Goal: Task Accomplishment & Management: Manage account settings

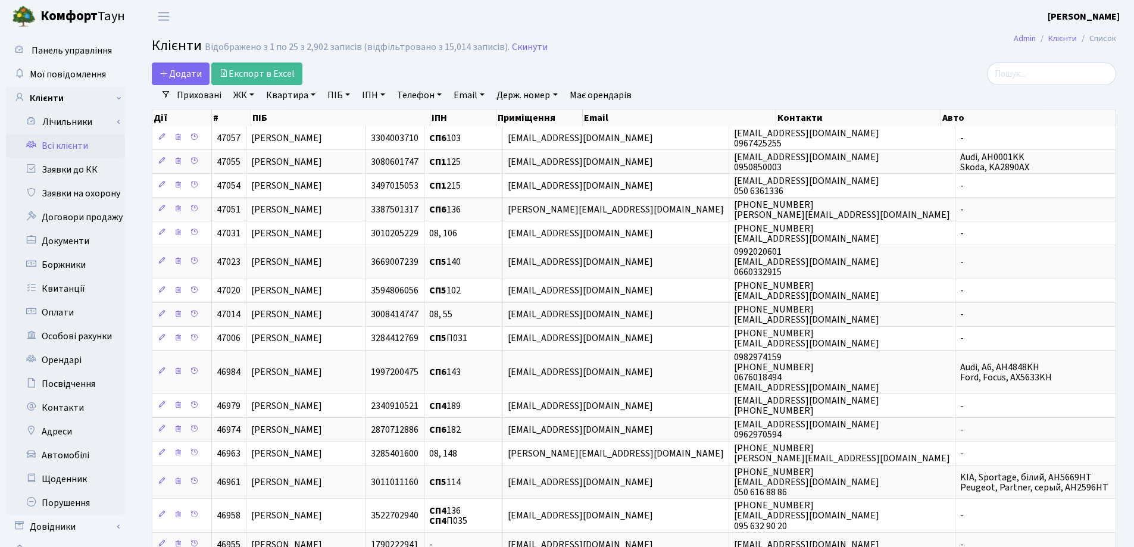
select select "25"
click at [62, 168] on link "Заявки до КК" at bounding box center [65, 170] width 119 height 24
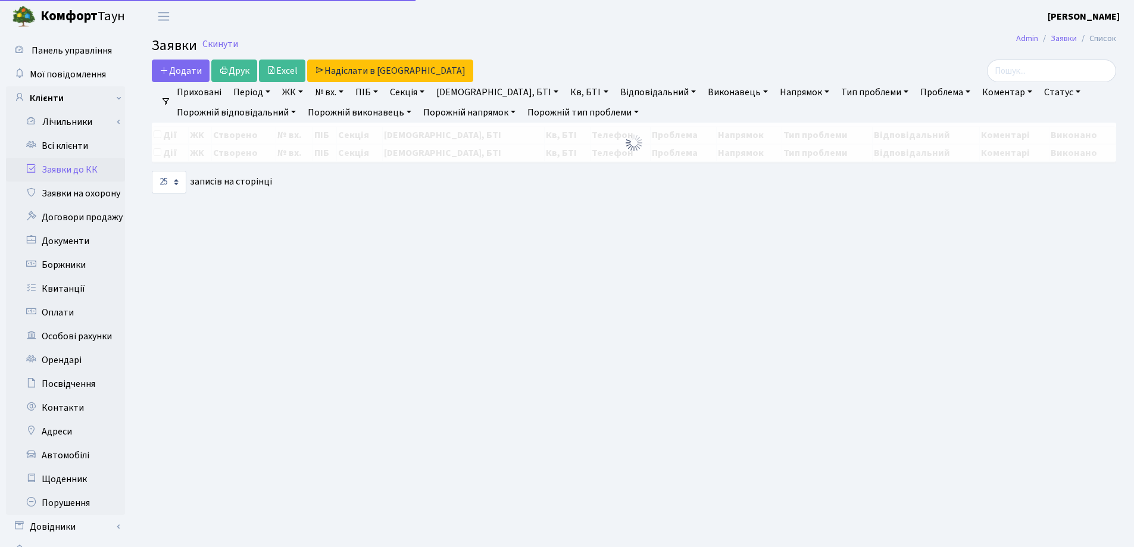
select select "25"
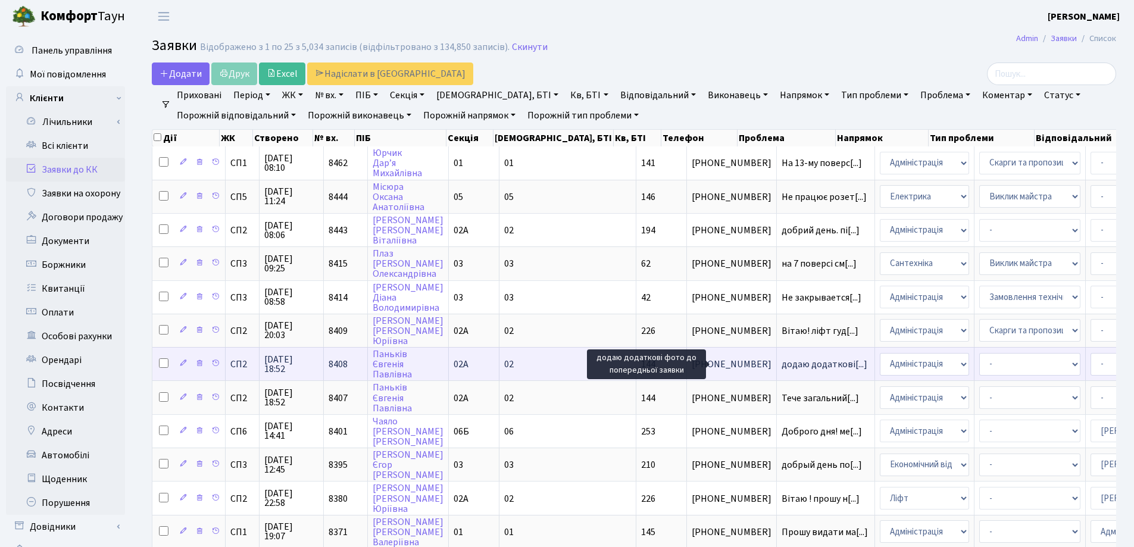
click at [782, 362] on span "додаю додаткові[...]" at bounding box center [825, 364] width 86 height 13
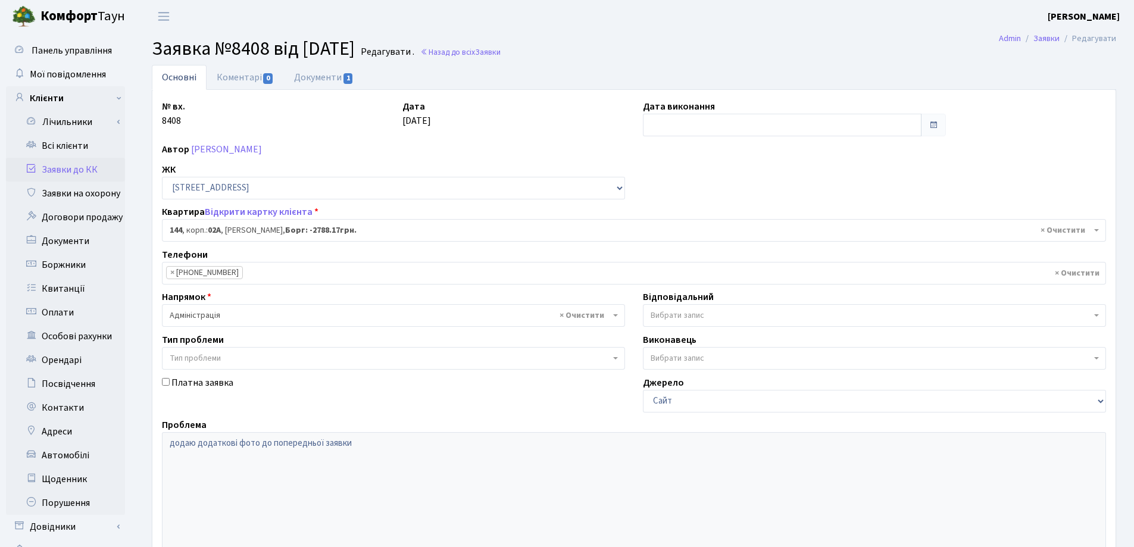
select select "20394"
click at [321, 76] on link "Документи 1" at bounding box center [324, 77] width 80 height 24
select select "25"
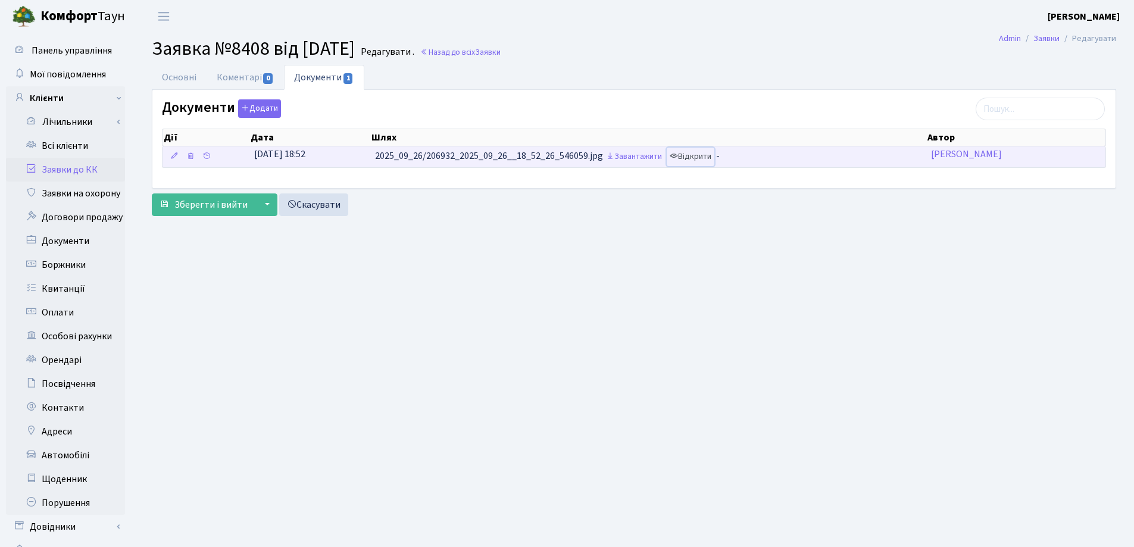
click at [707, 157] on link "Відкрити" at bounding box center [691, 157] width 48 height 18
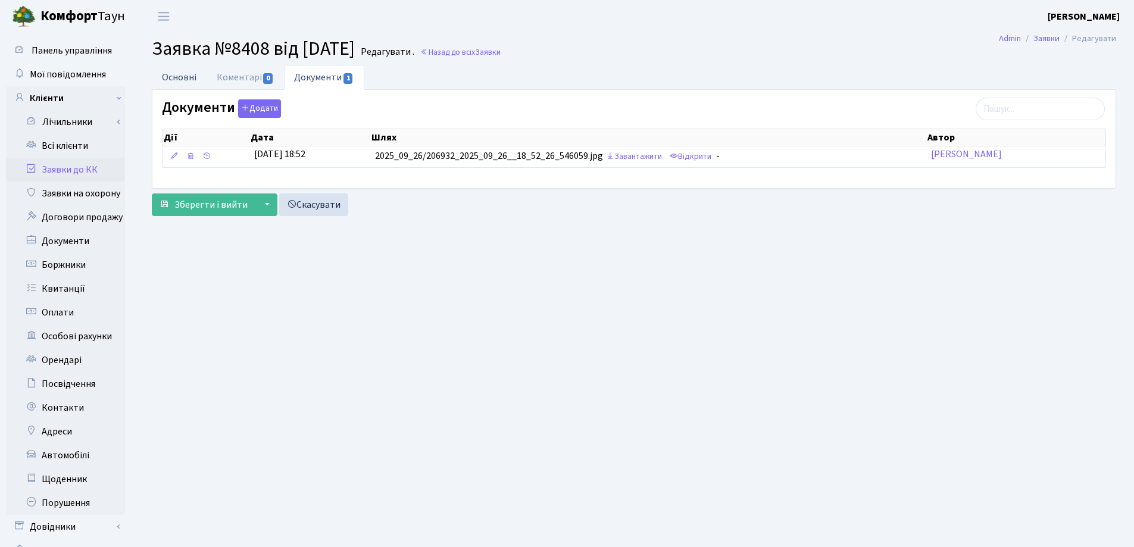
click at [183, 75] on link "Основні" at bounding box center [179, 77] width 55 height 24
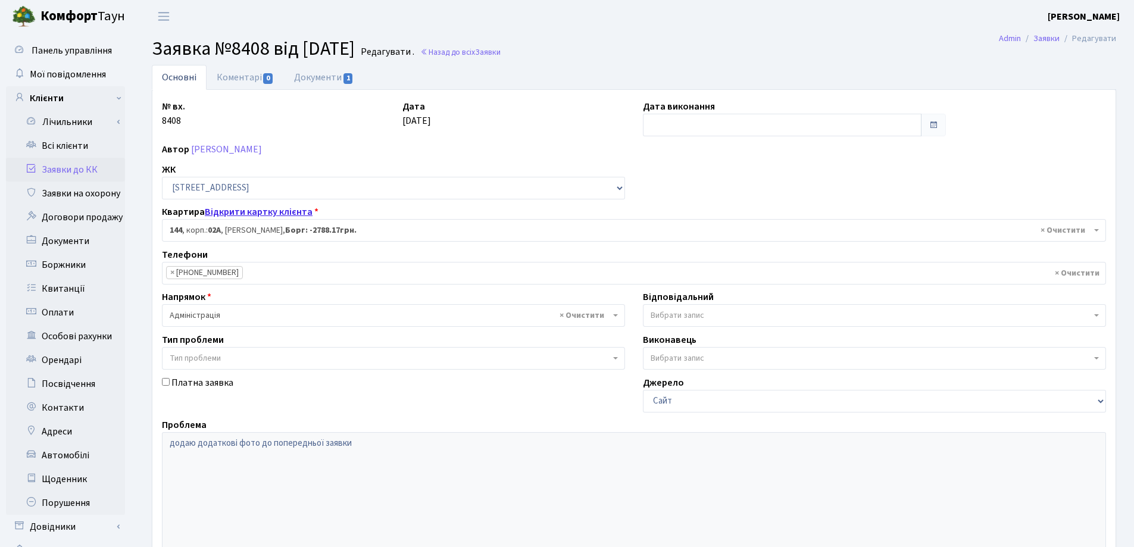
click at [238, 210] on link "Відкрити картку клієнта" at bounding box center [259, 211] width 108 height 13
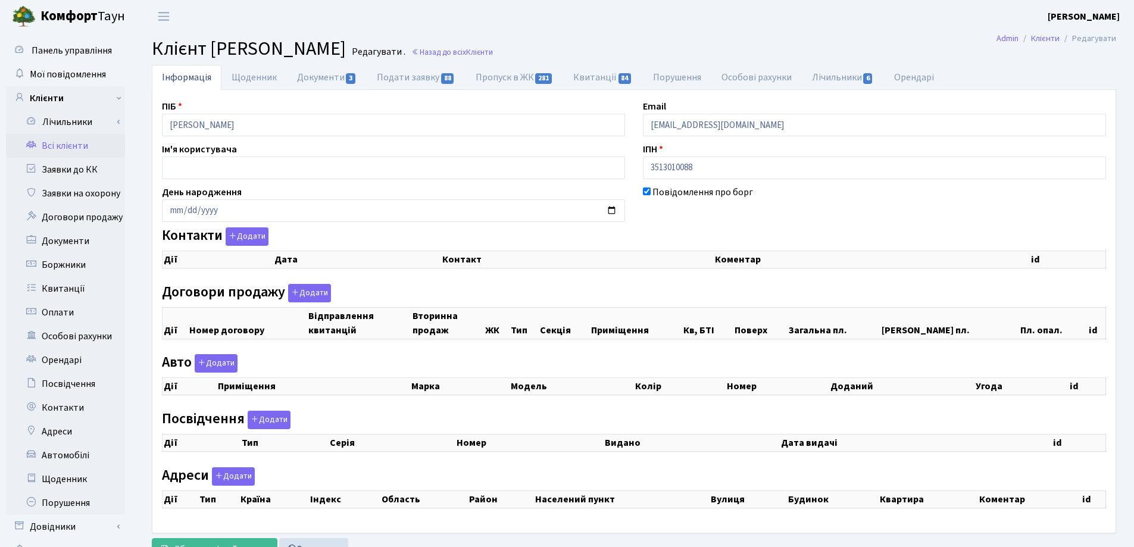
click at [396, 74] on link "Подати заявку 88" at bounding box center [416, 77] width 98 height 25
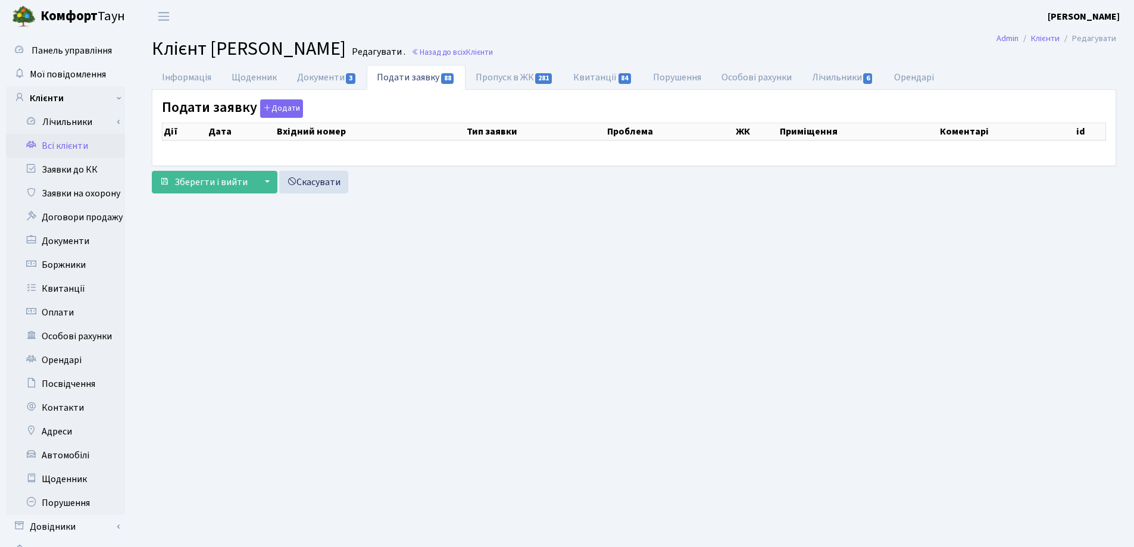
select select "25"
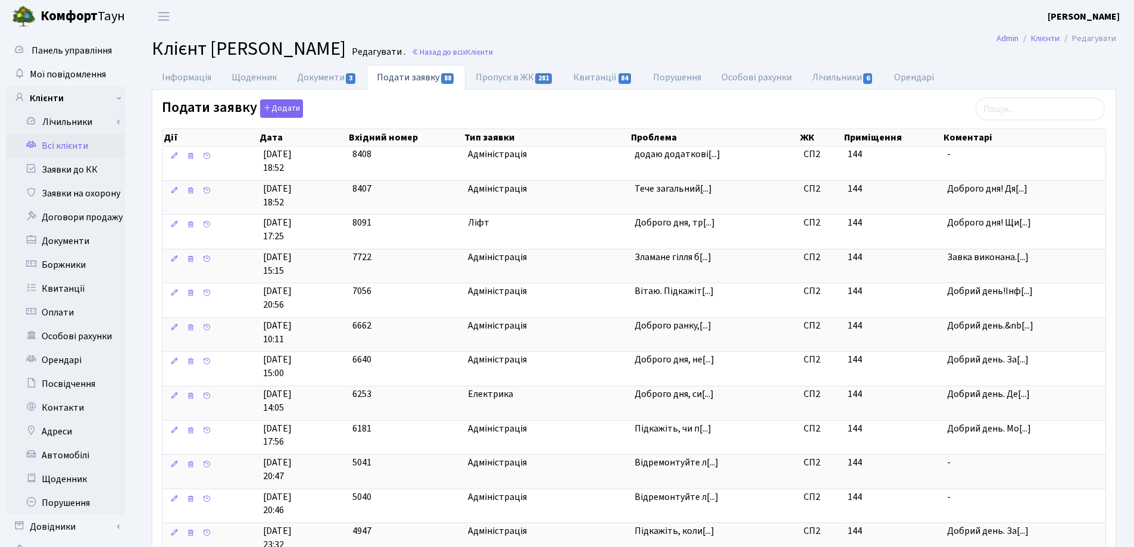
click at [53, 140] on link "Всі клієнти" at bounding box center [65, 146] width 119 height 24
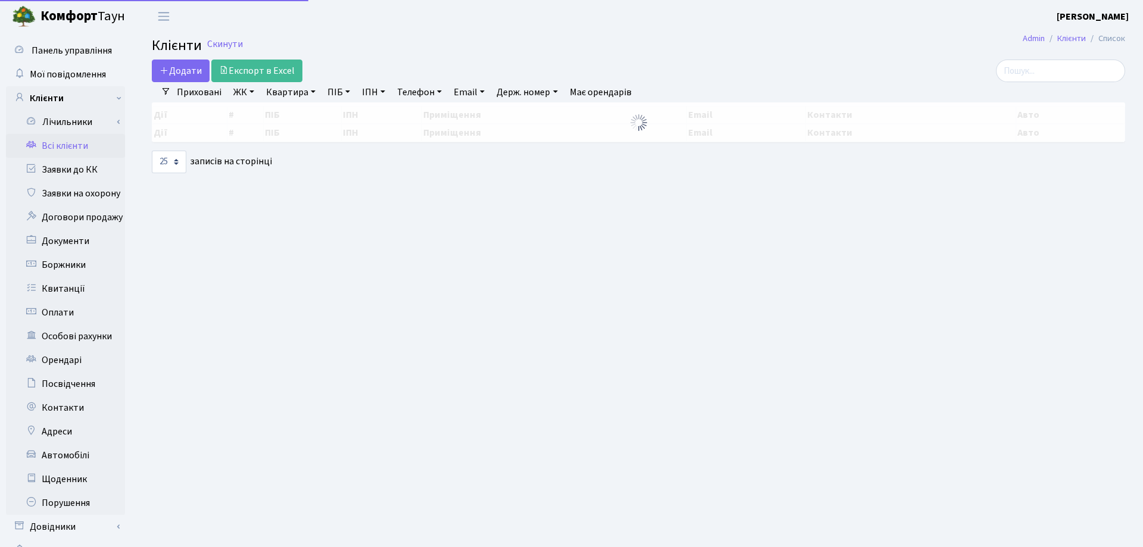
select select "25"
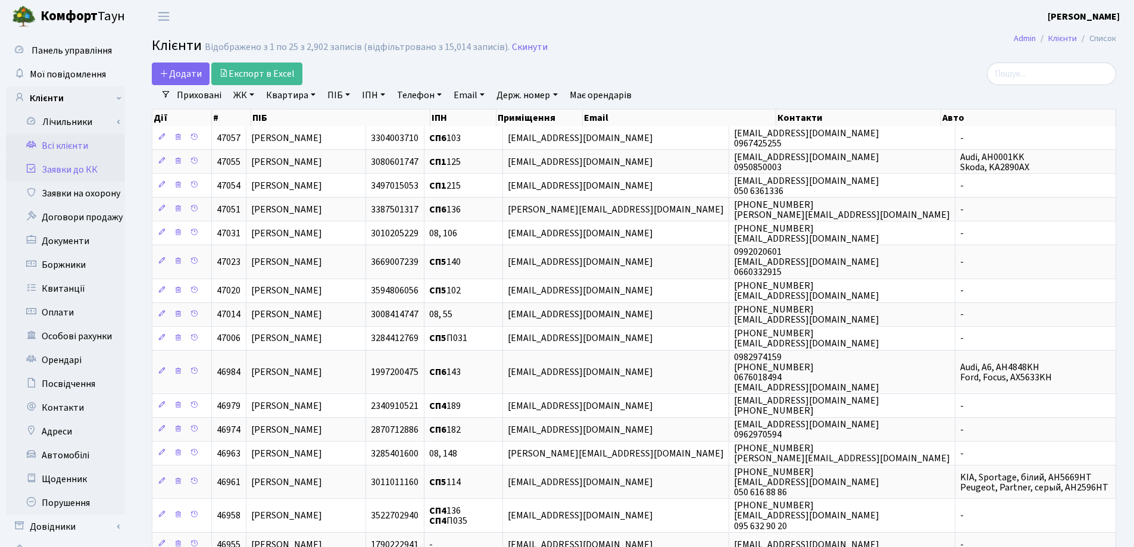
click at [74, 174] on link "Заявки до КК" at bounding box center [65, 170] width 119 height 24
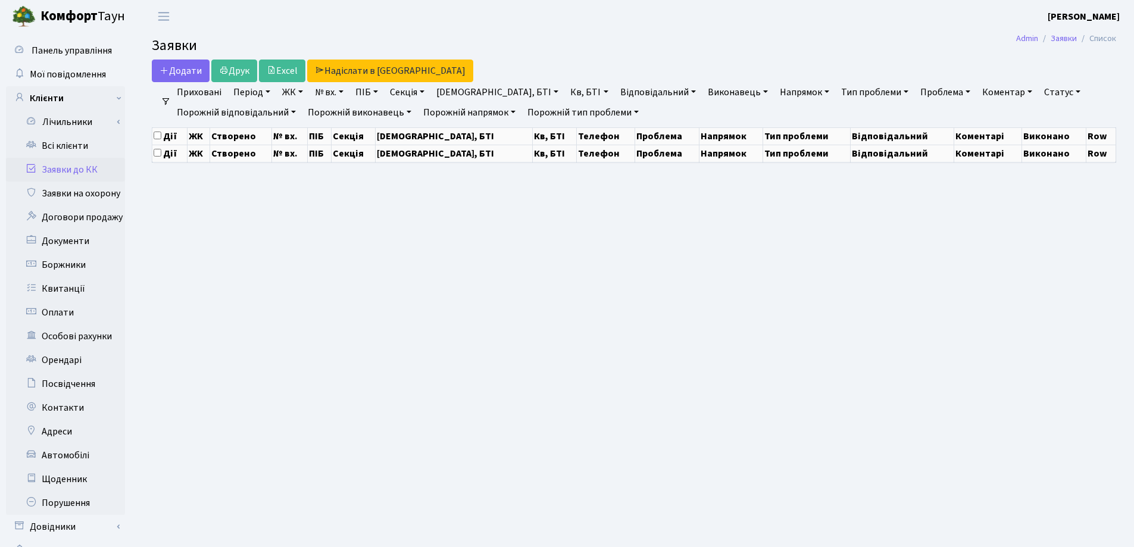
select select "25"
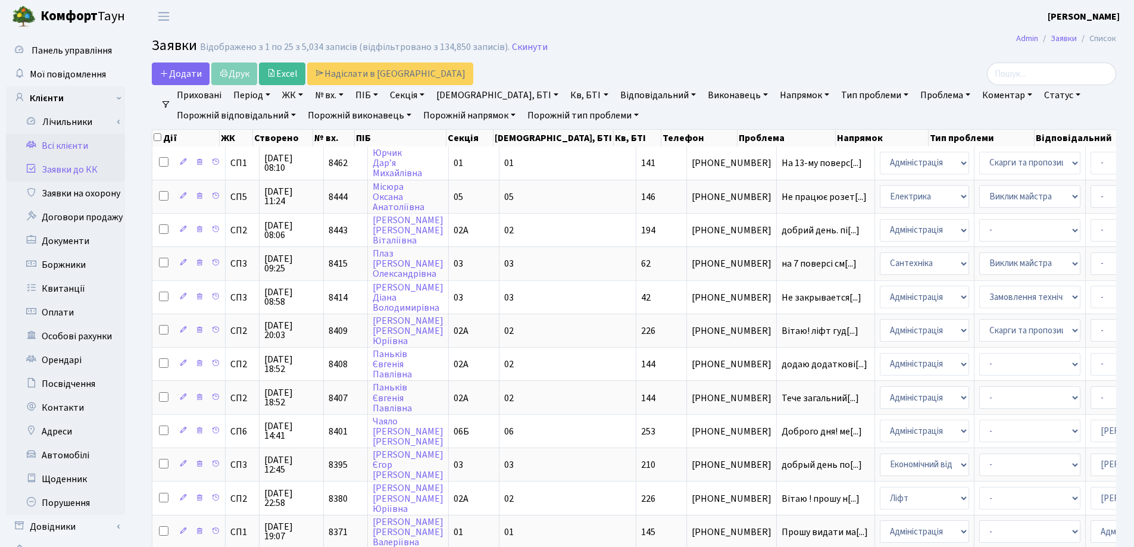
click at [86, 152] on link "Всі клієнти" at bounding box center [65, 146] width 119 height 24
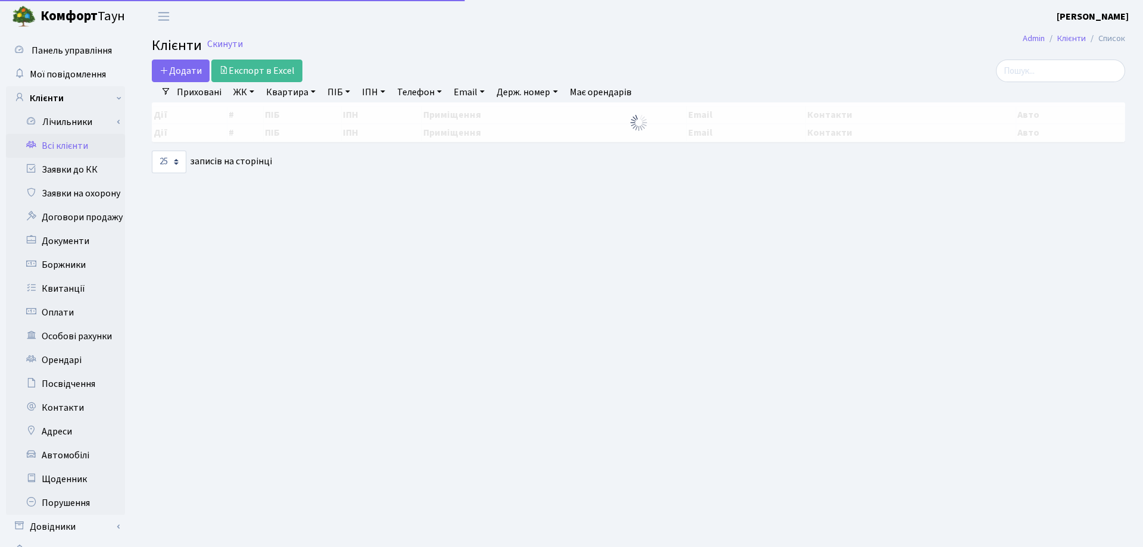
select select "25"
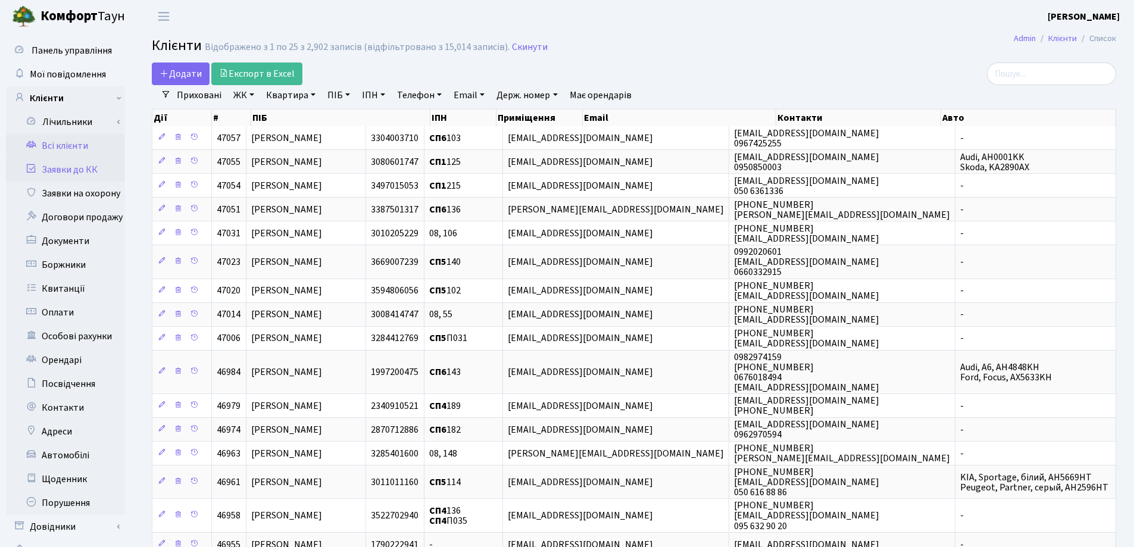
click at [77, 170] on link "Заявки до КК" at bounding box center [65, 170] width 119 height 24
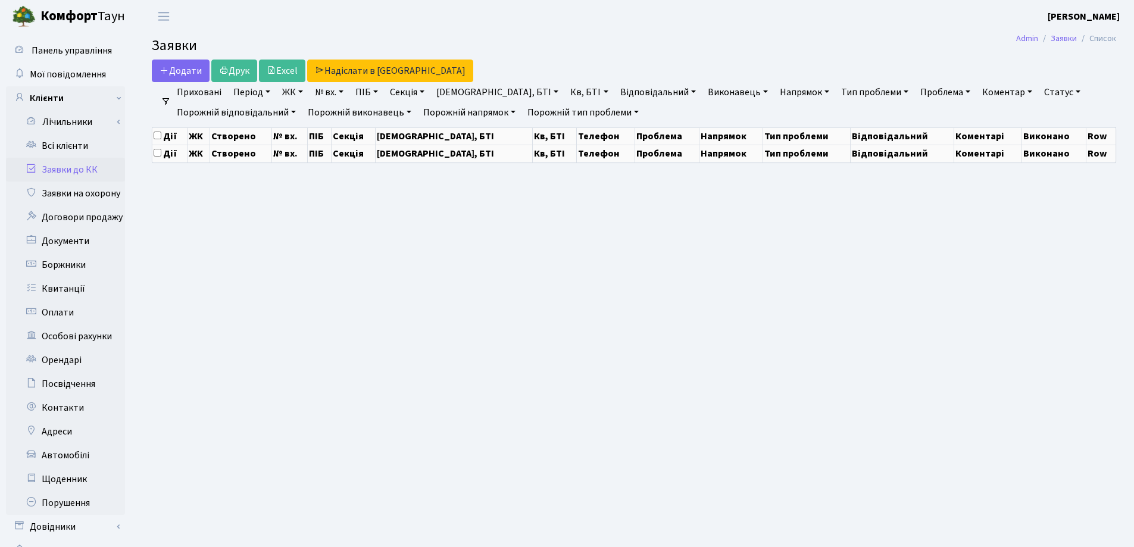
select select "25"
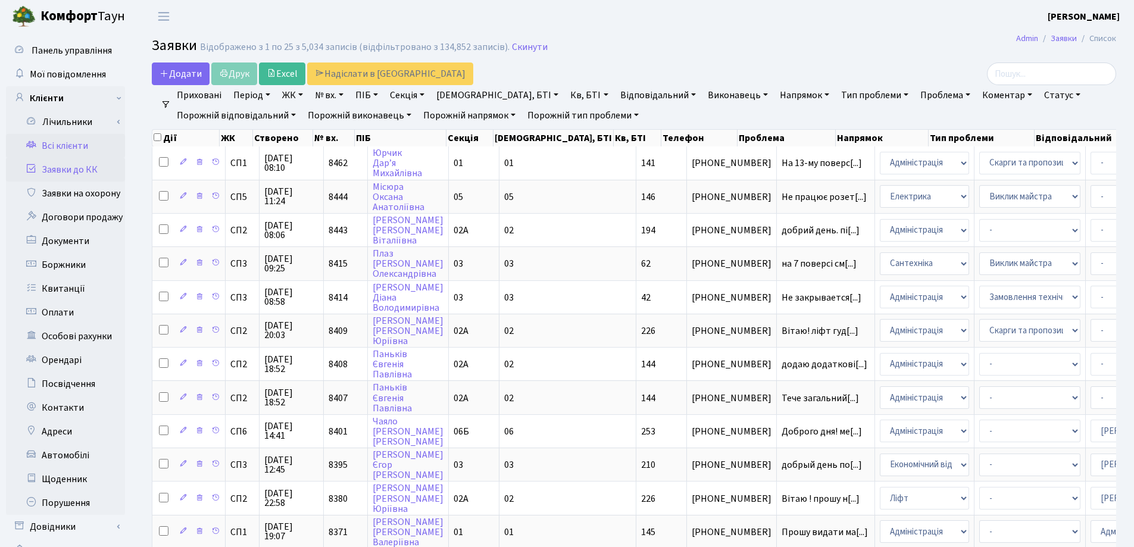
click at [82, 146] on link "Всі клієнти" at bounding box center [65, 146] width 119 height 24
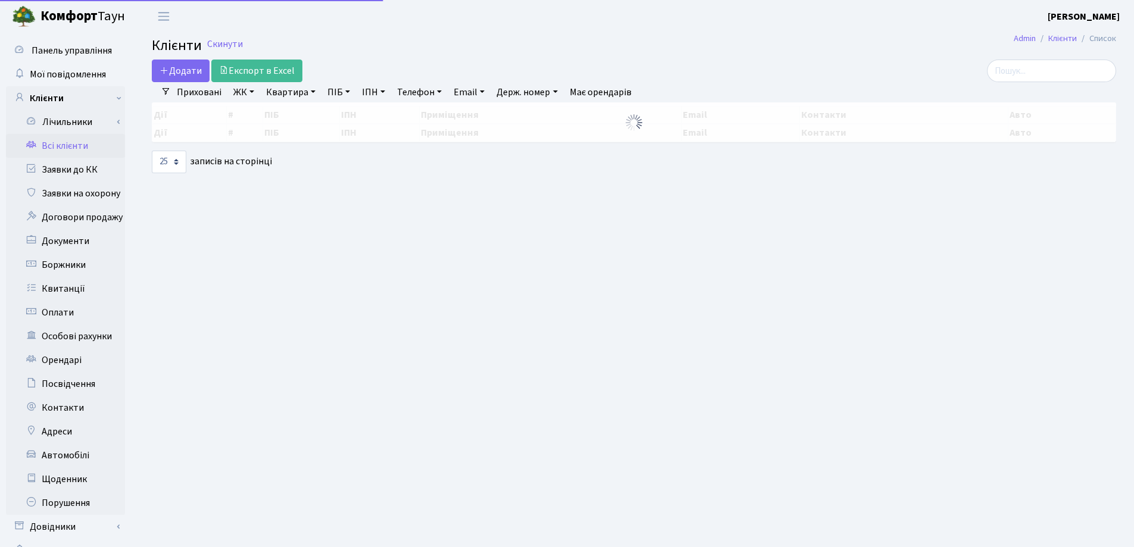
select select "25"
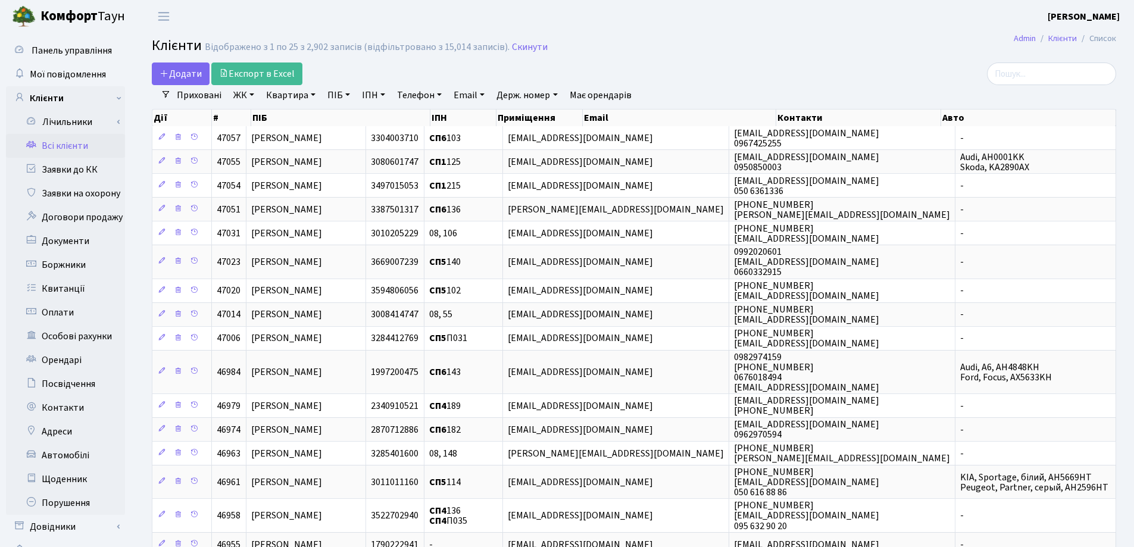
click at [313, 93] on link "Квартира" at bounding box center [290, 95] width 59 height 20
type input "208"
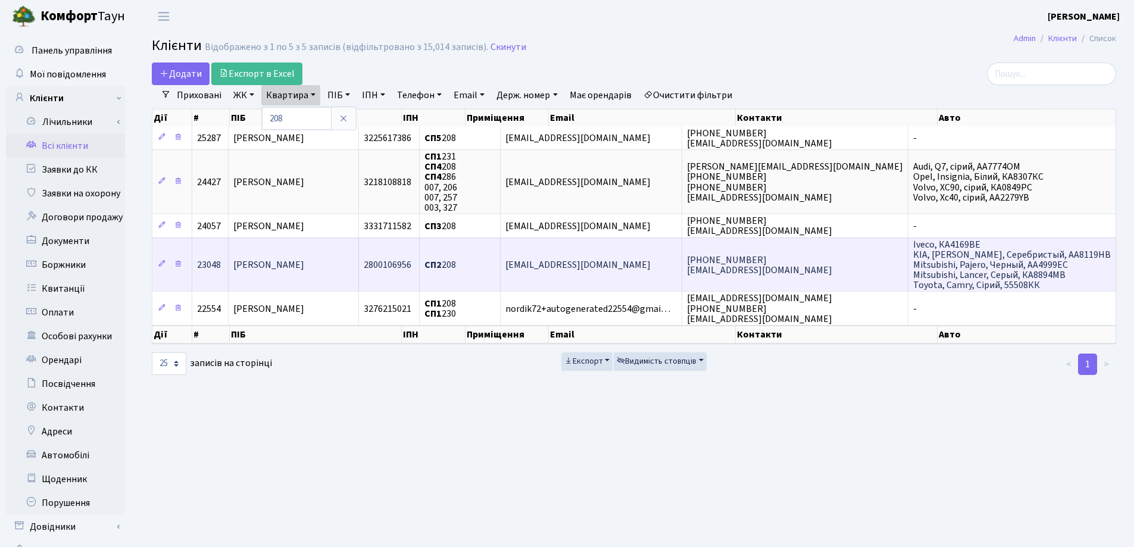
click at [359, 256] on td "Шкуренко Сергій Вікторович" at bounding box center [294, 264] width 130 height 54
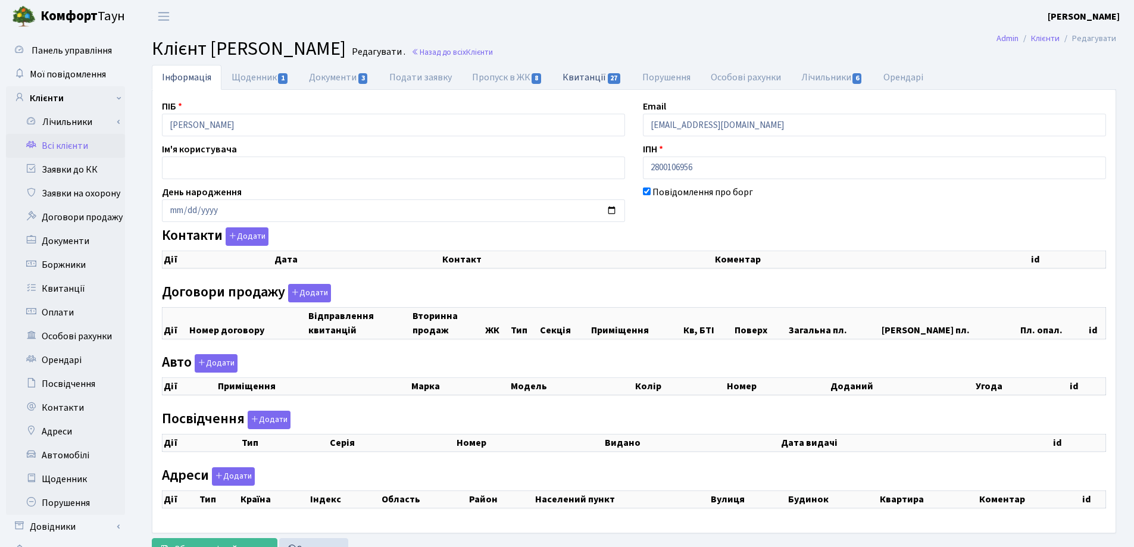
select select "25"
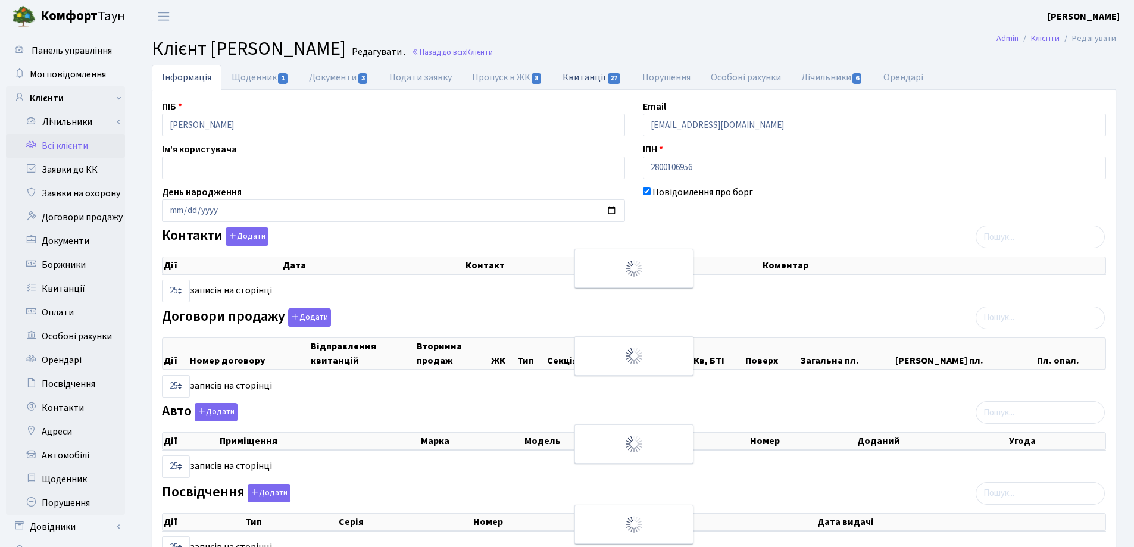
checkbox input "true"
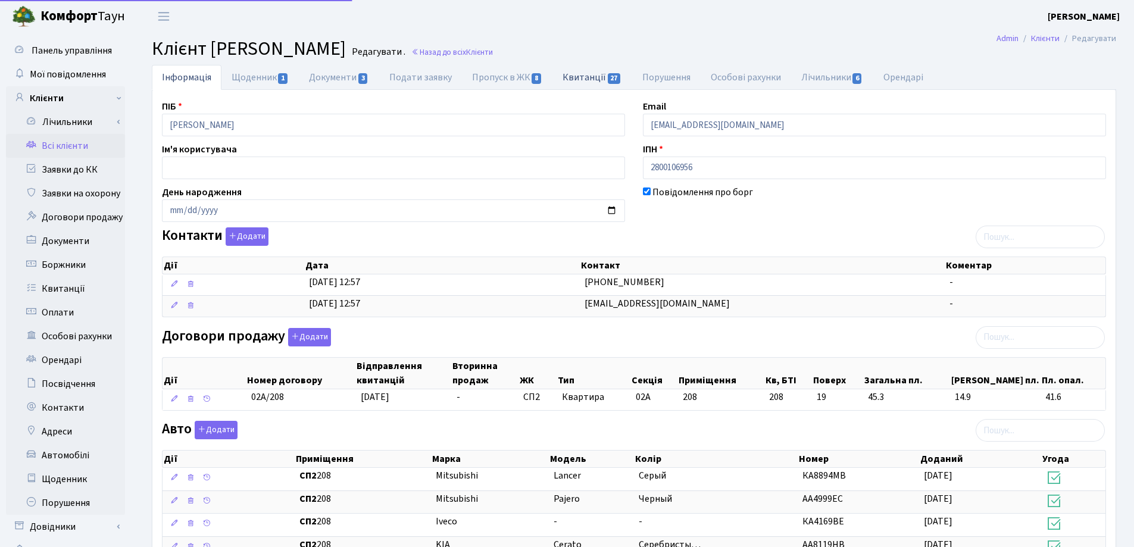
click at [570, 77] on link "Квитанції 27" at bounding box center [591, 77] width 79 height 24
select select "25"
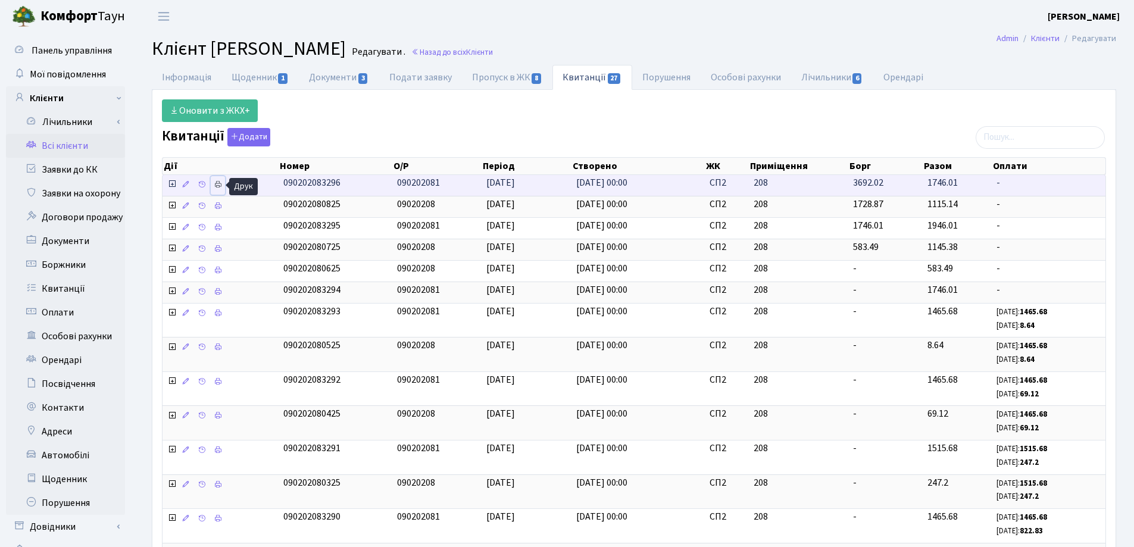
click at [216, 184] on icon at bounding box center [218, 184] width 8 height 8
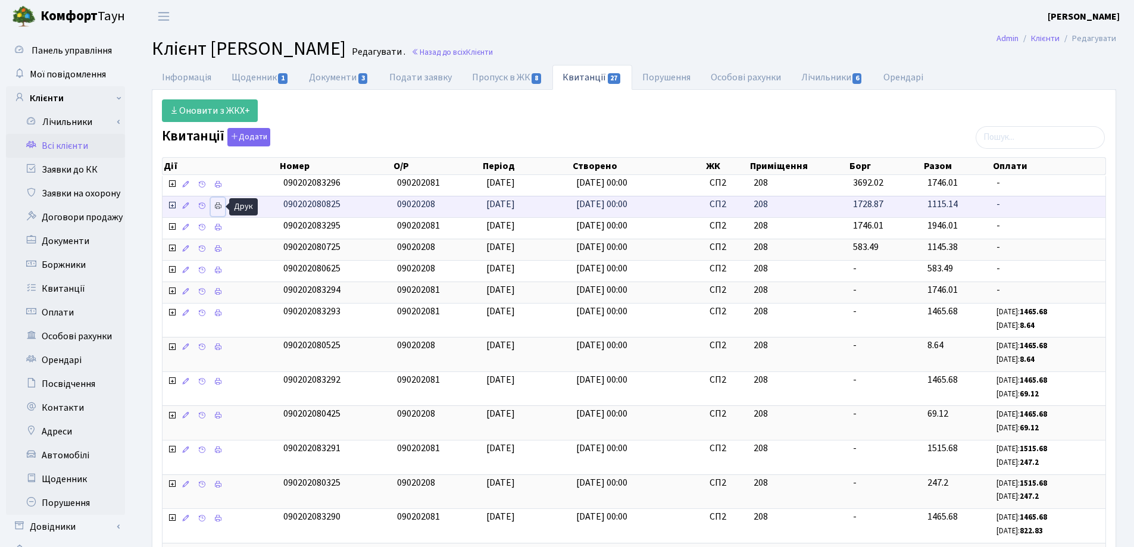
click at [217, 207] on icon at bounding box center [218, 206] width 8 height 8
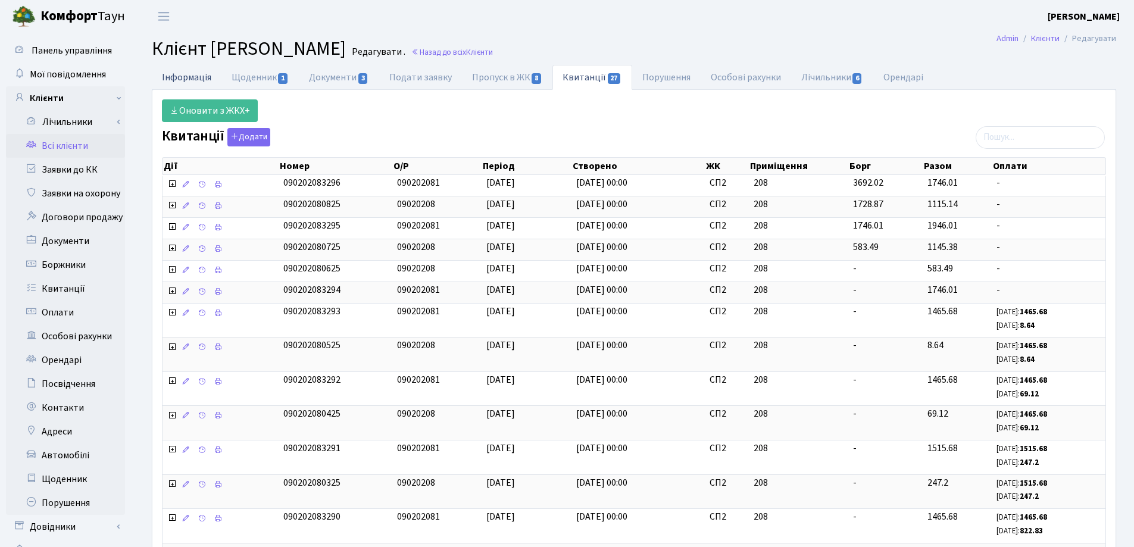
click at [190, 76] on link "Інформація" at bounding box center [187, 77] width 70 height 24
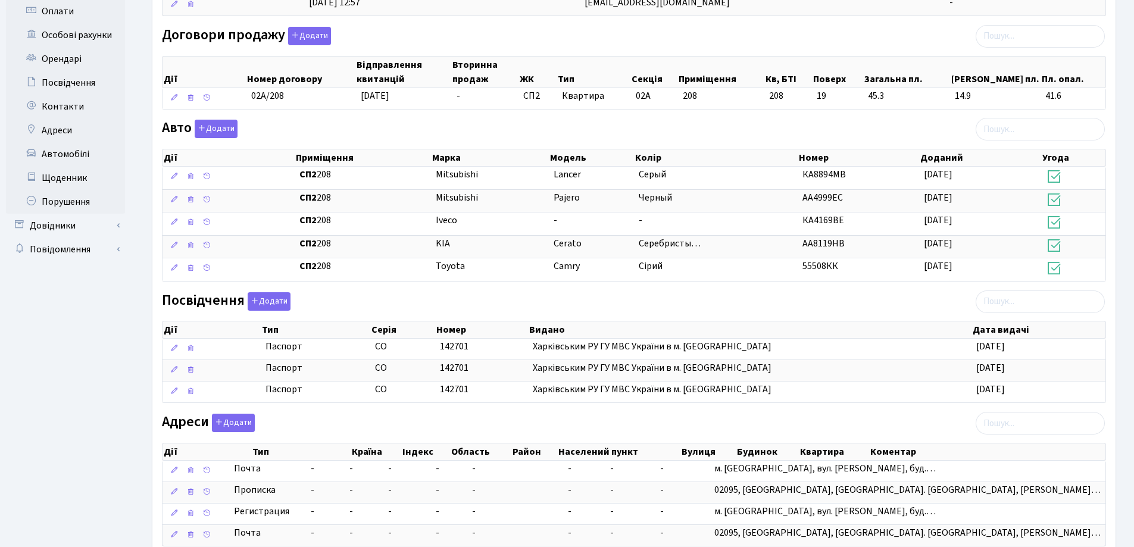
scroll to position [384, 0]
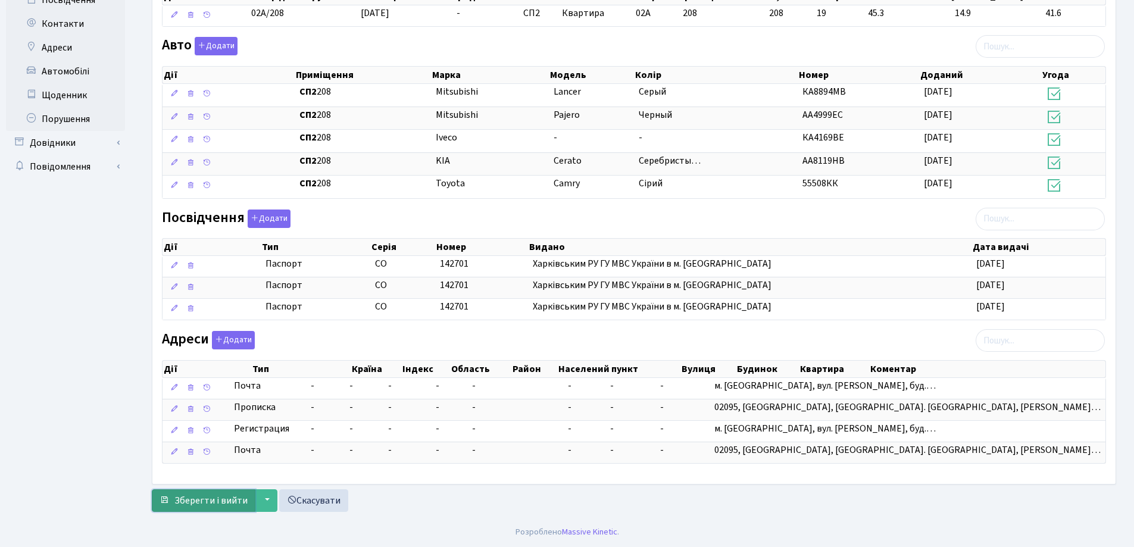
click at [222, 499] on span "Зберегти і вийти" at bounding box center [210, 500] width 73 height 13
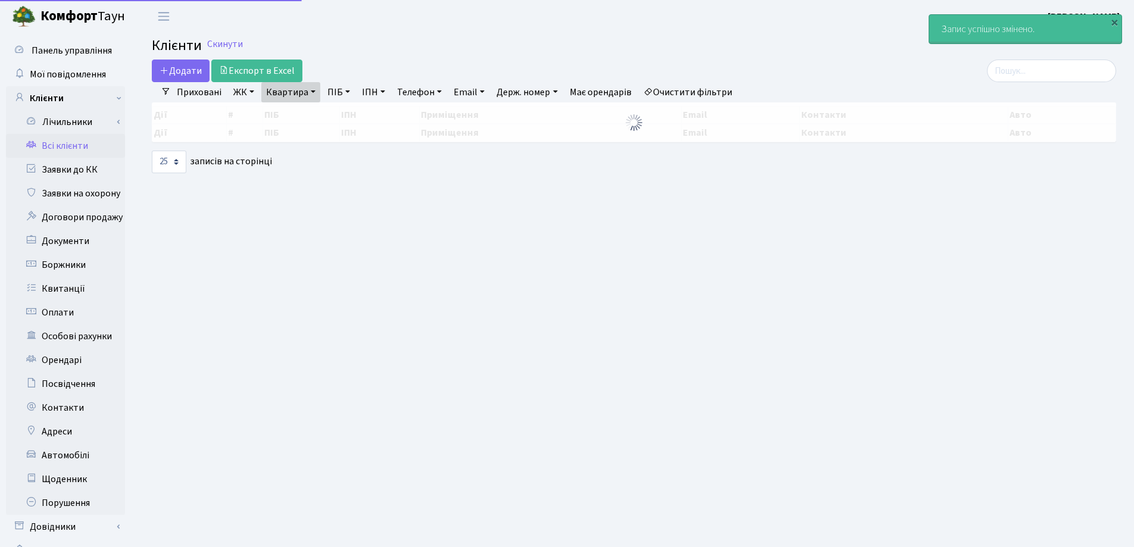
select select "25"
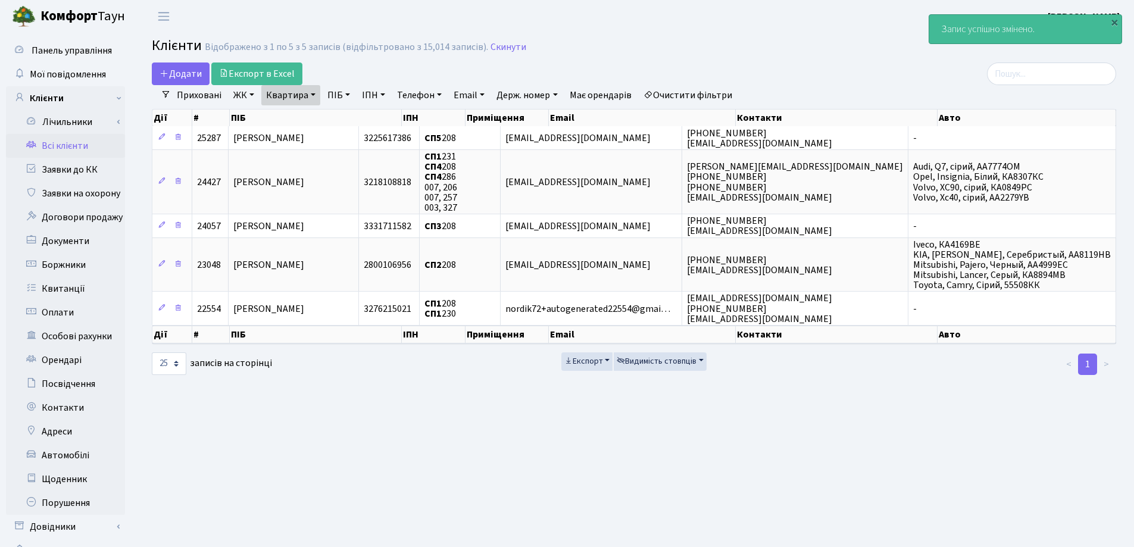
click at [313, 92] on link "Квартира" at bounding box center [290, 95] width 59 height 20
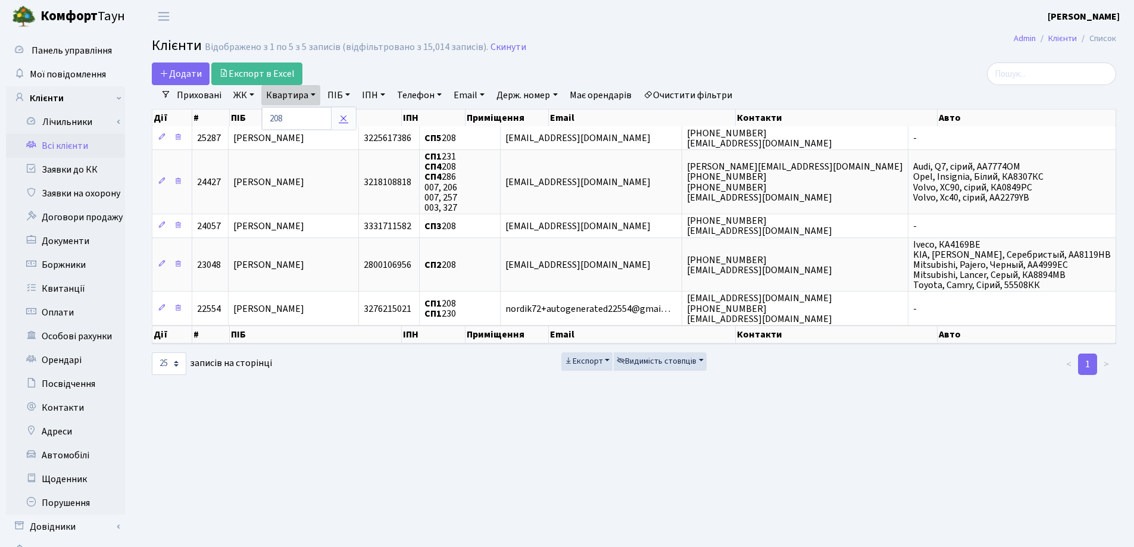
click at [340, 116] on icon at bounding box center [344, 119] width 10 height 10
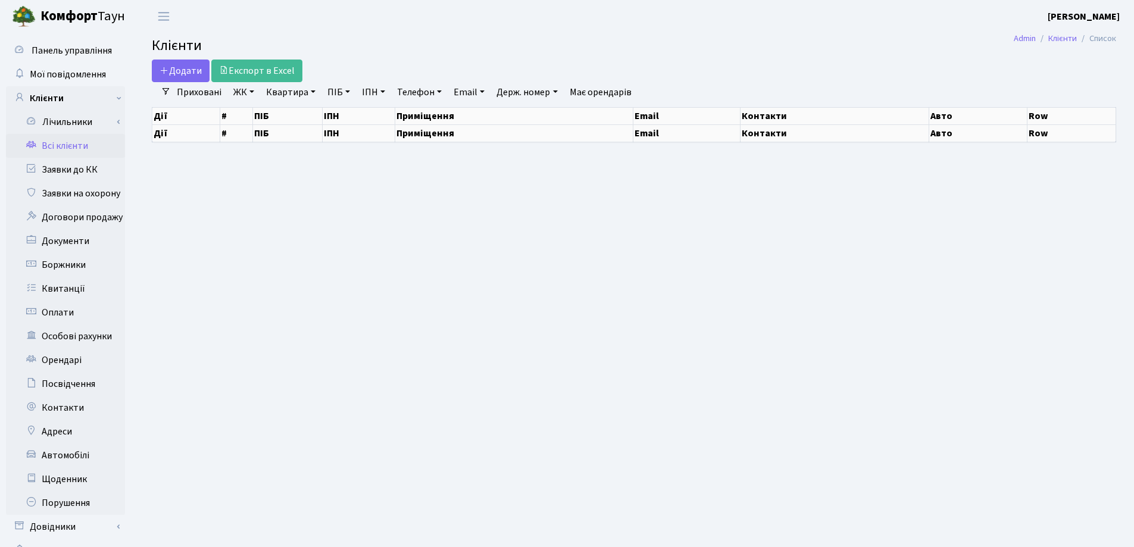
select select "25"
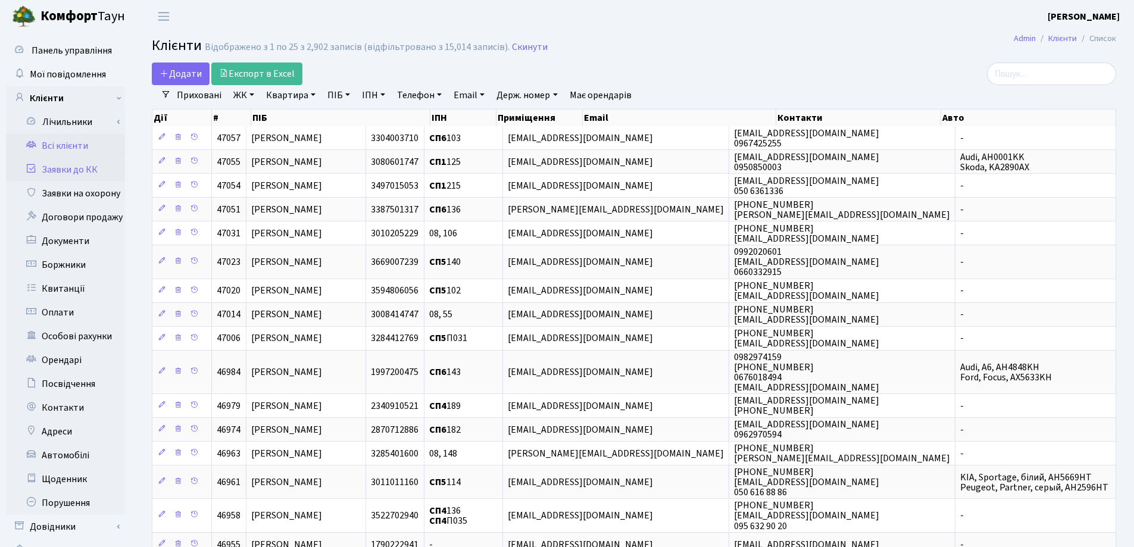
click at [61, 169] on link "Заявки до КК" at bounding box center [65, 170] width 119 height 24
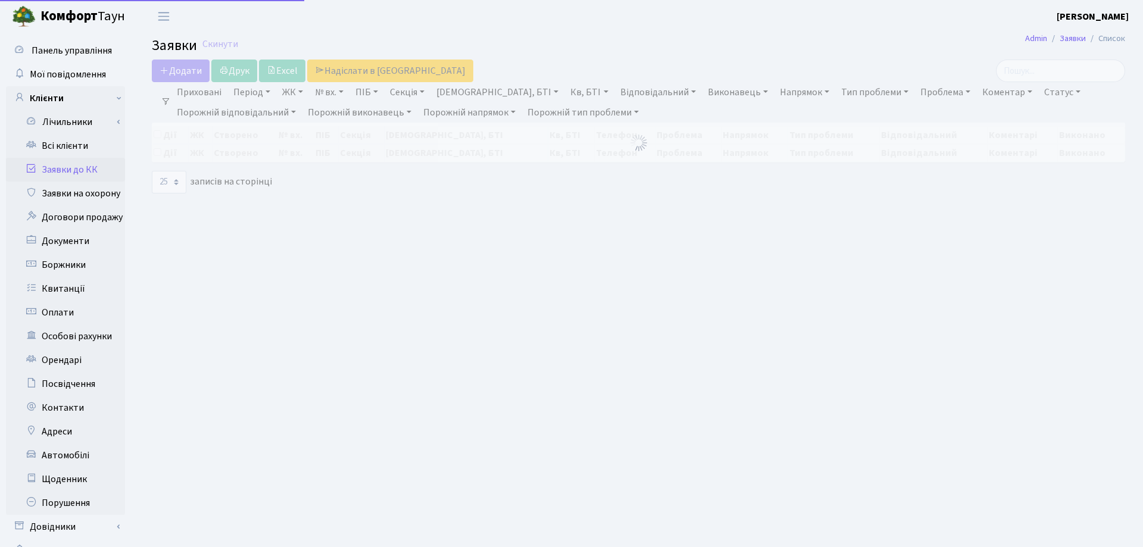
select select "25"
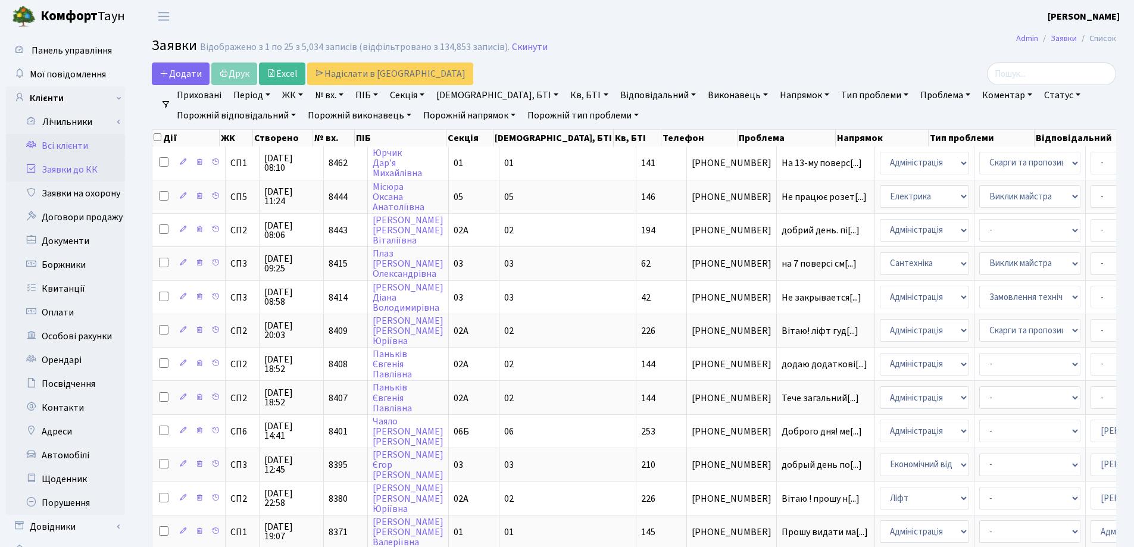
click at [46, 139] on link "Всі клієнти" at bounding box center [65, 146] width 119 height 24
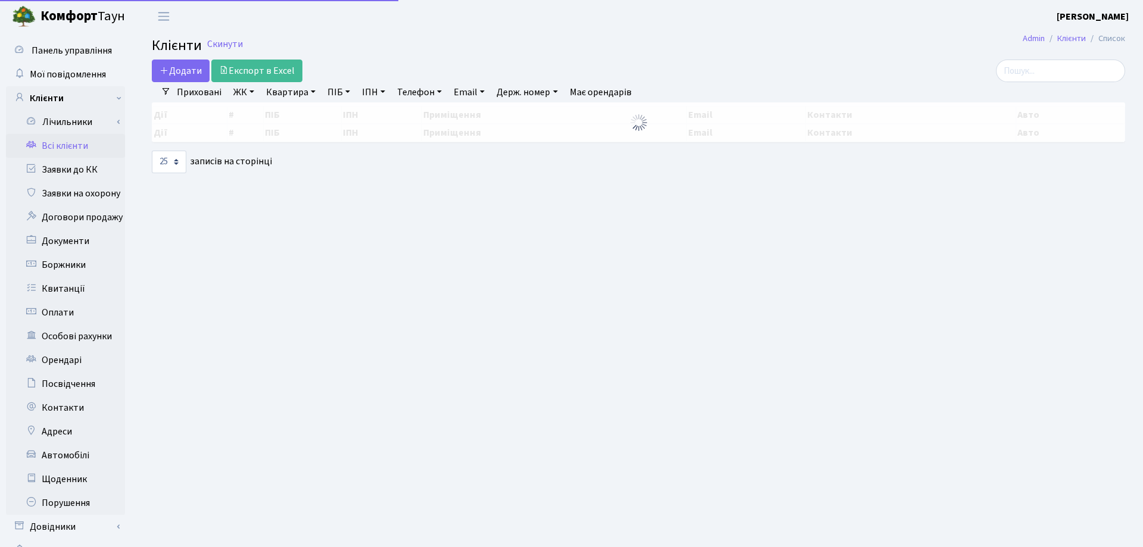
select select "25"
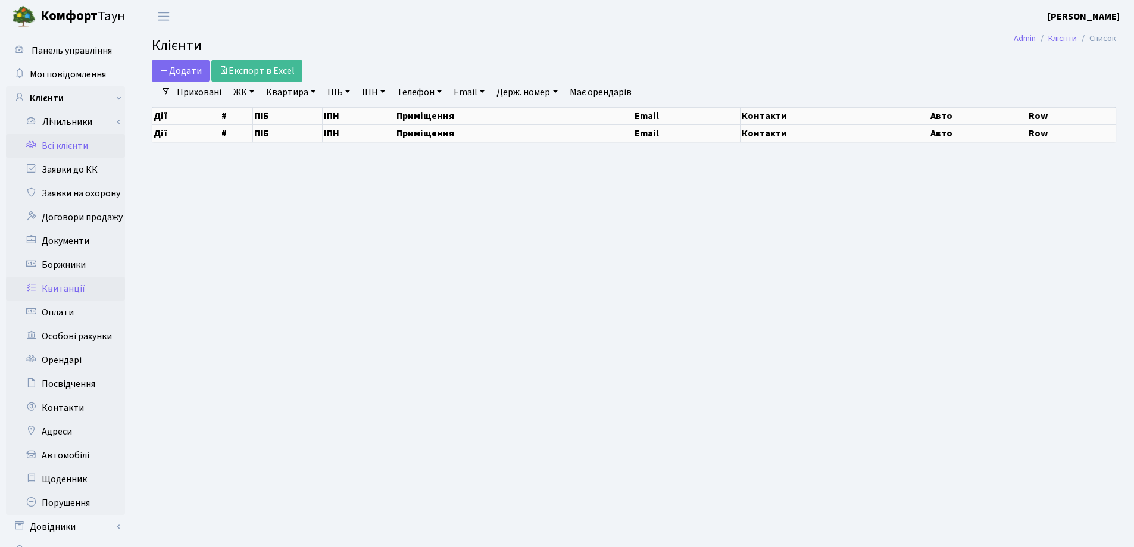
select select "25"
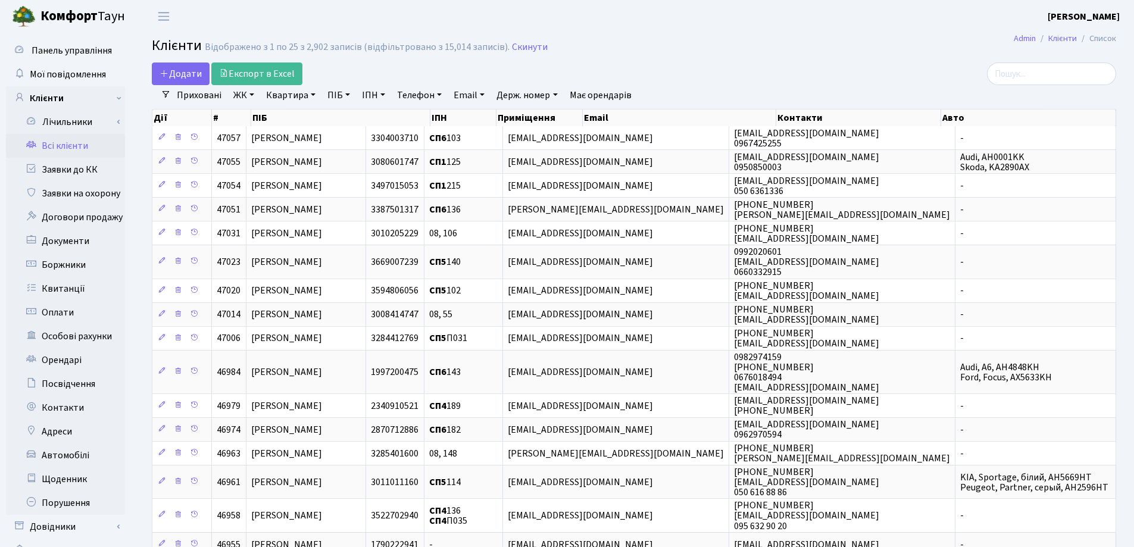
click at [312, 97] on link "Квартира" at bounding box center [290, 95] width 59 height 20
type input "208"
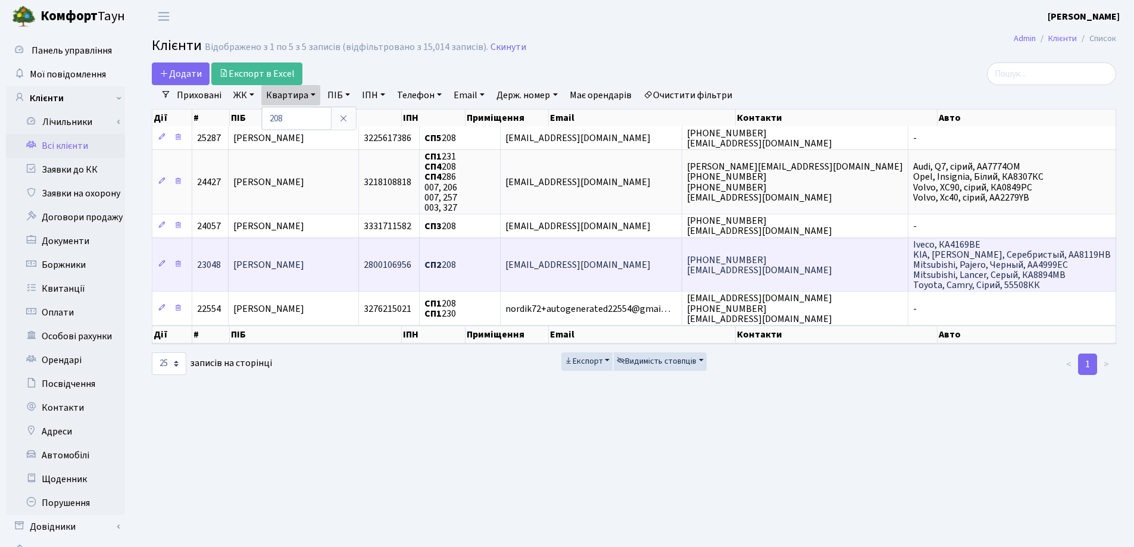
click at [304, 264] on span "Шкуренко Сергій Вікторович" at bounding box center [268, 264] width 71 height 13
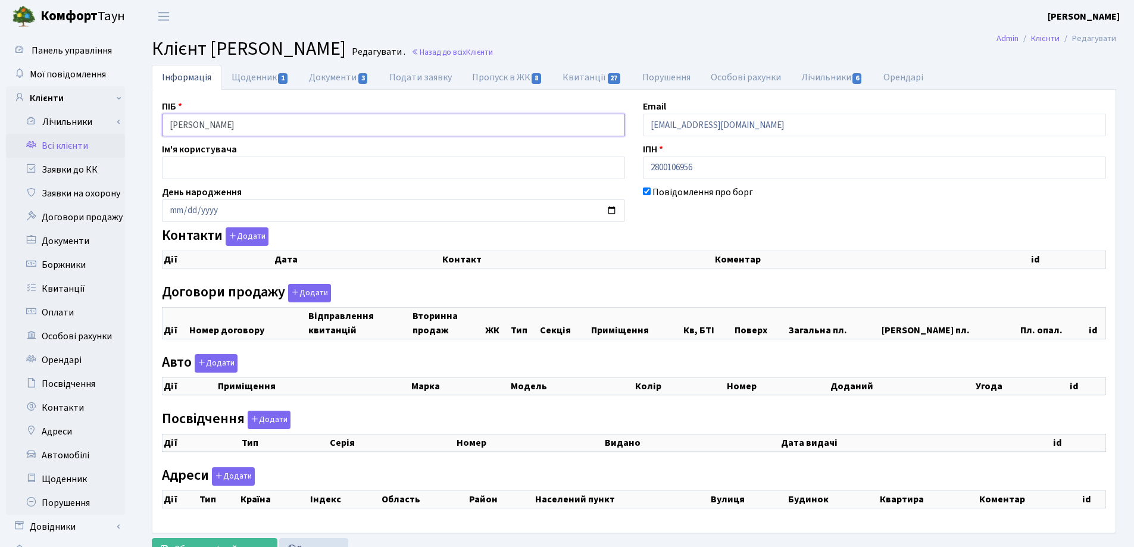
checkbox input "true"
select select "25"
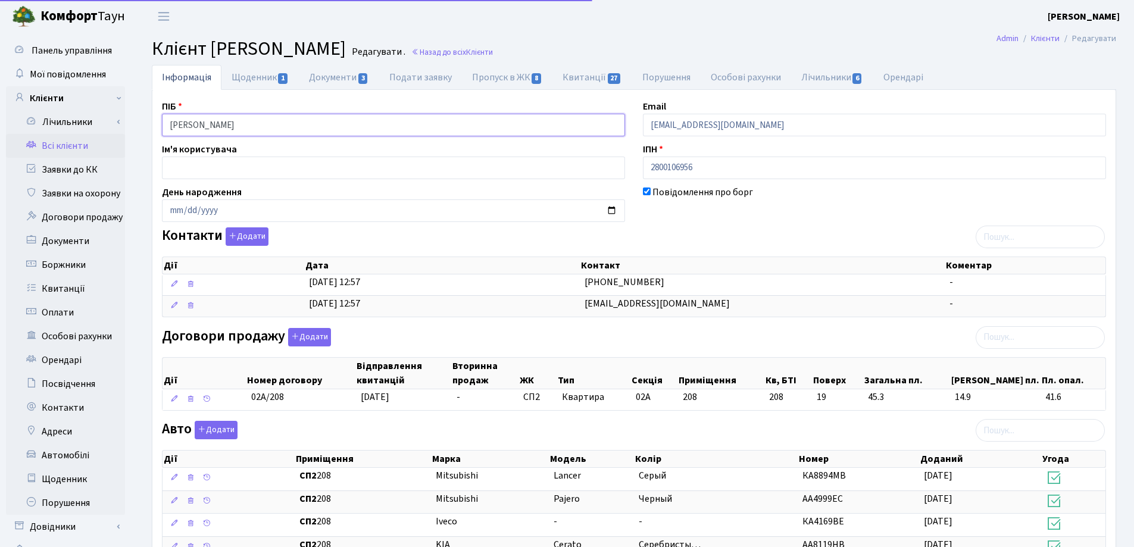
drag, startPoint x: 0, startPoint y: 0, endPoint x: 125, endPoint y: 126, distance: 177.2
click at [125, 126] on div "Панель управління Мої повідомлення Клієнти Лічильники Показання" at bounding box center [567, 446] width 1134 height 827
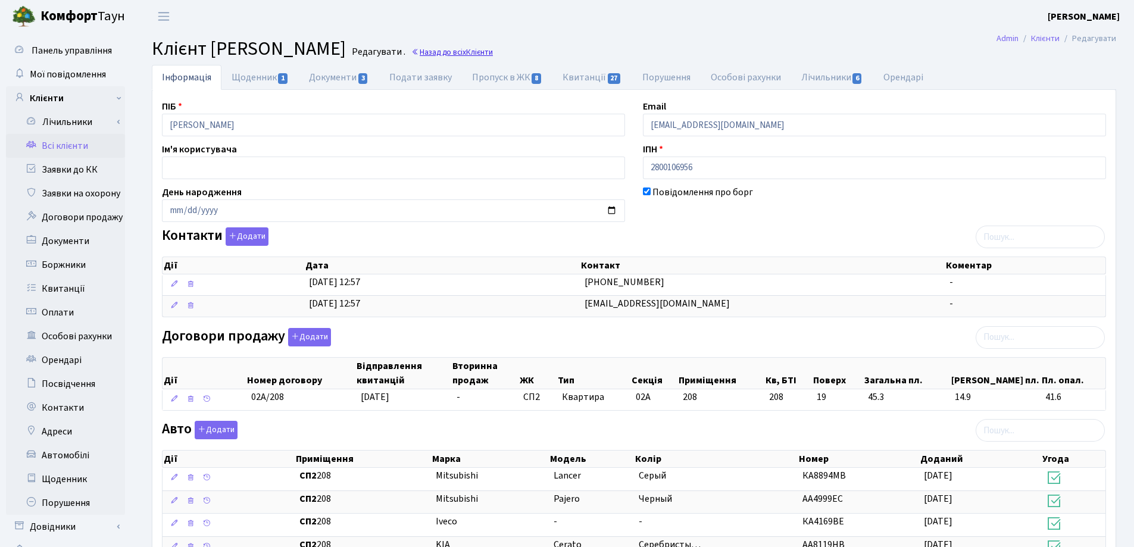
click at [493, 49] on link "Назад до всіх Клієнти" at bounding box center [452, 51] width 82 height 11
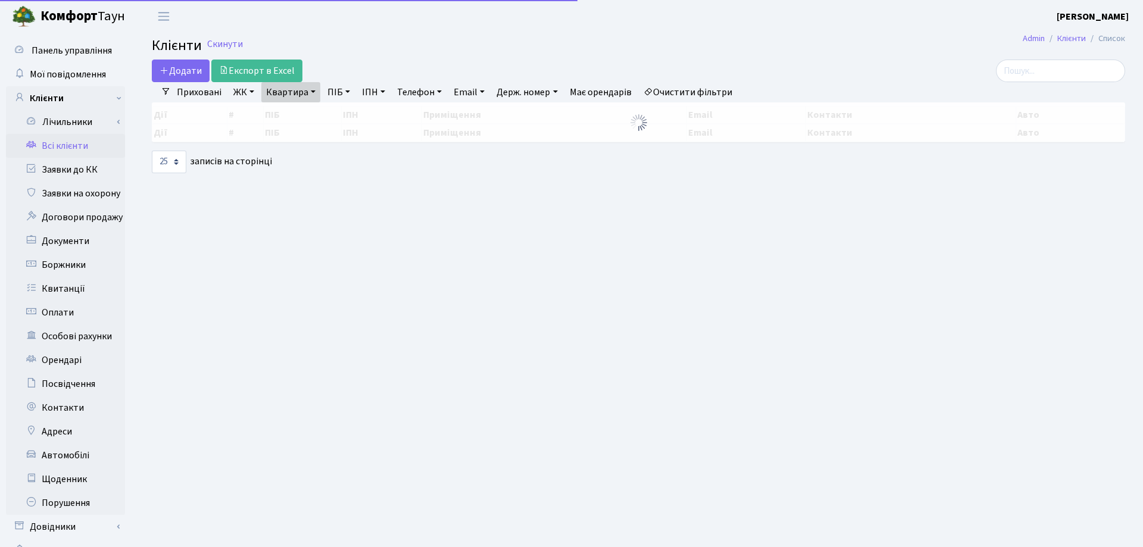
select select "25"
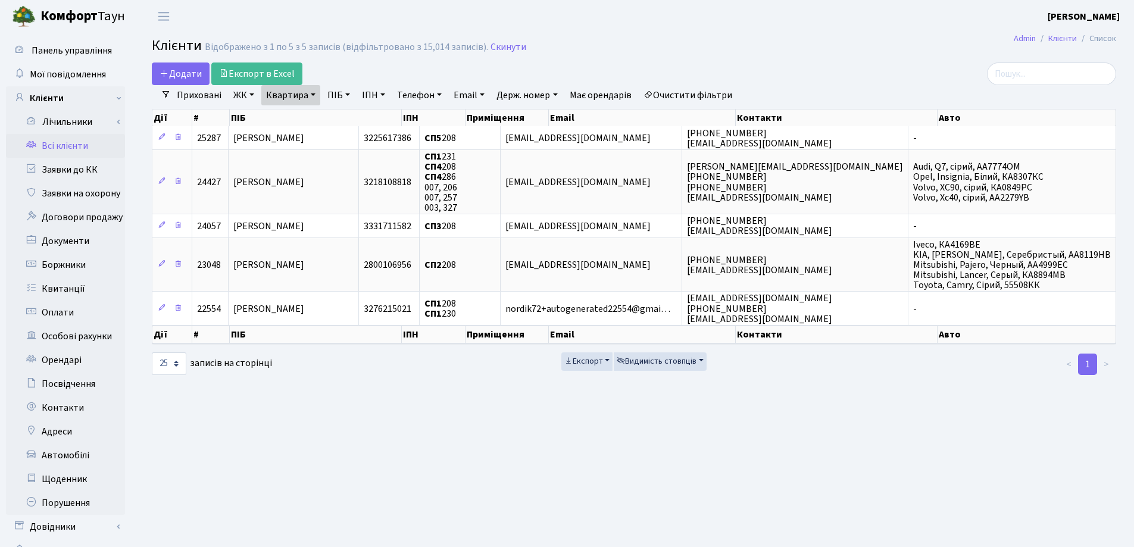
click at [314, 95] on link "Квартира" at bounding box center [290, 95] width 59 height 20
click at [320, 115] on input "208" at bounding box center [297, 118] width 70 height 23
type input "2"
type input "26"
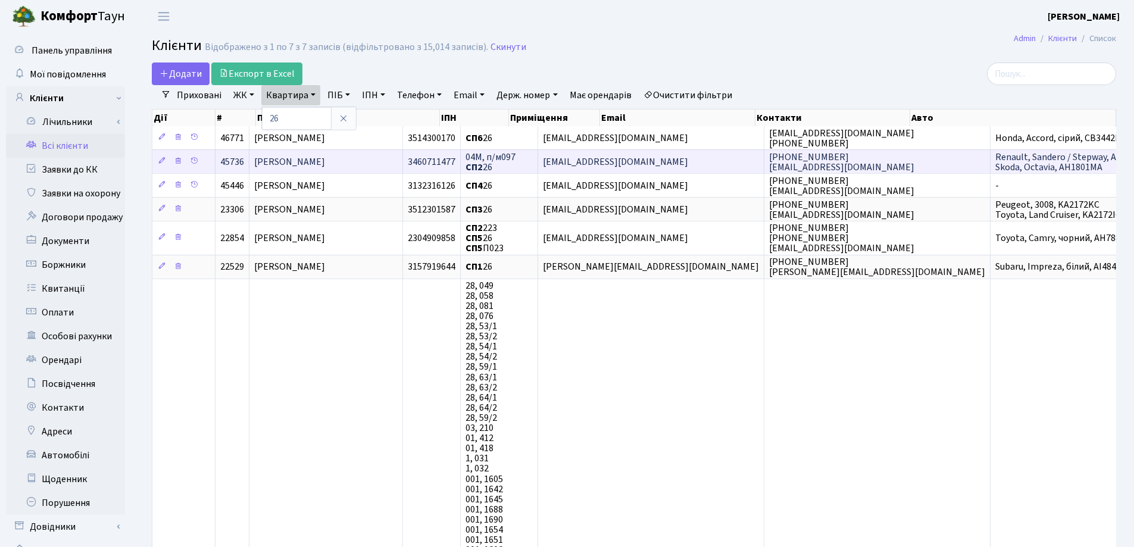
click at [390, 164] on td "[PERSON_NAME]" at bounding box center [326, 161] width 154 height 24
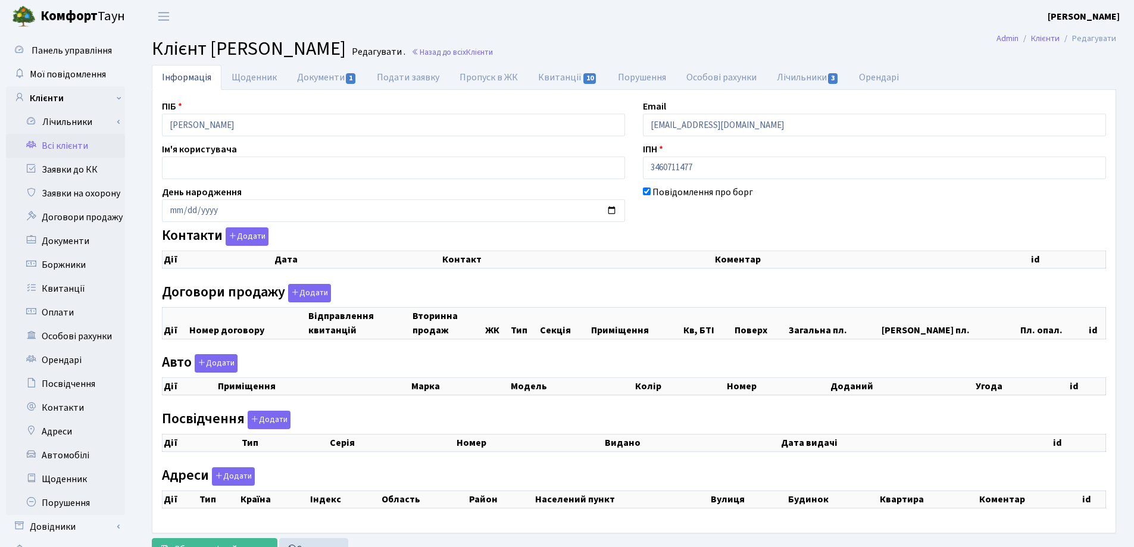
checkbox input "true"
select select "25"
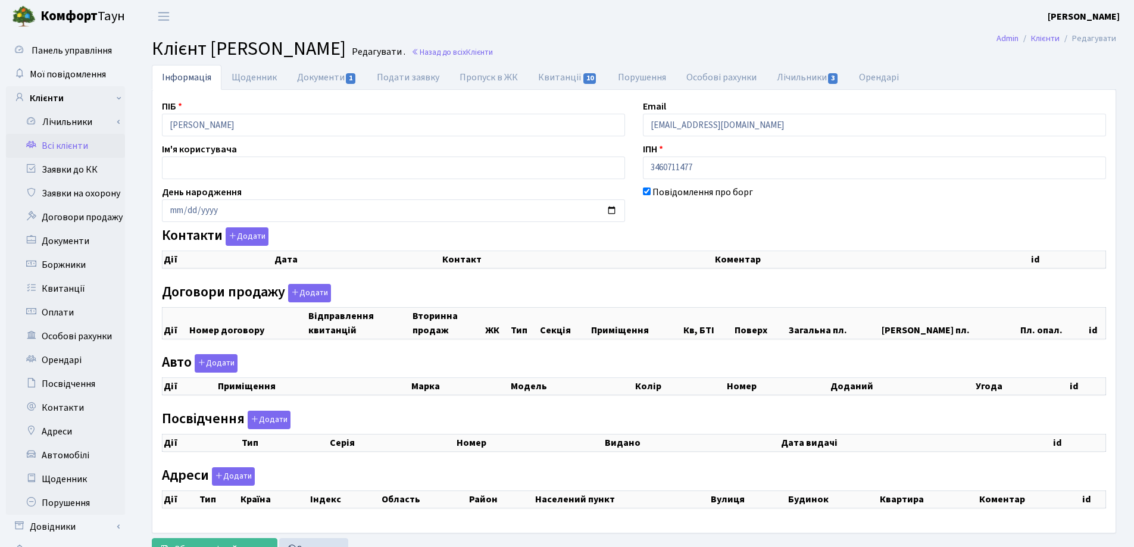
select select "25"
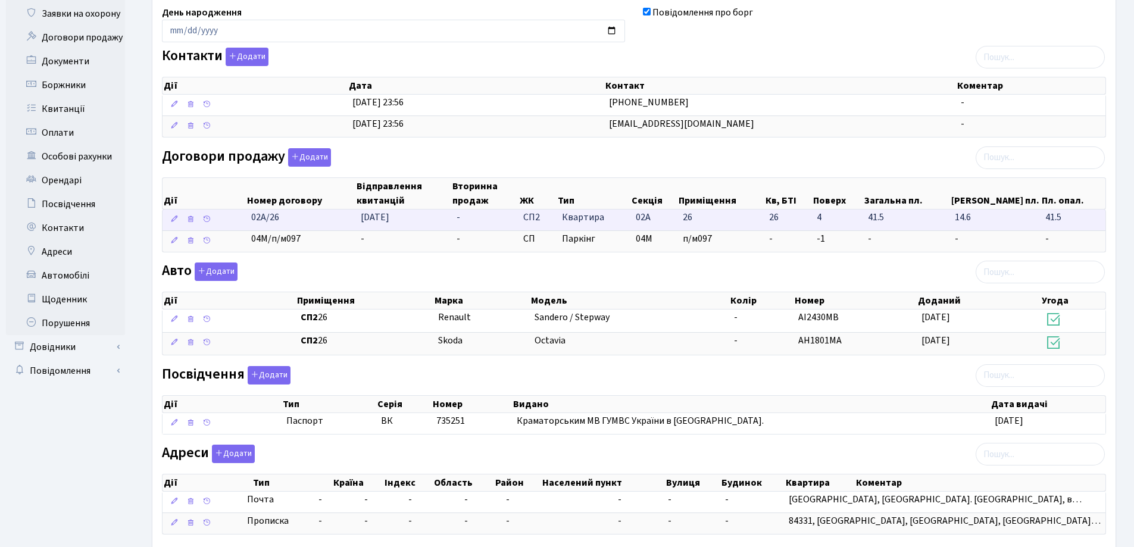
scroll to position [12, 0]
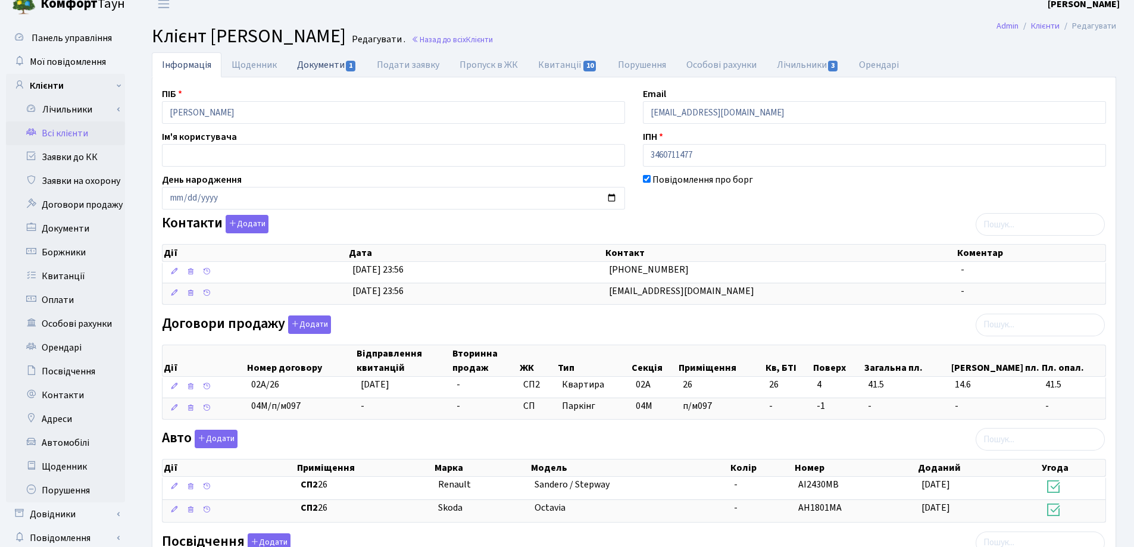
click at [308, 60] on link "Документи 1" at bounding box center [327, 64] width 80 height 24
select select "25"
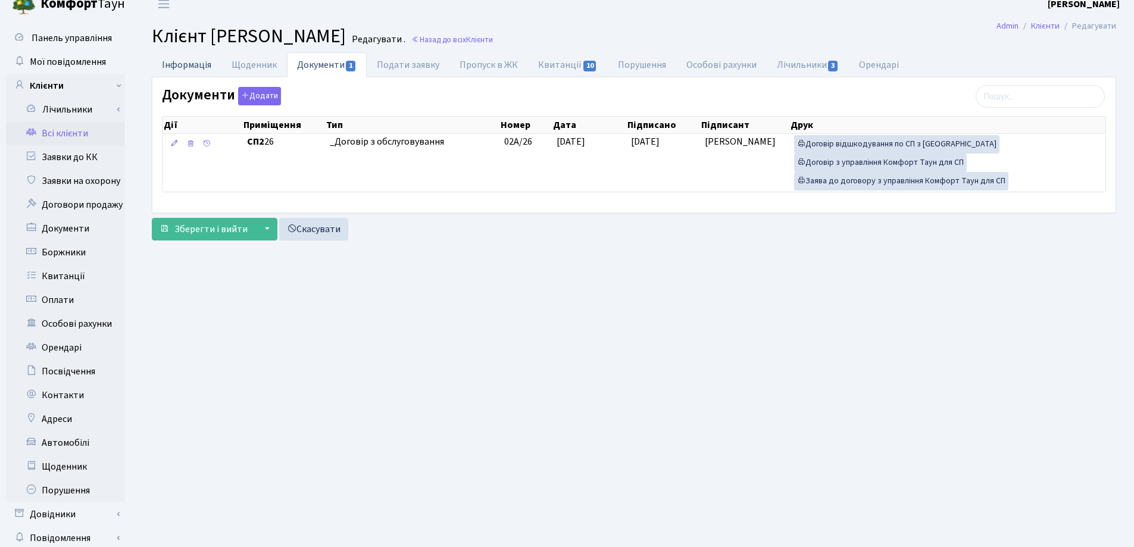
click at [182, 63] on link "Інформація" at bounding box center [187, 64] width 70 height 24
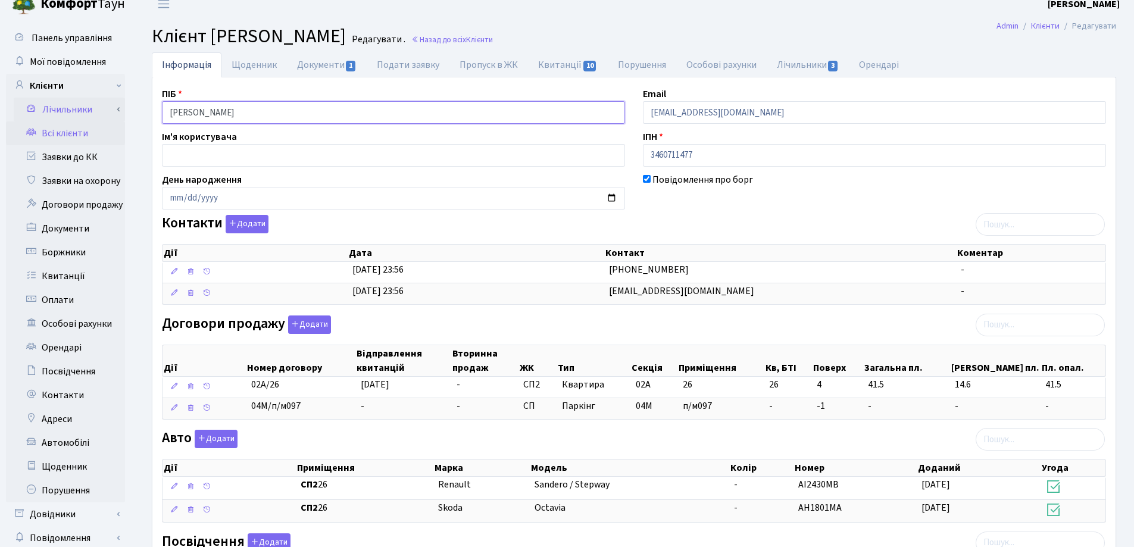
drag, startPoint x: 312, startPoint y: 112, endPoint x: 108, endPoint y: 109, distance: 204.2
click at [110, 108] on div "Панель управління Мої повідомлення Клієнти Лічильники Показання" at bounding box center [567, 387] width 1134 height 735
click at [623, 29] on h2 "Клієнт Маслов Артем Андрійович Редагувати . Назад до всіх Клієнти" at bounding box center [634, 36] width 964 height 23
click at [493, 36] on link "Назад до всіх Клієнти" at bounding box center [452, 39] width 82 height 11
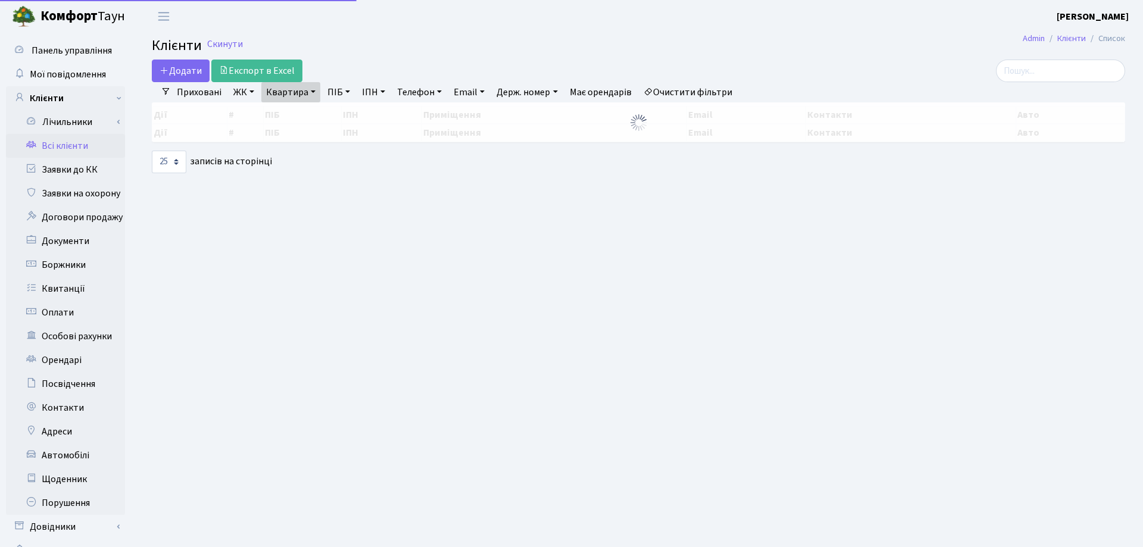
select select "25"
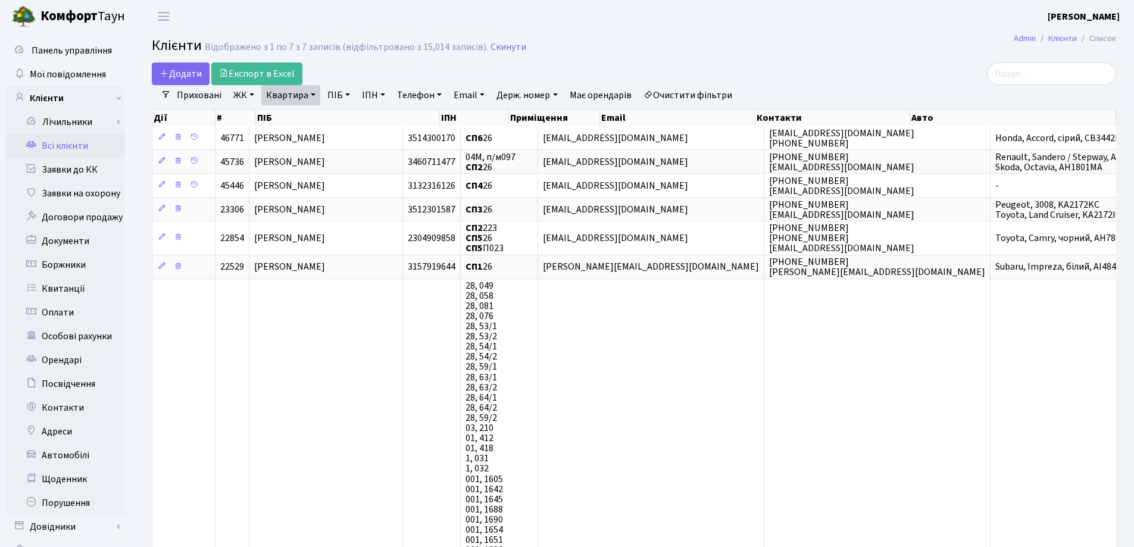
click at [312, 91] on link "Квартира" at bounding box center [290, 95] width 59 height 20
click at [323, 105] on div "Дії # ПІБ ІПН Приміщення Email Контакти Авто" at bounding box center [634, 115] width 964 height 21
click at [314, 94] on link "Квартира" at bounding box center [290, 95] width 59 height 20
click at [317, 117] on input "26" at bounding box center [297, 118] width 70 height 23
type input "2"
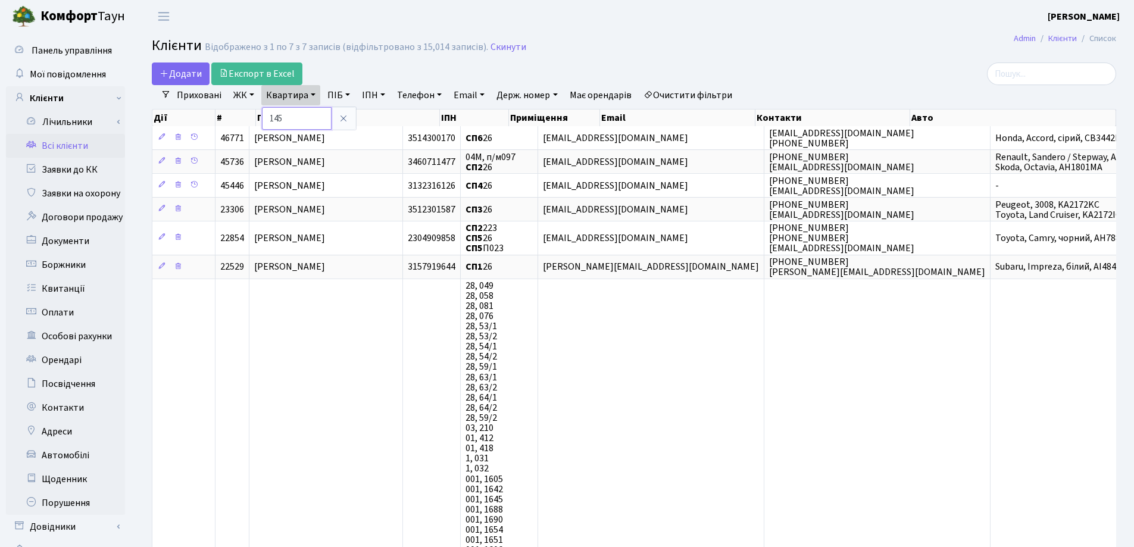
type input "145"
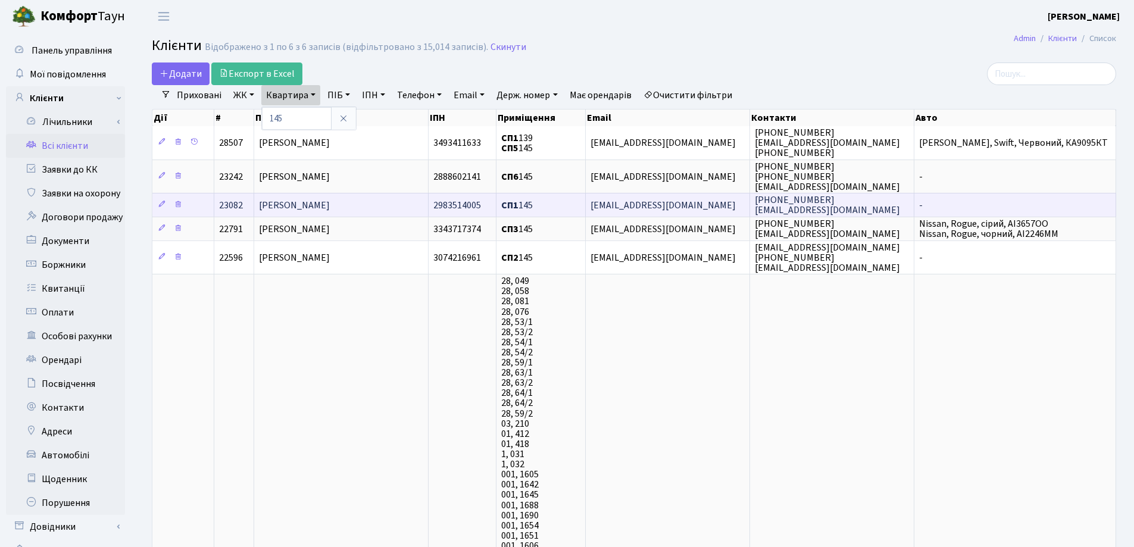
click at [327, 202] on span "Кузьміна Тетяна Валеріївна" at bounding box center [294, 205] width 71 height 13
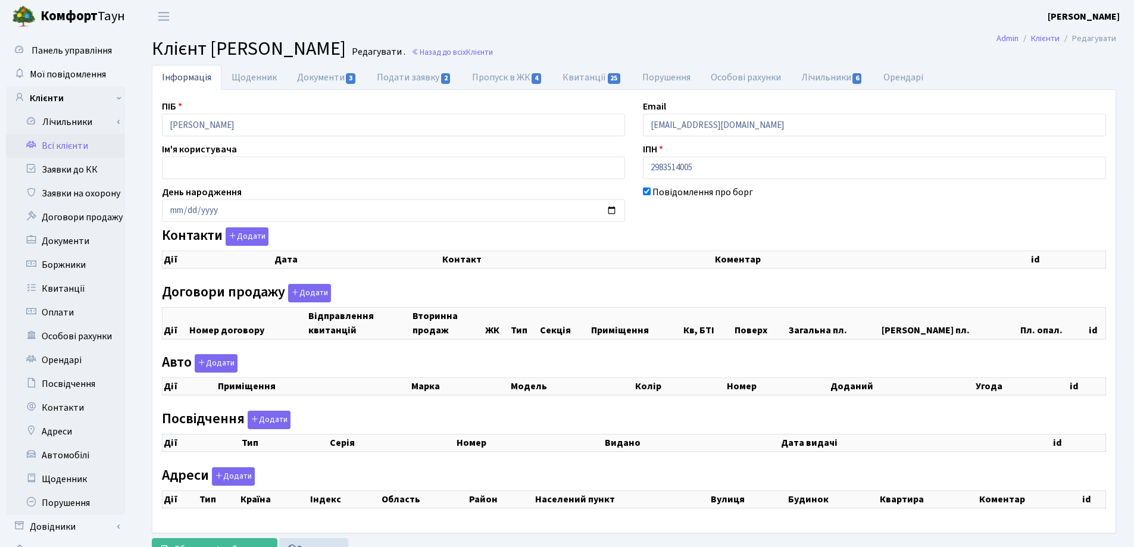
select select "25"
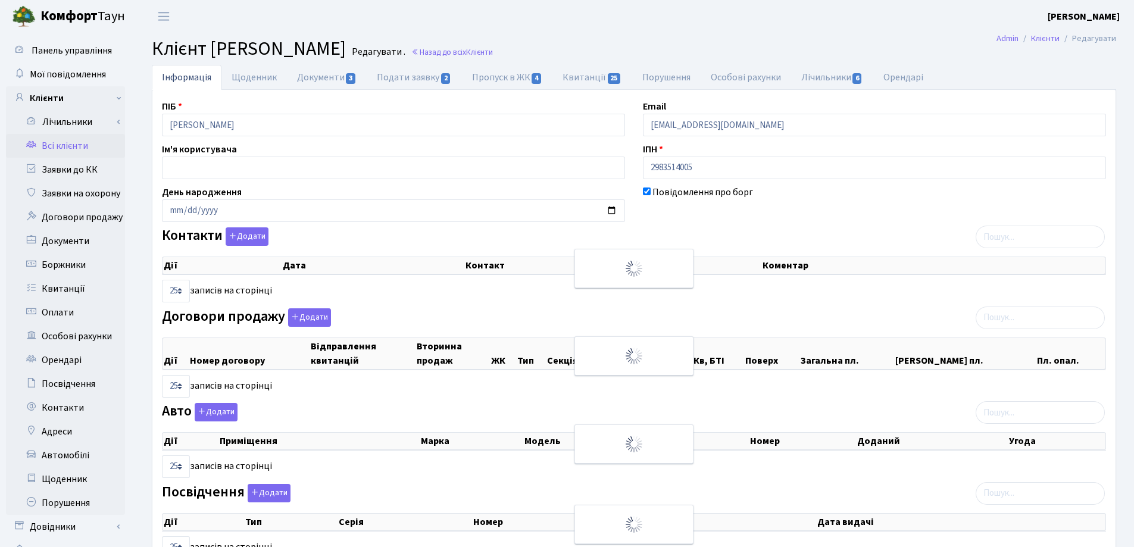
checkbox input "true"
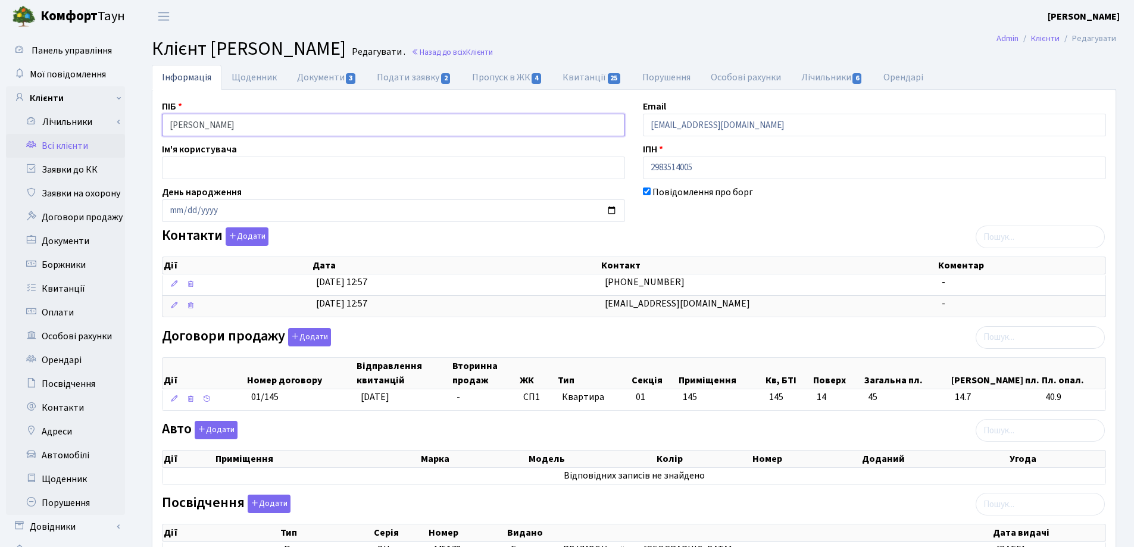
drag, startPoint x: 352, startPoint y: 120, endPoint x: 142, endPoint y: 121, distance: 209.5
click at [142, 121] on div "Інформація Щоденник Документи 3 Подати заявку 2 Пропуск в ЖК 4 Квитанції 25 Пор…" at bounding box center [634, 412] width 1000 height 695
click at [670, 26] on header "Комфорт Таун Лоскутова В. С. Мій обліковий запис Вийти" at bounding box center [567, 16] width 1134 height 33
click at [493, 53] on span "Клієнти" at bounding box center [479, 51] width 27 height 11
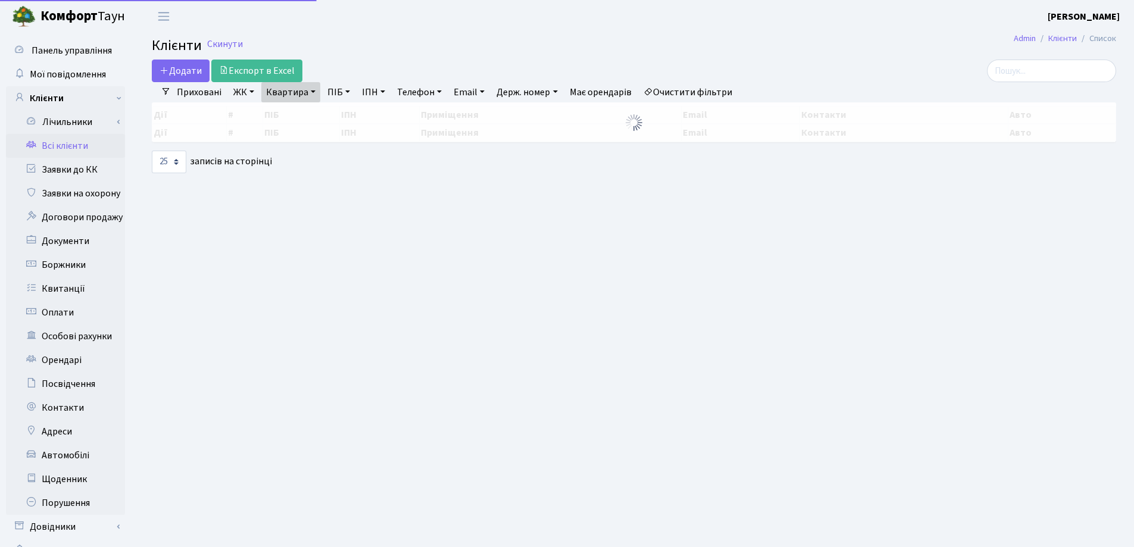
select select "25"
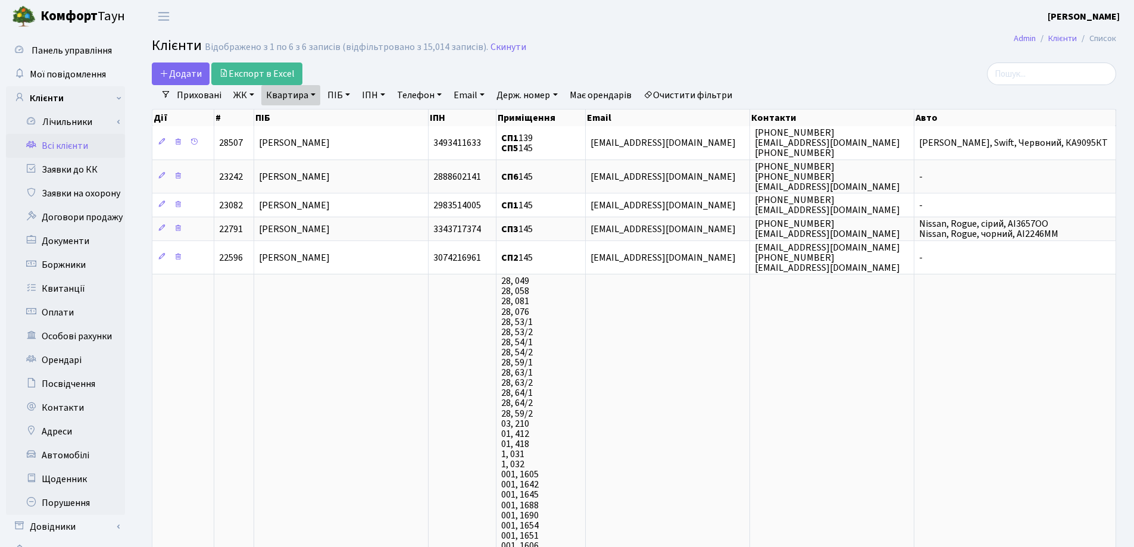
click at [315, 95] on link "Квартира" at bounding box center [290, 95] width 59 height 20
click at [342, 120] on icon at bounding box center [344, 119] width 10 height 10
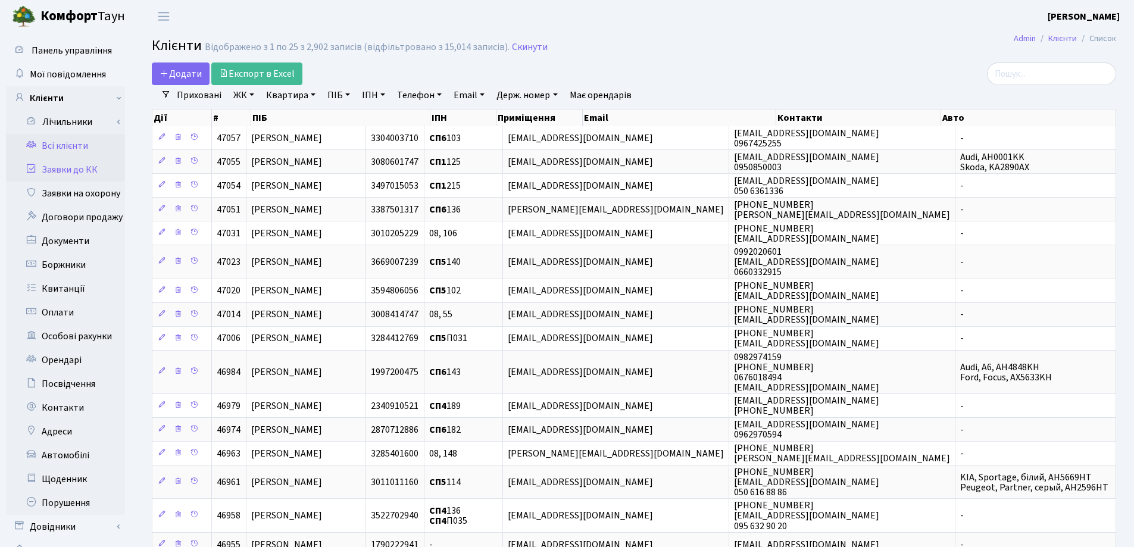
click at [42, 171] on link "Заявки до КК" at bounding box center [65, 170] width 119 height 24
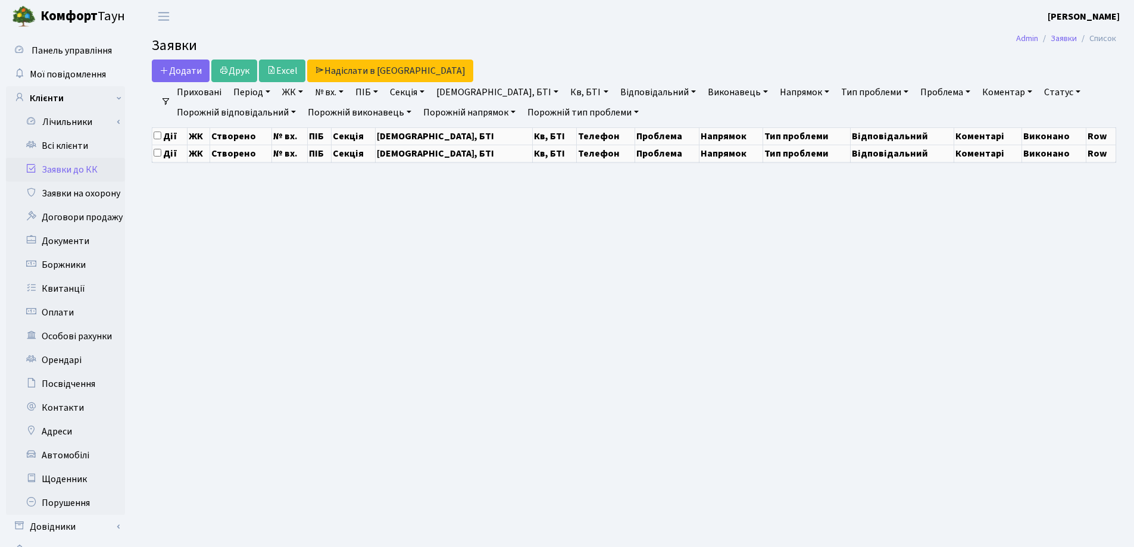
select select "25"
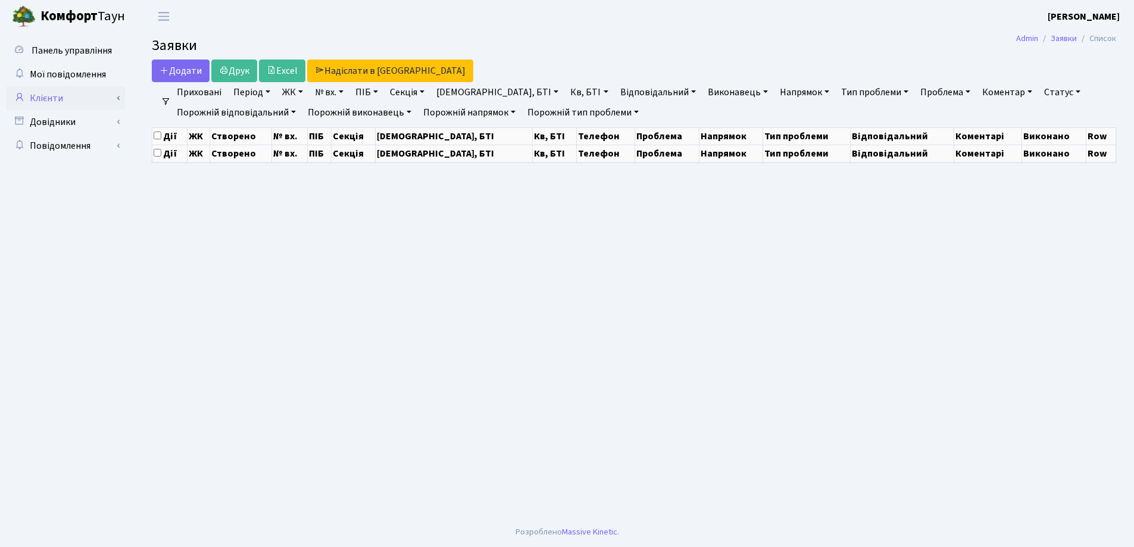
select select "25"
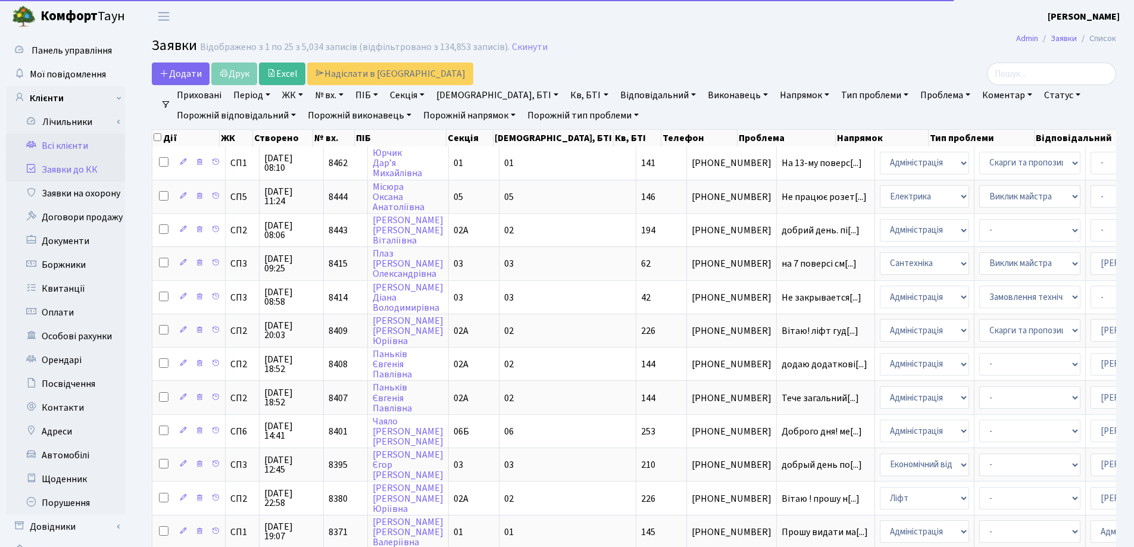
click at [46, 143] on link "Всі клієнти" at bounding box center [65, 146] width 119 height 24
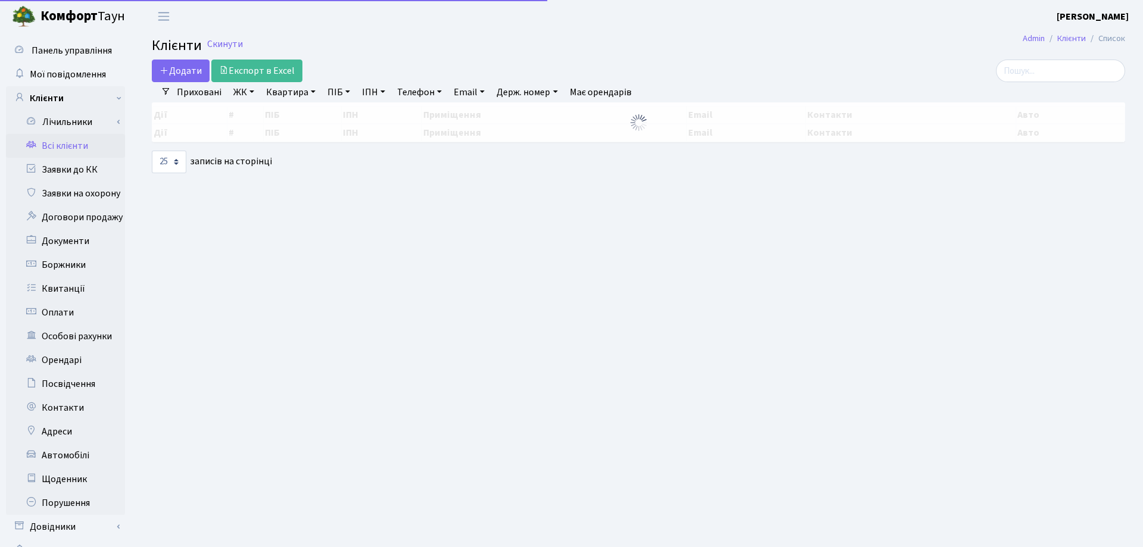
select select "25"
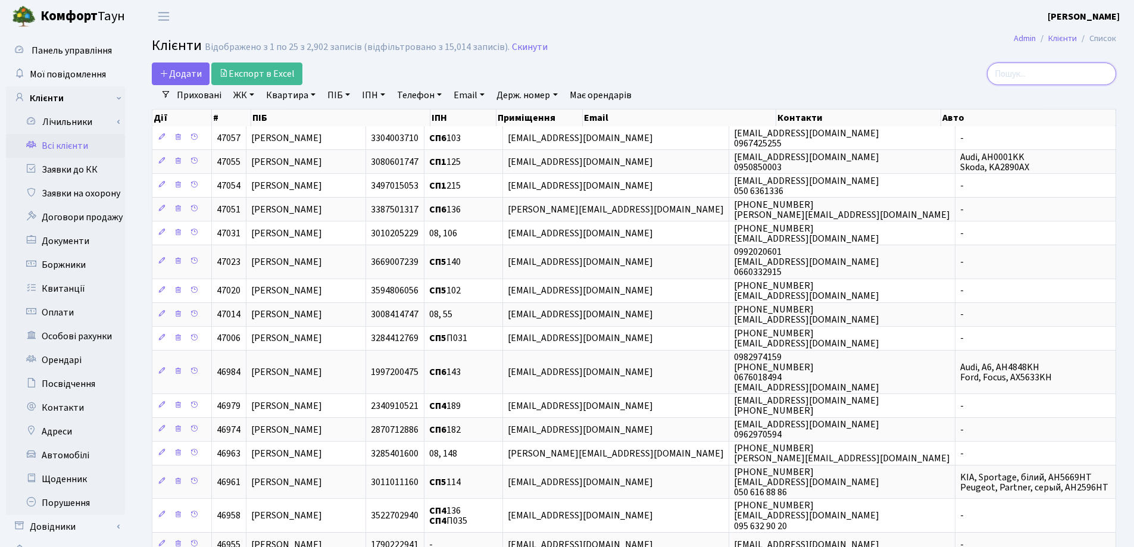
click at [1024, 75] on input "search" at bounding box center [1051, 73] width 129 height 23
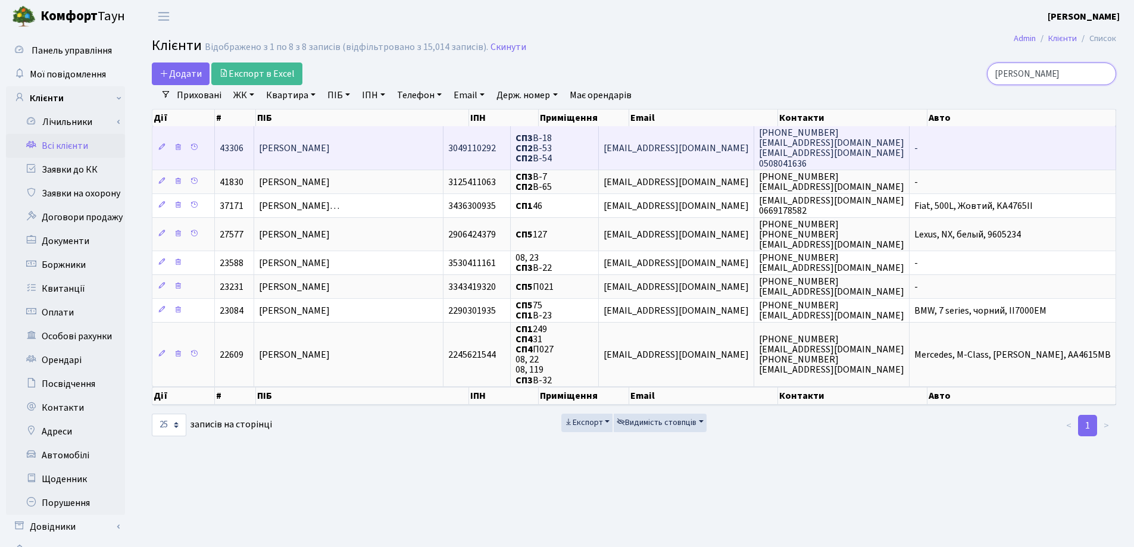
type input "[PERSON_NAME]"
click at [443, 148] on td "[PERSON_NAME]" at bounding box center [348, 147] width 189 height 43
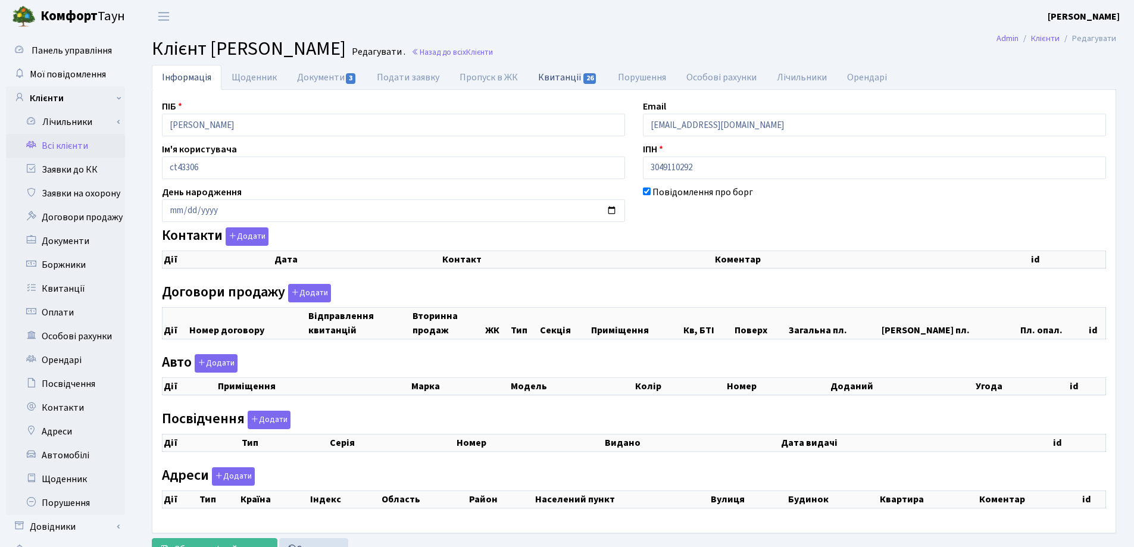
select select "25"
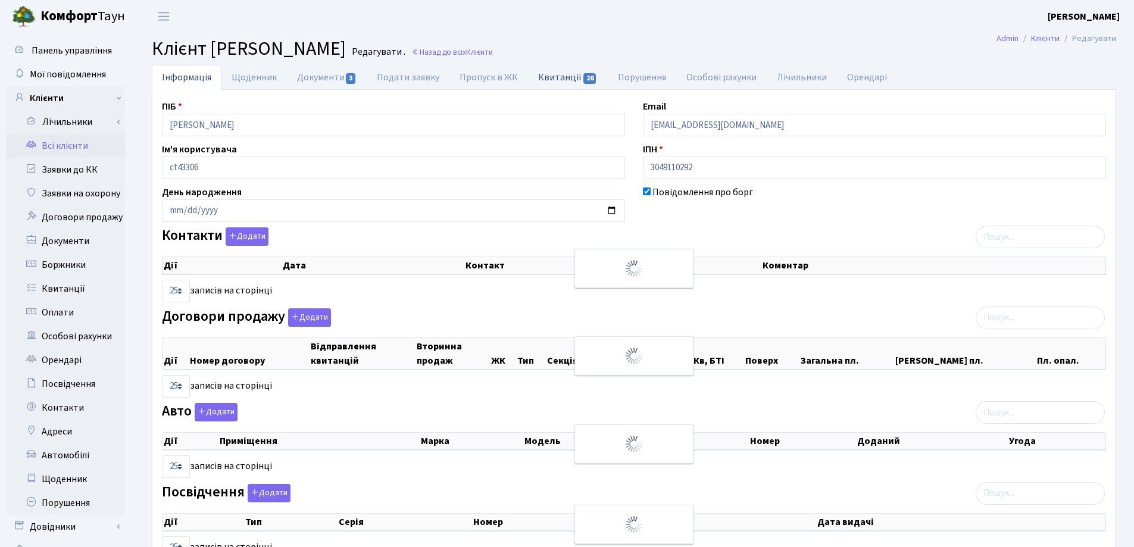
checkbox input "true"
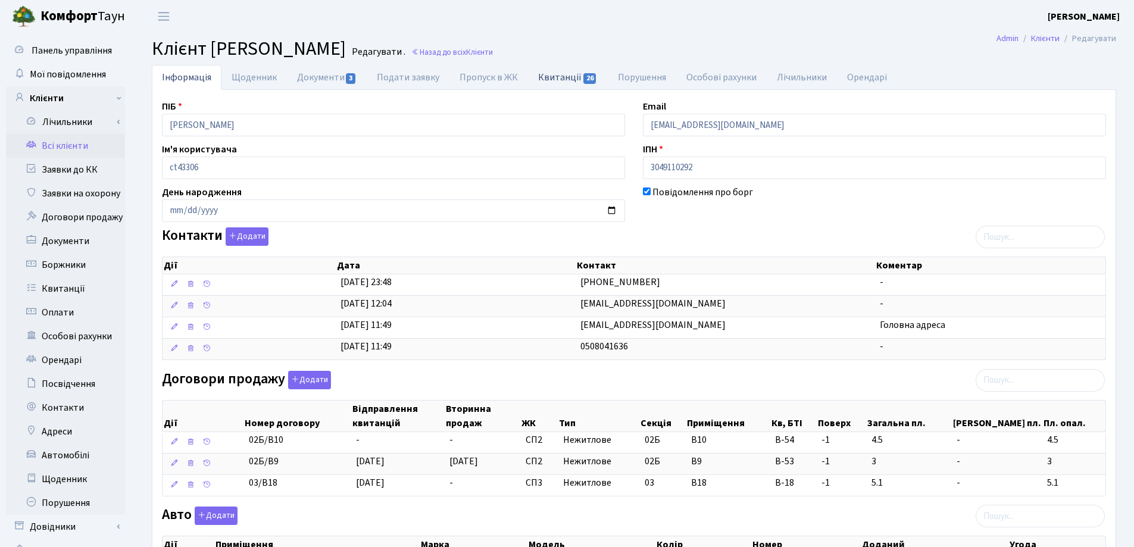
click at [555, 86] on link "Квитанції 26" at bounding box center [567, 77] width 79 height 24
select select "25"
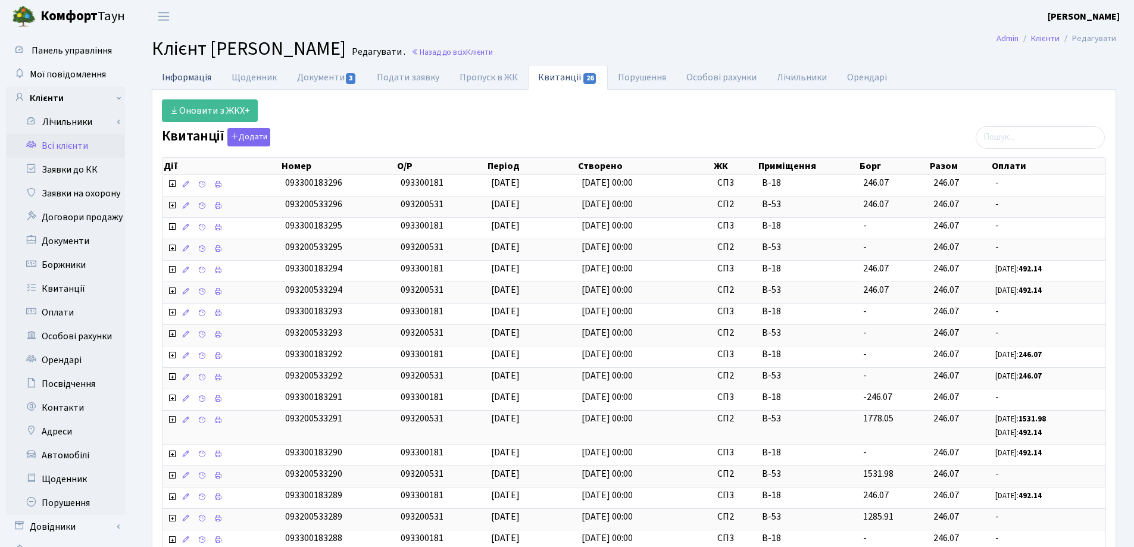
click at [167, 81] on link "Інформація" at bounding box center [187, 77] width 70 height 24
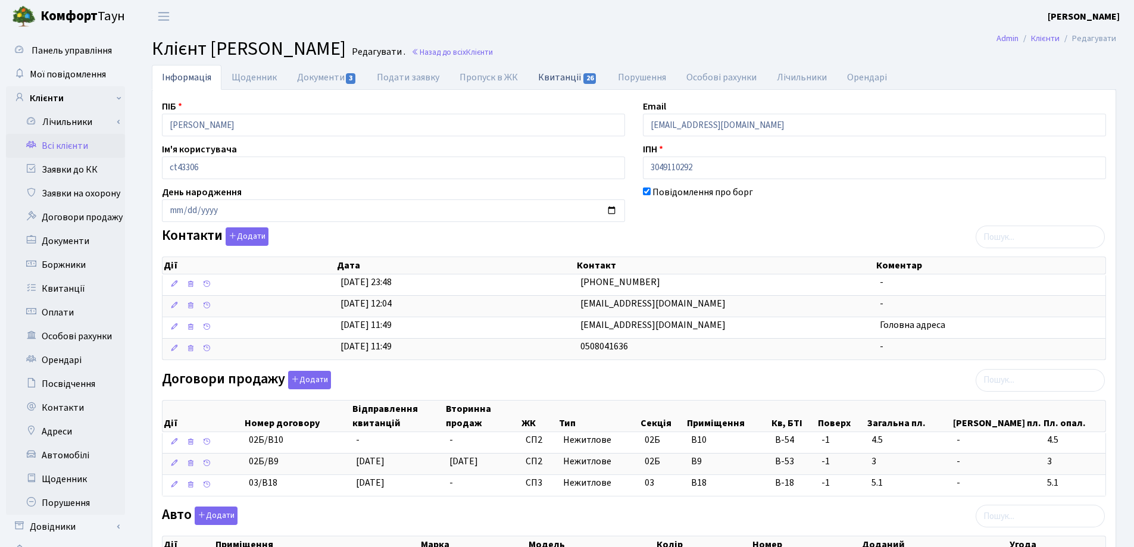
click at [554, 80] on link "Квитанції 26" at bounding box center [567, 77] width 79 height 24
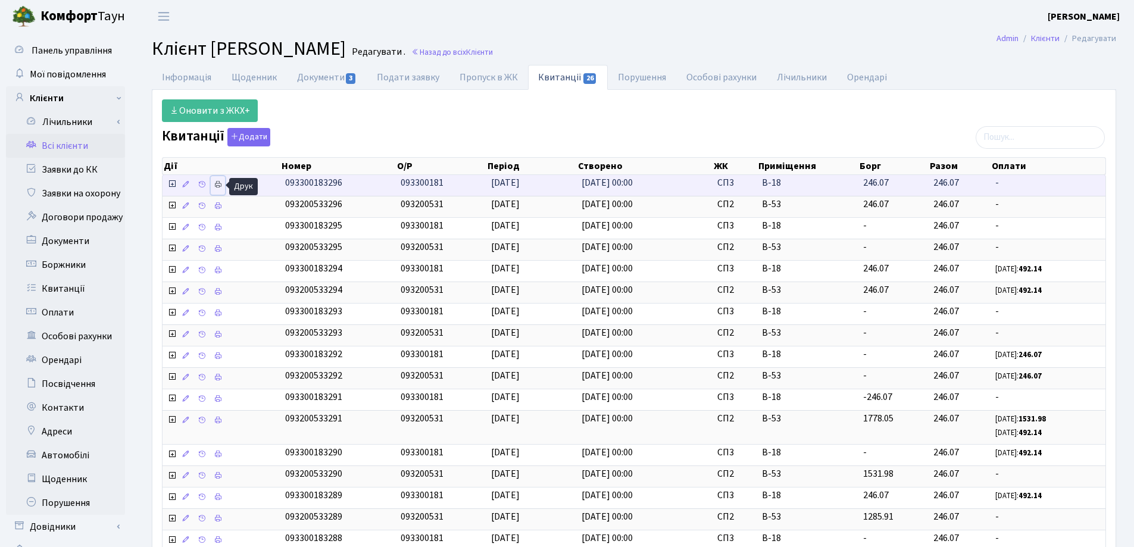
click at [218, 185] on icon at bounding box center [218, 184] width 8 height 8
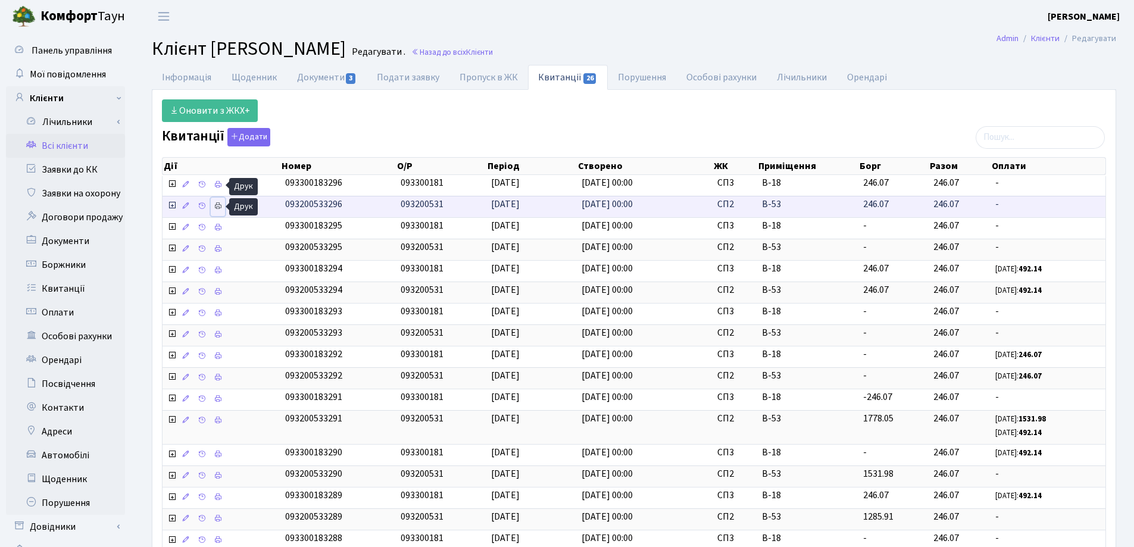
click at [220, 204] on icon at bounding box center [218, 206] width 8 height 8
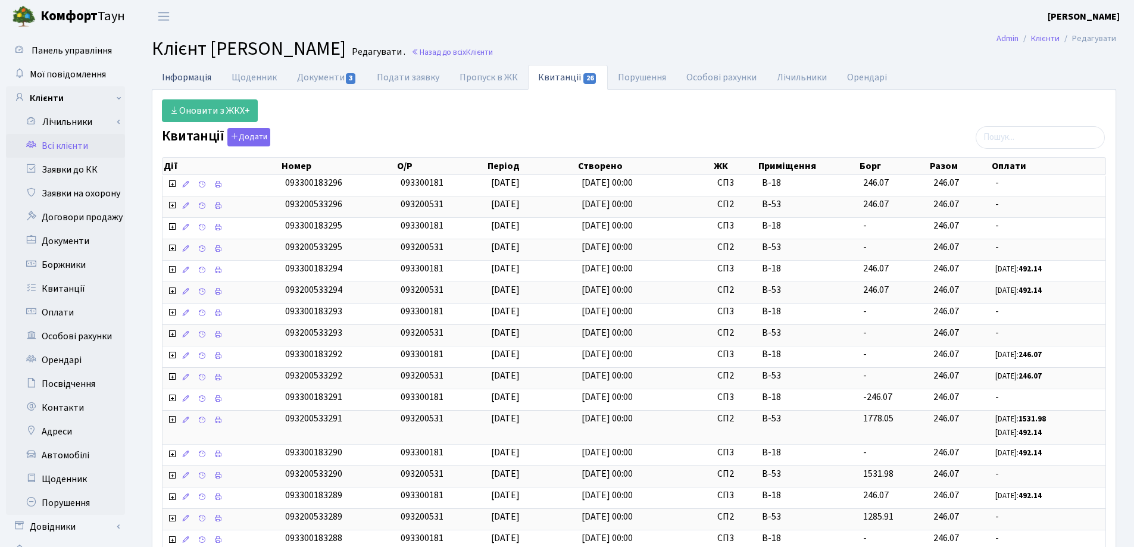
click at [179, 79] on link "Інформація" at bounding box center [187, 77] width 70 height 24
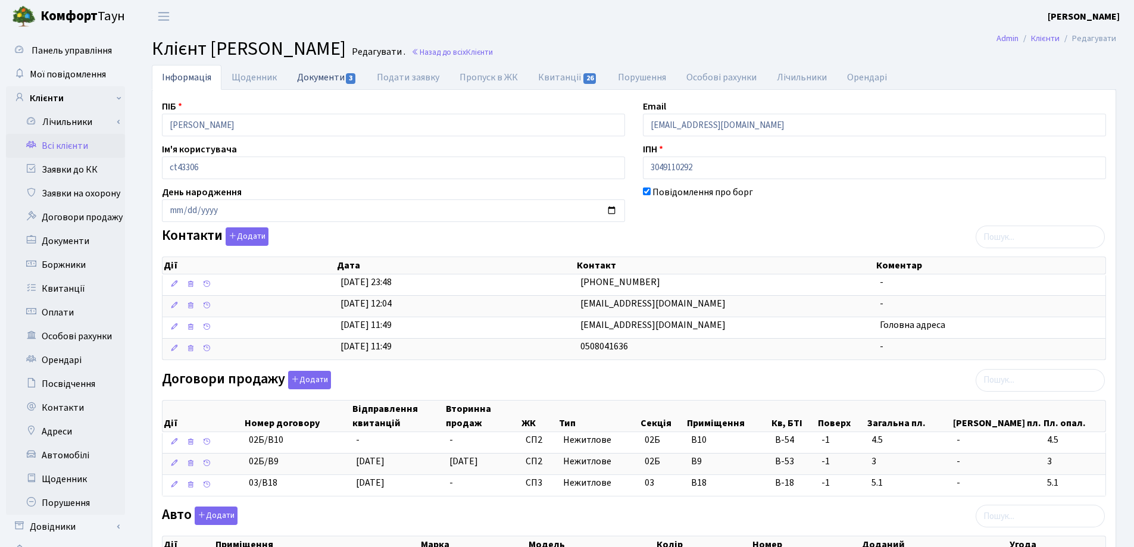
click at [307, 77] on link "Документи 3" at bounding box center [327, 77] width 80 height 24
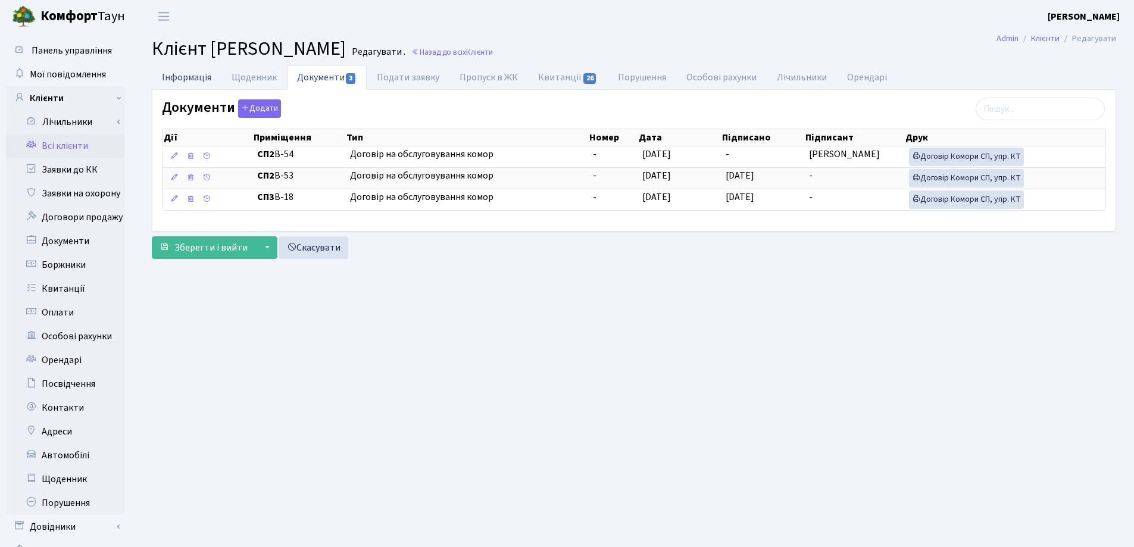
click at [161, 73] on link "Інформація" at bounding box center [187, 77] width 70 height 24
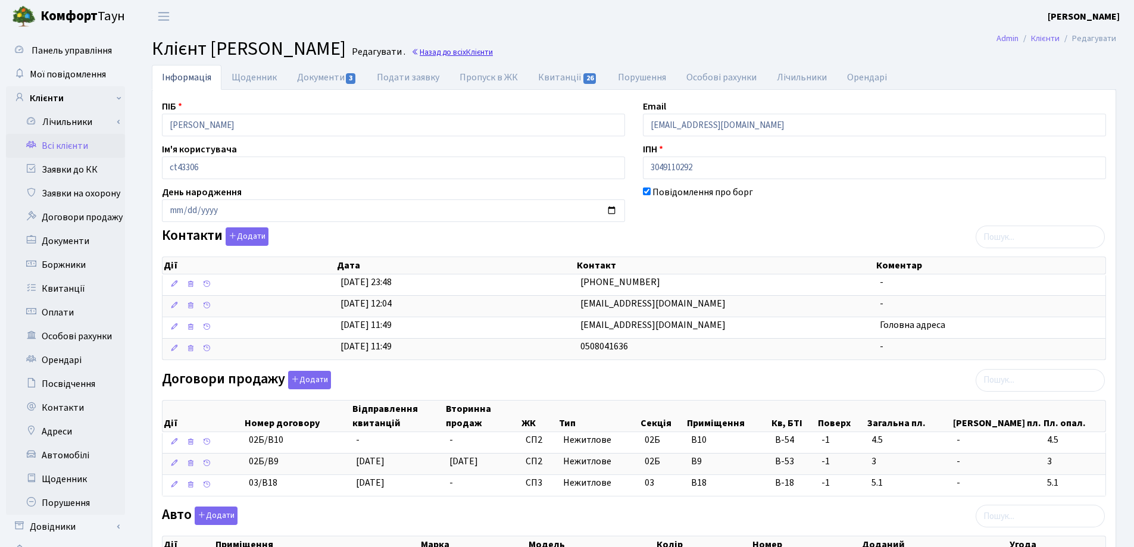
click at [493, 54] on link "Назад до всіх Клієнти" at bounding box center [452, 51] width 82 height 11
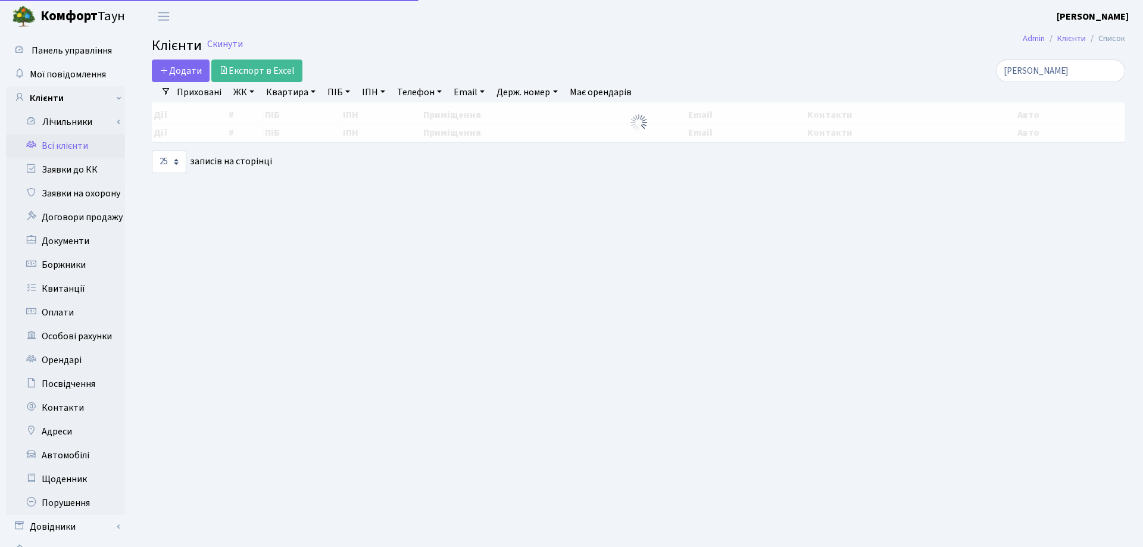
select select "25"
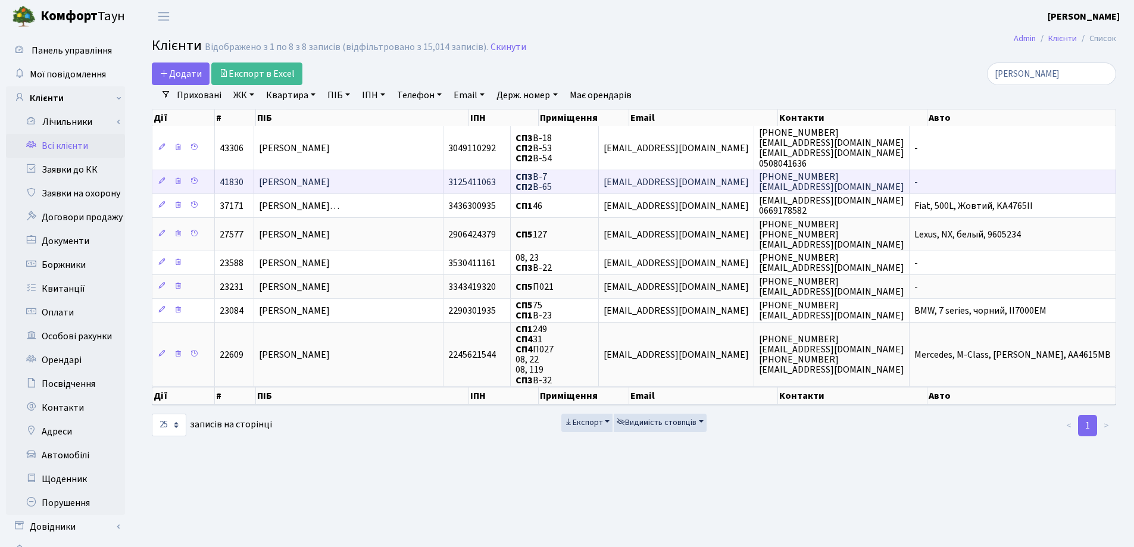
click at [330, 180] on span "[PERSON_NAME]" at bounding box center [294, 182] width 71 height 13
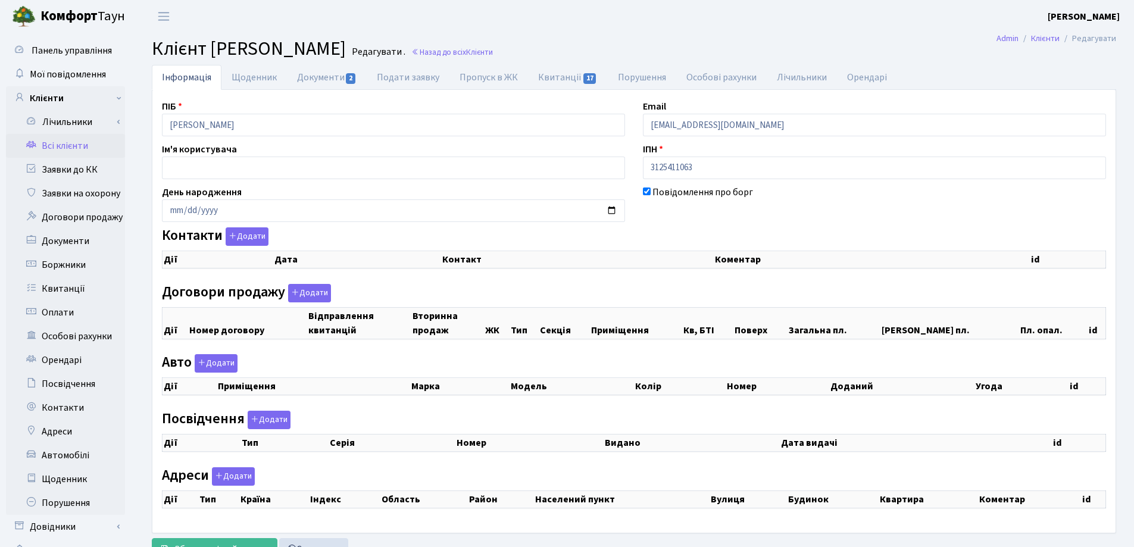
checkbox input "true"
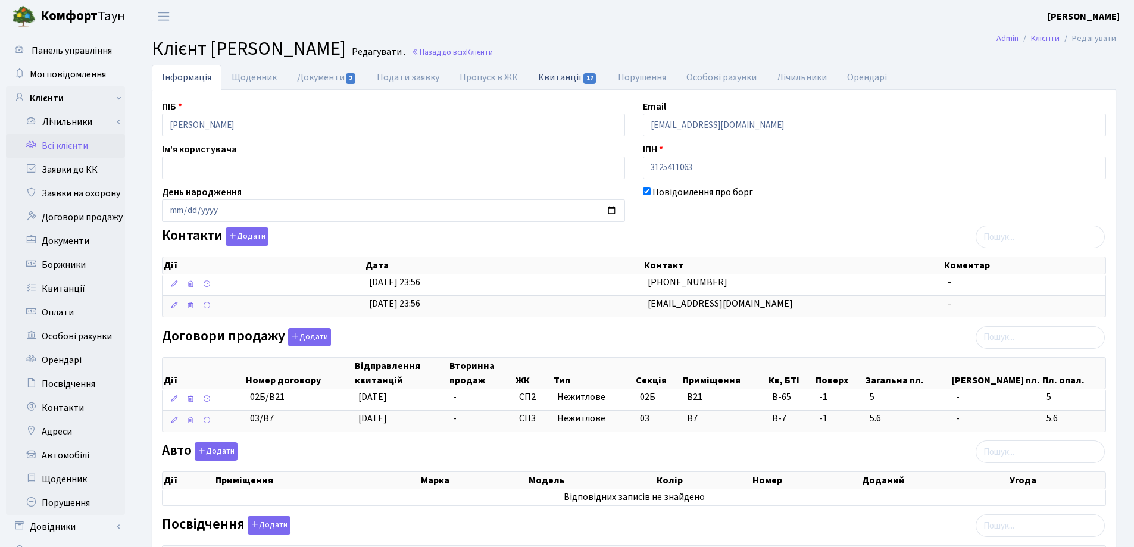
click at [555, 79] on link "Квитанції 17" at bounding box center [567, 77] width 79 height 24
select select "25"
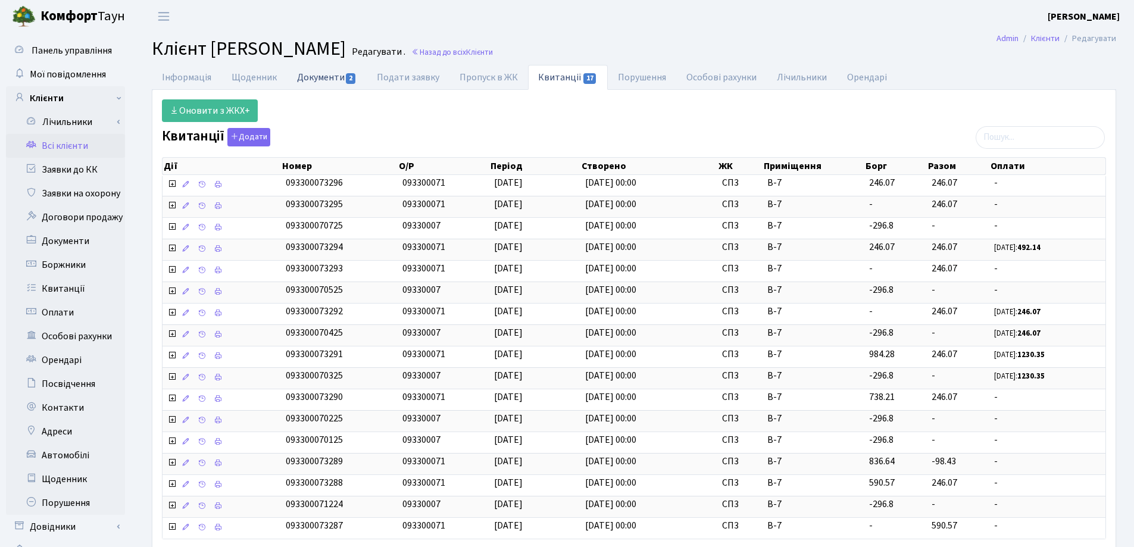
click at [324, 74] on link "Документи 2" at bounding box center [327, 77] width 80 height 24
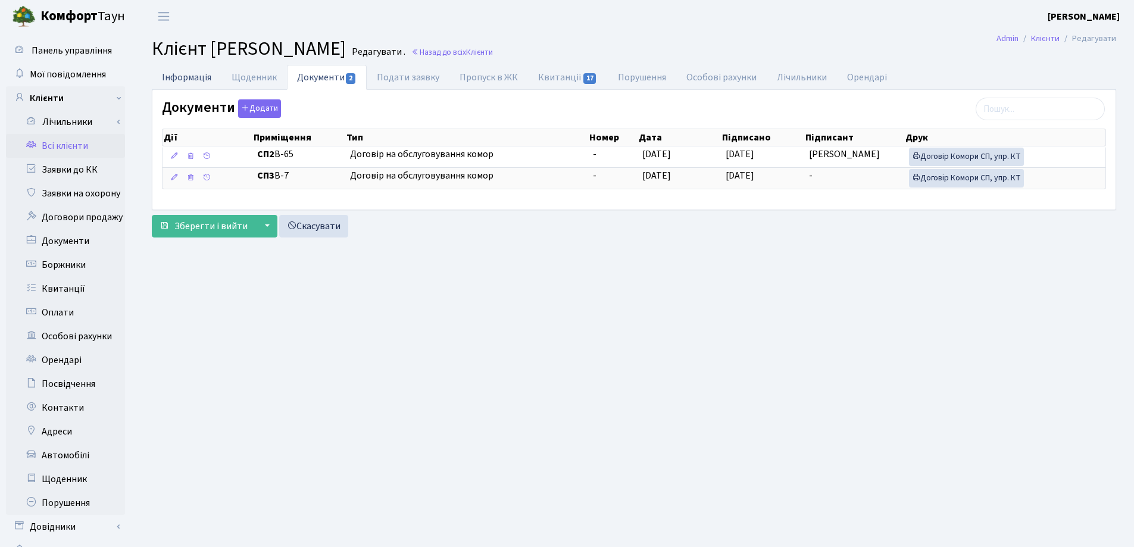
click at [176, 84] on link "Інформація" at bounding box center [187, 77] width 70 height 24
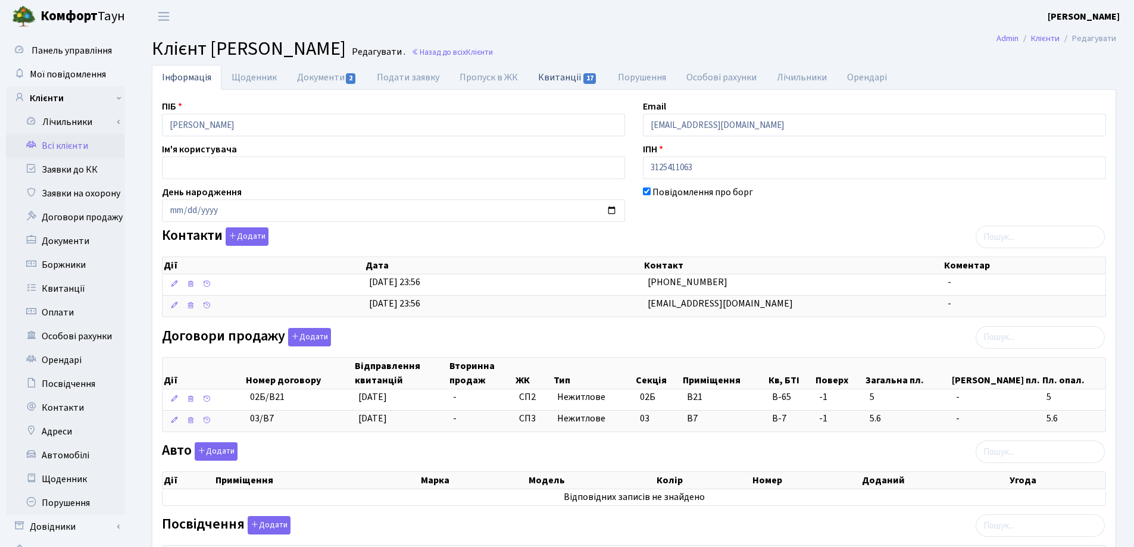
click at [562, 77] on link "Квитанції 17" at bounding box center [567, 77] width 79 height 24
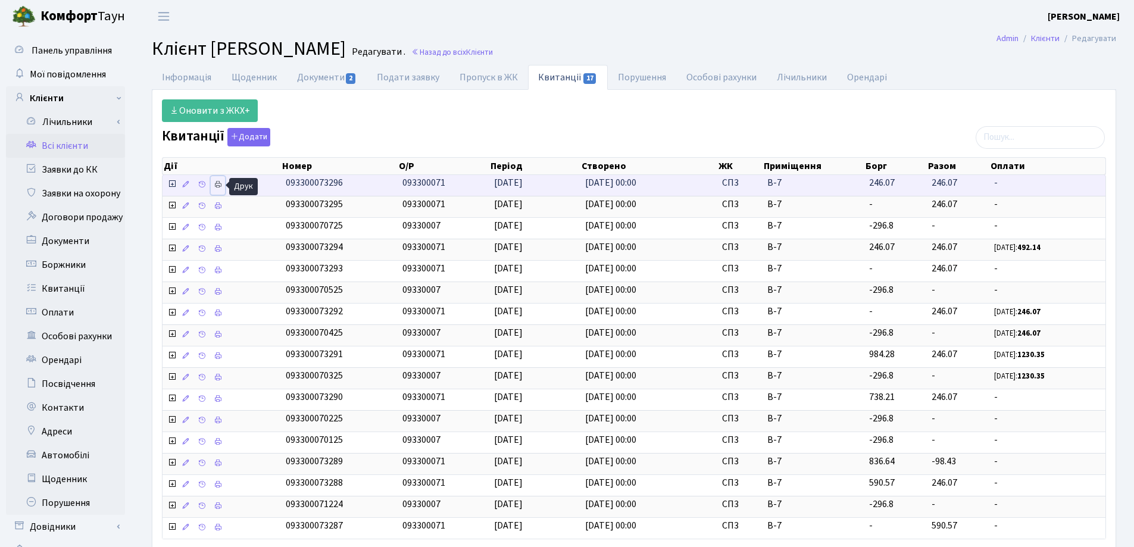
click at [219, 183] on icon at bounding box center [218, 184] width 8 height 8
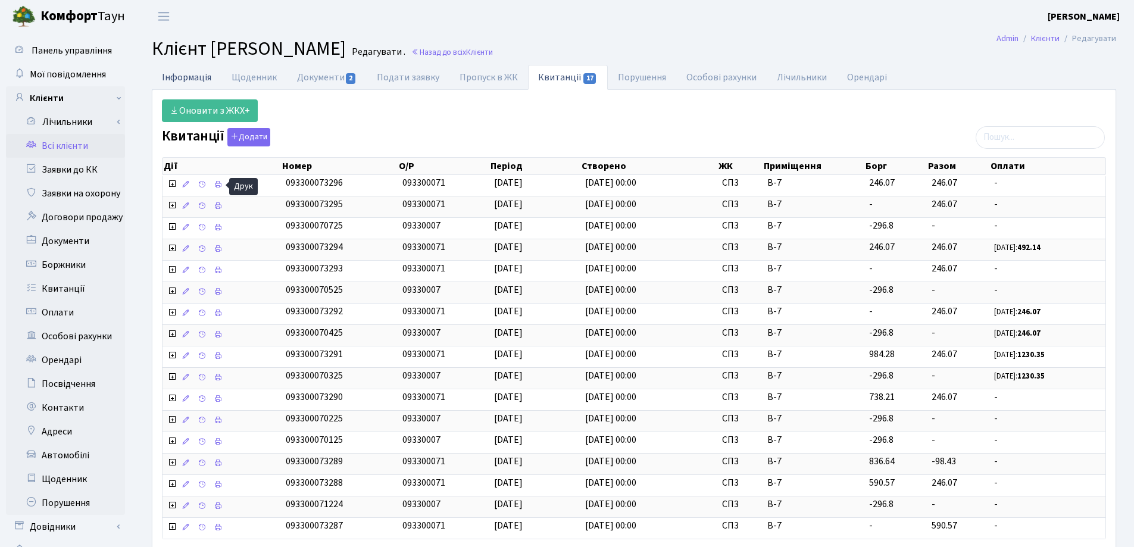
click at [178, 79] on link "Інформація" at bounding box center [187, 77] width 70 height 24
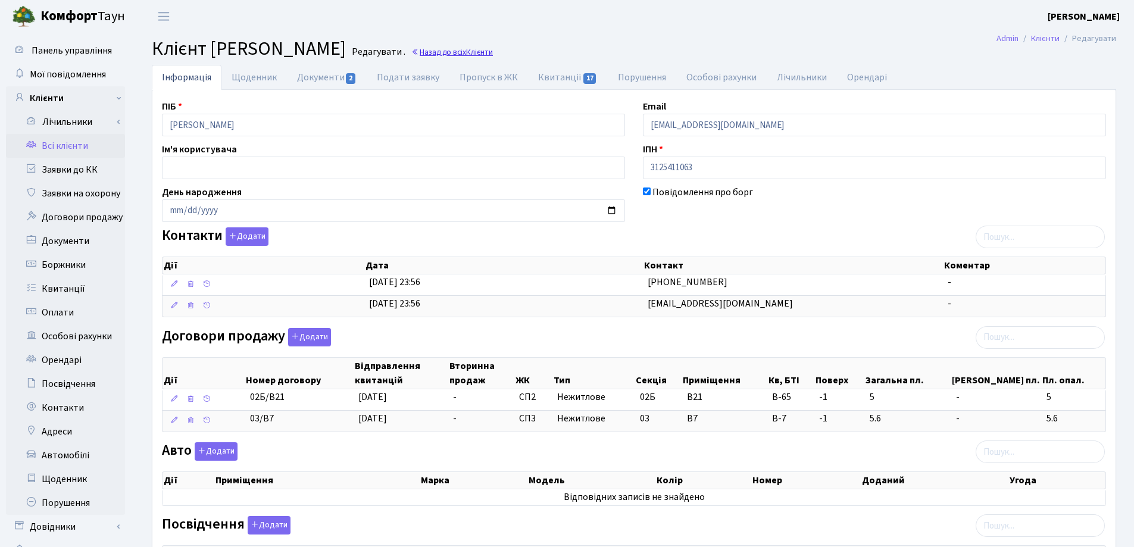
click at [493, 51] on link "Назад до всіх Клієнти" at bounding box center [452, 51] width 82 height 11
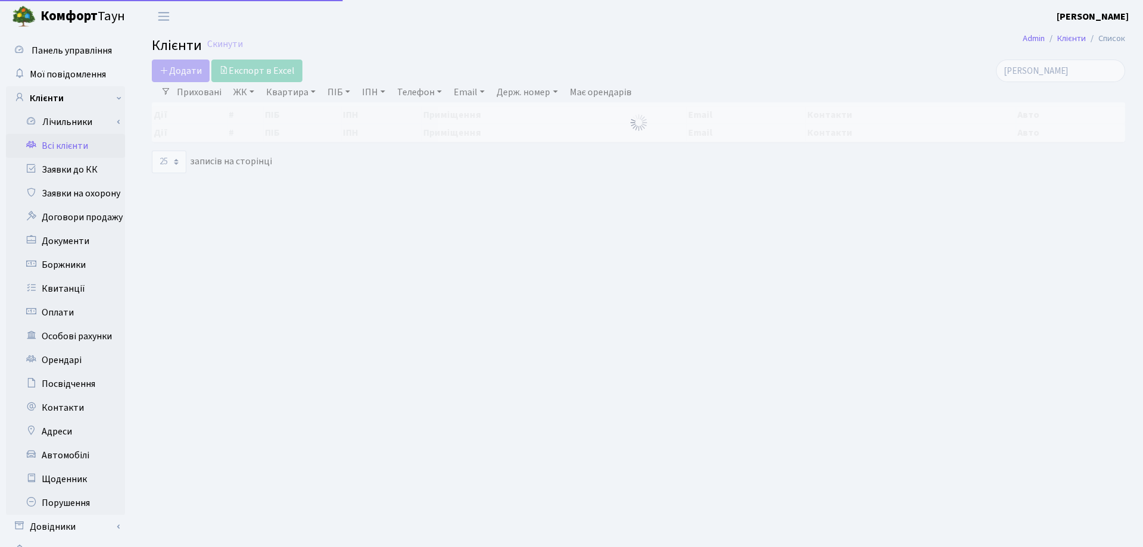
select select "25"
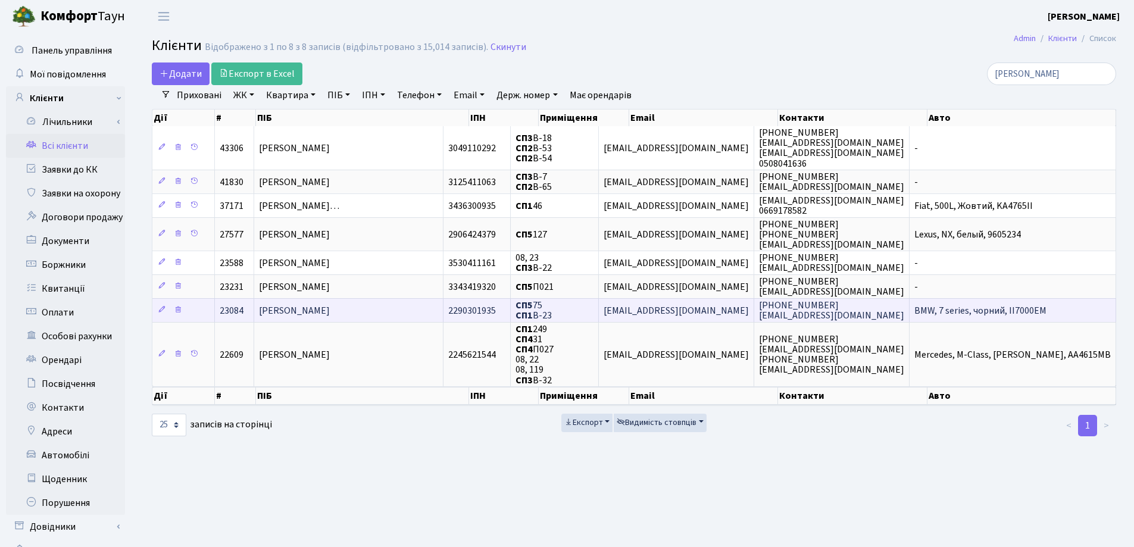
click at [330, 307] on span "[PERSON_NAME]" at bounding box center [294, 310] width 71 height 13
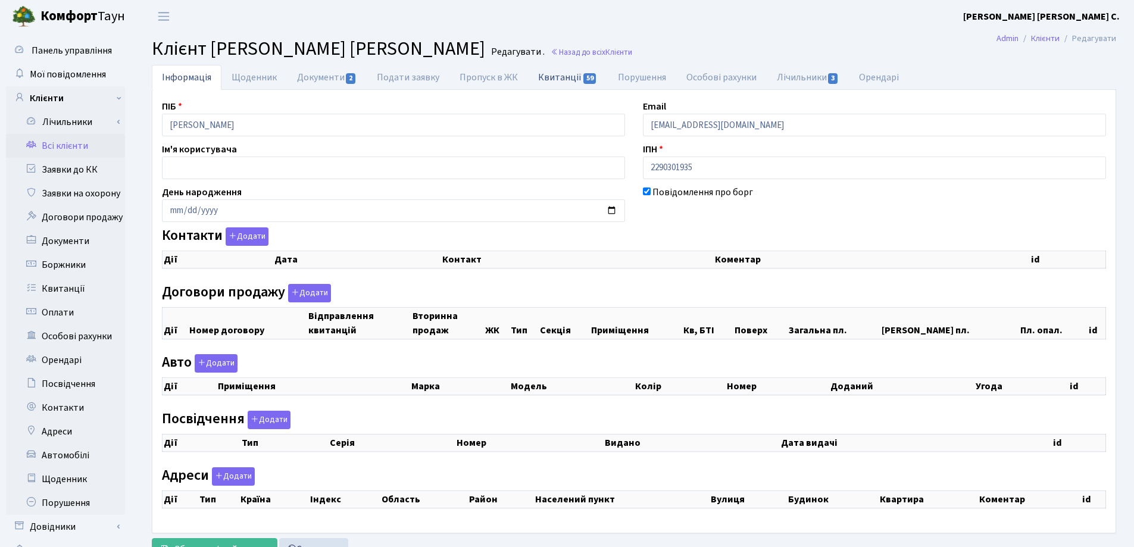
select select "25"
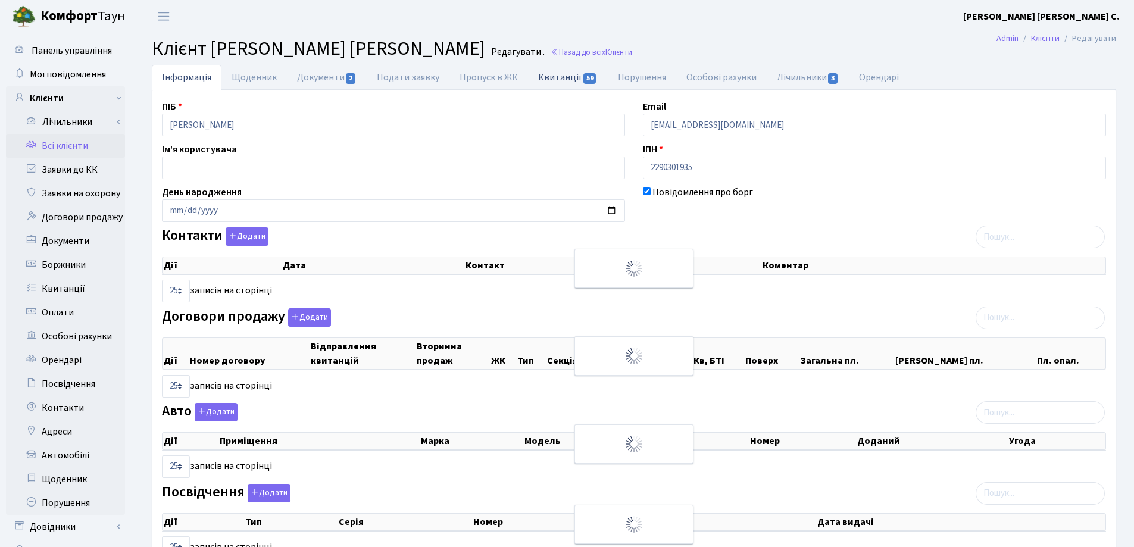
checkbox input "true"
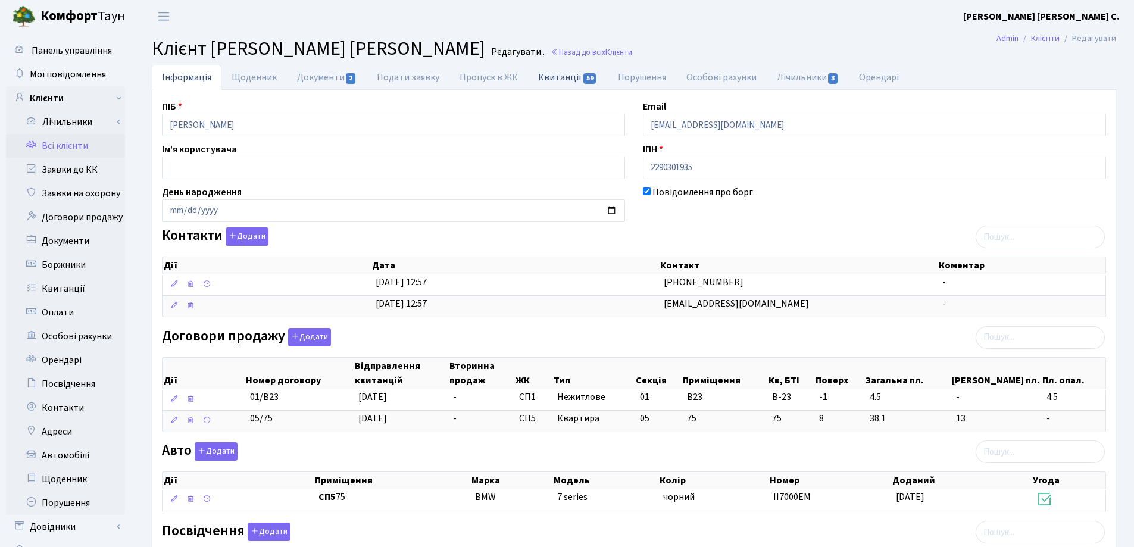
click at [558, 76] on link "Квитанції 59" at bounding box center [567, 77] width 79 height 24
select select "25"
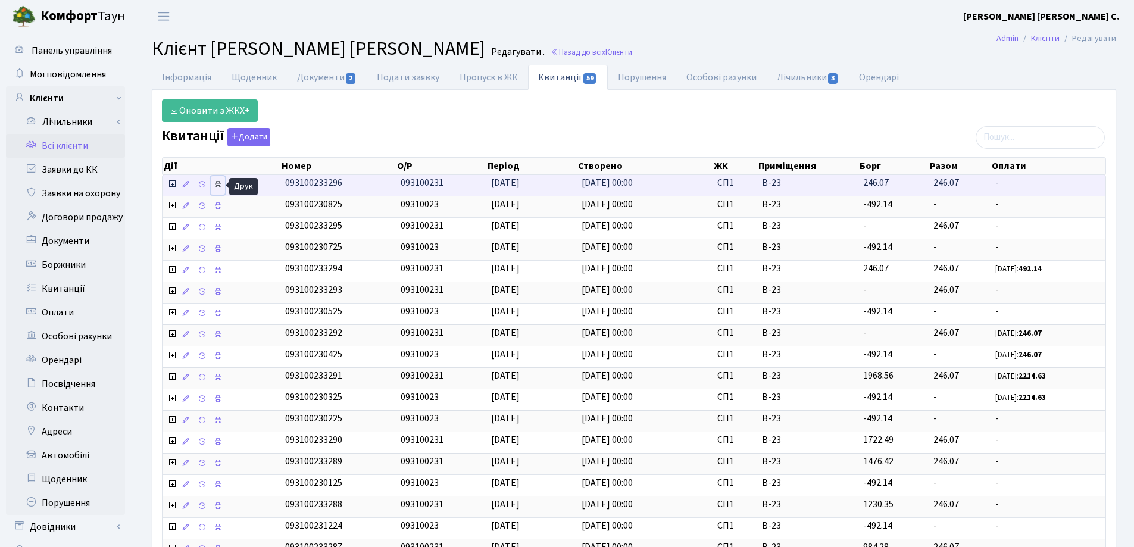
click at [219, 181] on icon at bounding box center [218, 184] width 8 height 8
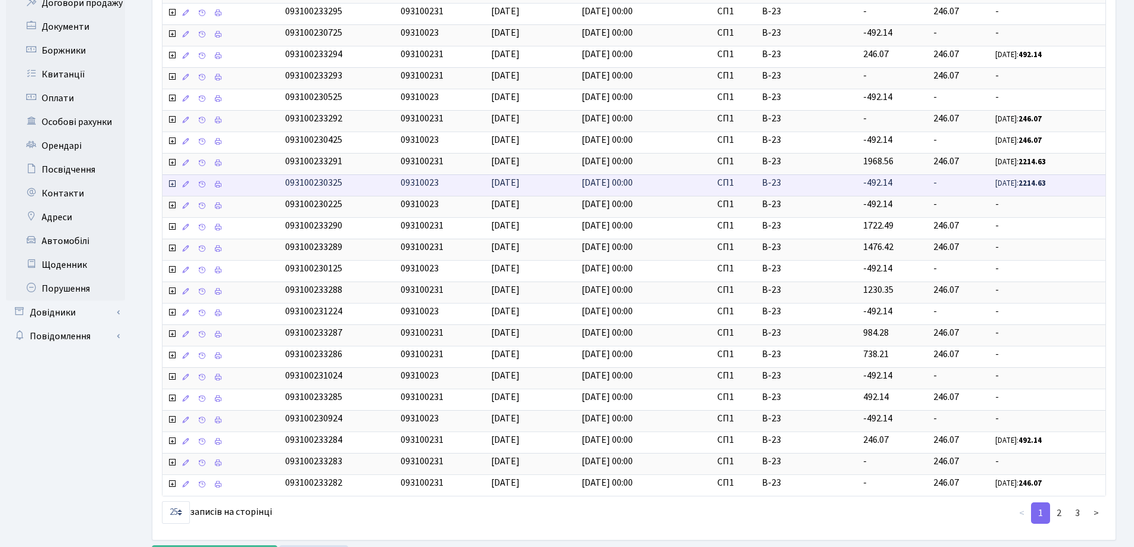
scroll to position [238, 0]
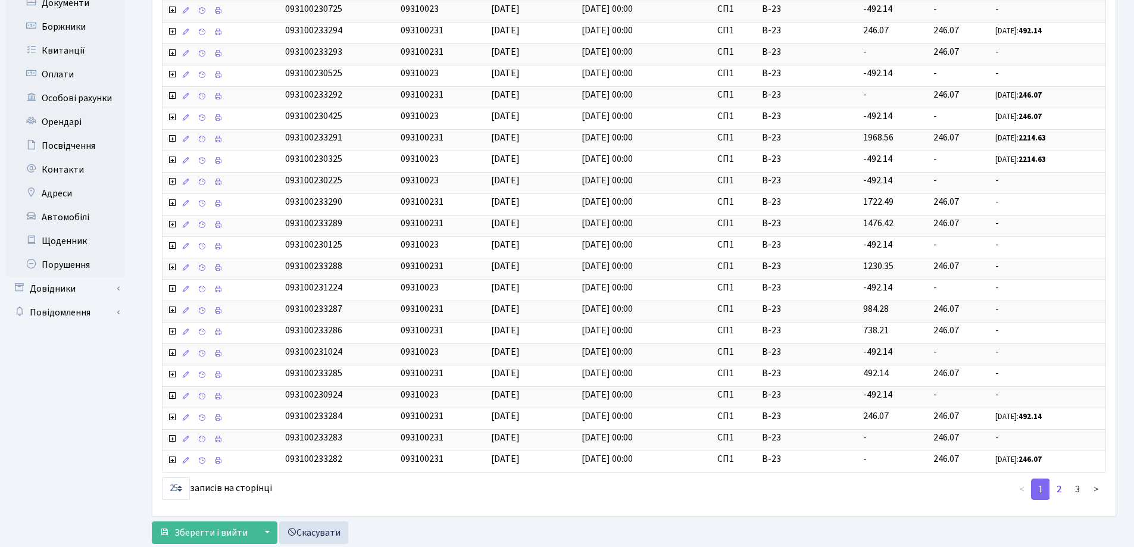
click at [1058, 489] on link "2" at bounding box center [1058, 489] width 19 height 21
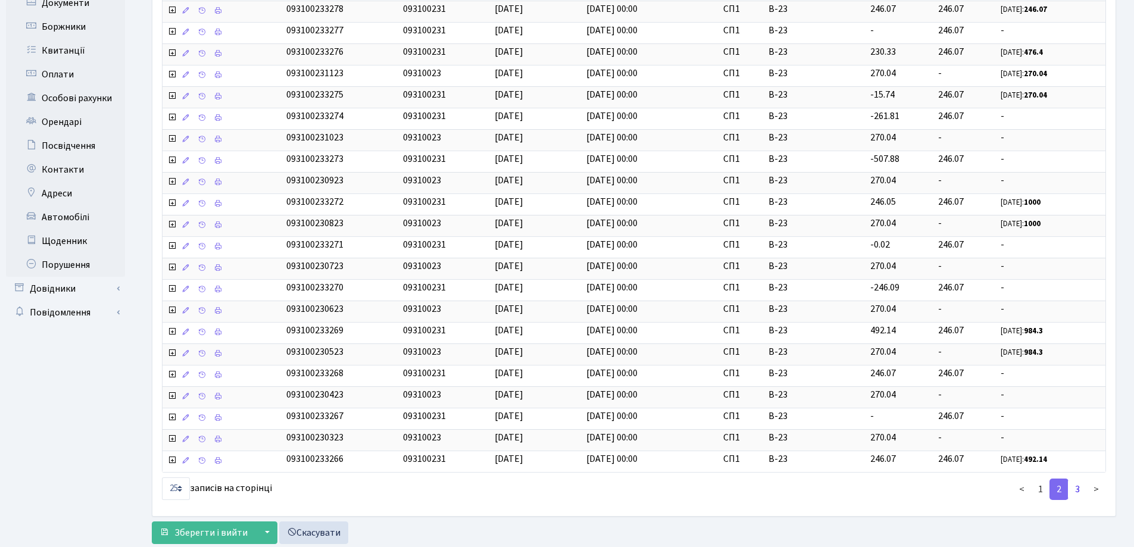
click at [1077, 490] on link "3" at bounding box center [1077, 489] width 19 height 21
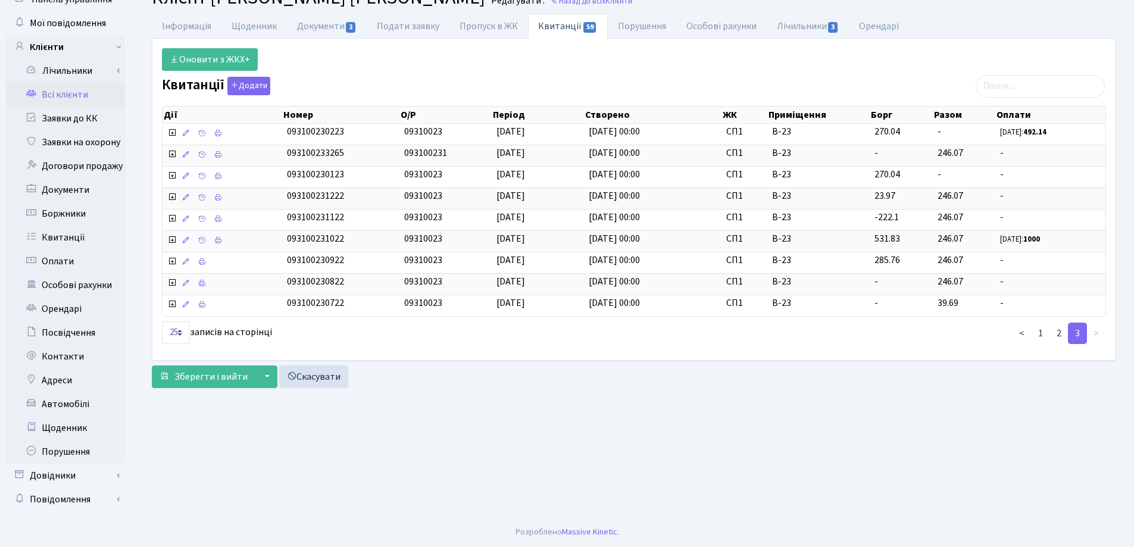
scroll to position [51, 0]
click at [1040, 335] on link "1" at bounding box center [1040, 333] width 19 height 21
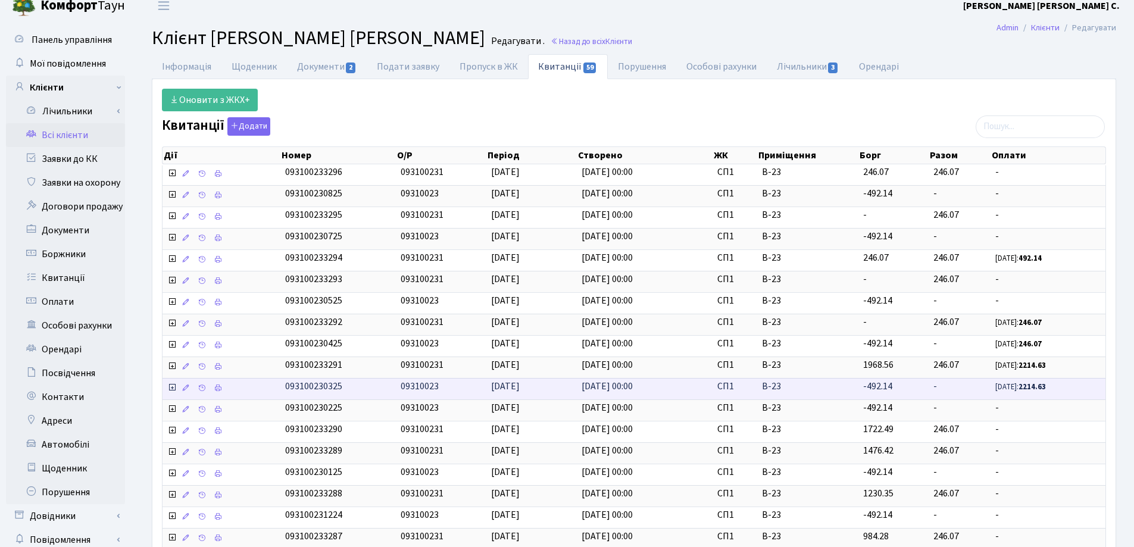
scroll to position [0, 0]
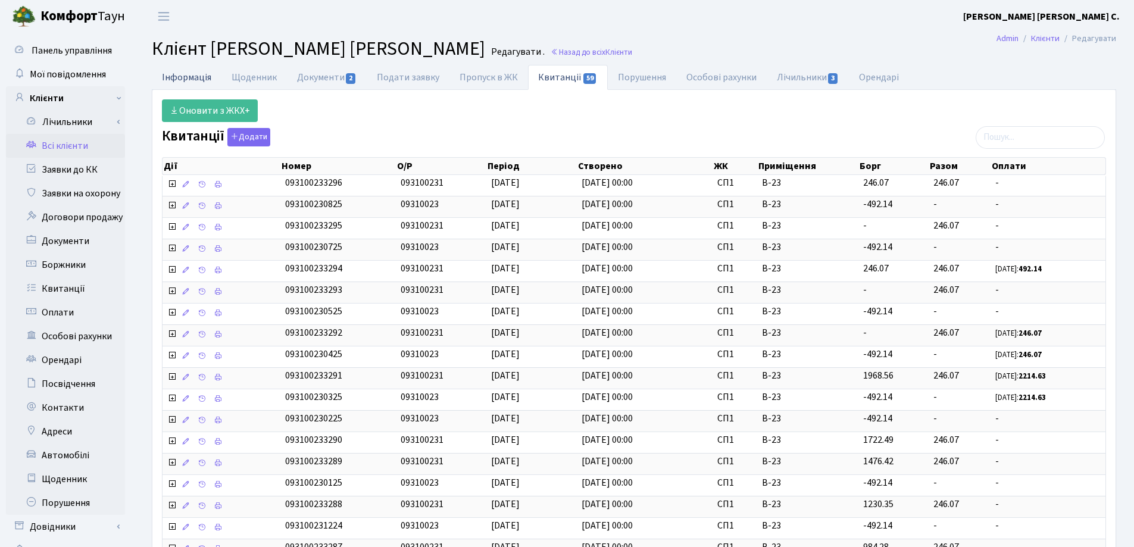
click at [177, 72] on link "Інформація" at bounding box center [187, 77] width 70 height 24
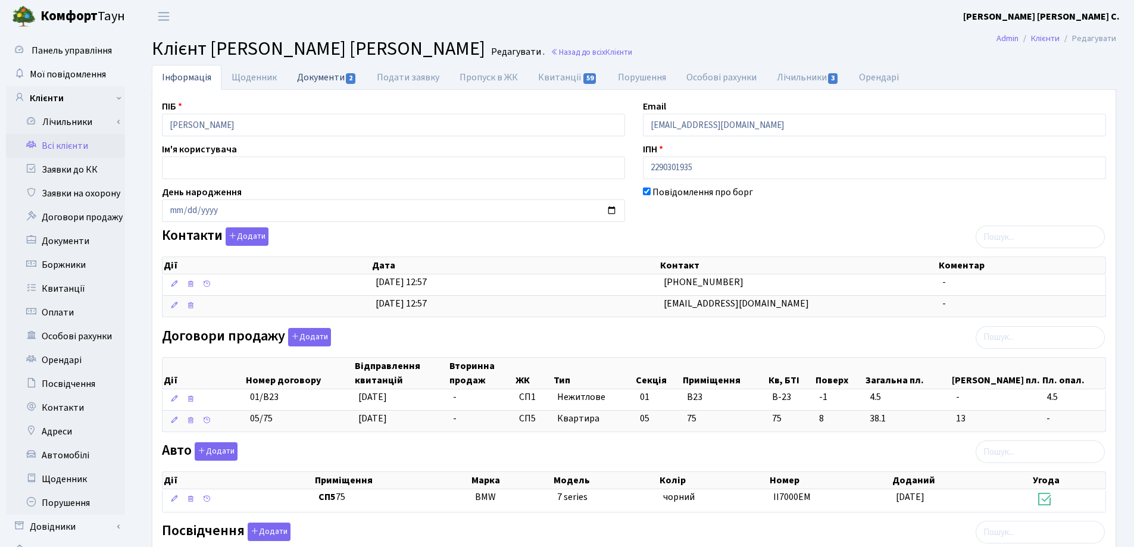
click at [307, 78] on link "Документи 2" at bounding box center [327, 77] width 80 height 24
select select "25"
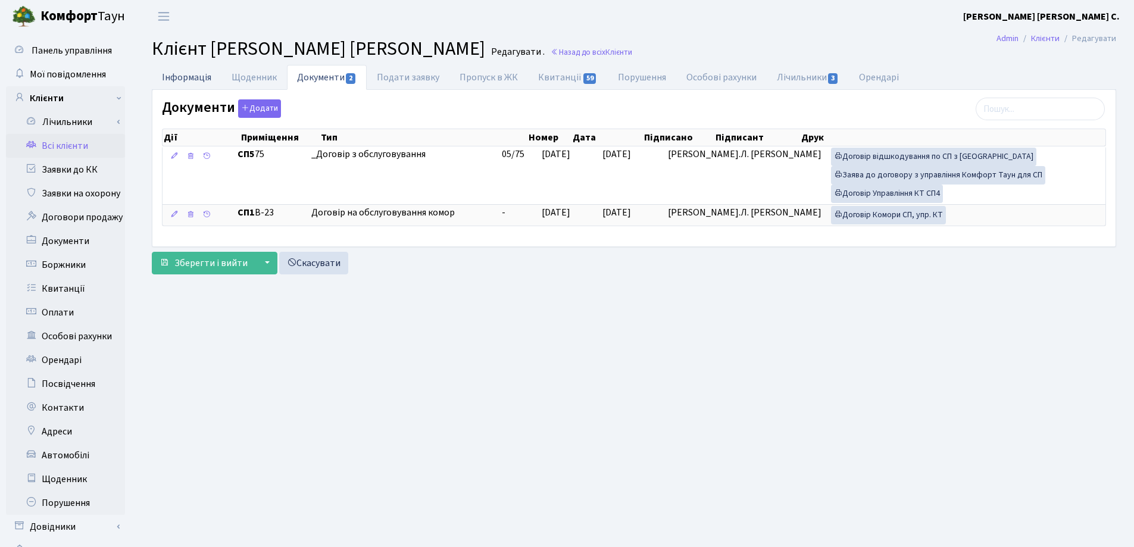
click at [184, 75] on link "Інформація" at bounding box center [187, 77] width 70 height 24
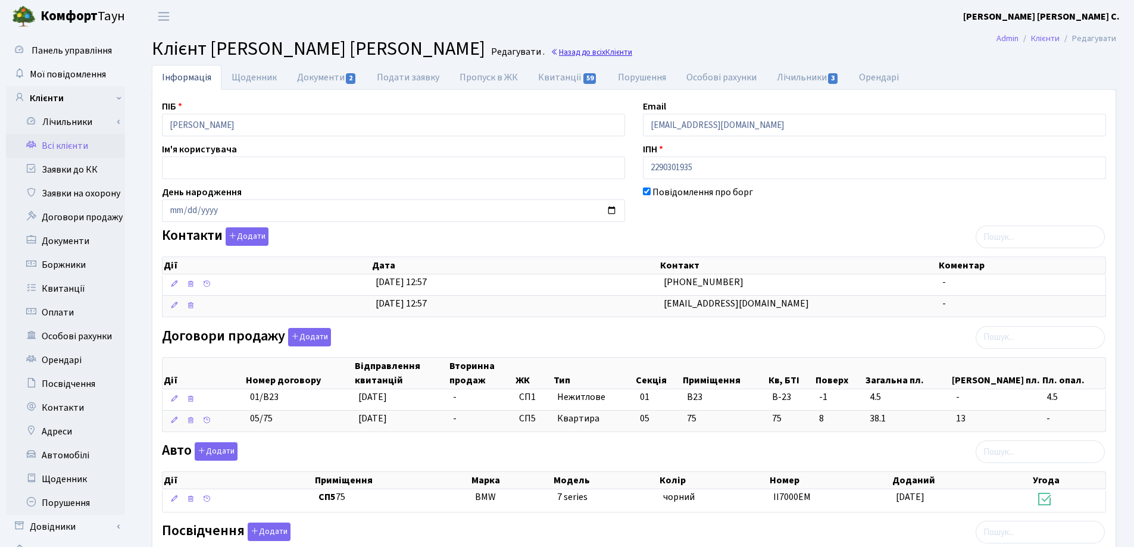
click at [551, 52] on link "Назад до всіх Клієнти" at bounding box center [592, 51] width 82 height 11
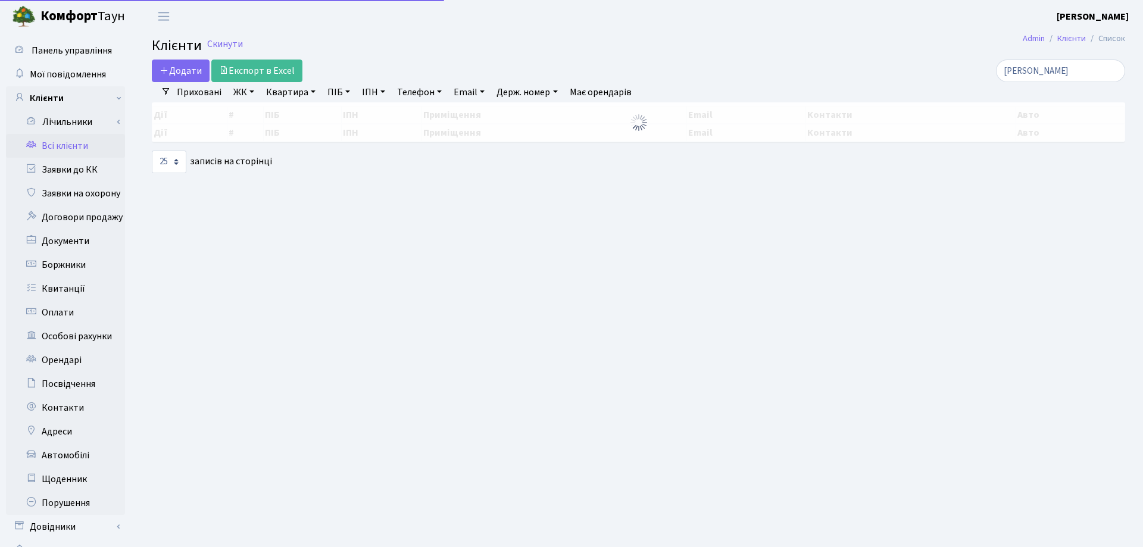
select select "25"
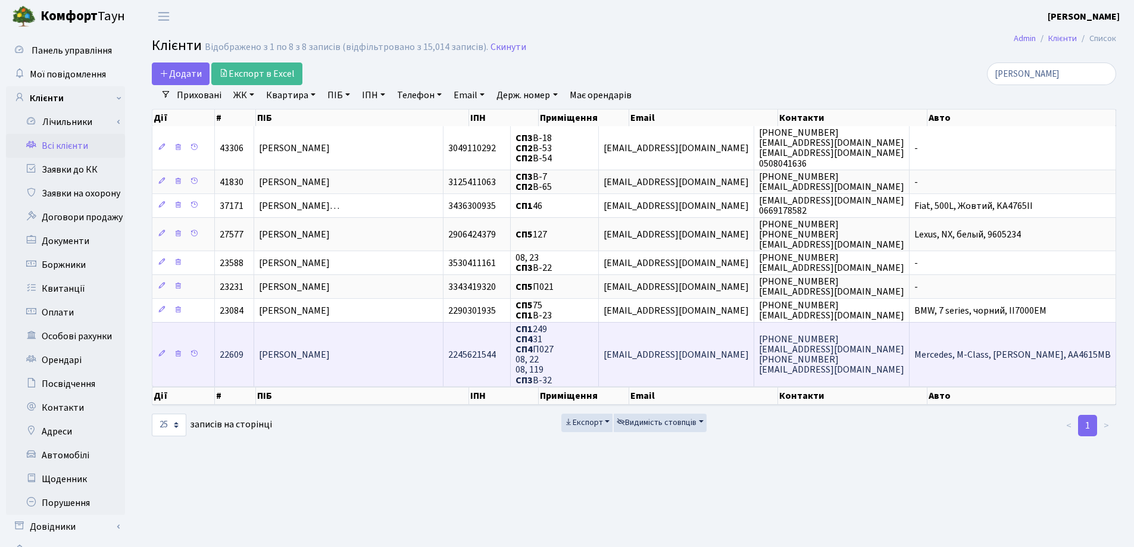
click at [386, 344] on td "[PERSON_NAME]" at bounding box center [348, 354] width 189 height 64
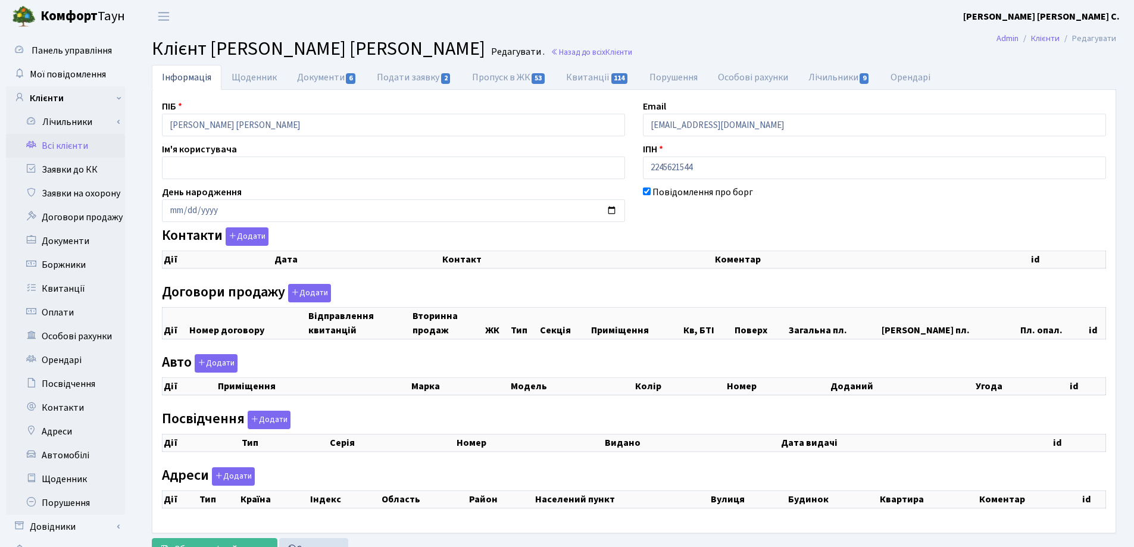
checkbox input "true"
select select "25"
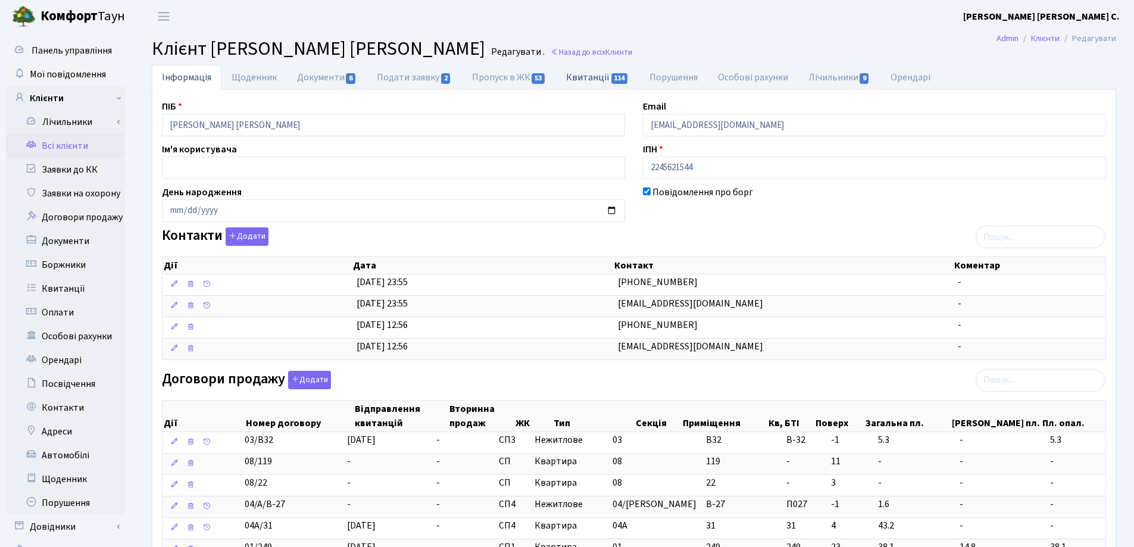
click at [602, 76] on link "Квитанції 114" at bounding box center [597, 77] width 83 height 24
select select "25"
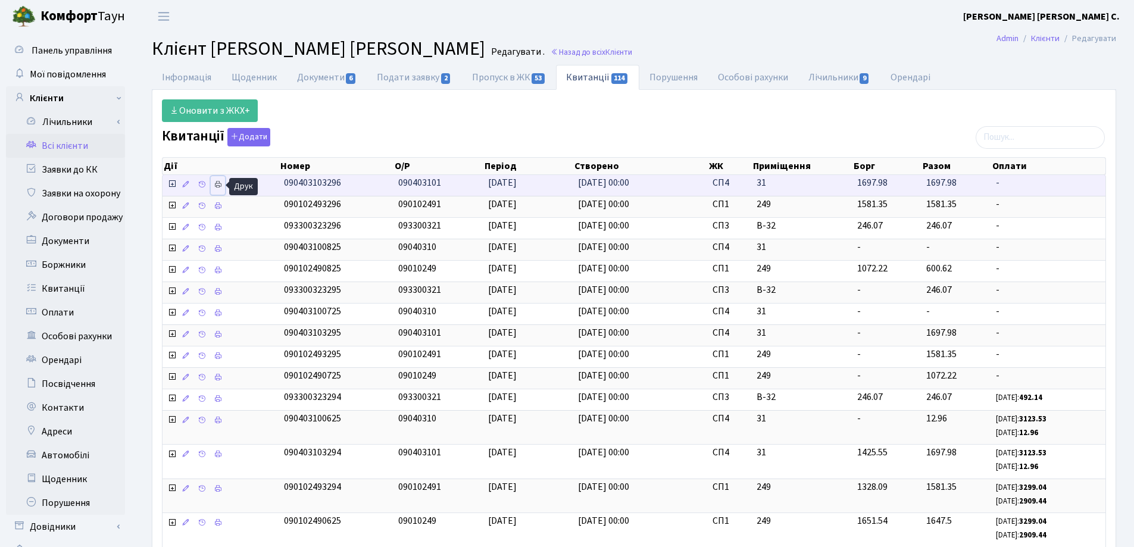
click at [217, 184] on icon at bounding box center [218, 184] width 8 height 8
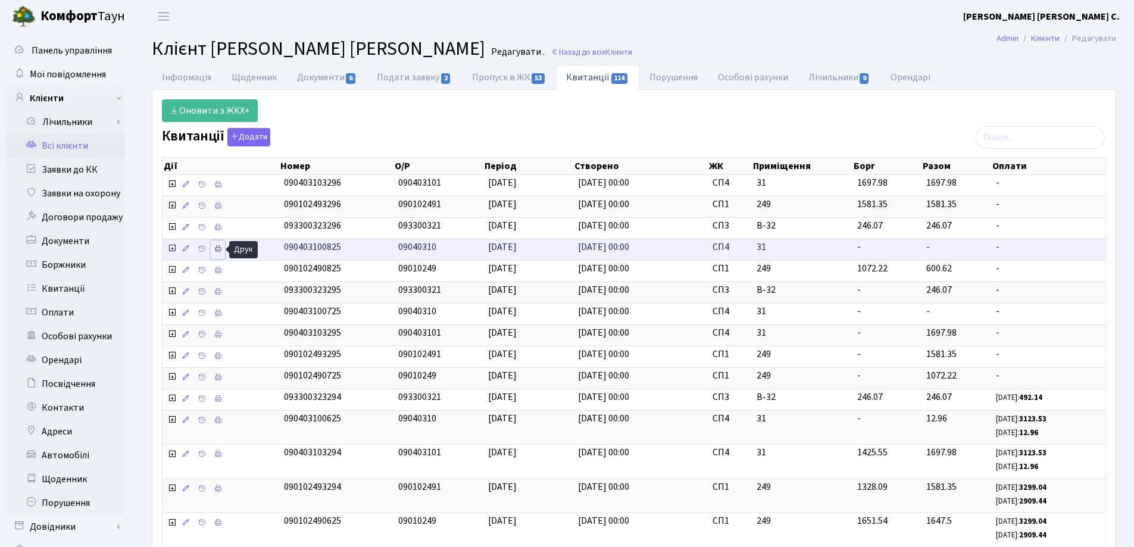
click at [218, 249] on icon at bounding box center [218, 249] width 8 height 8
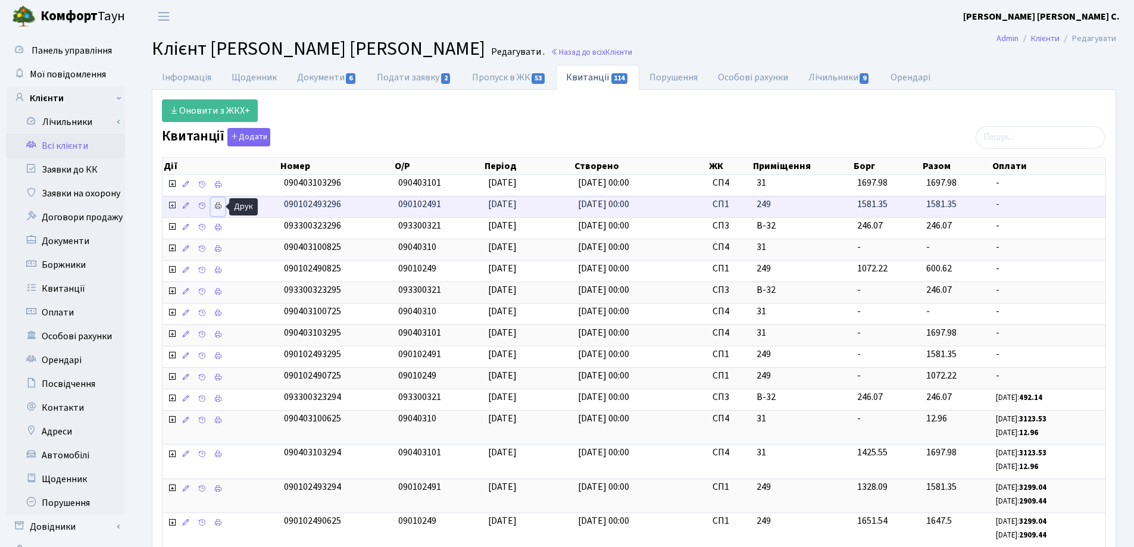
click at [219, 204] on icon at bounding box center [218, 206] width 8 height 8
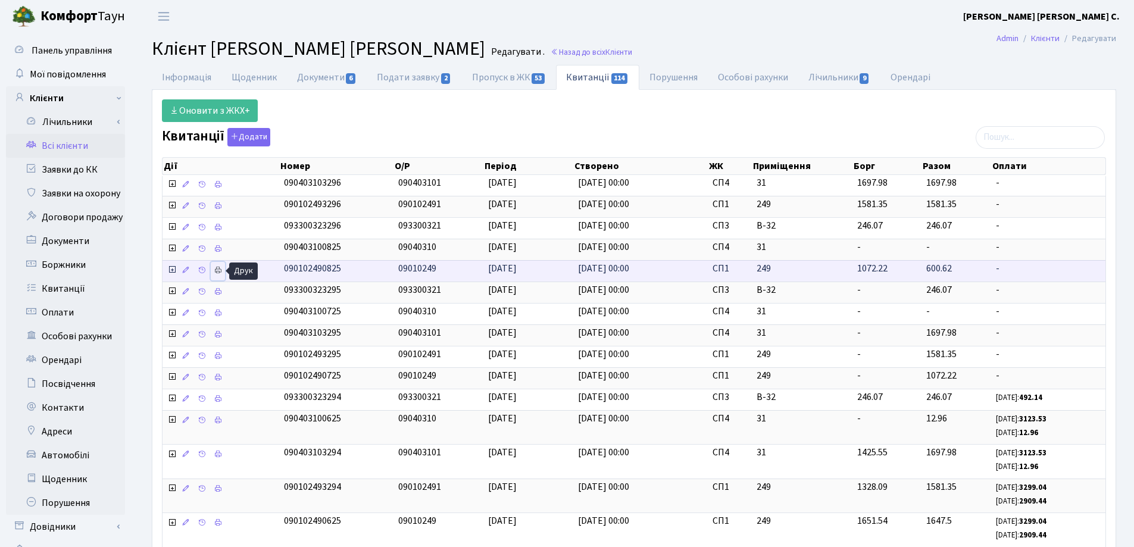
click at [215, 267] on icon at bounding box center [218, 270] width 8 height 8
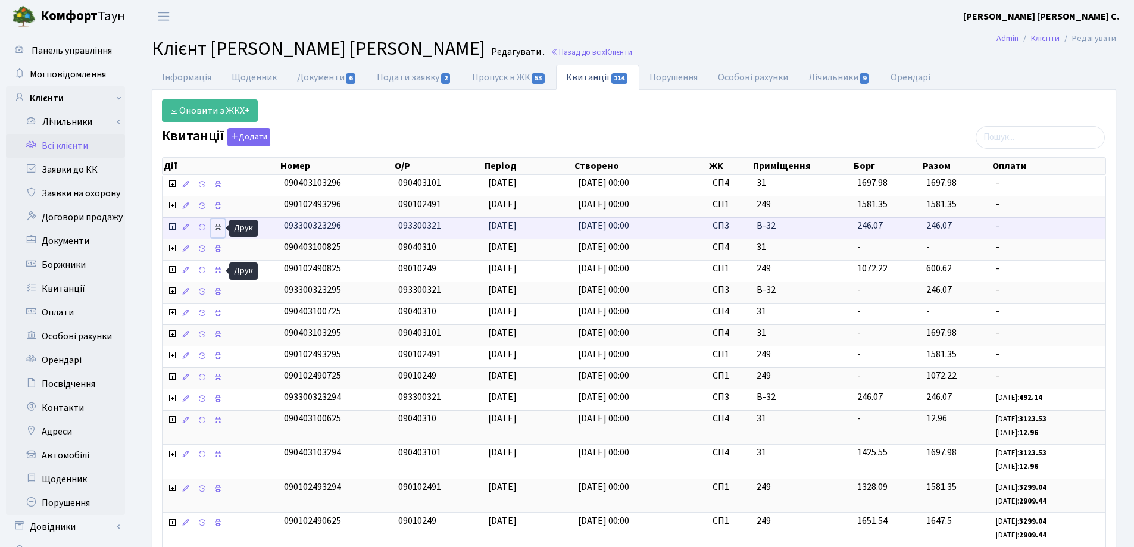
click at [220, 224] on icon at bounding box center [218, 227] width 8 height 8
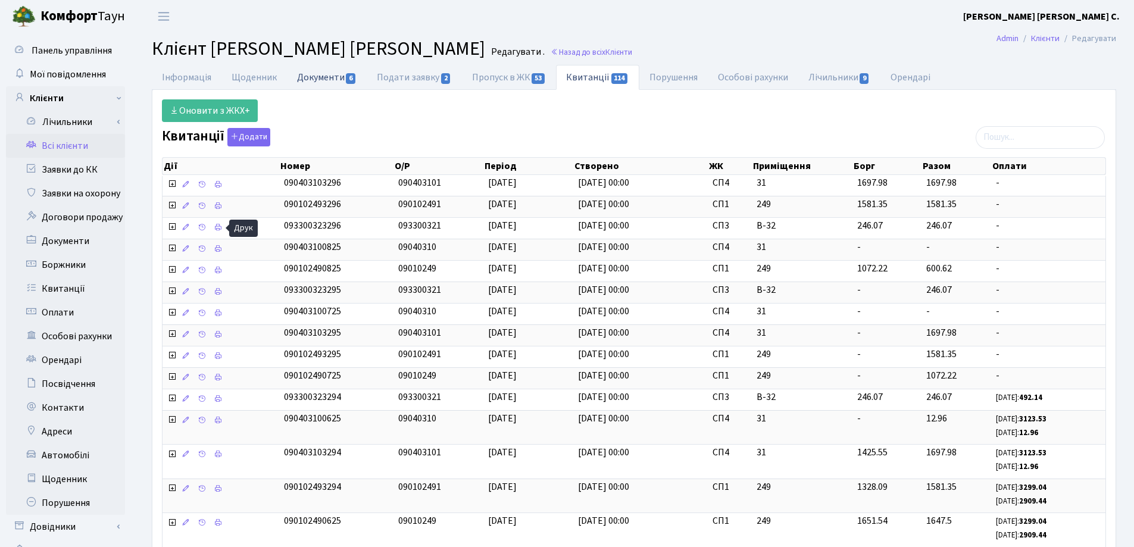
click at [329, 78] on link "Документи 6" at bounding box center [327, 77] width 80 height 24
select select "25"
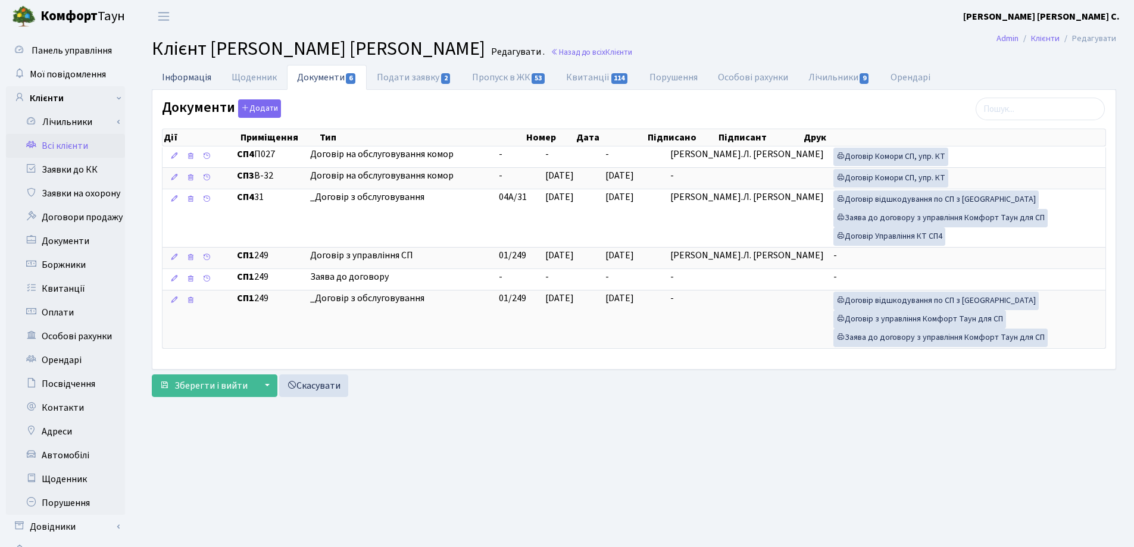
click at [190, 70] on link "Інформація" at bounding box center [187, 77] width 70 height 24
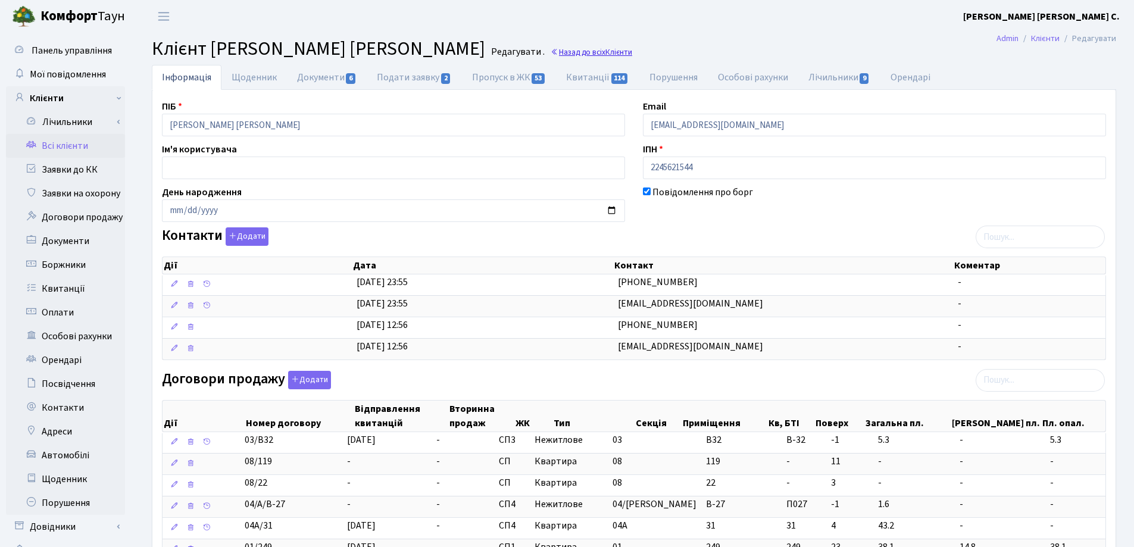
click at [566, 49] on link "Назад до всіх Клієнти" at bounding box center [592, 51] width 82 height 11
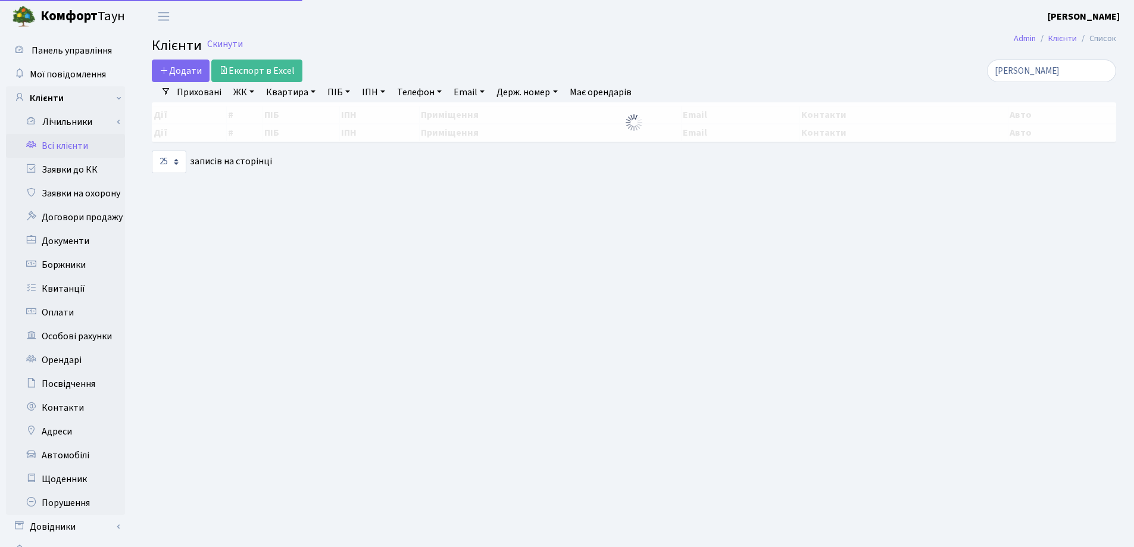
select select "25"
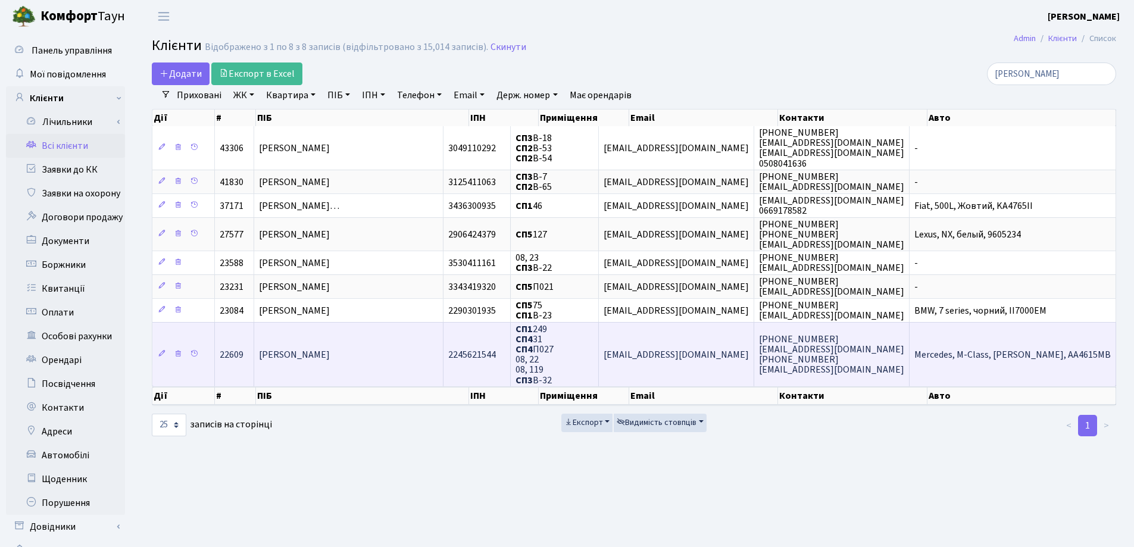
click at [427, 353] on td "[PERSON_NAME]" at bounding box center [348, 354] width 189 height 64
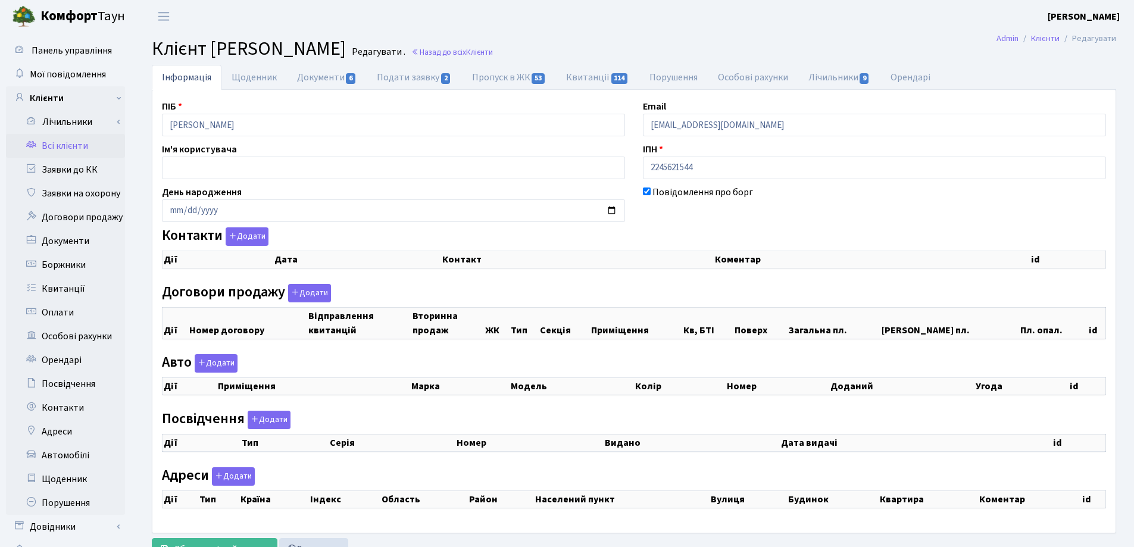
checkbox input "true"
select select "25"
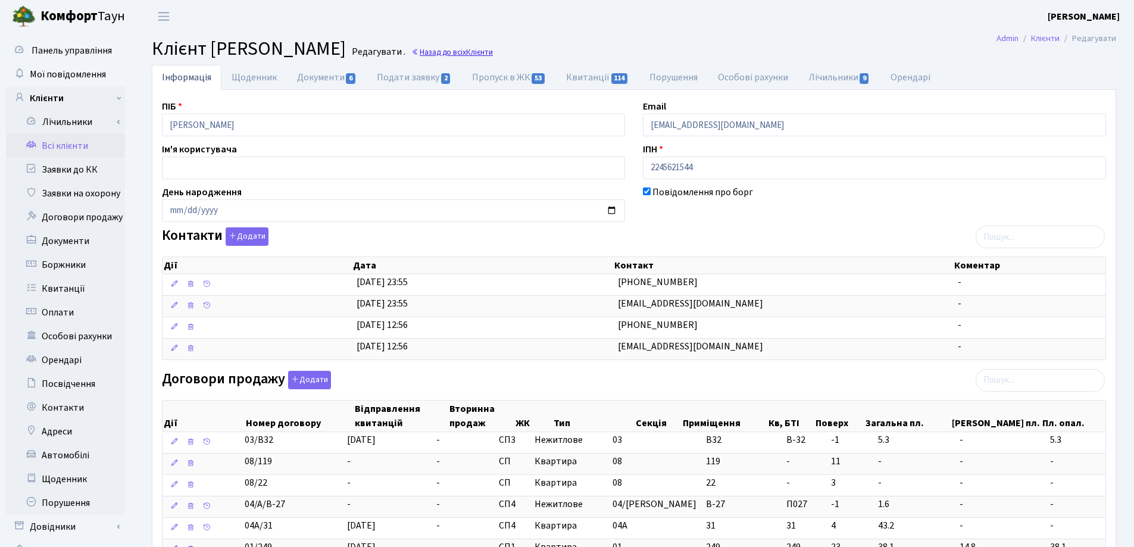
click at [493, 49] on link "Назад до всіх Клієнти" at bounding box center [452, 51] width 82 height 11
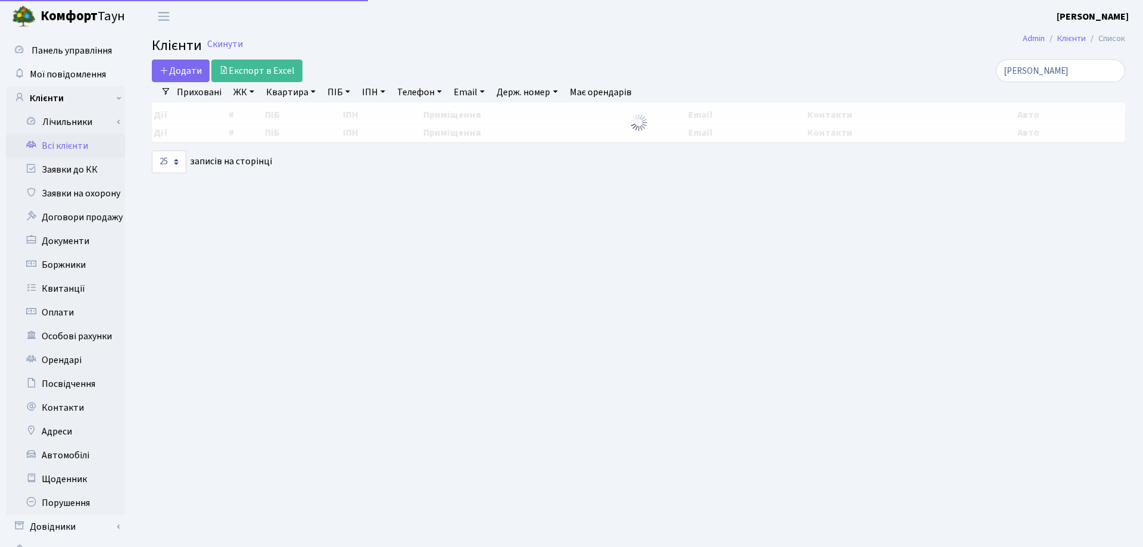
select select "25"
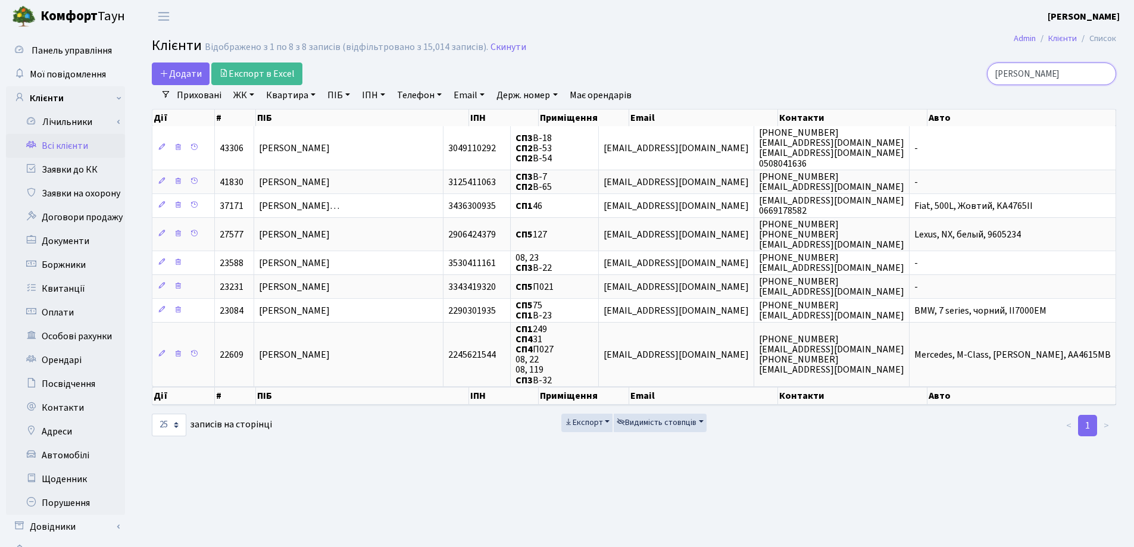
click at [1103, 72] on input "Алек" at bounding box center [1051, 73] width 129 height 23
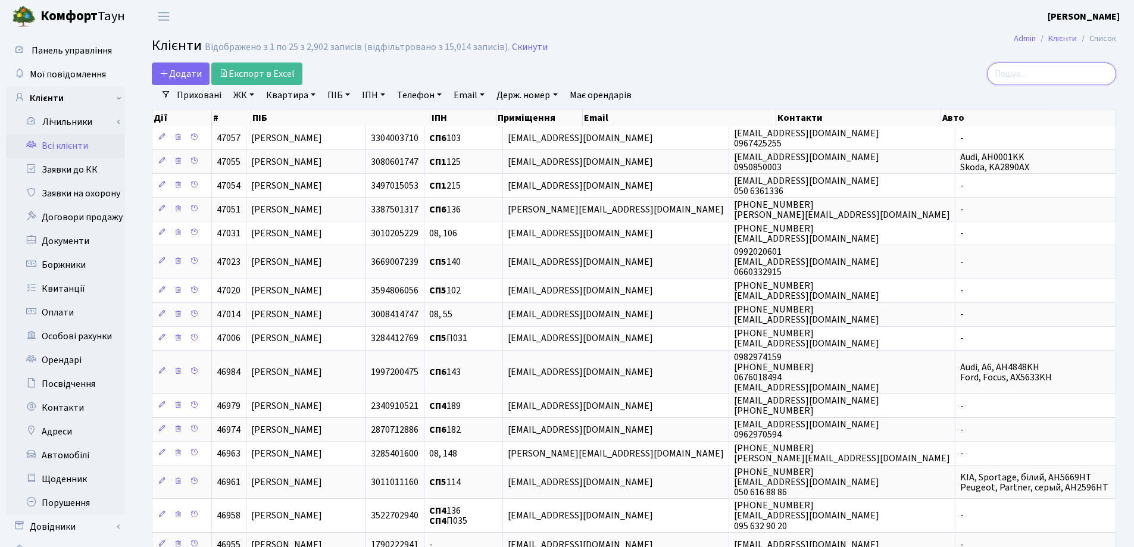
click at [1033, 73] on input "search" at bounding box center [1051, 73] width 129 height 23
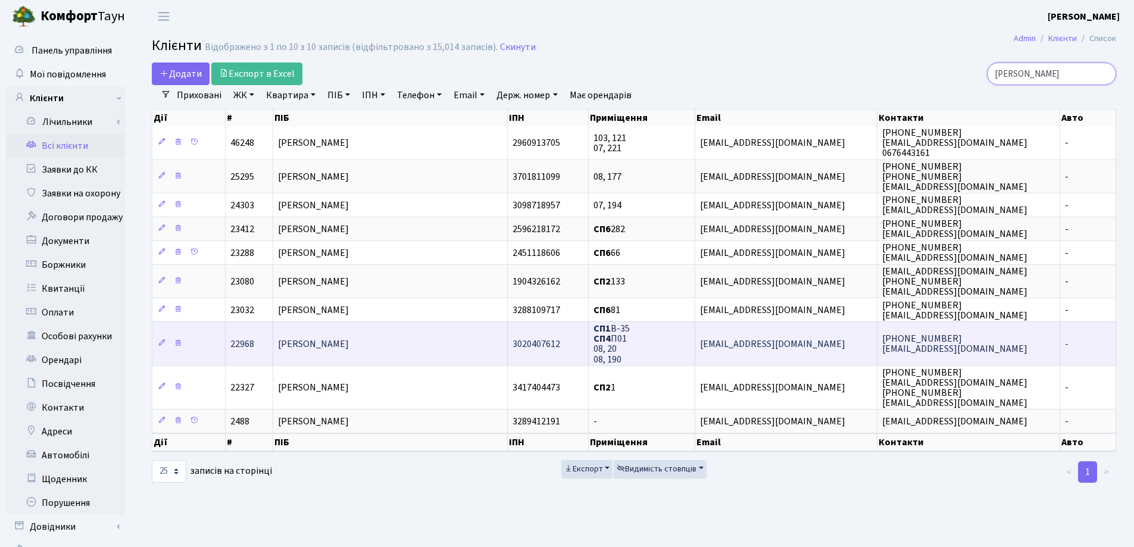
type input "Кирил"
click at [414, 337] on td "Кирилюк Ігор Борисович" at bounding box center [390, 342] width 235 height 43
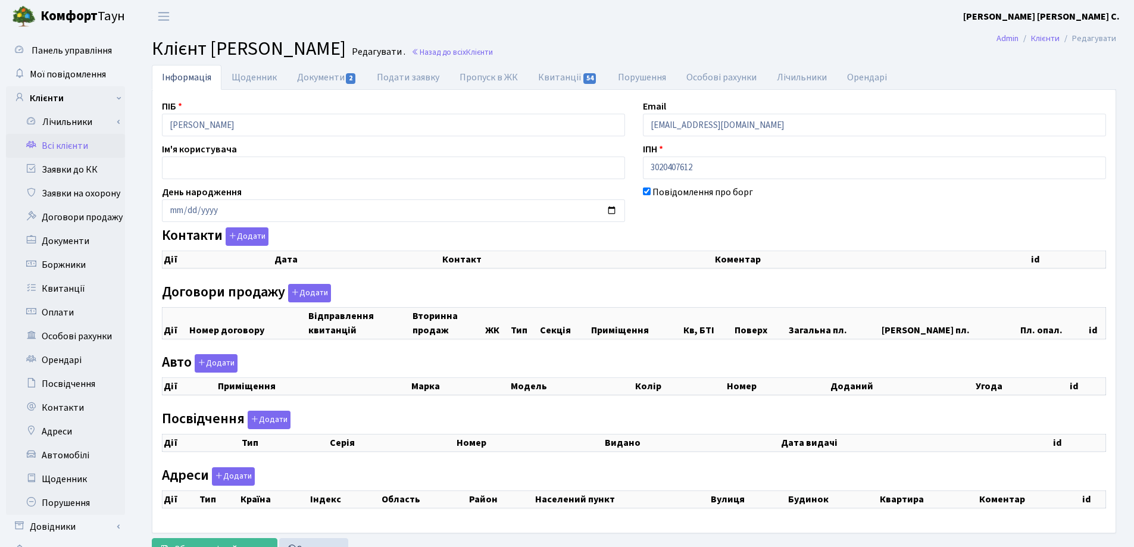
checkbox input "true"
select select "25"
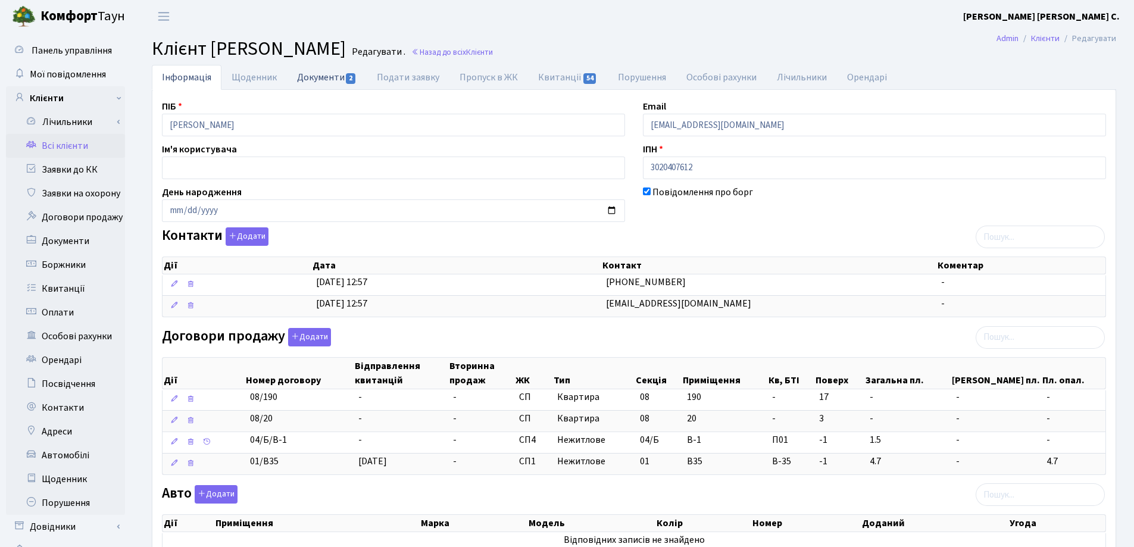
click at [320, 79] on link "Документи 2" at bounding box center [327, 77] width 80 height 24
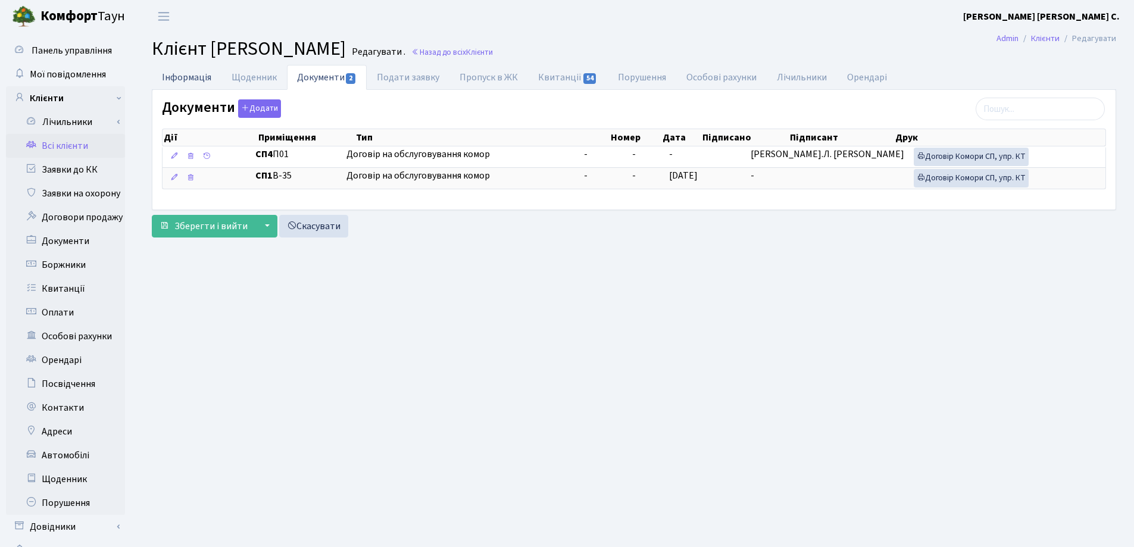
click at [176, 76] on link "Інформація" at bounding box center [187, 77] width 70 height 24
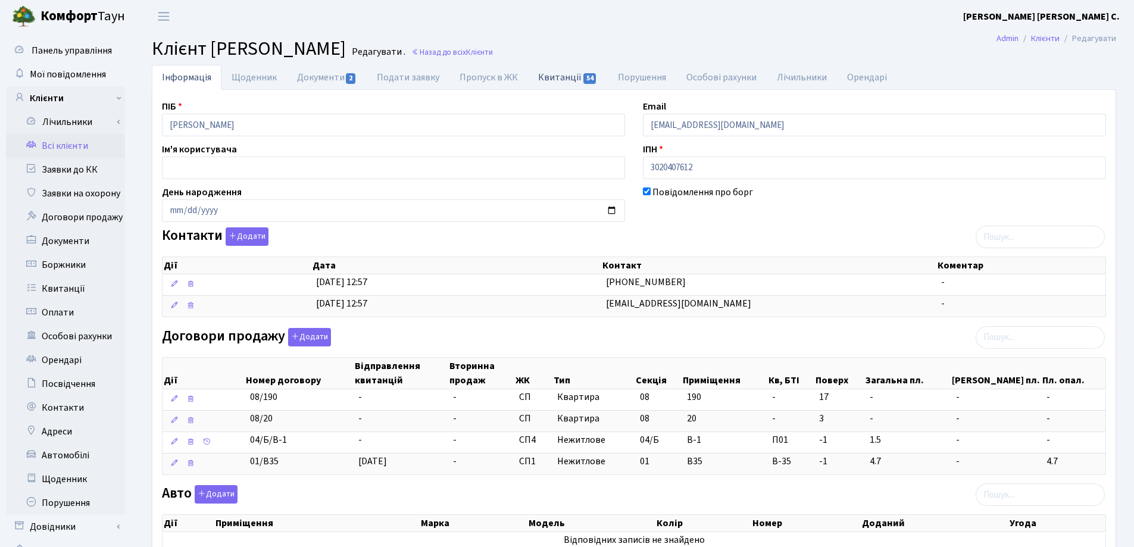
click at [565, 77] on link "Квитанції 54" at bounding box center [567, 77] width 79 height 24
select select "25"
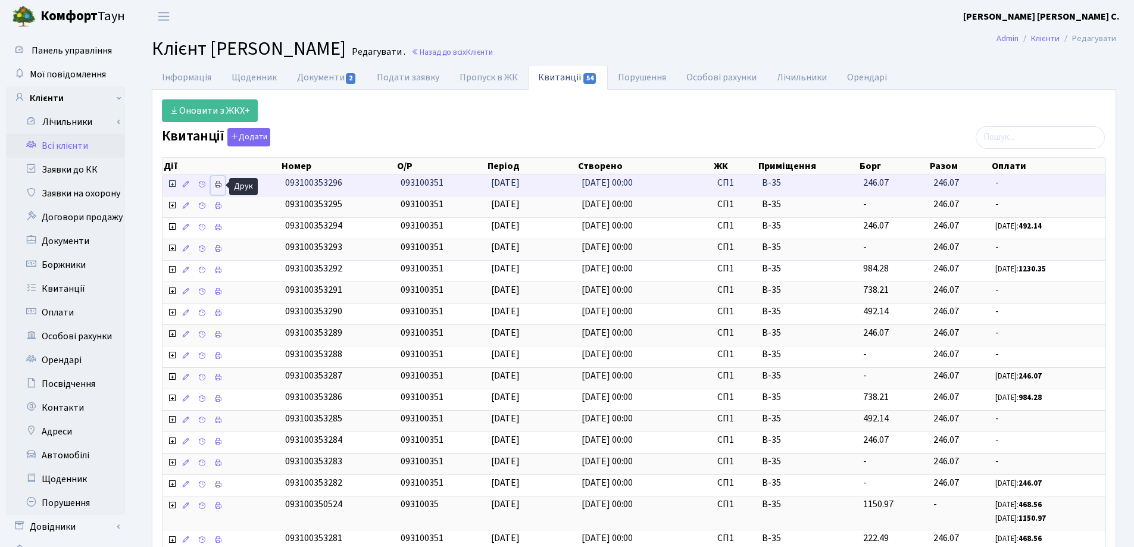
click at [215, 183] on icon at bounding box center [218, 184] width 8 height 8
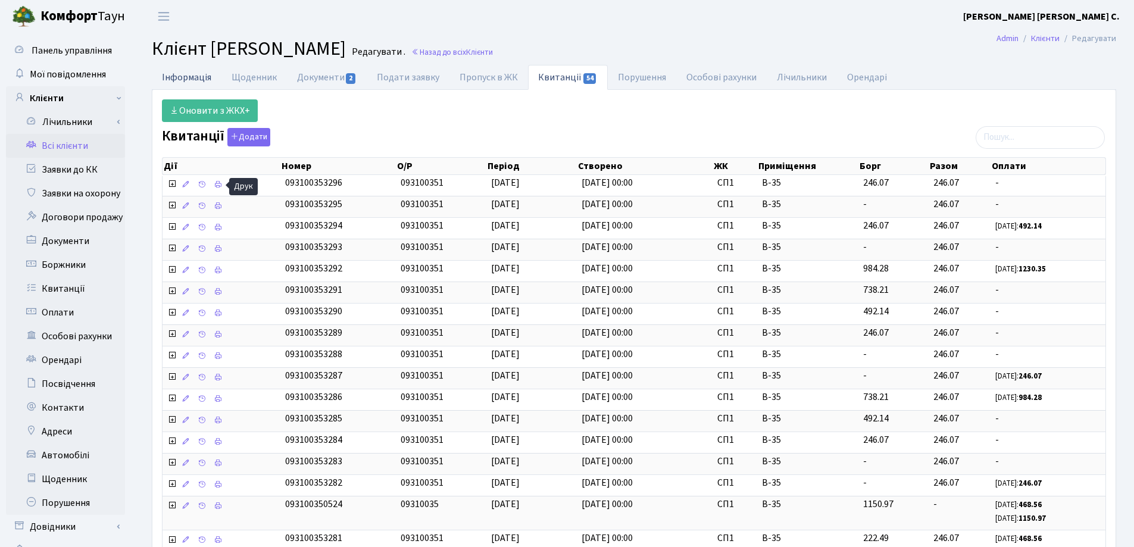
click at [189, 80] on link "Інформація" at bounding box center [187, 77] width 70 height 24
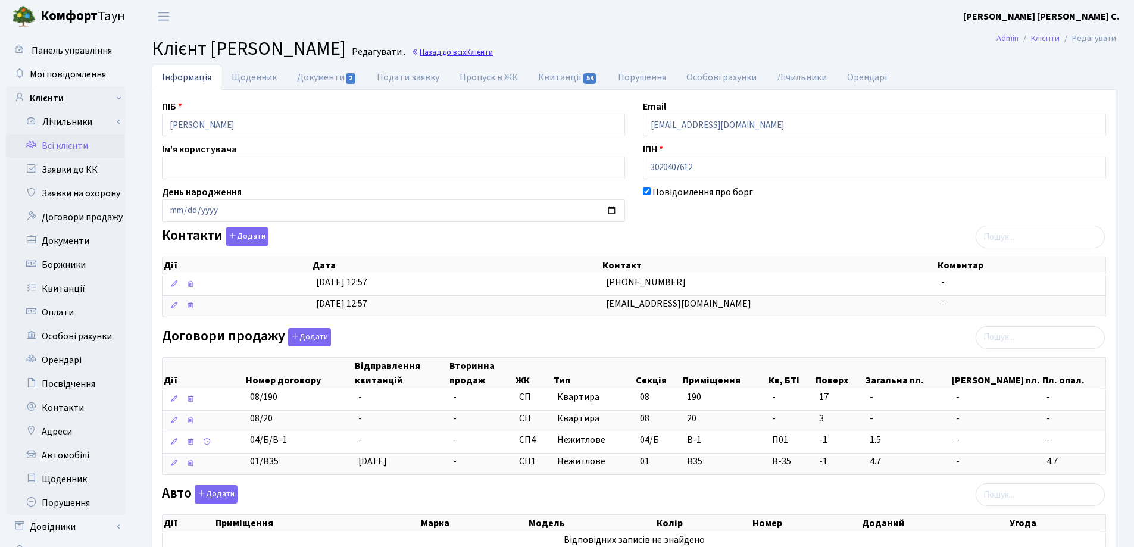
click at [493, 50] on link "Назад до всіх Клієнти" at bounding box center [452, 51] width 82 height 11
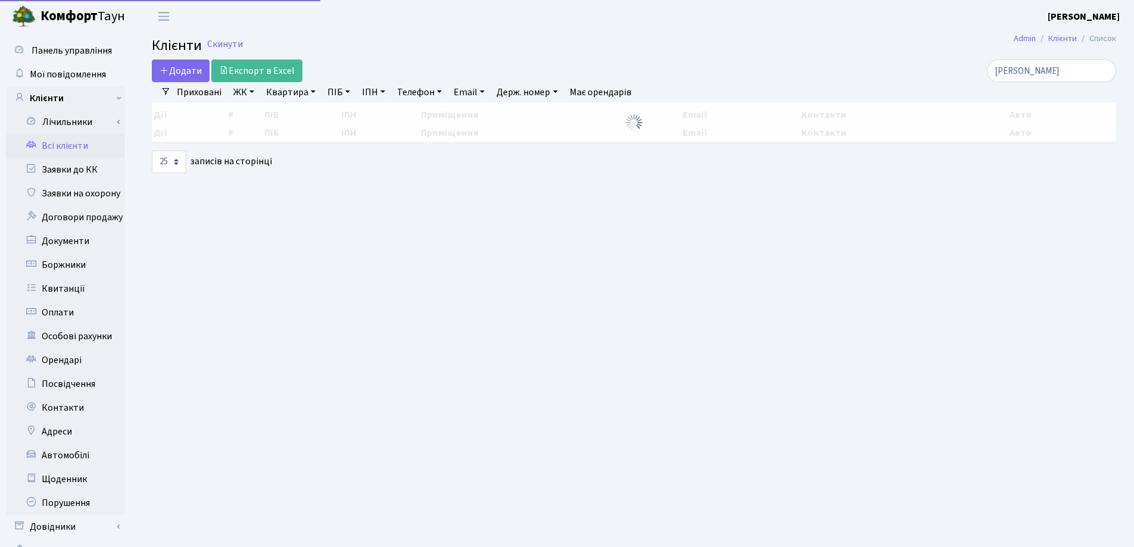
select select "25"
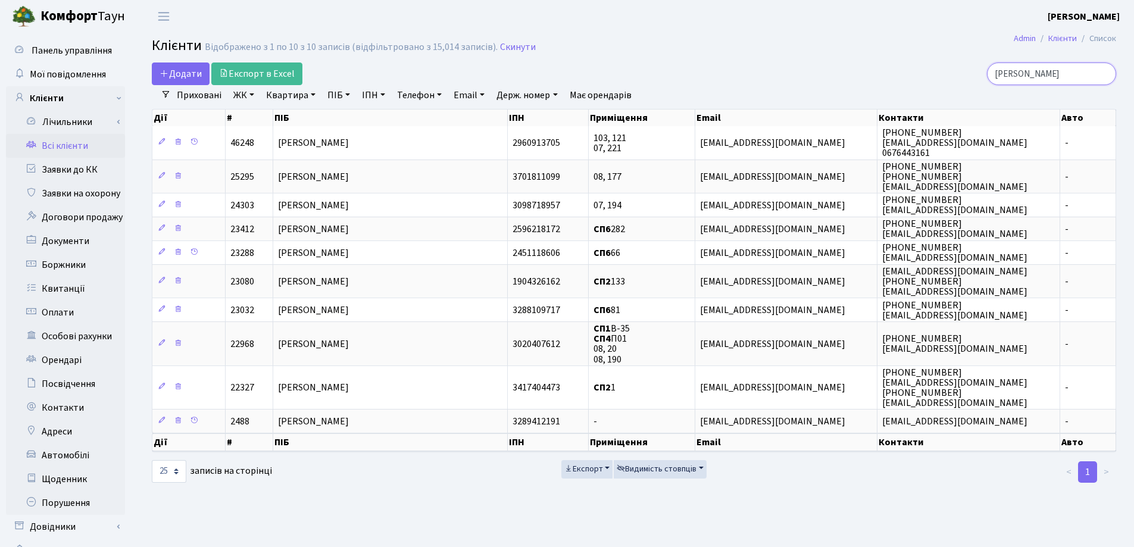
click at [1101, 72] on input "Кирил" at bounding box center [1051, 73] width 129 height 23
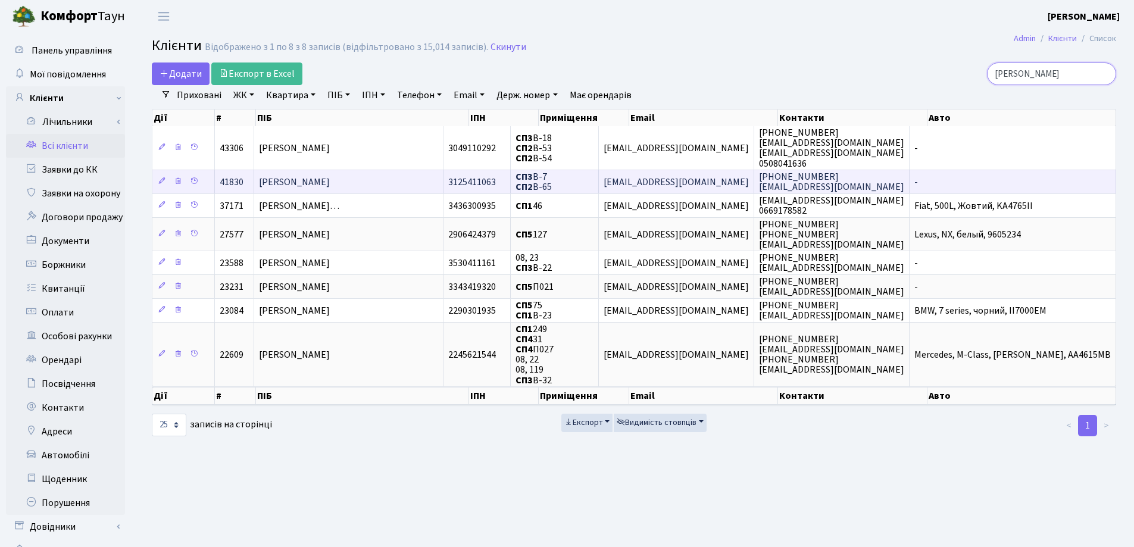
type input "Алекс"
click at [402, 181] on td "[PERSON_NAME]" at bounding box center [348, 182] width 189 height 24
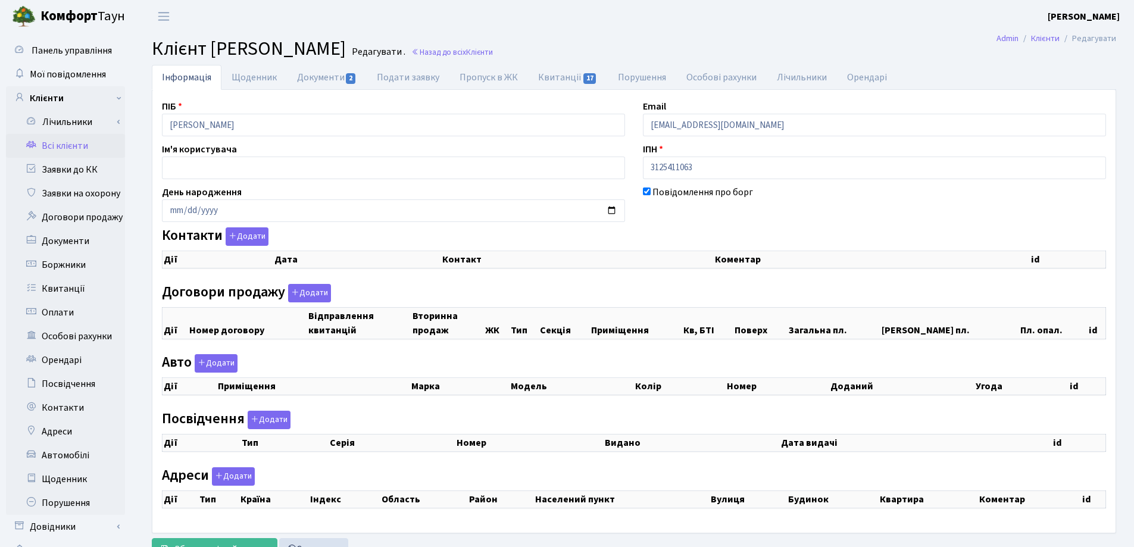
select select "25"
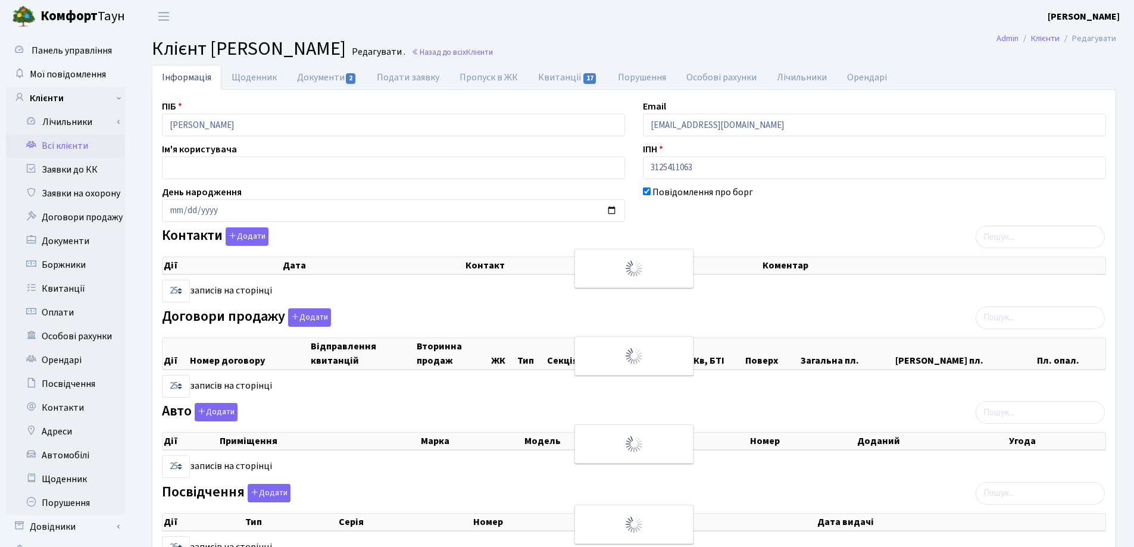
checkbox input "true"
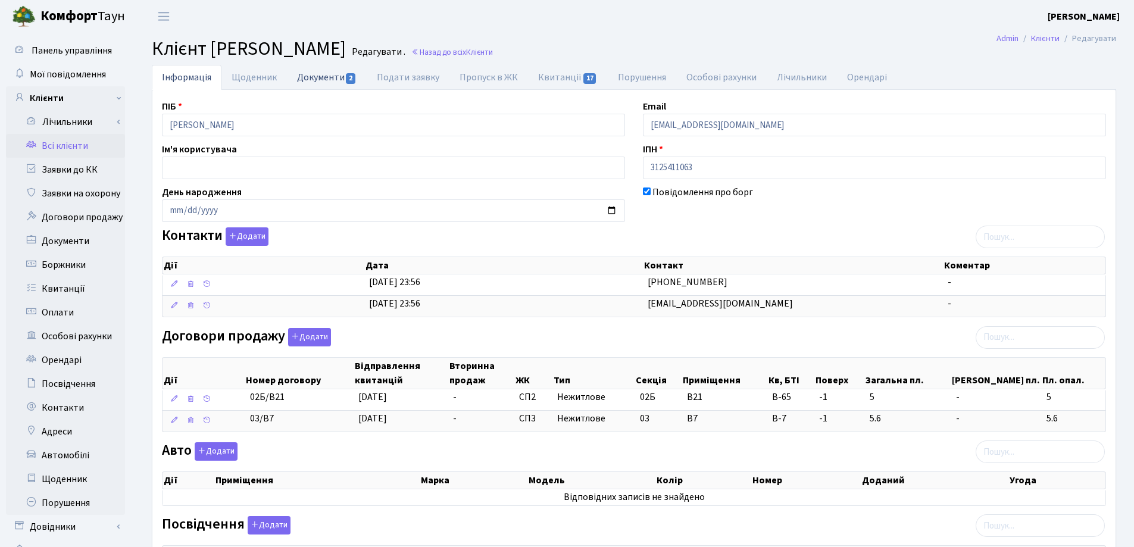
click at [307, 75] on link "Документи 2" at bounding box center [327, 77] width 80 height 24
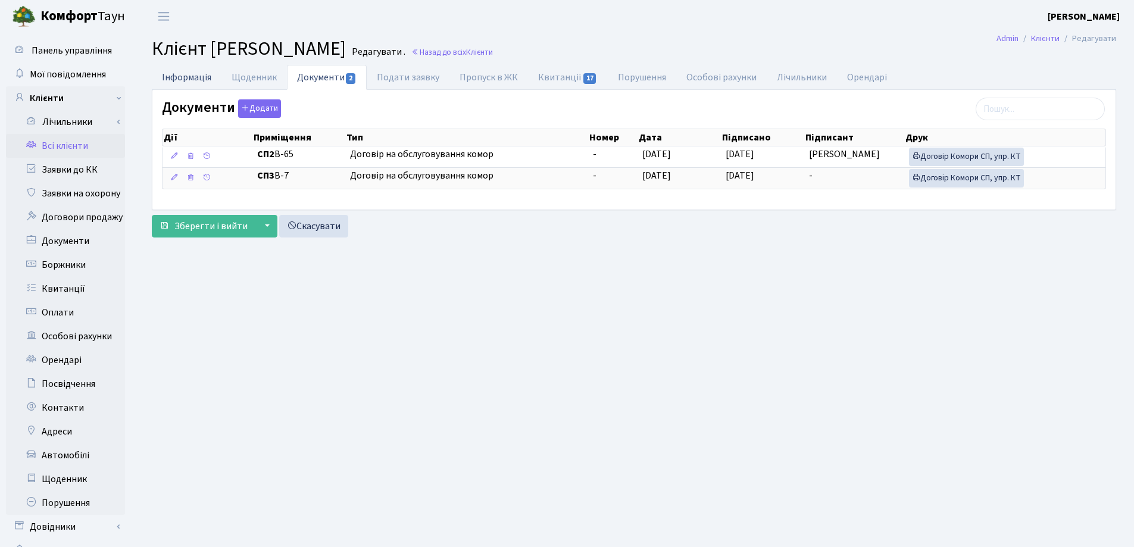
click at [180, 77] on link "Інформація" at bounding box center [187, 77] width 70 height 24
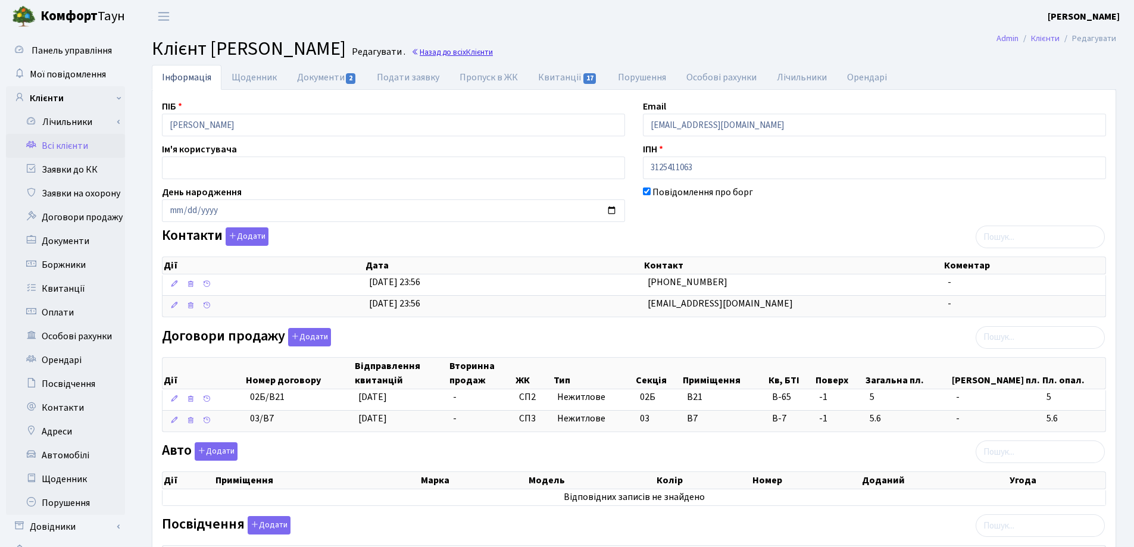
click at [493, 54] on link "Назад до всіх Клієнти" at bounding box center [452, 51] width 82 height 11
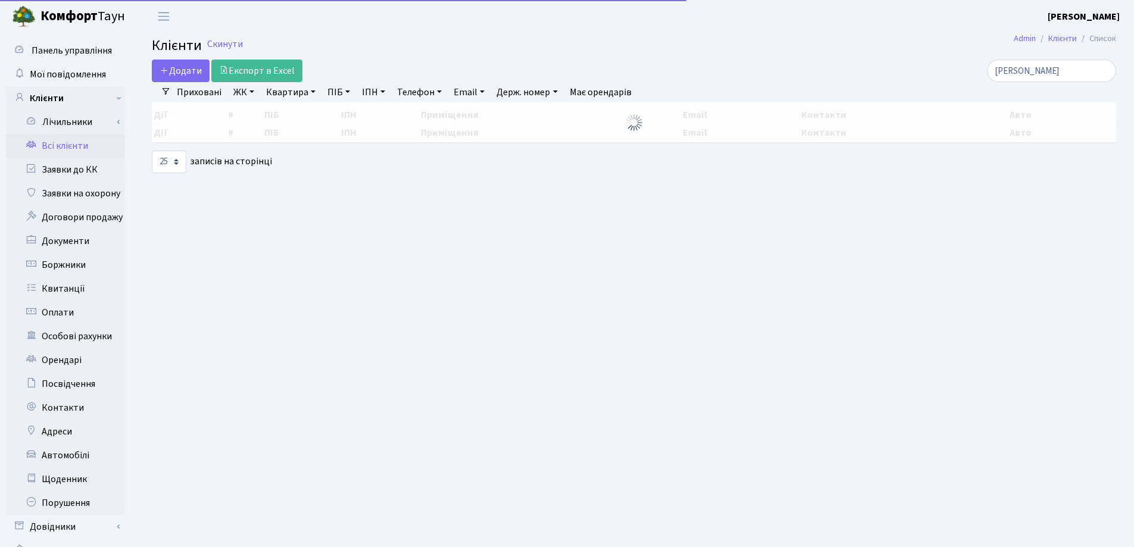
select select "25"
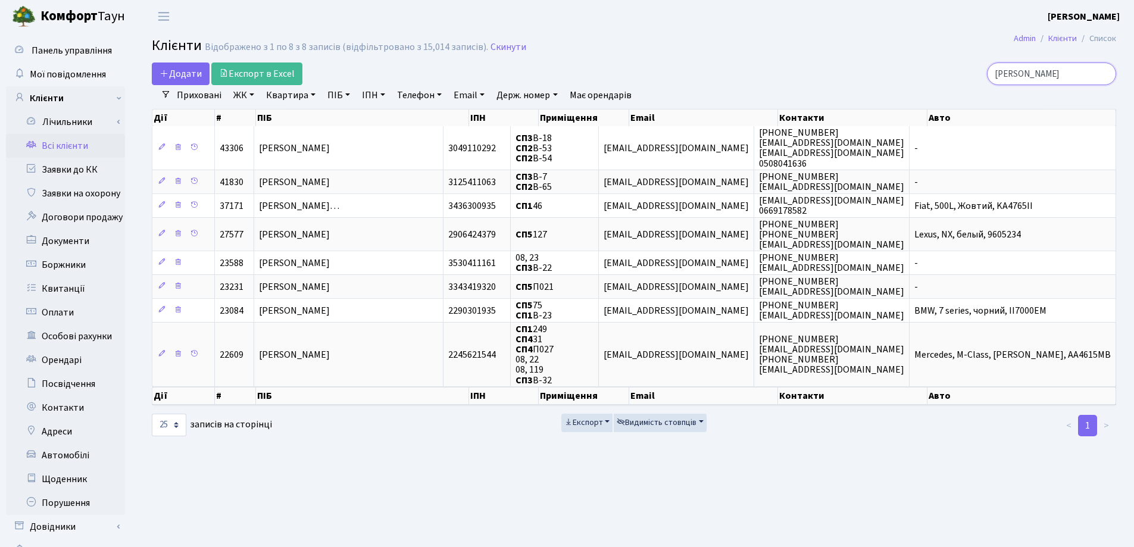
click at [1107, 77] on input "Алекс" at bounding box center [1051, 73] width 129 height 23
click at [1103, 76] on input "Алекс" at bounding box center [1051, 73] width 129 height 23
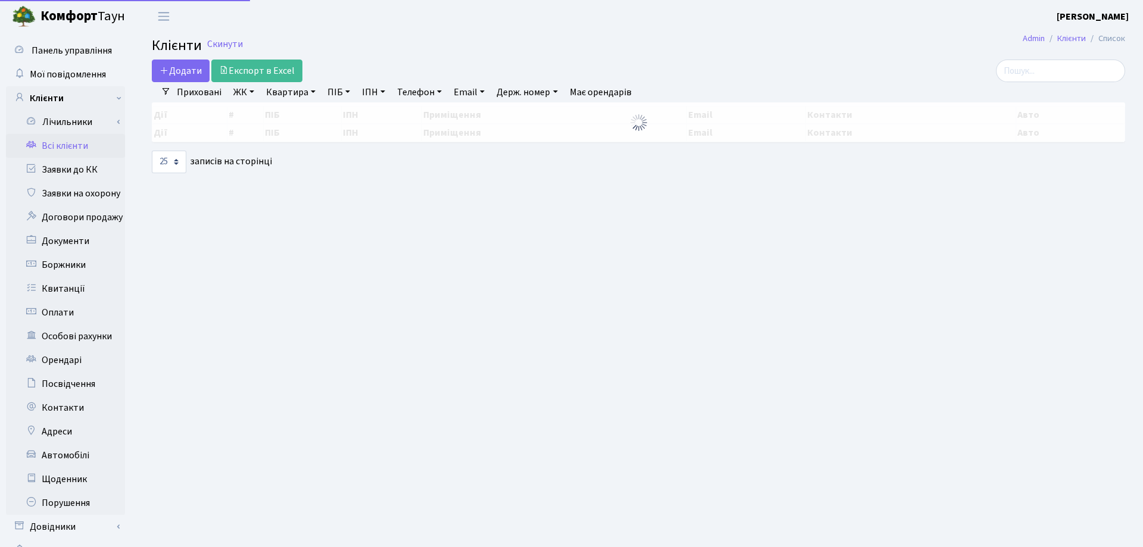
select select "25"
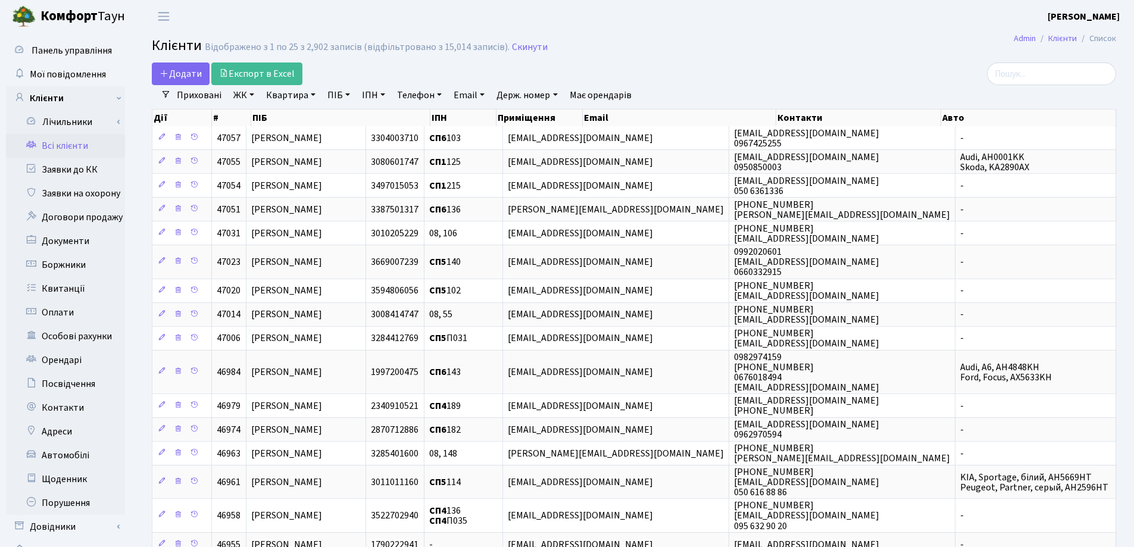
click at [717, 62] on main "Admin Клієнти Список Клієнти Відображено з 1 по 25 з 2,902 записів (відфільтров…" at bounding box center [634, 437] width 1000 height 808
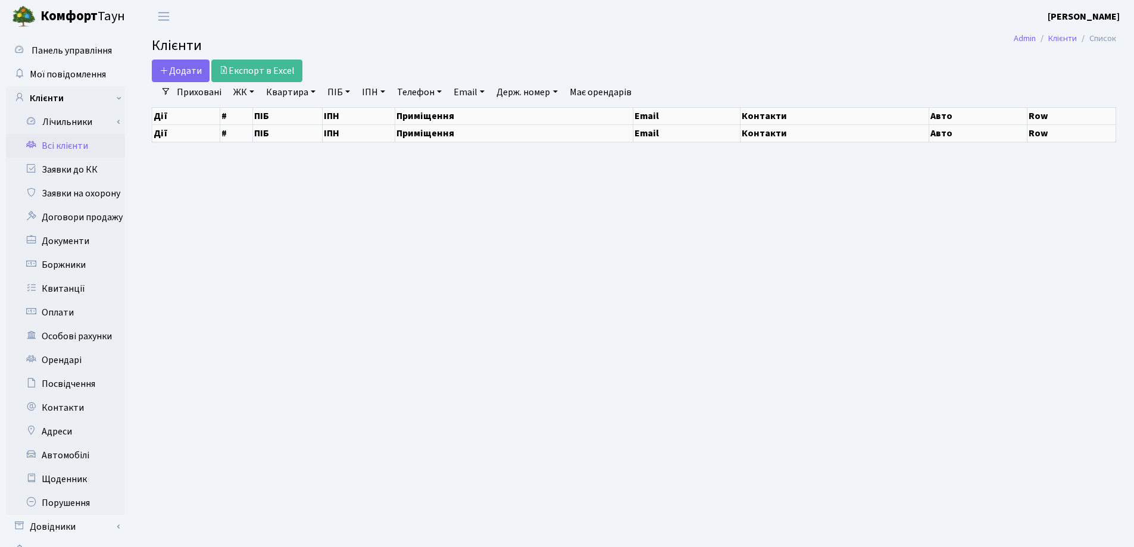
select select "25"
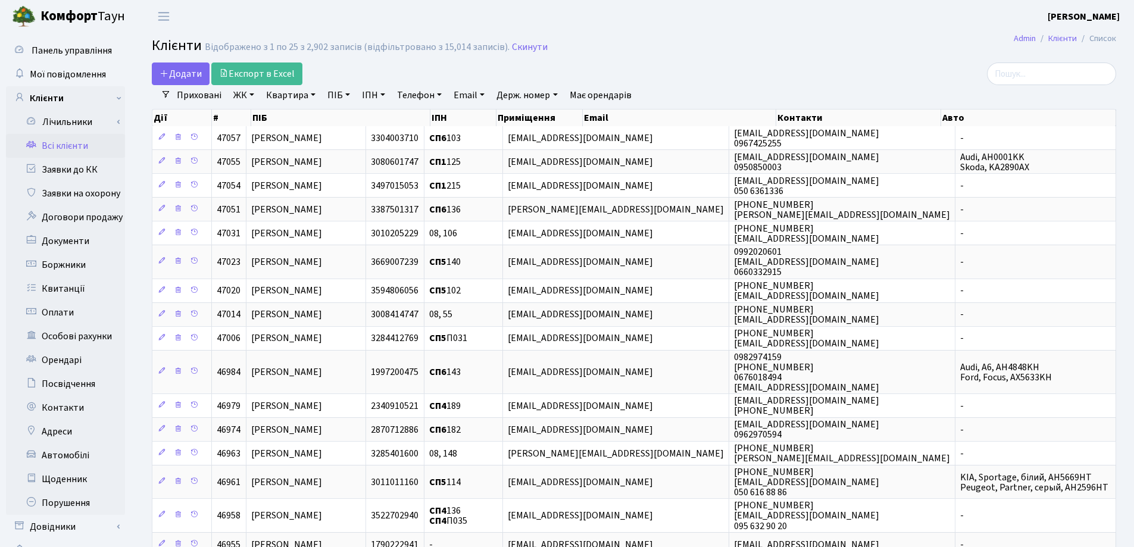
click at [315, 93] on link "Квартира" at bounding box center [290, 95] width 59 height 20
type input "188"
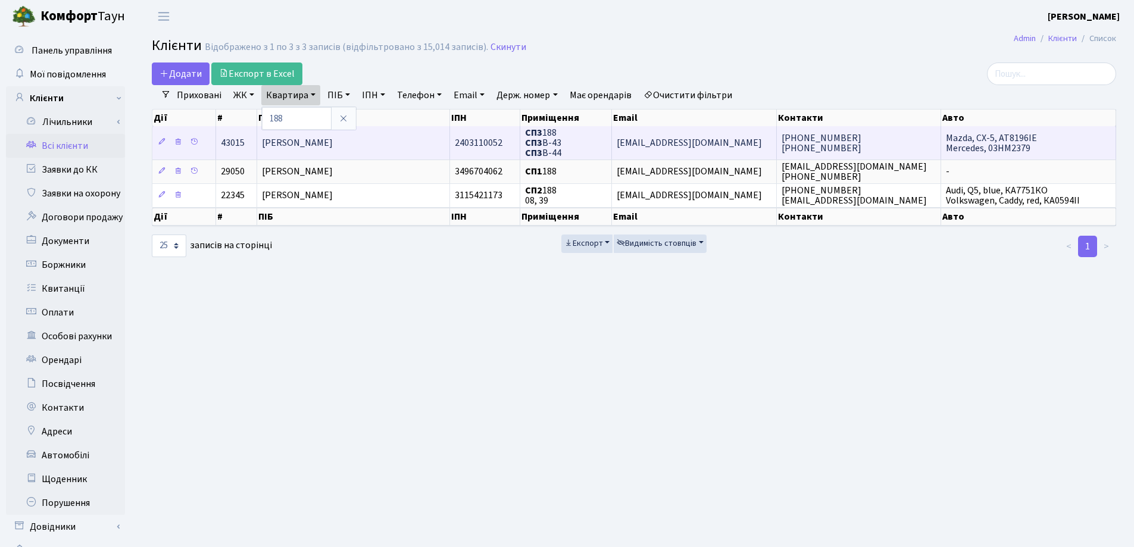
click at [410, 140] on td "[PERSON_NAME]" at bounding box center [353, 142] width 192 height 33
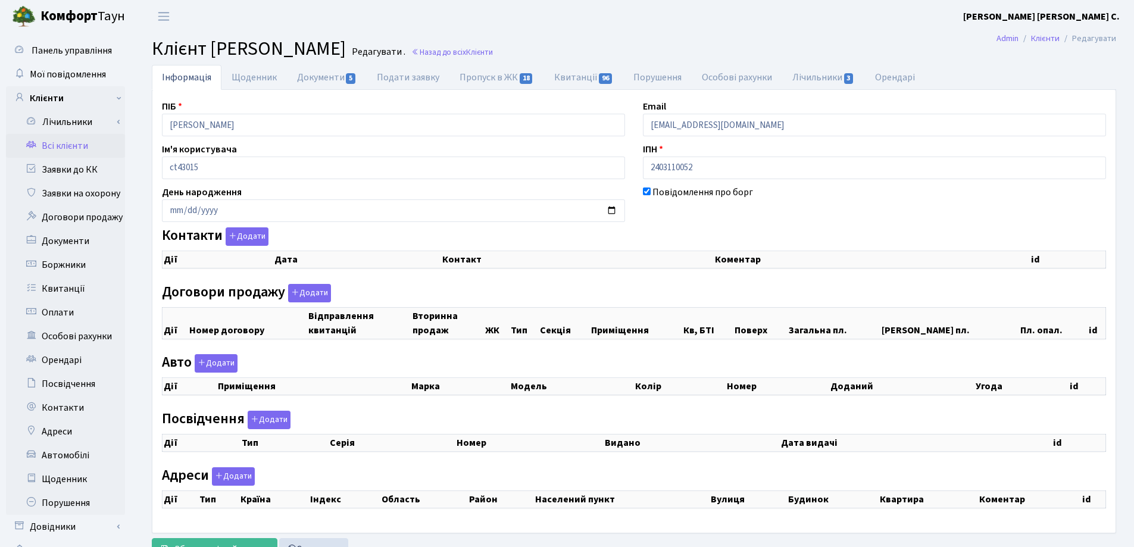
select select "25"
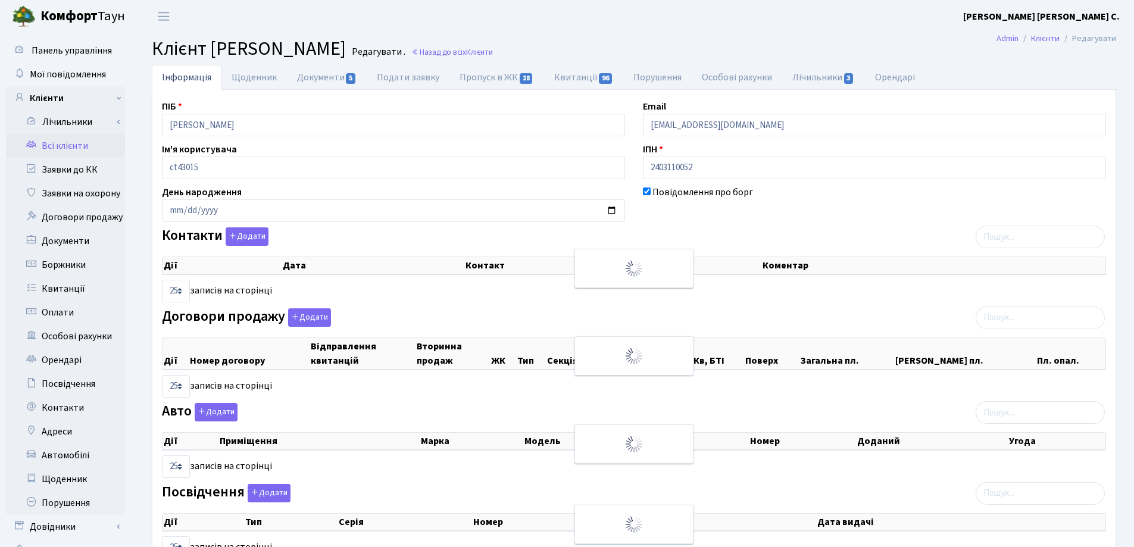
checkbox input "true"
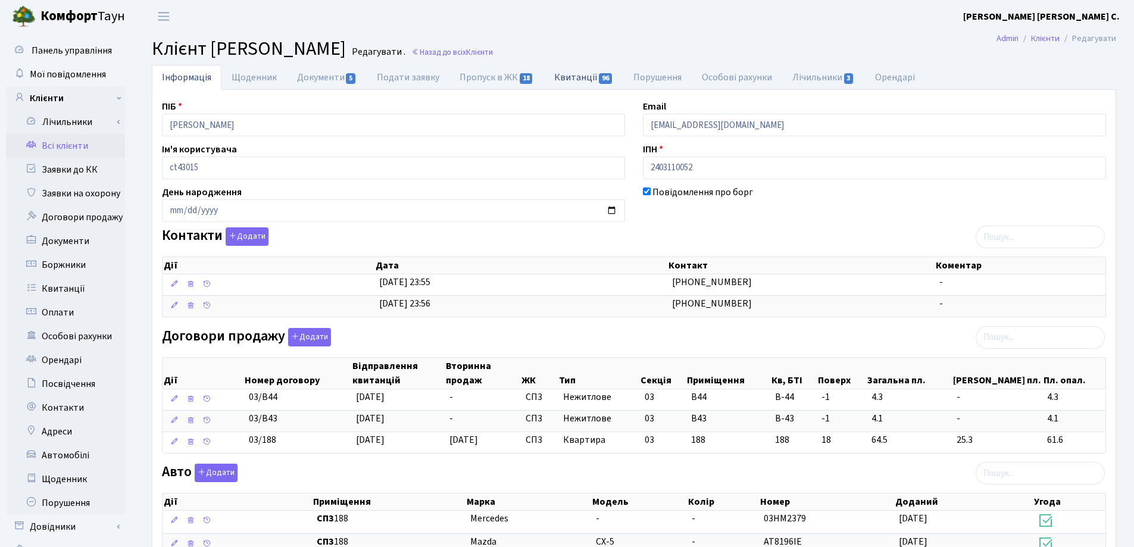
click at [568, 78] on link "Квитанції 96" at bounding box center [583, 77] width 79 height 24
select select "25"
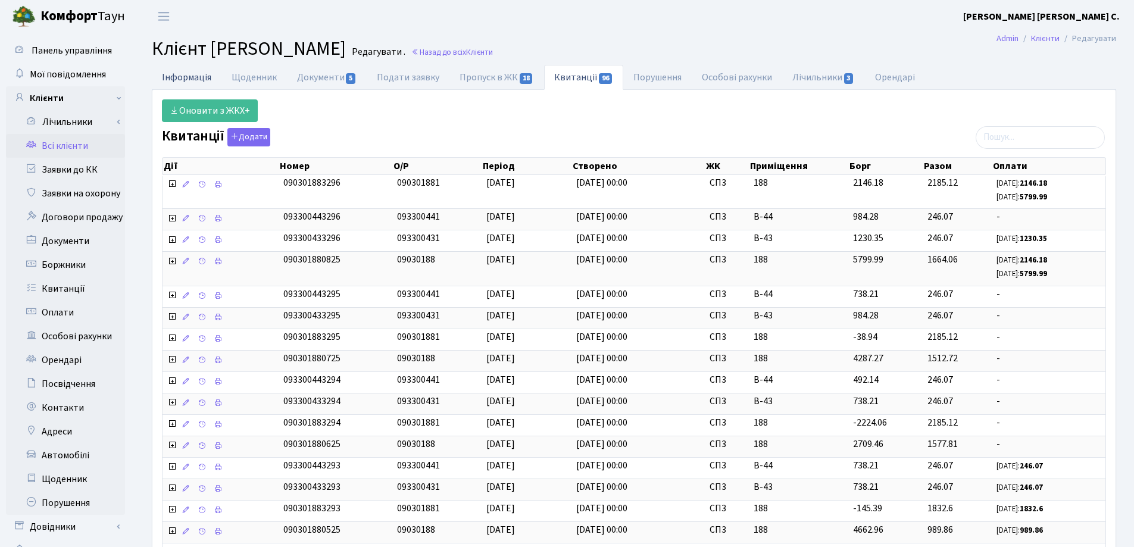
click at [173, 74] on link "Інформація" at bounding box center [187, 77] width 70 height 24
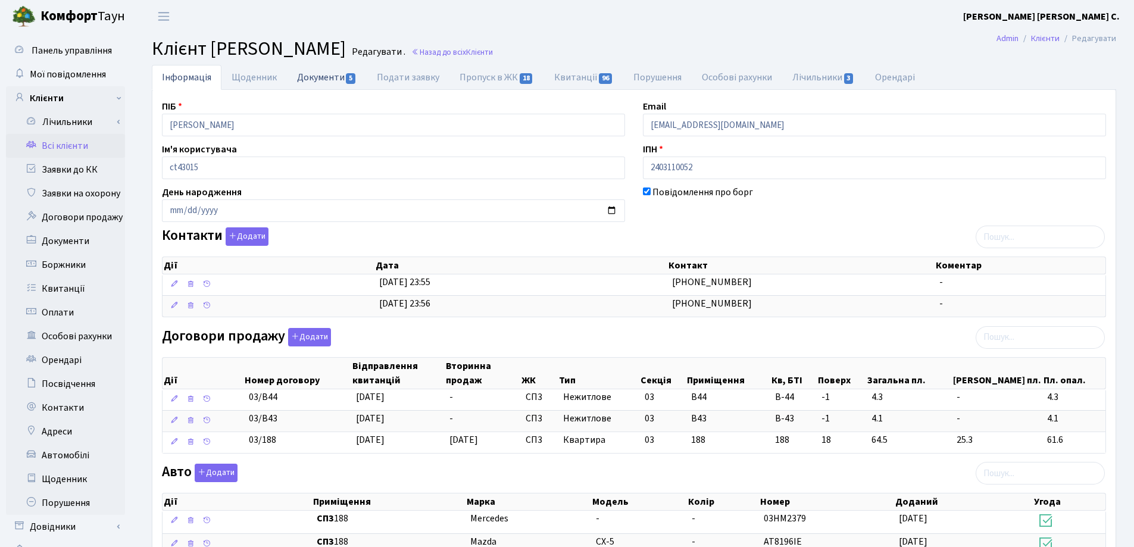
click at [305, 77] on link "Документи 5" at bounding box center [327, 77] width 80 height 24
select select "25"
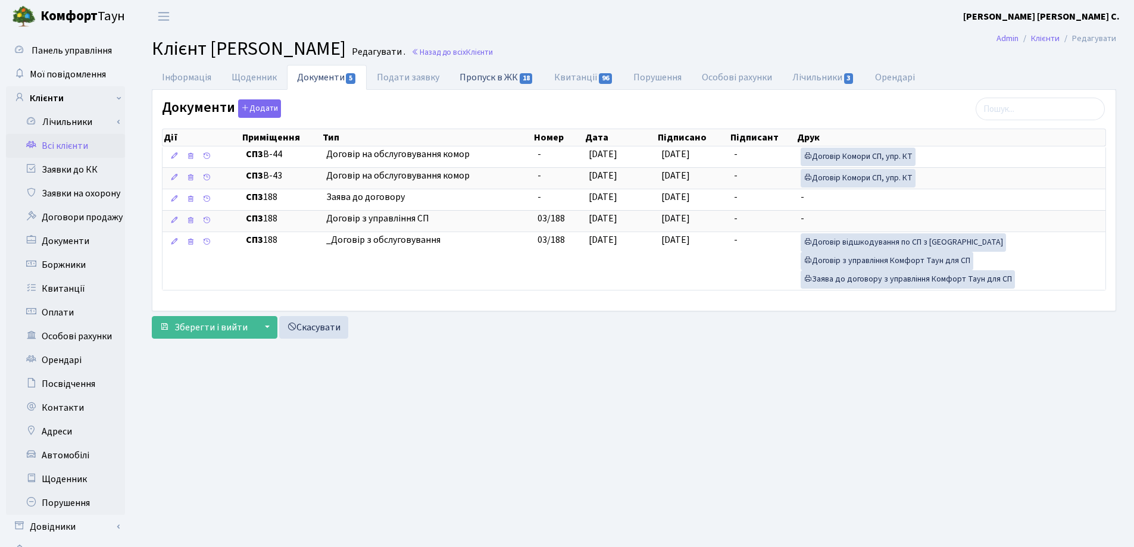
click at [493, 73] on link "Пропуск в ЖК 18" at bounding box center [496, 77] width 94 height 24
select select "25"
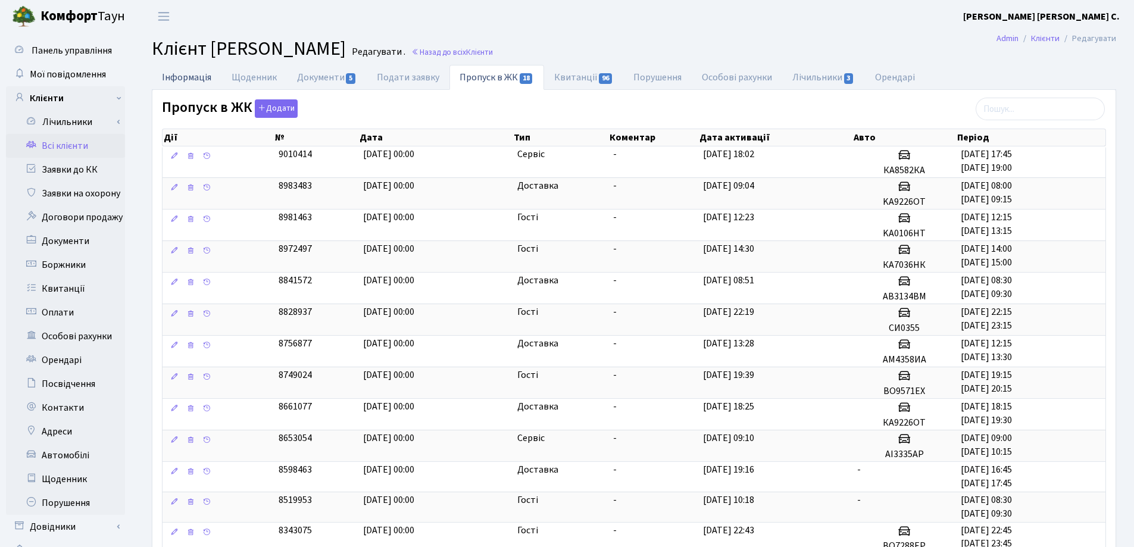
click at [174, 79] on link "Інформація" at bounding box center [187, 77] width 70 height 24
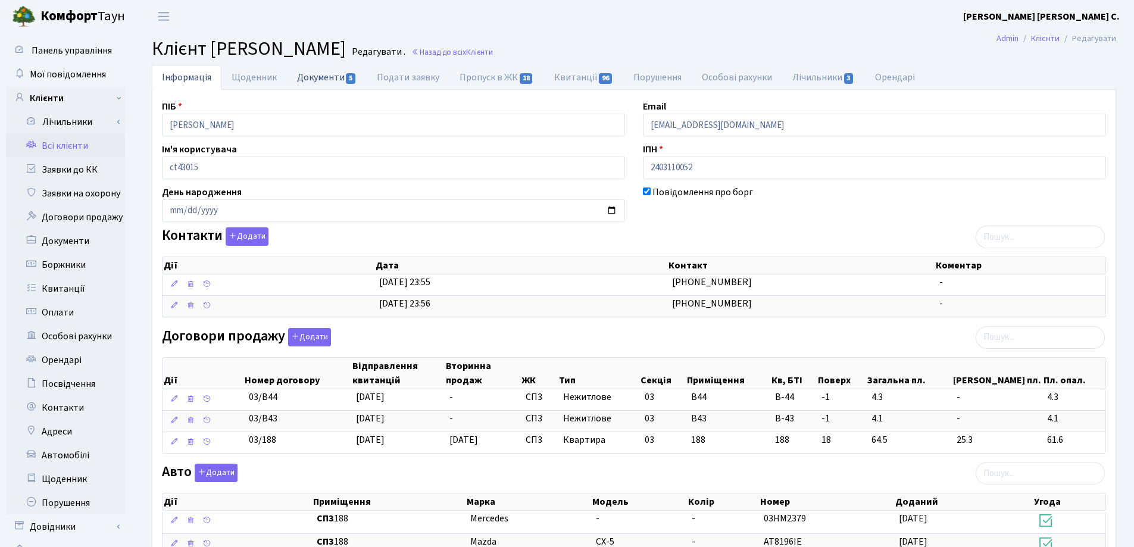
click at [309, 79] on link "Документи 5" at bounding box center [327, 77] width 80 height 24
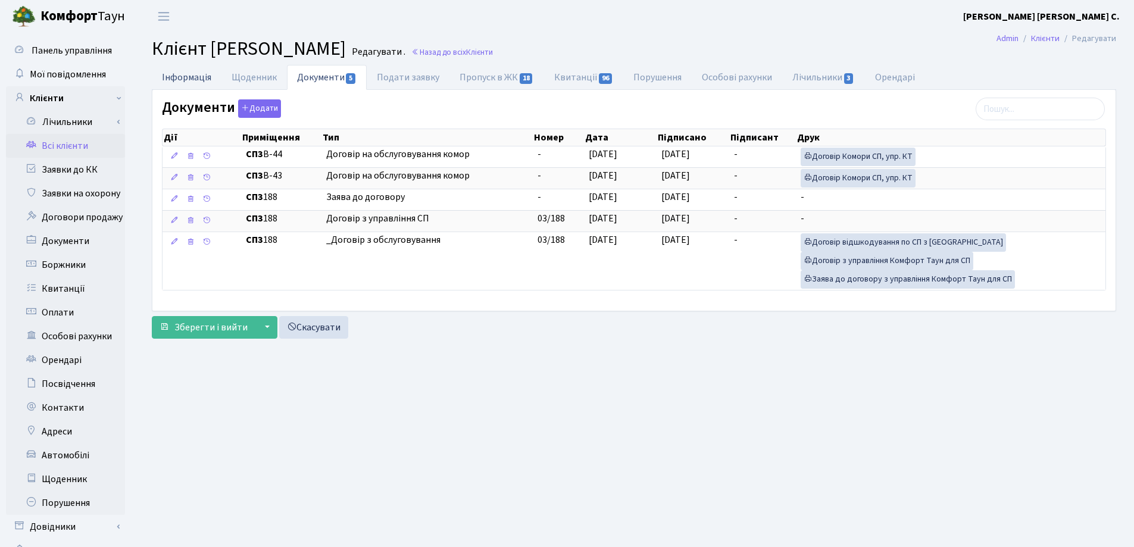
click at [183, 78] on link "Інформація" at bounding box center [187, 77] width 70 height 24
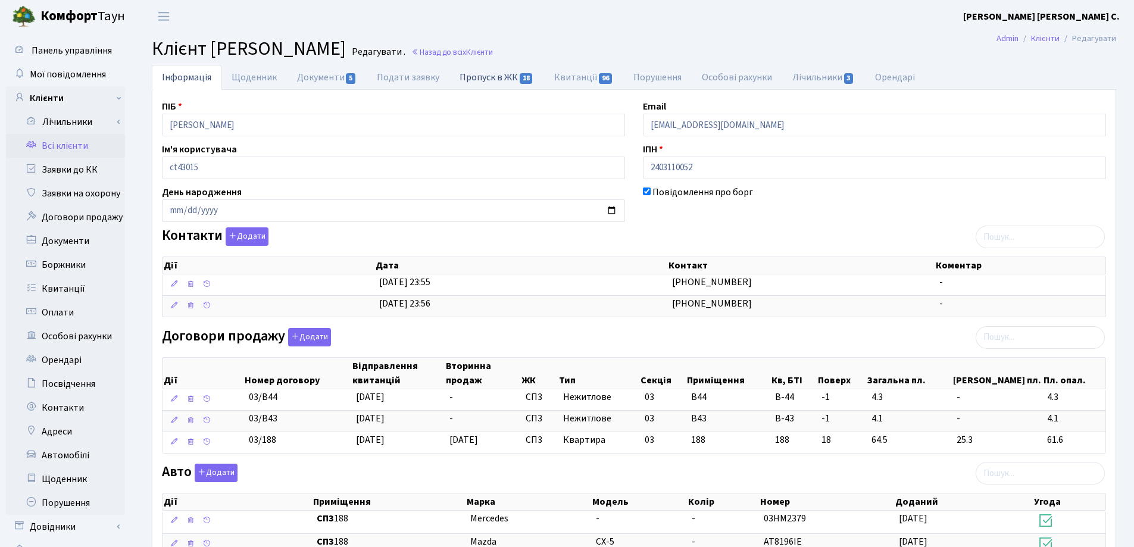
click at [489, 77] on link "Пропуск в ЖК 18" at bounding box center [496, 77] width 94 height 24
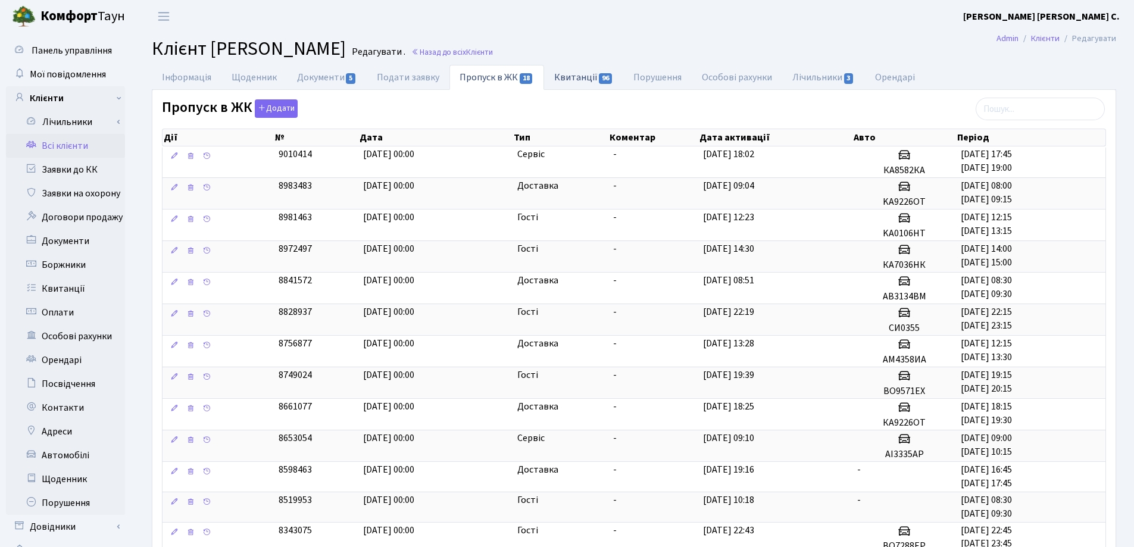
click at [565, 73] on link "Квитанції 96" at bounding box center [583, 77] width 79 height 24
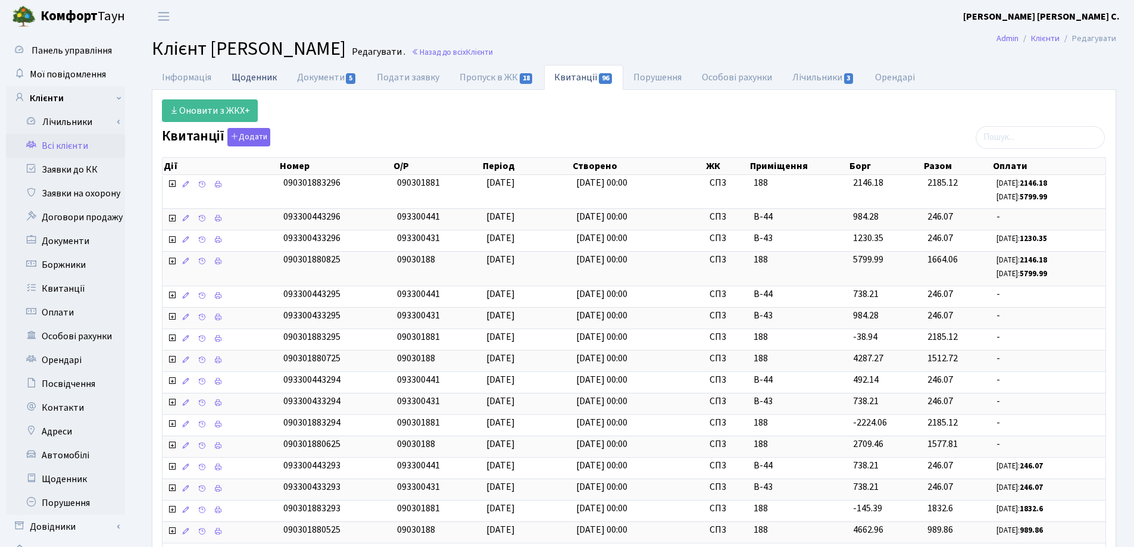
click at [244, 78] on link "Щоденник" at bounding box center [253, 77] width 65 height 24
select select "25"
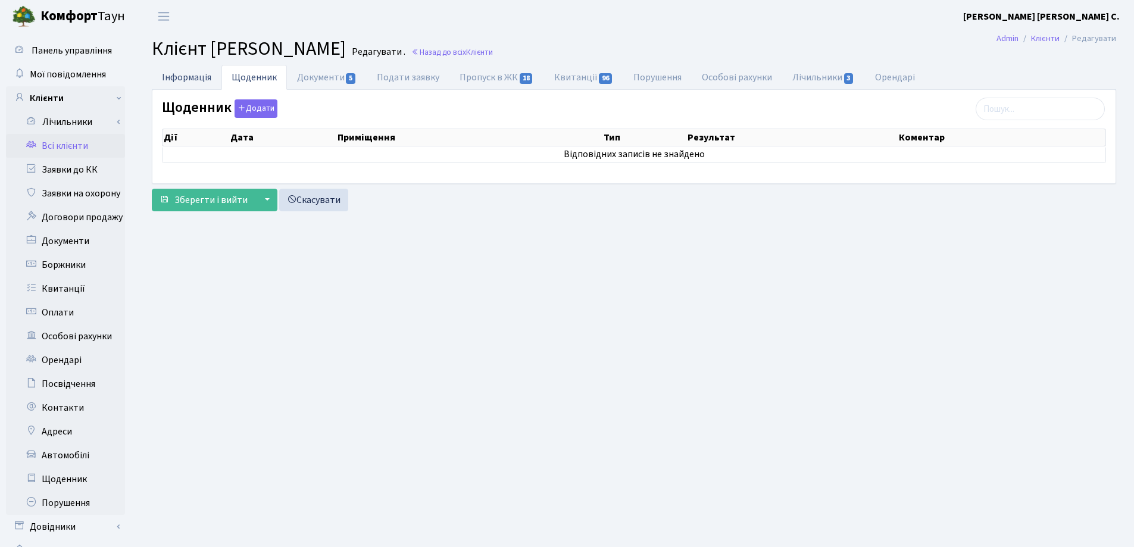
click at [171, 77] on link "Інформація" at bounding box center [187, 77] width 70 height 24
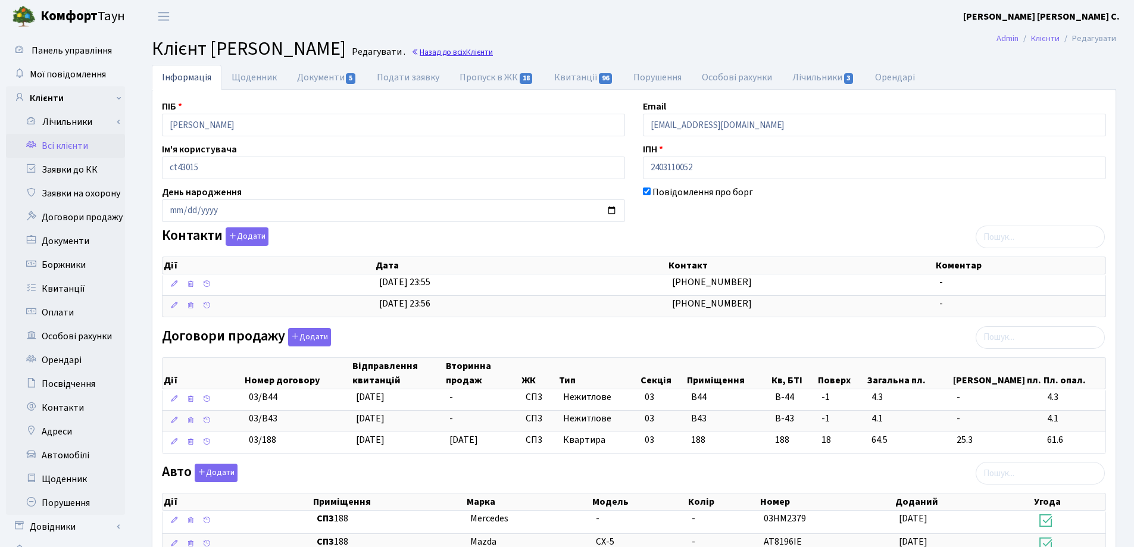
click at [493, 51] on link "Назад до всіх Клієнти" at bounding box center [452, 51] width 82 height 11
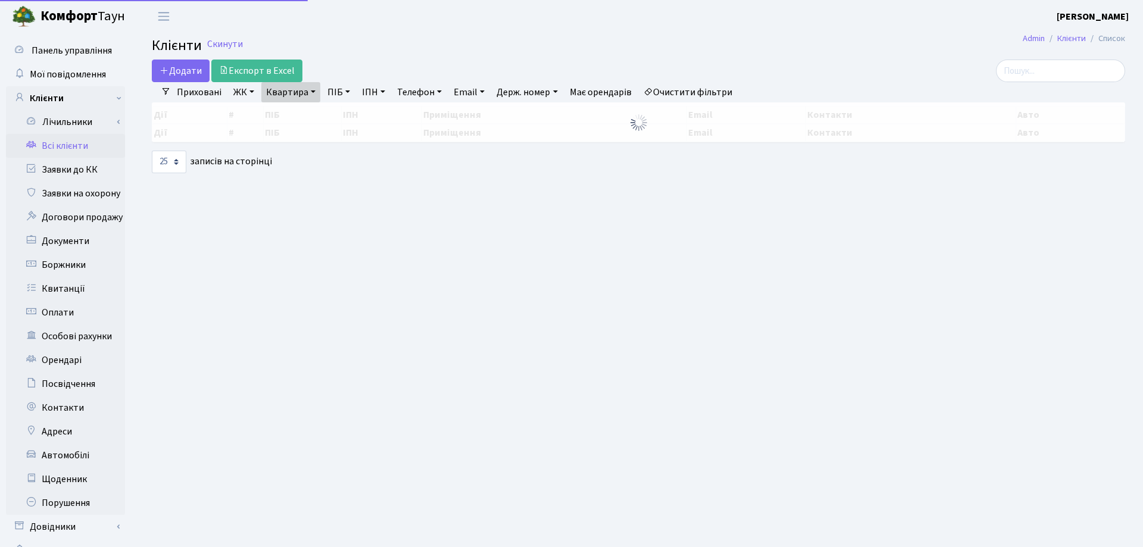
select select "25"
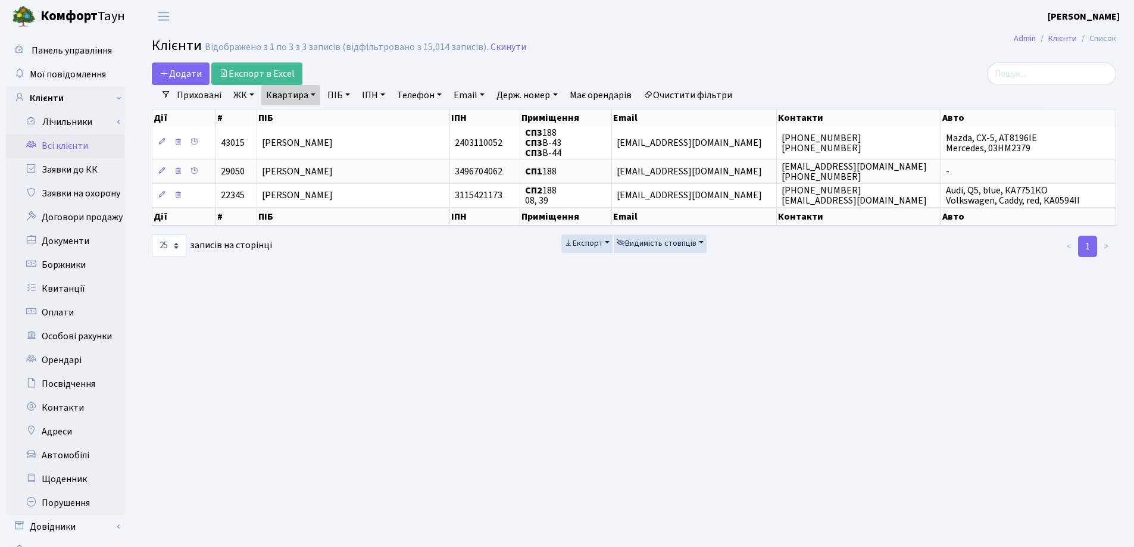
click at [312, 89] on link "Квартира" at bounding box center [290, 95] width 59 height 20
click at [350, 117] on link at bounding box center [343, 118] width 25 height 23
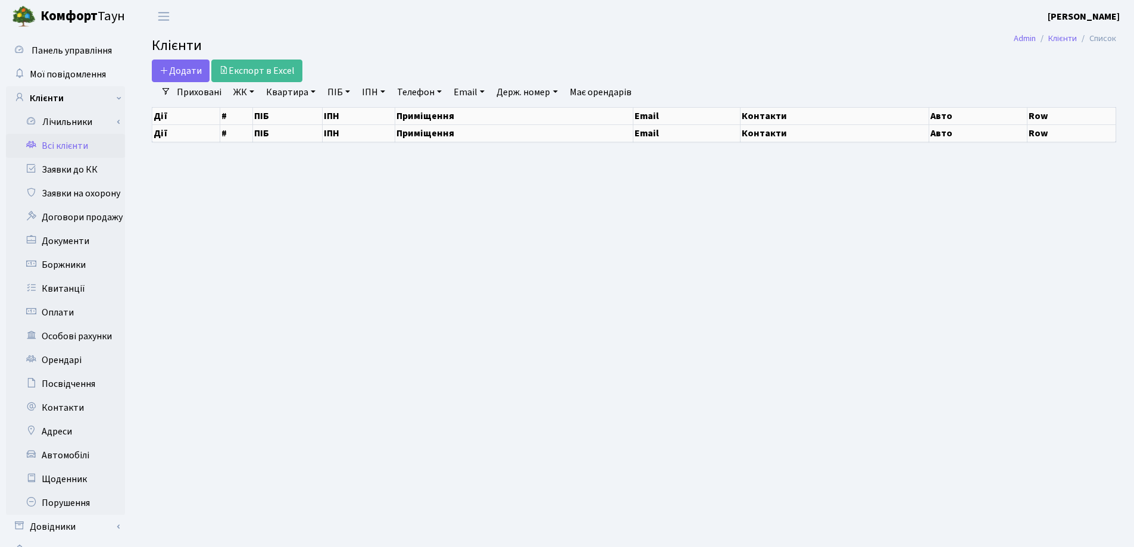
select select "25"
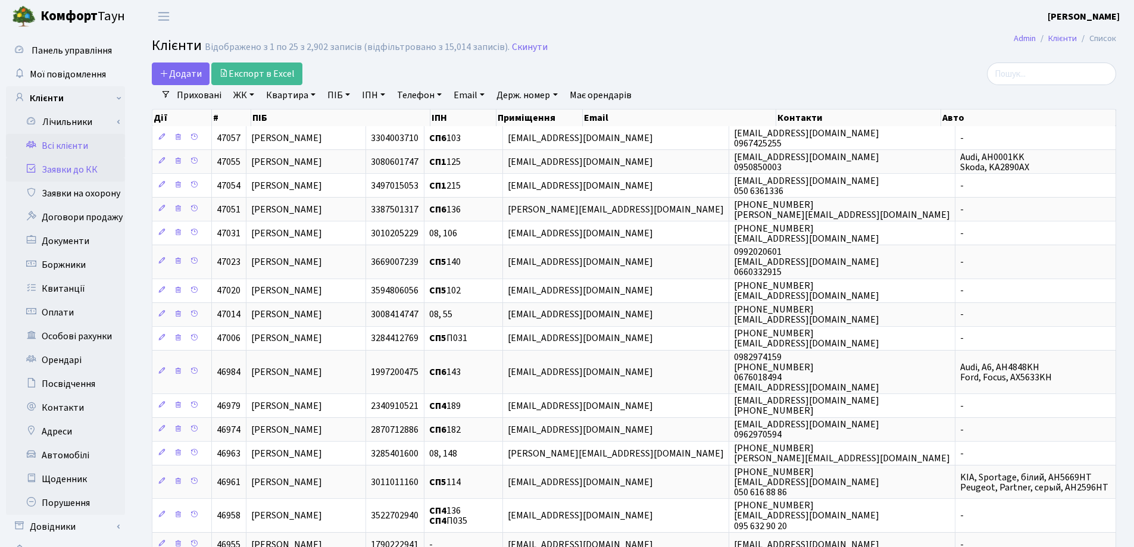
click at [70, 171] on link "Заявки до КК" at bounding box center [65, 170] width 119 height 24
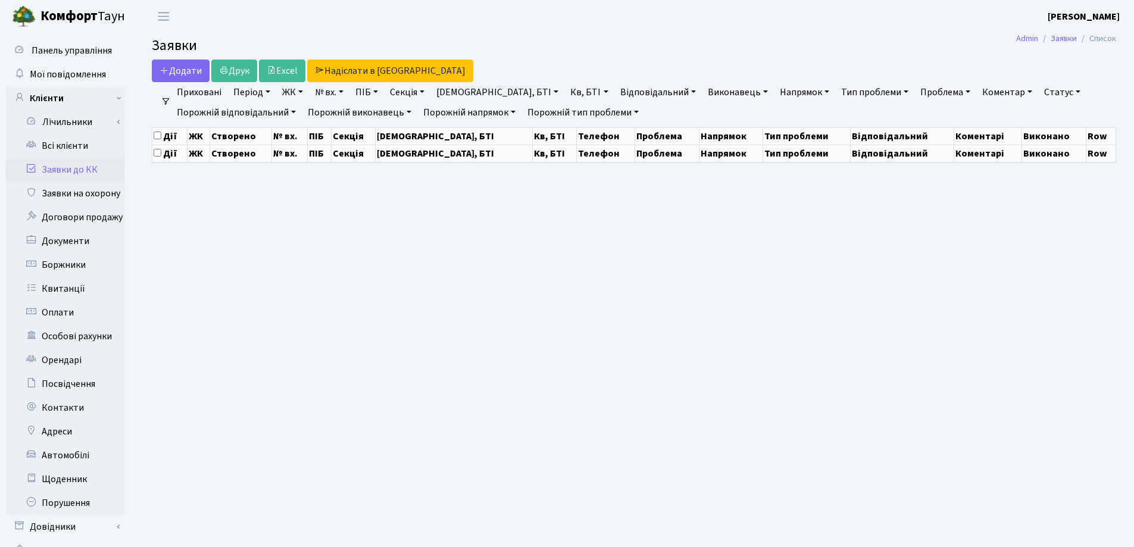
select select "25"
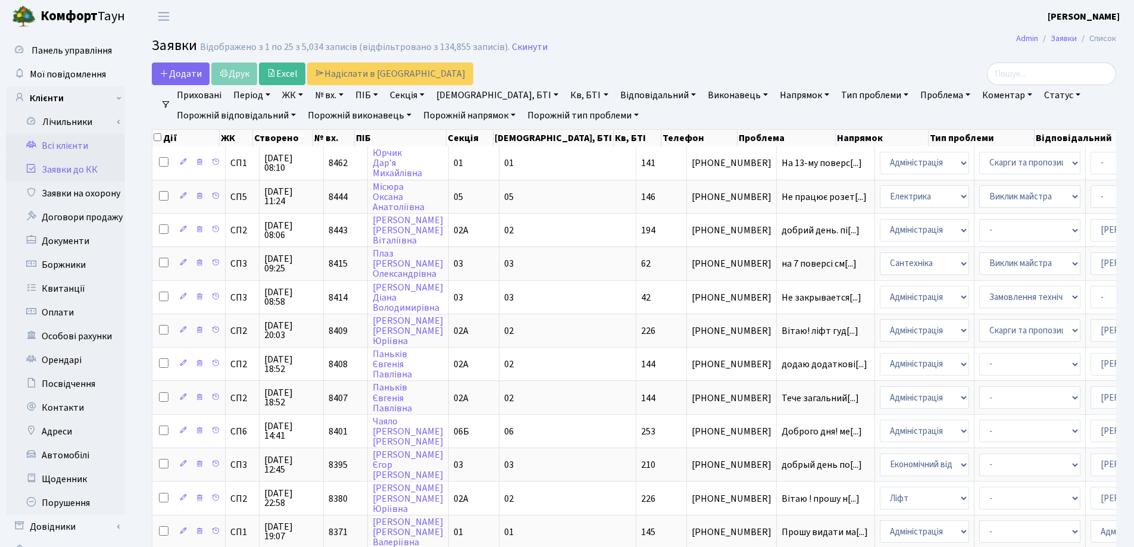
click at [64, 145] on link "Всі клієнти" at bounding box center [65, 146] width 119 height 24
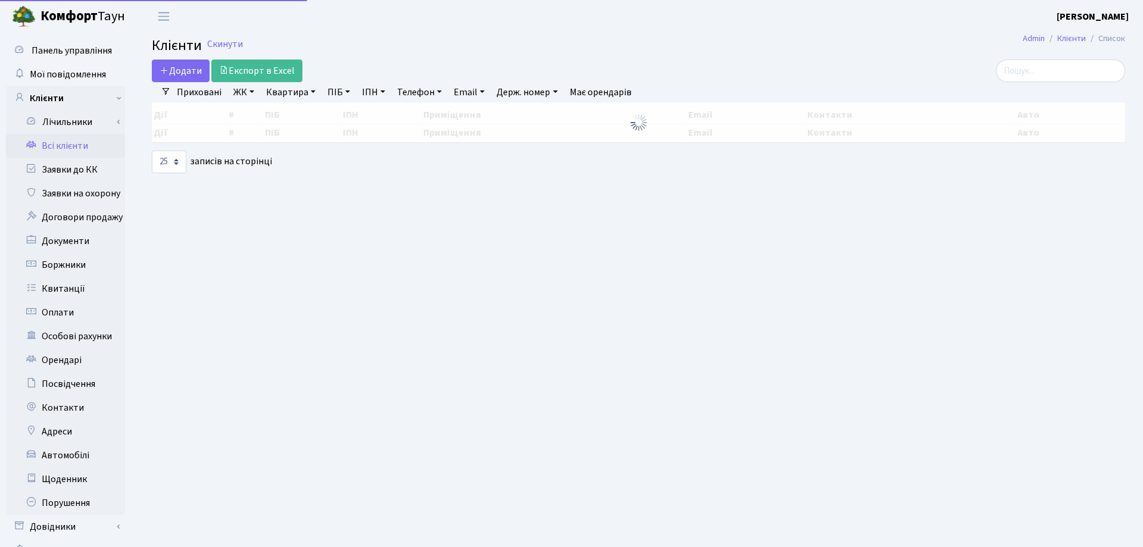
select select "25"
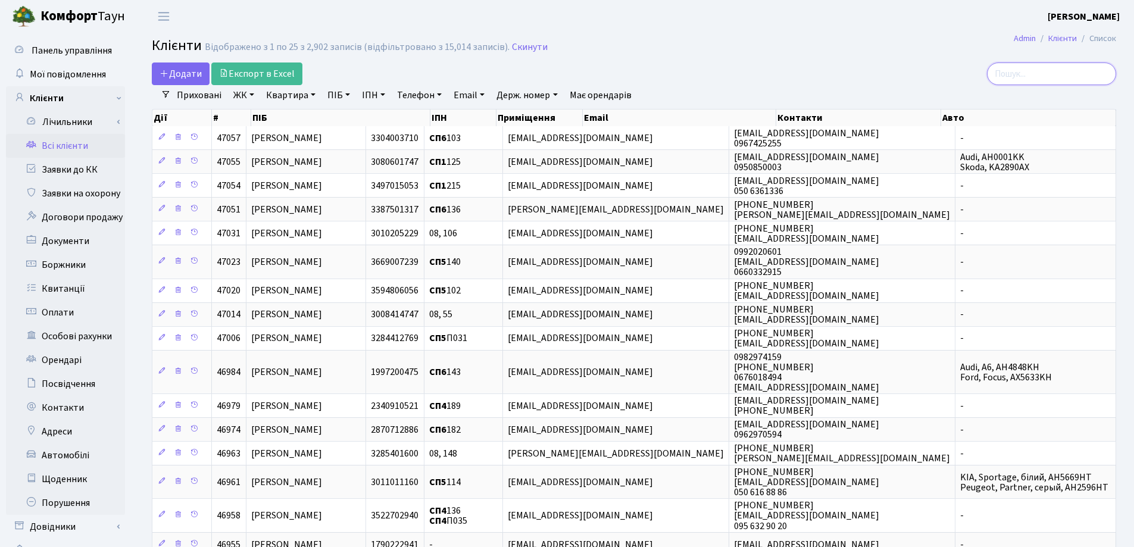
click at [1049, 69] on input "search" at bounding box center [1051, 73] width 129 height 23
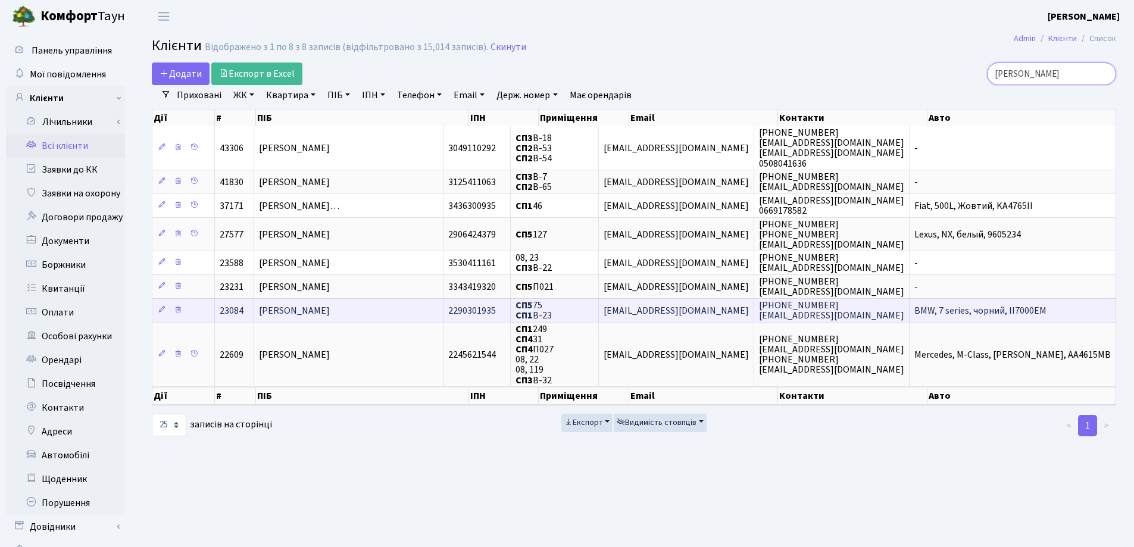
type input "[PERSON_NAME]"
click at [426, 302] on td "[PERSON_NAME]" at bounding box center [348, 310] width 189 height 24
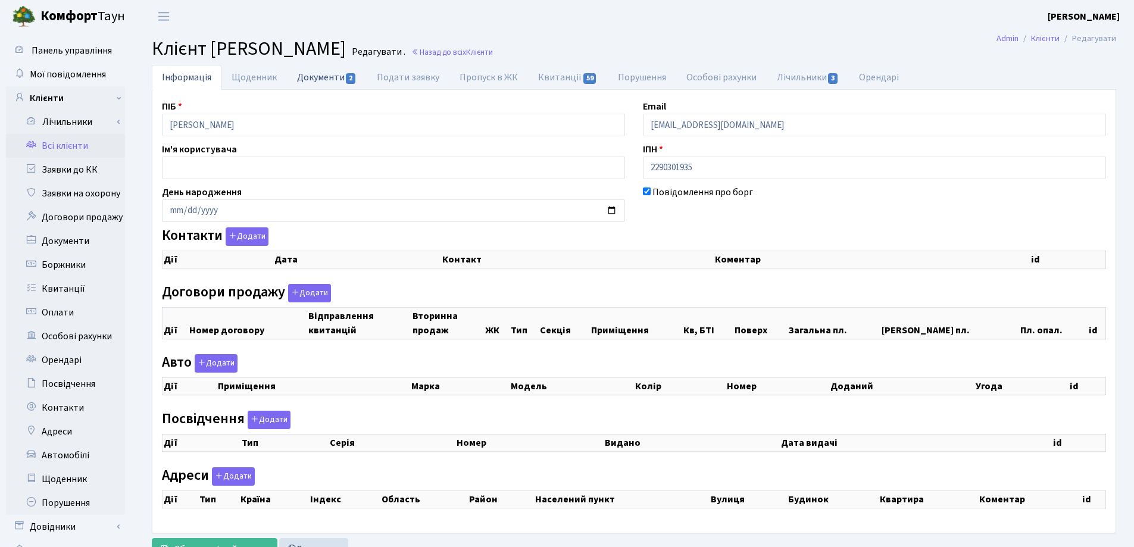
checkbox input "true"
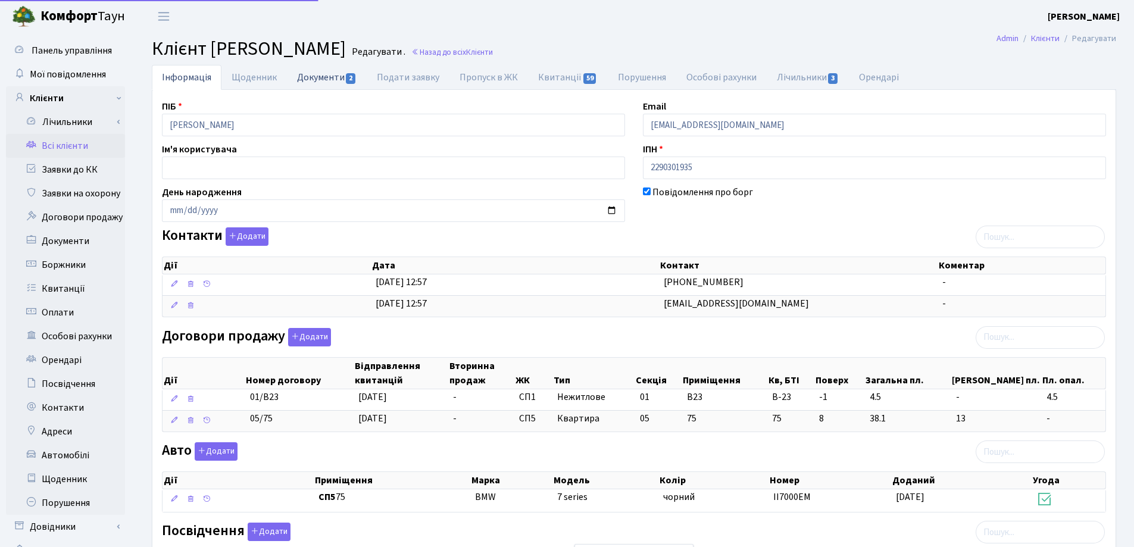
click at [314, 75] on link "Документи 2" at bounding box center [327, 77] width 80 height 24
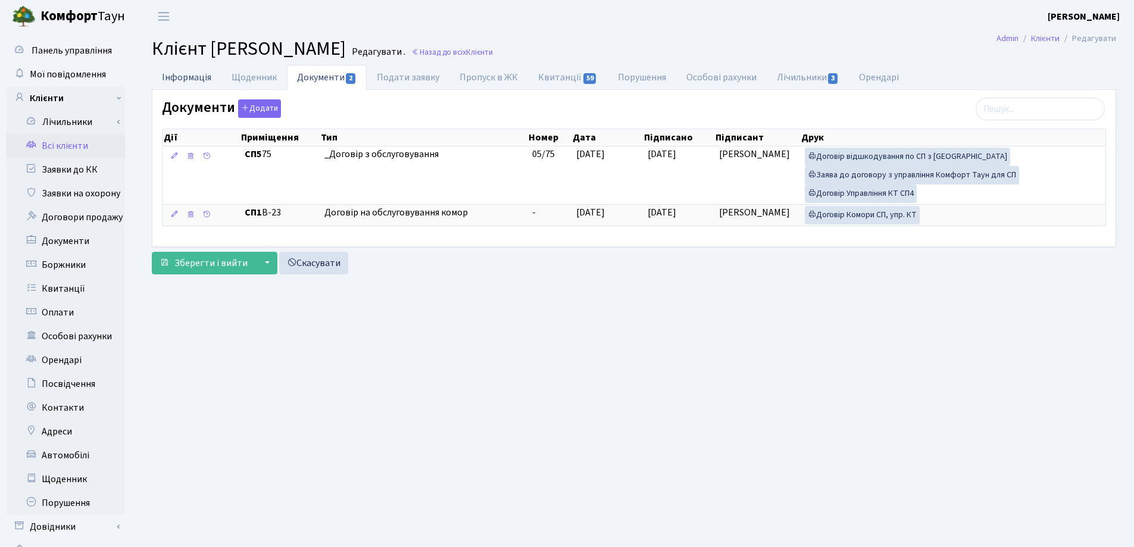
click at [177, 73] on link "Інформація" at bounding box center [187, 77] width 70 height 24
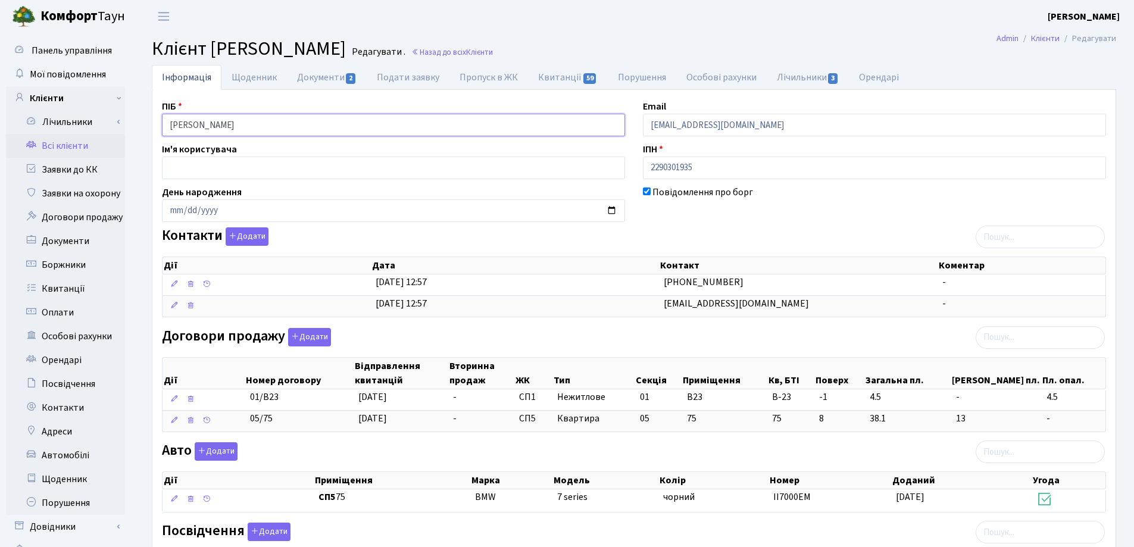
drag, startPoint x: 365, startPoint y: 126, endPoint x: 150, endPoint y: 126, distance: 214.9
click at [150, 126] on div "Інформація Щоденник Документи 2 Подати заявку Пропуск в ЖК Квитанції 59 Порушен…" at bounding box center [634, 469] width 982 height 808
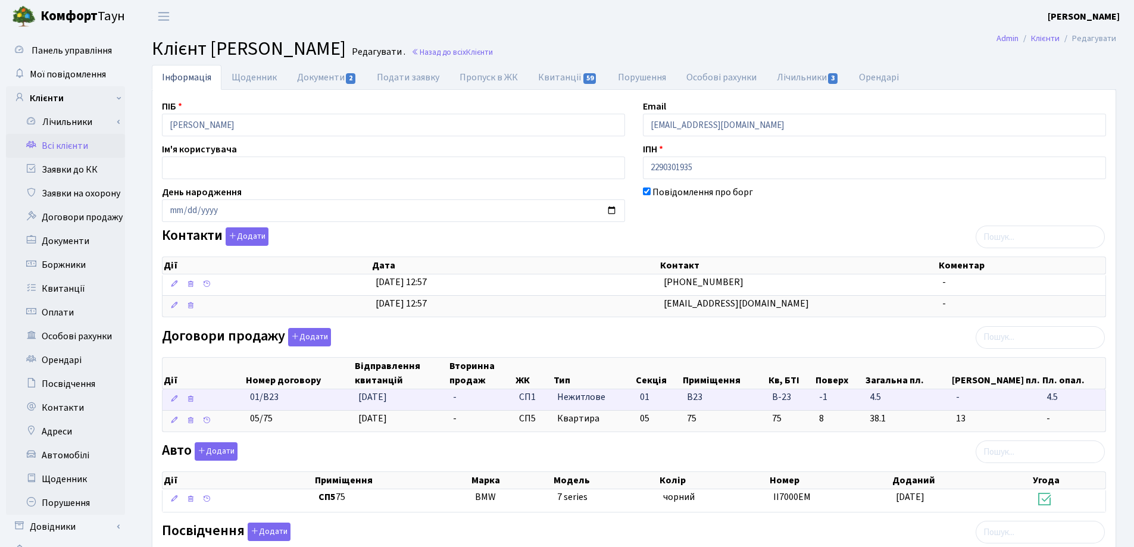
drag, startPoint x: 236, startPoint y: 399, endPoint x: 287, endPoint y: 401, distance: 51.8
click at [287, 401] on \<\/span\>\a "01/В23 01.09.2022 - СП1 Нежитлове 01 В23 В-23 -" at bounding box center [633, 399] width 943 height 21
copy span "01/В23"
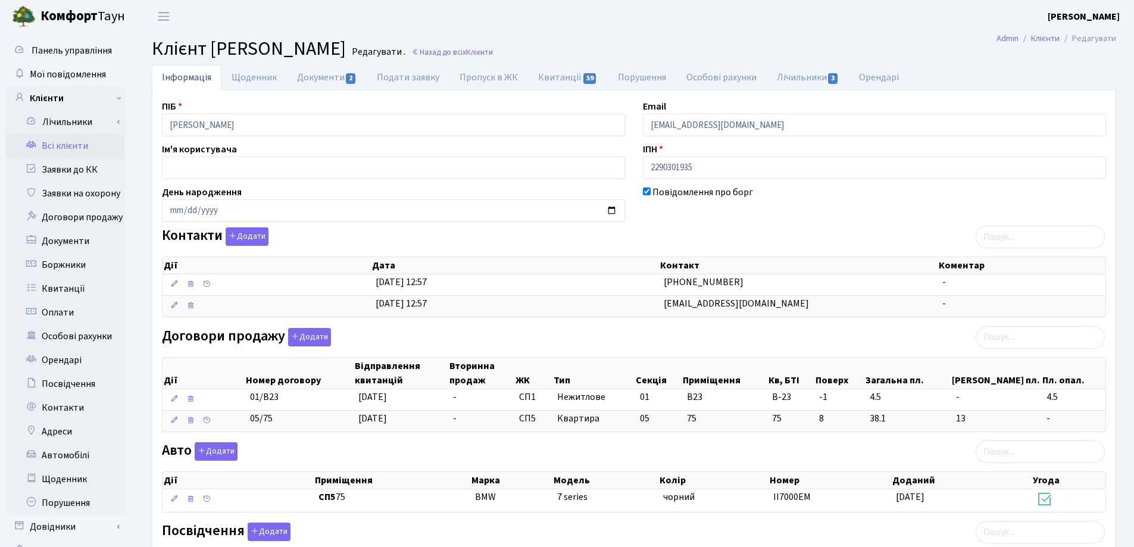
click at [419, 439] on div "ПІБ Алексєєв Михайло Іванович Email patrioti@ukr.net Ім'я користувача ІПН 22903…" at bounding box center [634, 464] width 962 height 731
click at [326, 78] on link "Документи 2" at bounding box center [327, 77] width 80 height 24
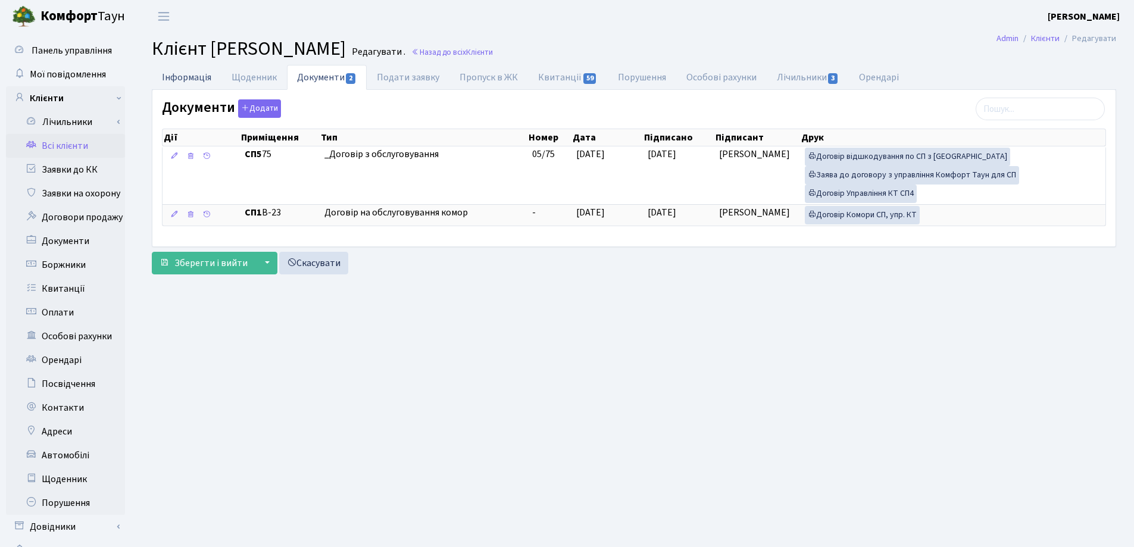
click at [170, 79] on link "Інформація" at bounding box center [187, 77] width 70 height 24
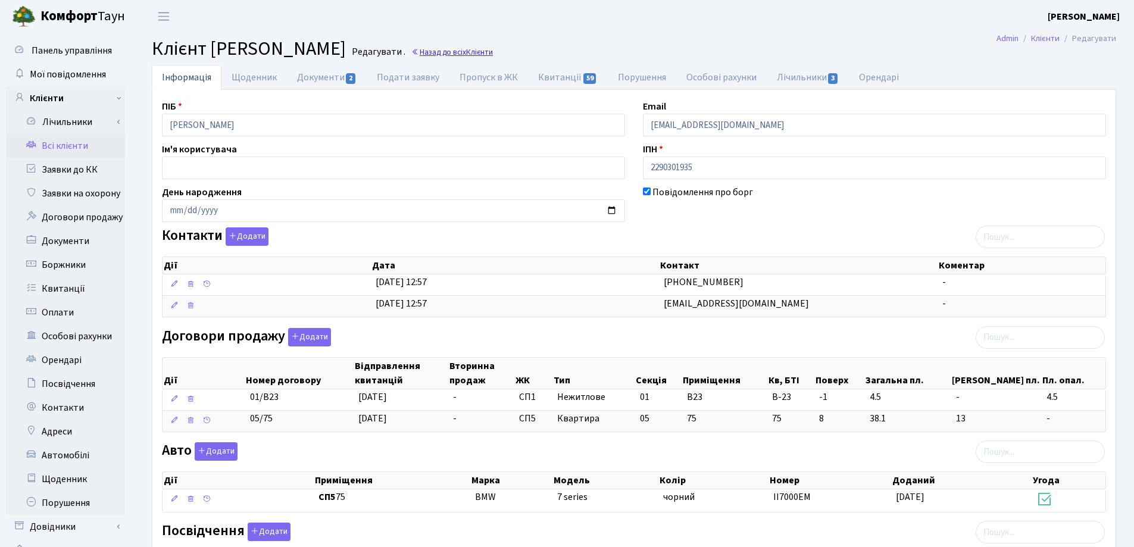
click at [493, 47] on link "Назад до всіх Клієнти" at bounding box center [452, 51] width 82 height 11
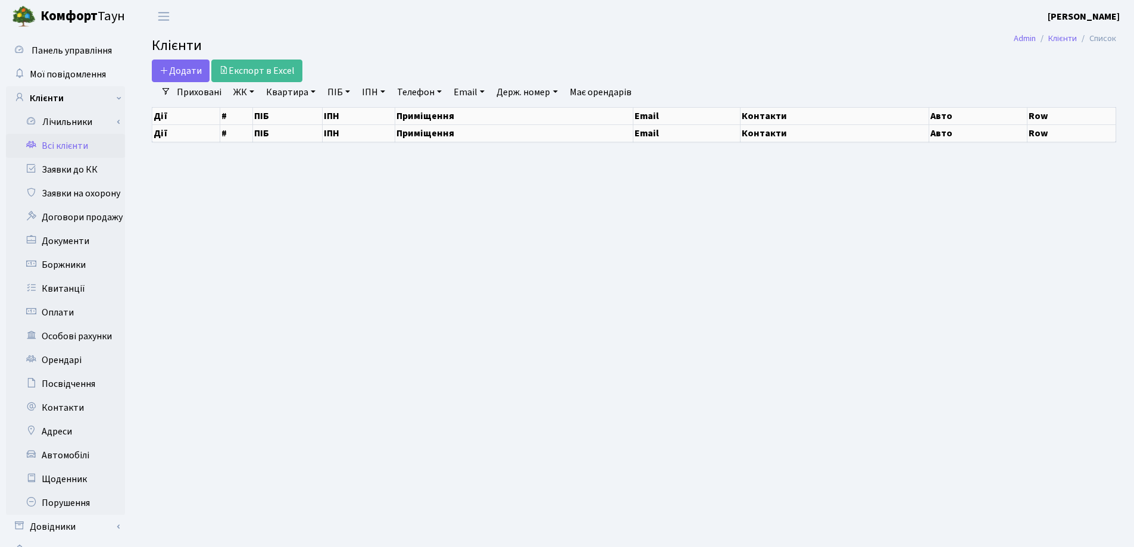
select select "25"
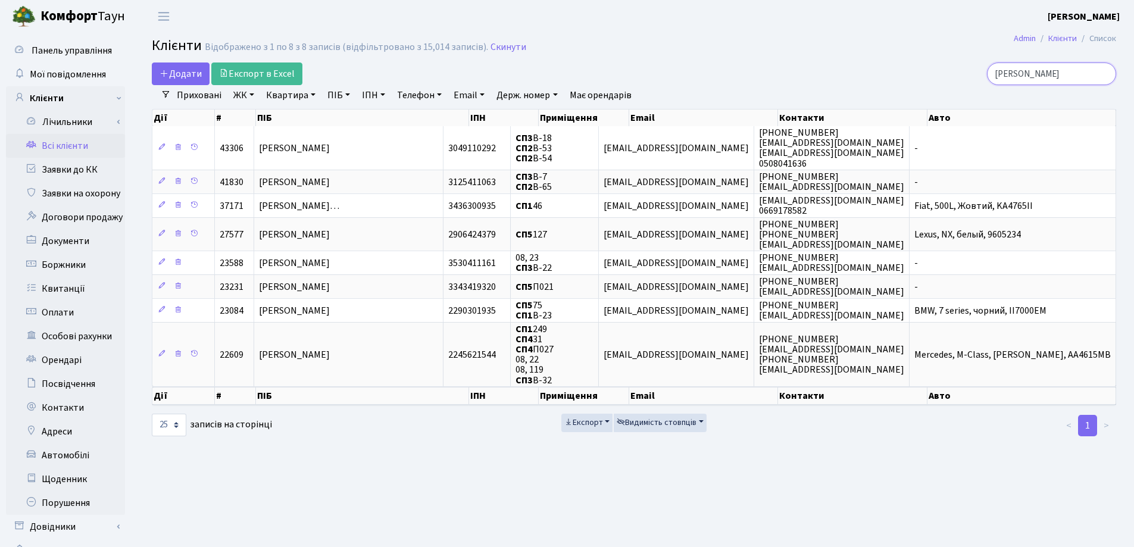
click at [1101, 73] on input "Алекс" at bounding box center [1051, 73] width 129 height 23
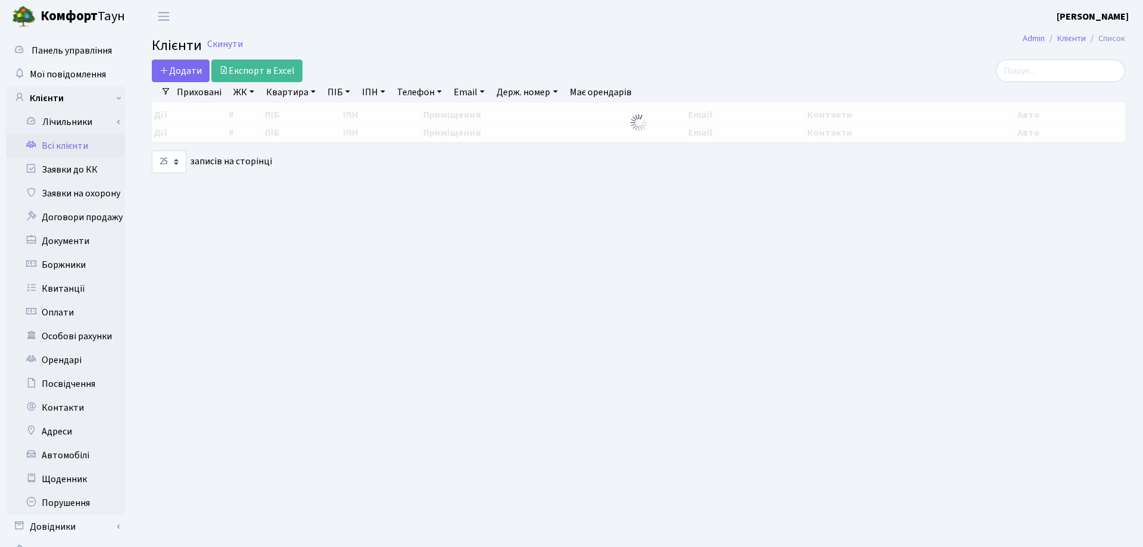
select select "25"
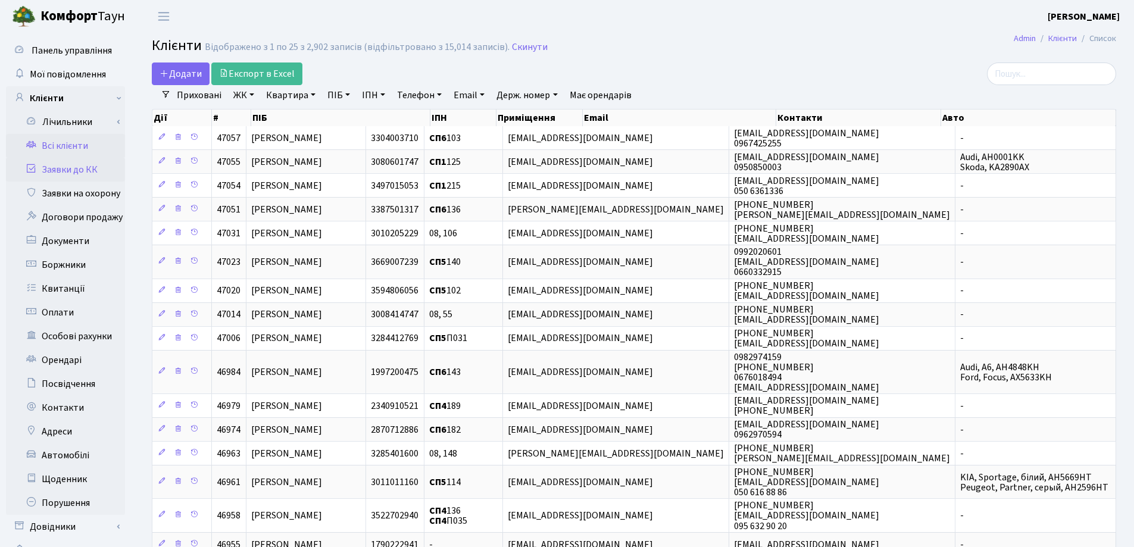
click at [62, 167] on link "Заявки до КК" at bounding box center [65, 170] width 119 height 24
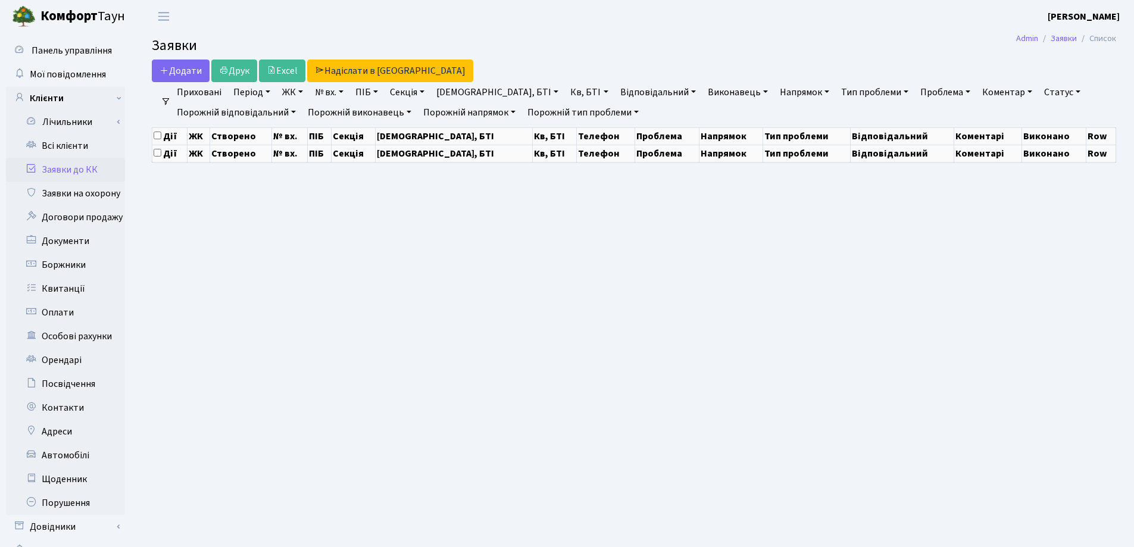
select select "25"
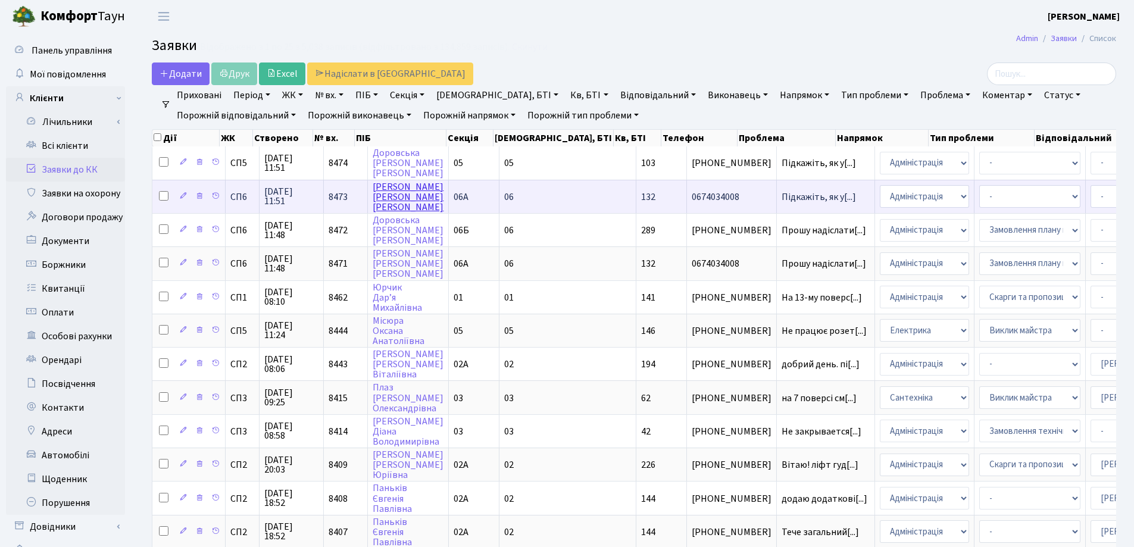
click at [404, 205] on link "Доровський Максим Вікторович" at bounding box center [408, 196] width 71 height 33
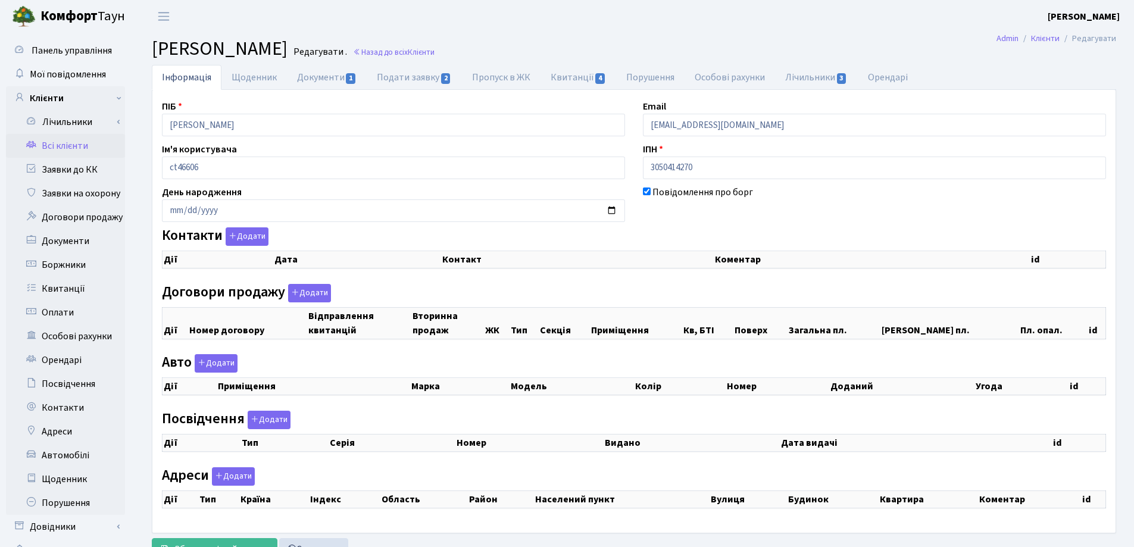
checkbox input "true"
select select "25"
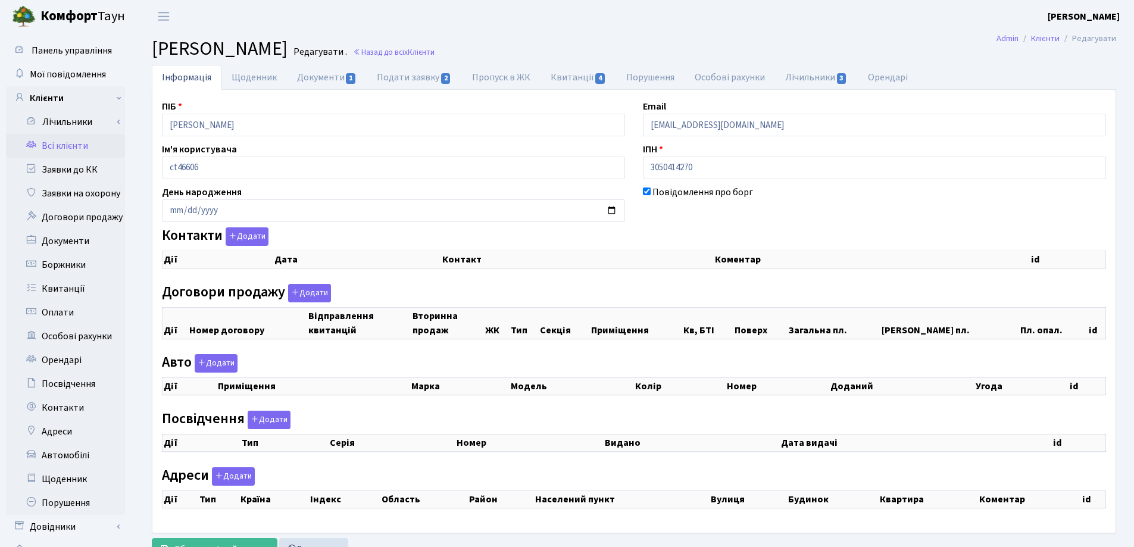
select select "25"
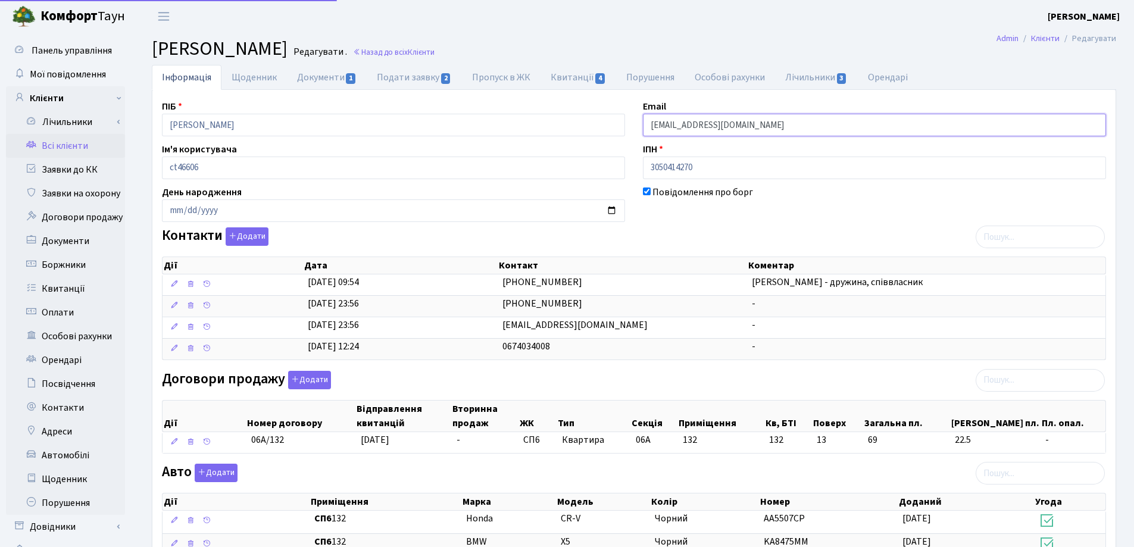
drag, startPoint x: 769, startPoint y: 126, endPoint x: 584, endPoint y: 130, distance: 185.2
click at [584, 130] on div "ПІБ [PERSON_NAME] Email [EMAIL_ADDRESS][DOMAIN_NAME] Ім'я користувача ct46606 І…" at bounding box center [634, 433] width 962 height 668
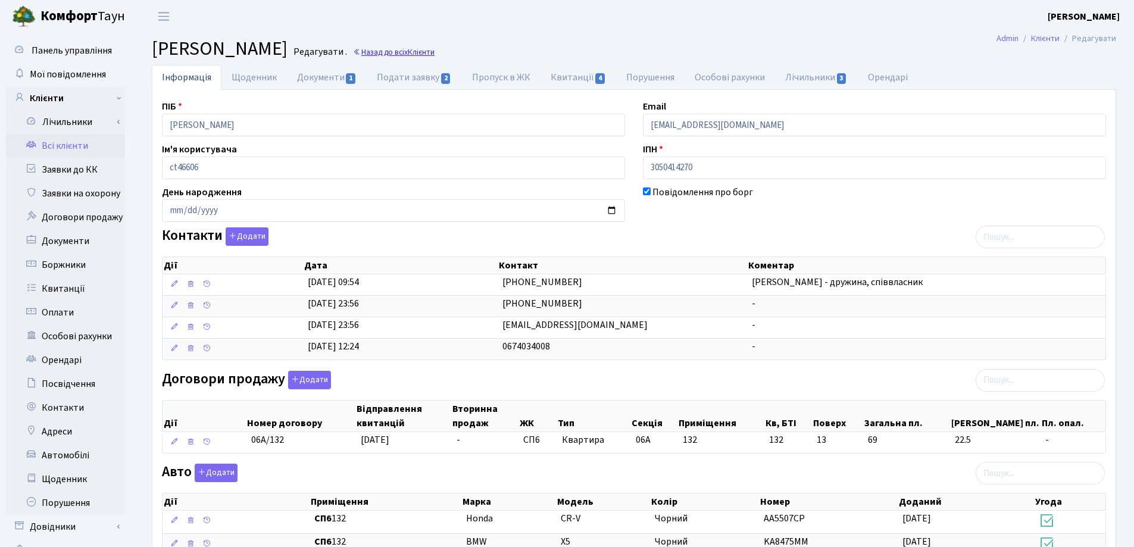
click at [435, 49] on link "Назад до всіх Клієнти" at bounding box center [394, 51] width 82 height 11
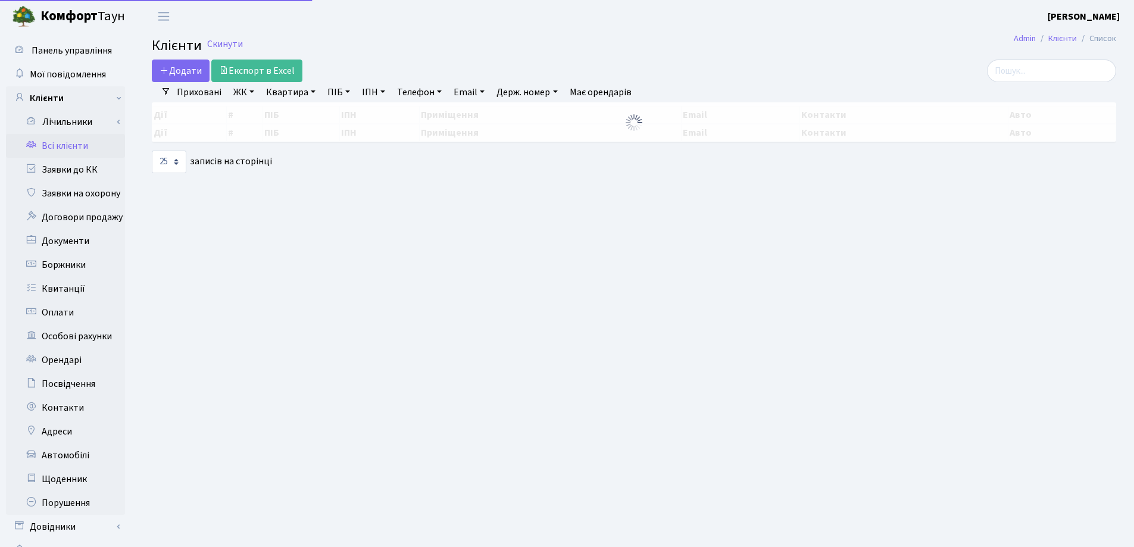
select select "25"
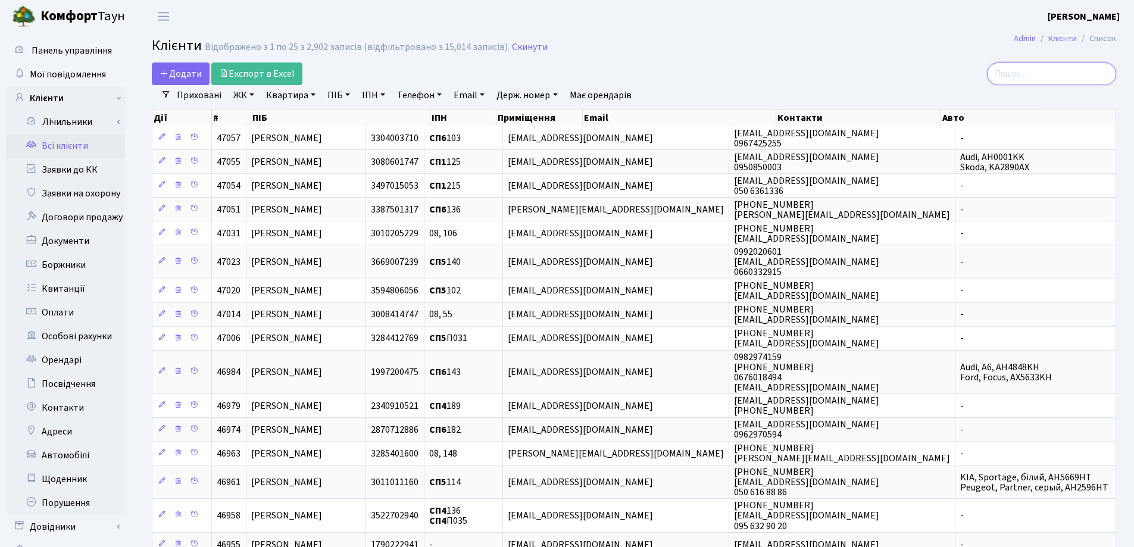
click at [1015, 67] on input "search" at bounding box center [1051, 73] width 129 height 23
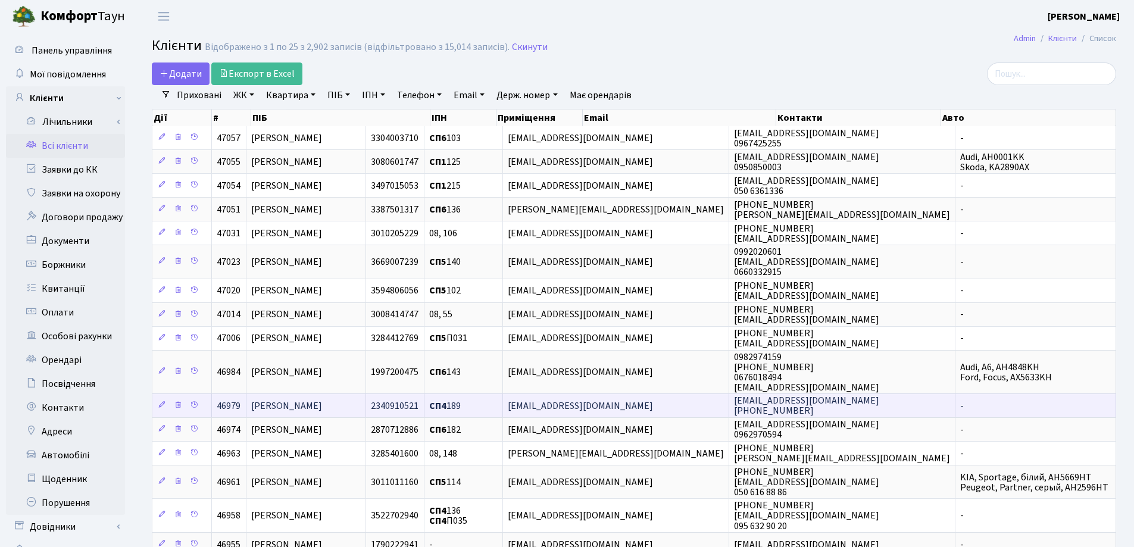
click at [322, 404] on span "[PERSON_NAME]" at bounding box center [286, 405] width 71 height 13
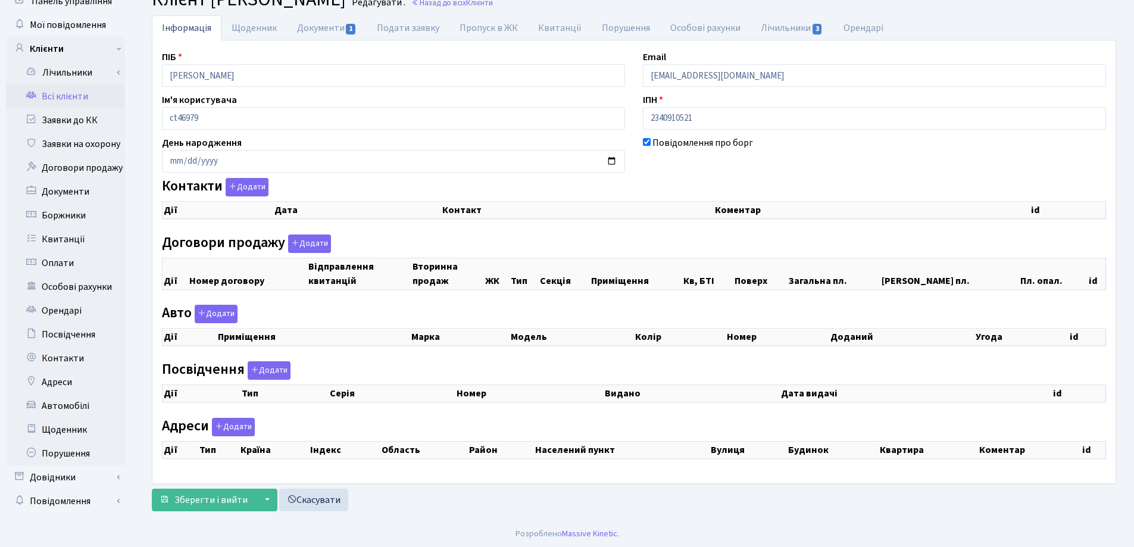
scroll to position [49, 0]
checkbox input "true"
select select "25"
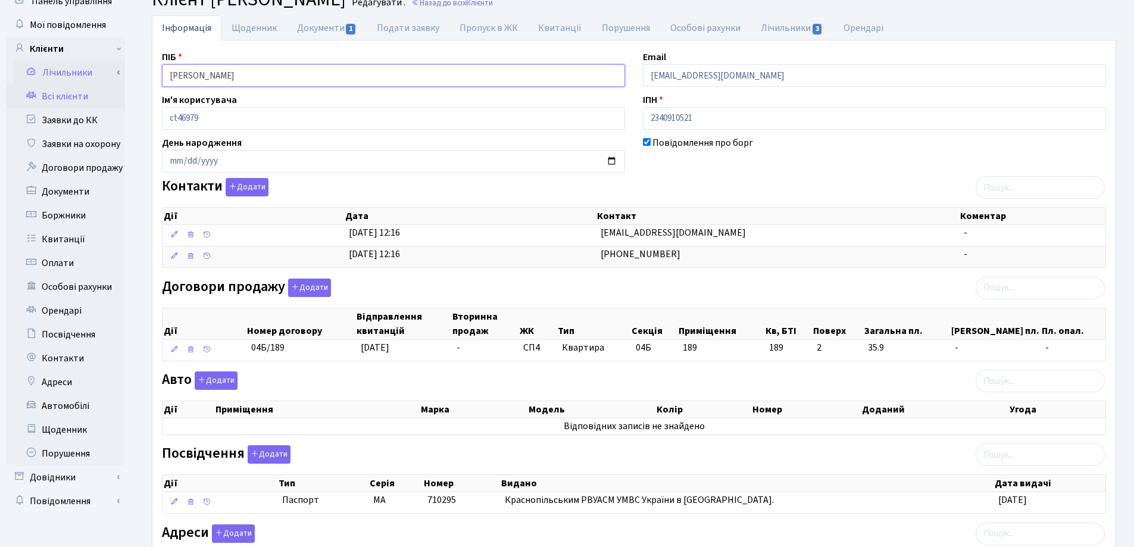
drag, startPoint x: 342, startPoint y: 77, endPoint x: 115, endPoint y: 80, distance: 226.2
click at [112, 77] on div "Панель управління Мої повідомлення Клієнти Лічильники Показання" at bounding box center [567, 336] width 1134 height 706
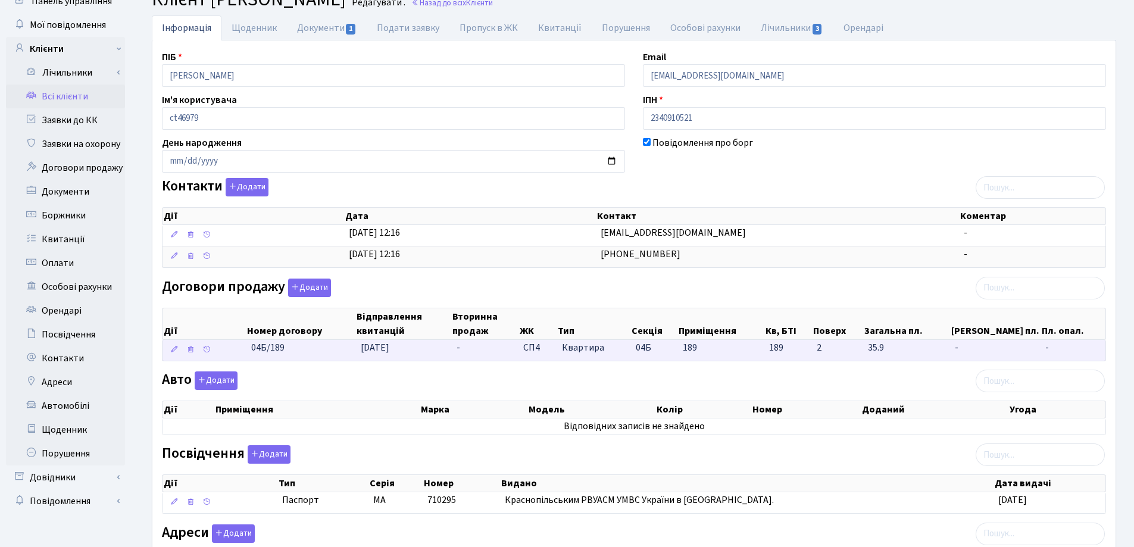
drag, startPoint x: 312, startPoint y: 349, endPoint x: 228, endPoint y: 354, distance: 84.1
click at [228, 354] on \<\/span\>\a "04Б/189 [DATE] - СП4 Квартира 04Б 189 189 - -" at bounding box center [633, 350] width 943 height 21
copy span "04Б/189"
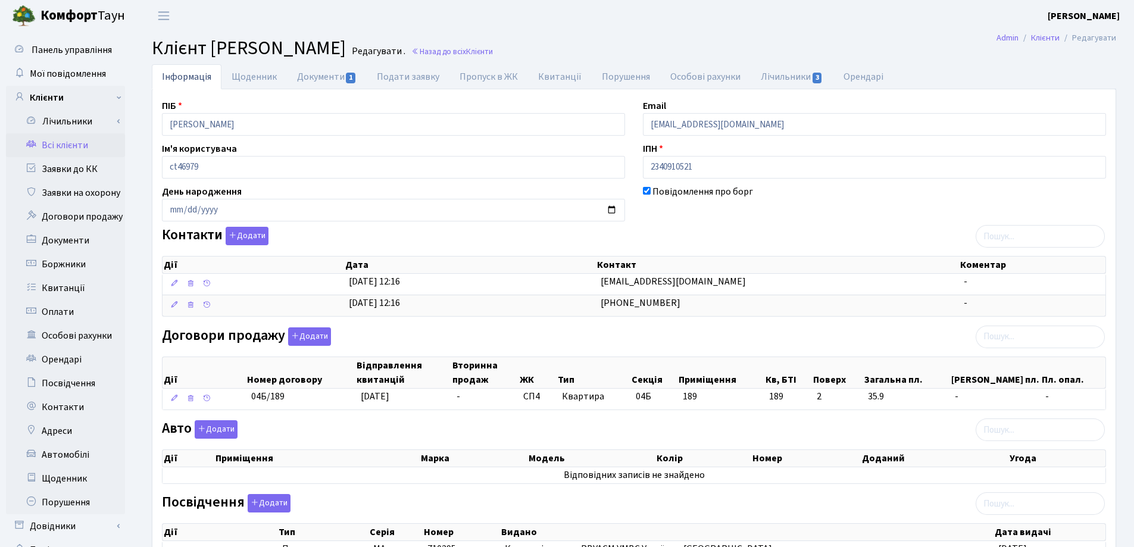
scroll to position [0, 0]
click at [318, 78] on link "Документи 1" at bounding box center [327, 77] width 80 height 24
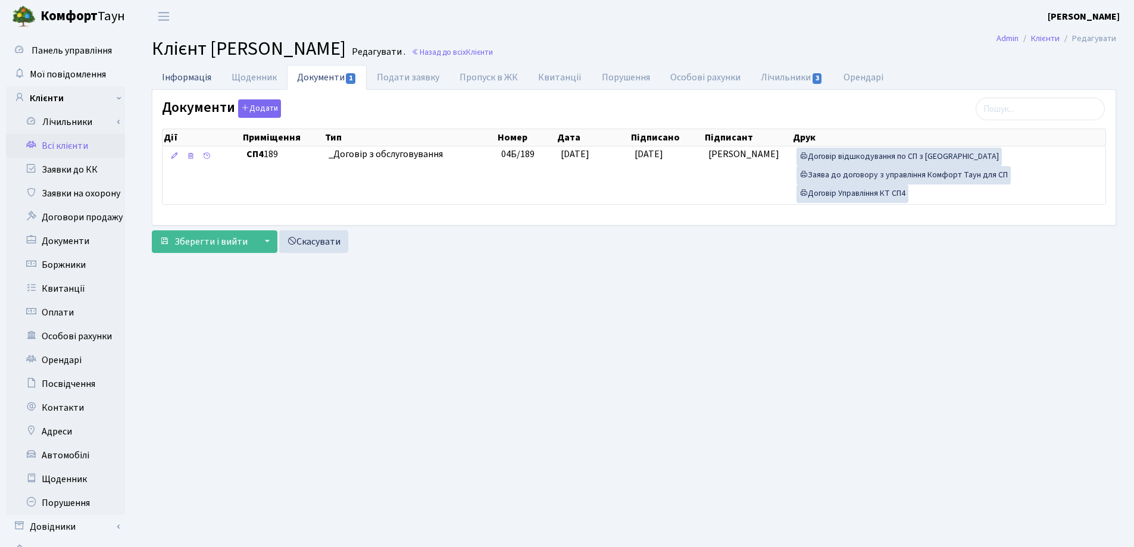
click at [170, 78] on link "Інформація" at bounding box center [187, 77] width 70 height 24
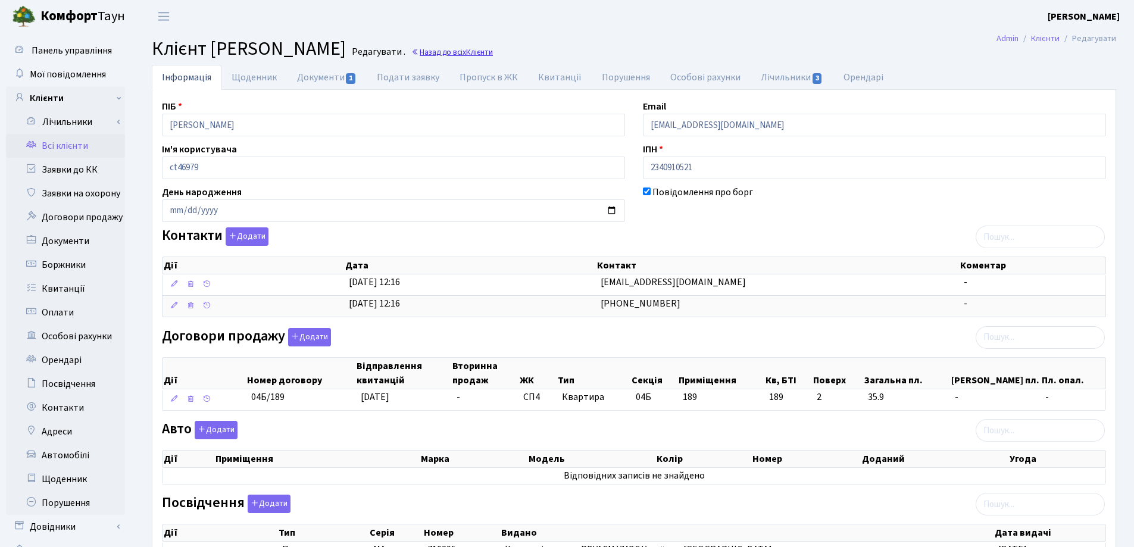
click at [493, 51] on link "Назад до всіх Клієнти" at bounding box center [452, 51] width 82 height 11
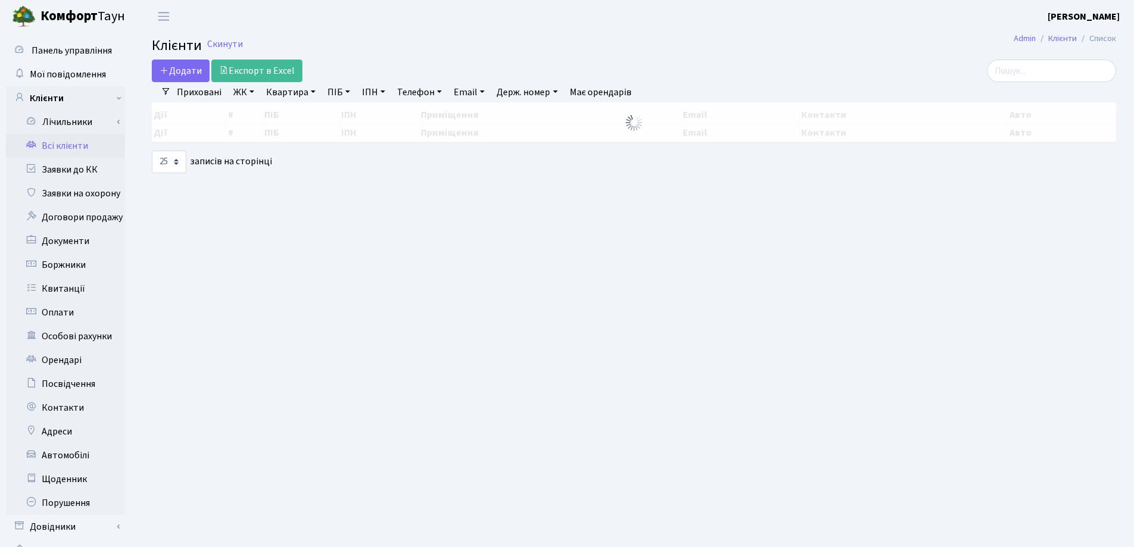
select select "25"
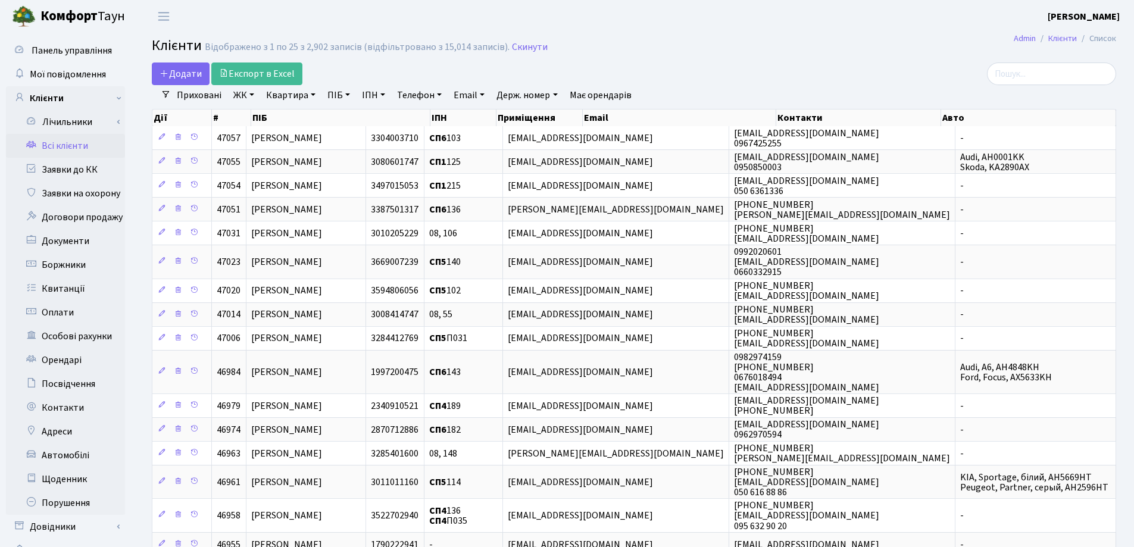
click at [779, 79] on div "Додати Експорт в Excel" at bounding box center [470, 73] width 637 height 23
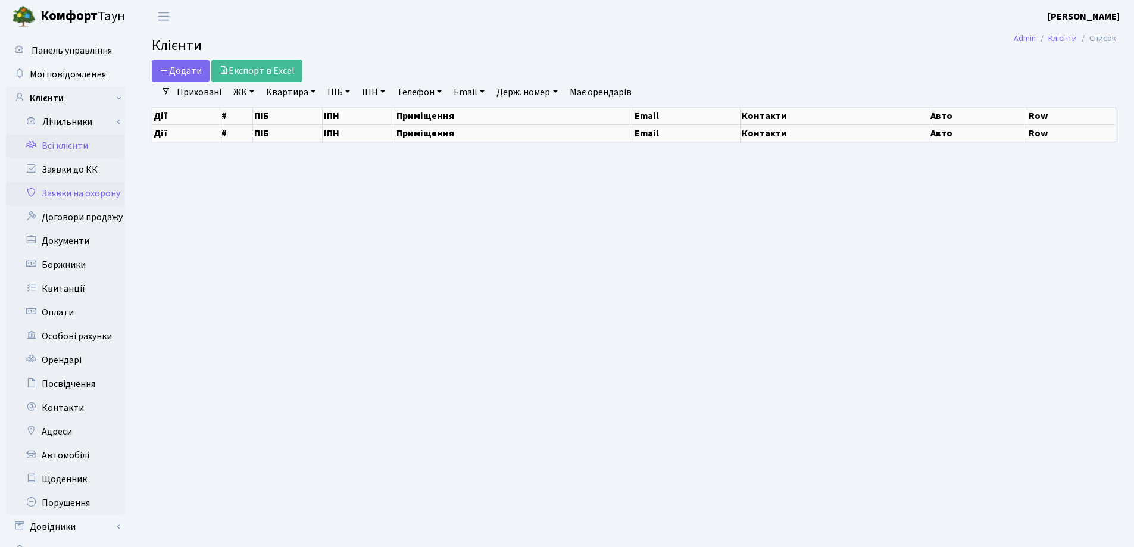
select select "25"
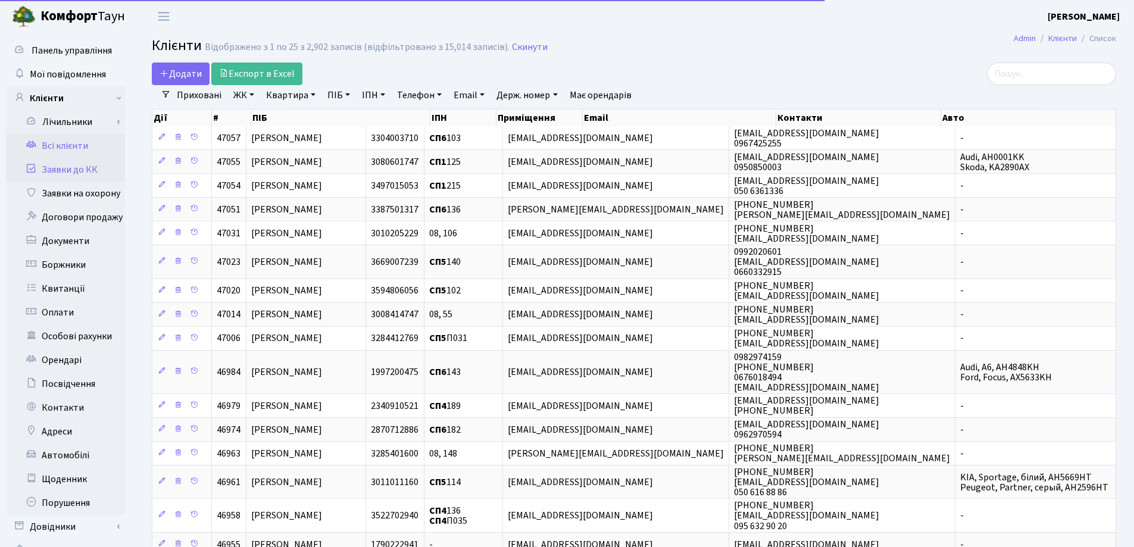
click at [61, 169] on link "Заявки до КК" at bounding box center [65, 170] width 119 height 24
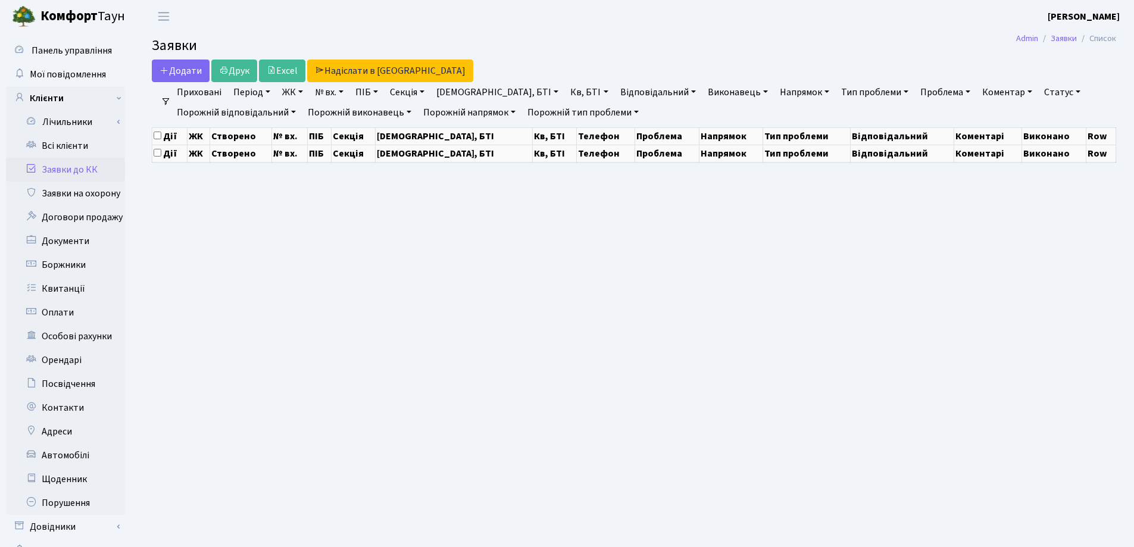
select select "25"
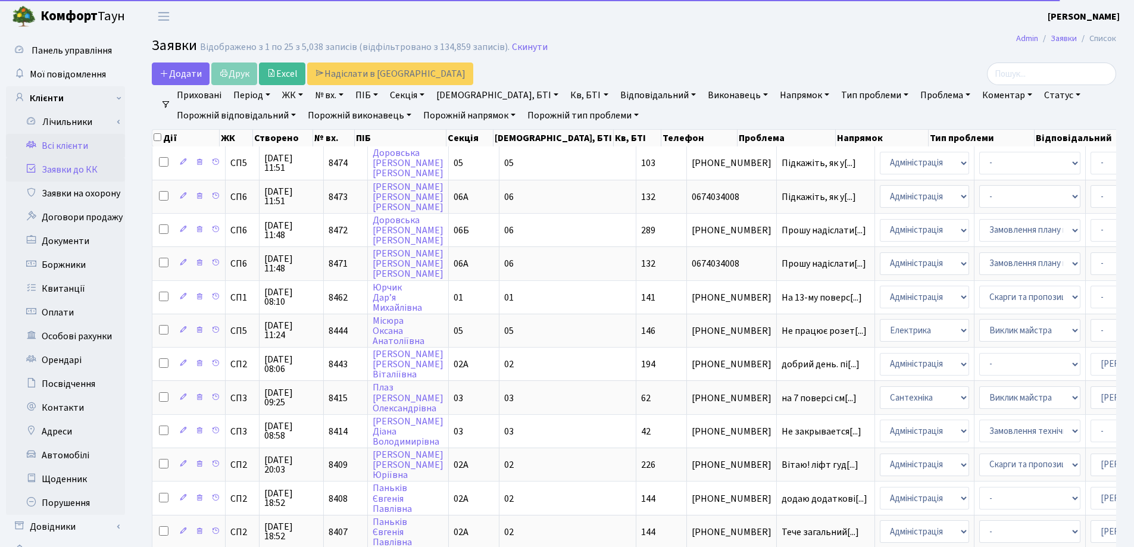
click at [61, 148] on link "Всі клієнти" at bounding box center [65, 146] width 119 height 24
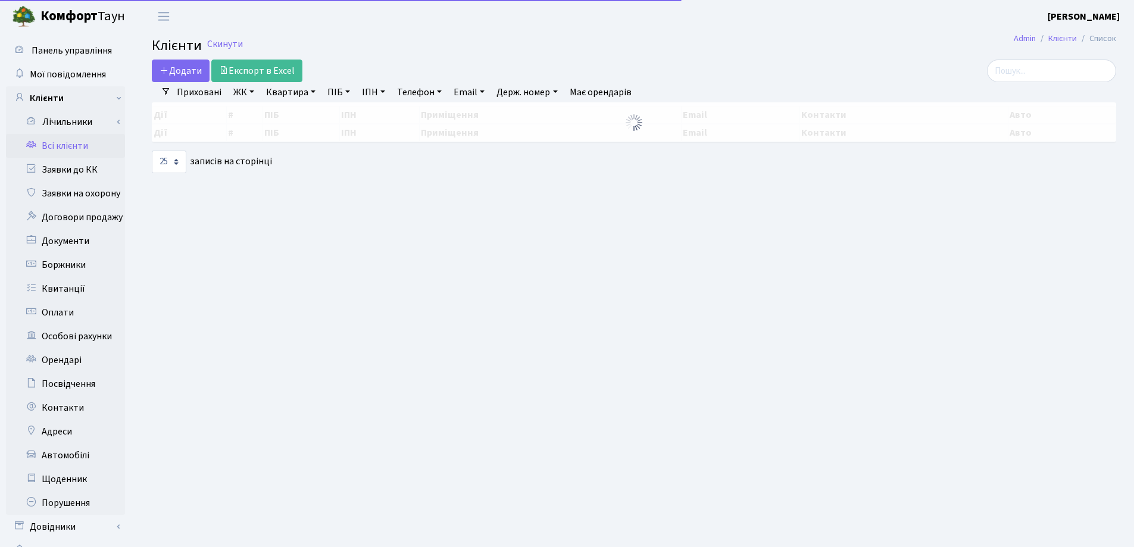
select select "25"
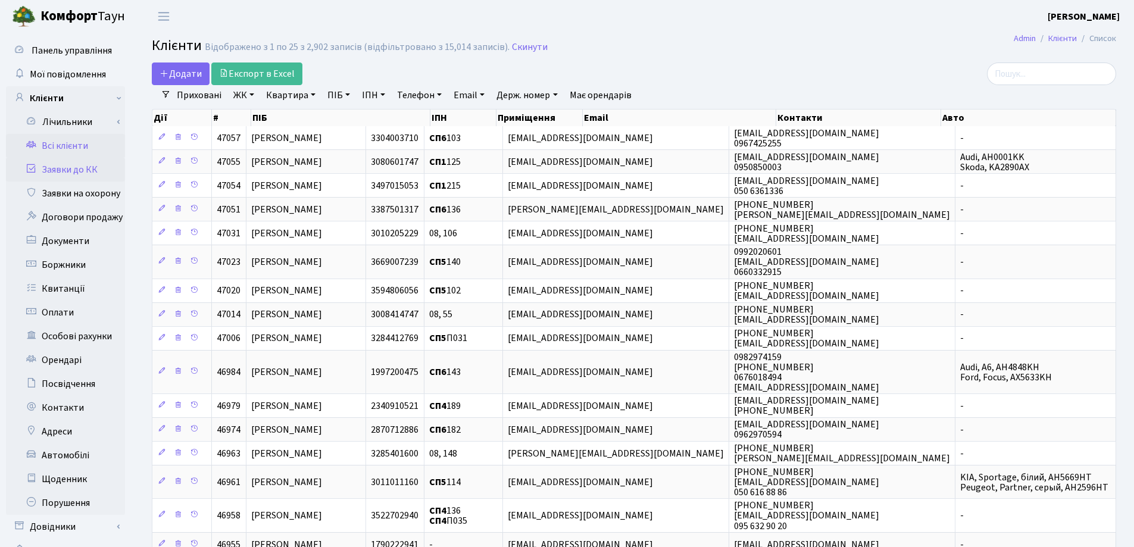
click at [47, 173] on link "Заявки до КК" at bounding box center [65, 170] width 119 height 24
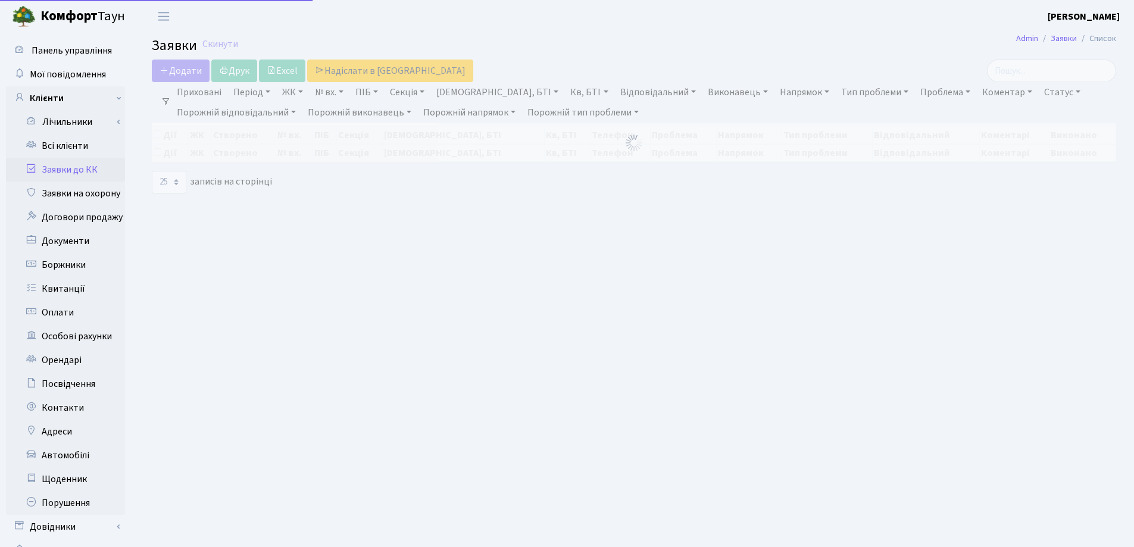
select select "25"
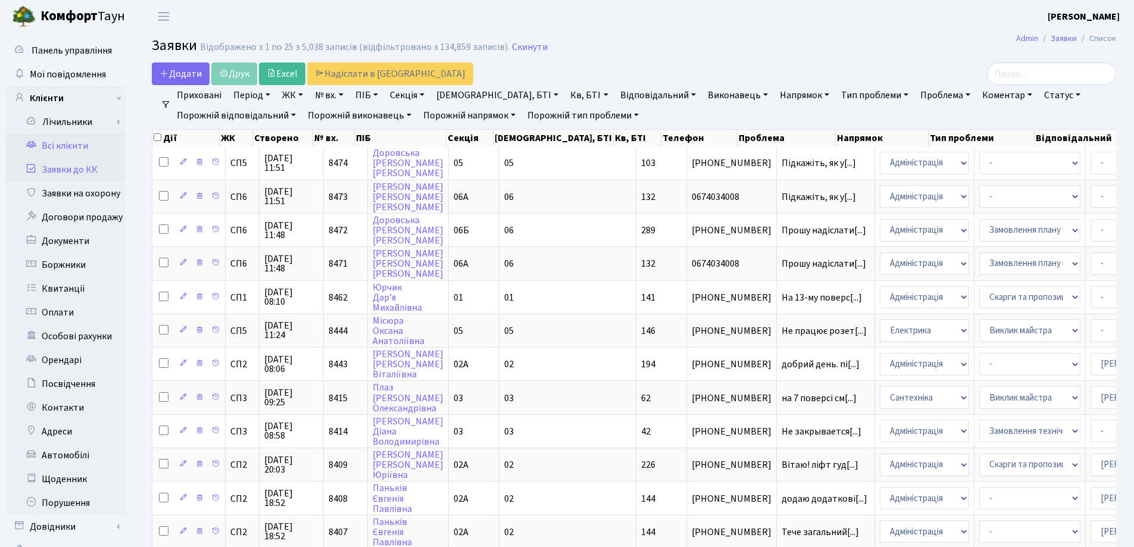
click at [62, 146] on link "Всі клієнти" at bounding box center [65, 146] width 119 height 24
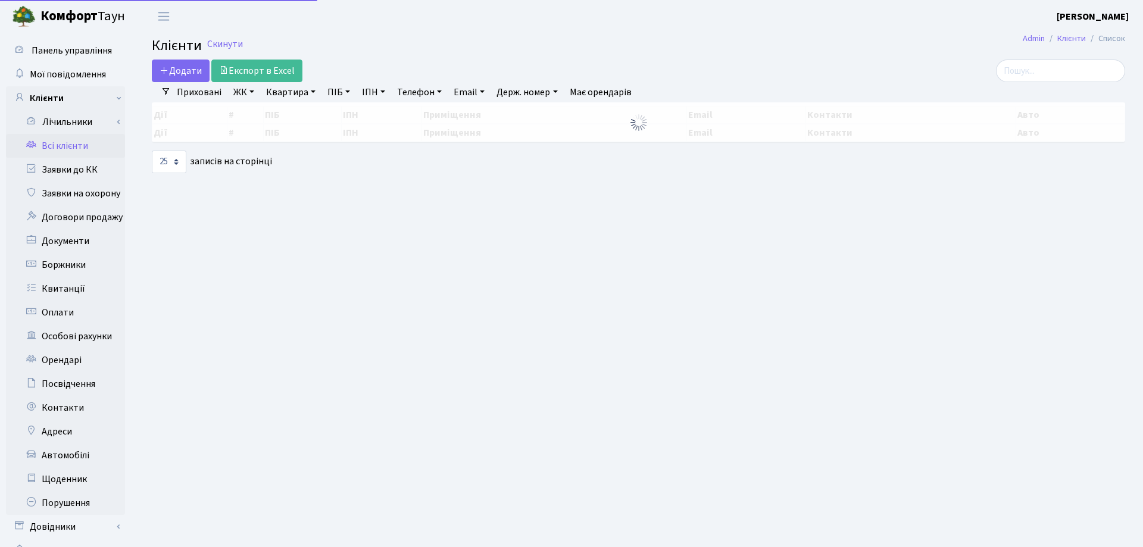
select select "25"
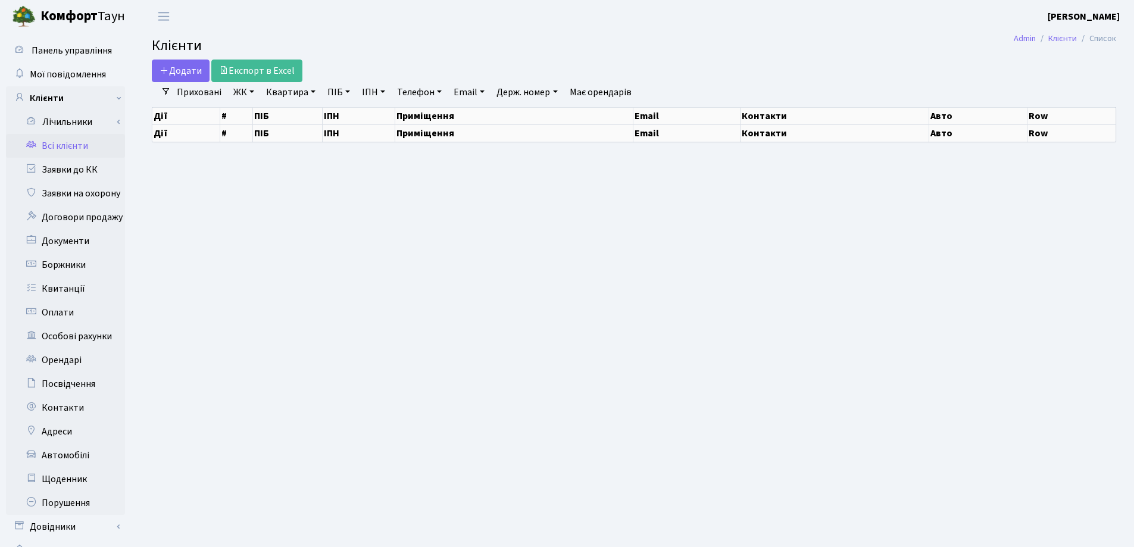
select select "25"
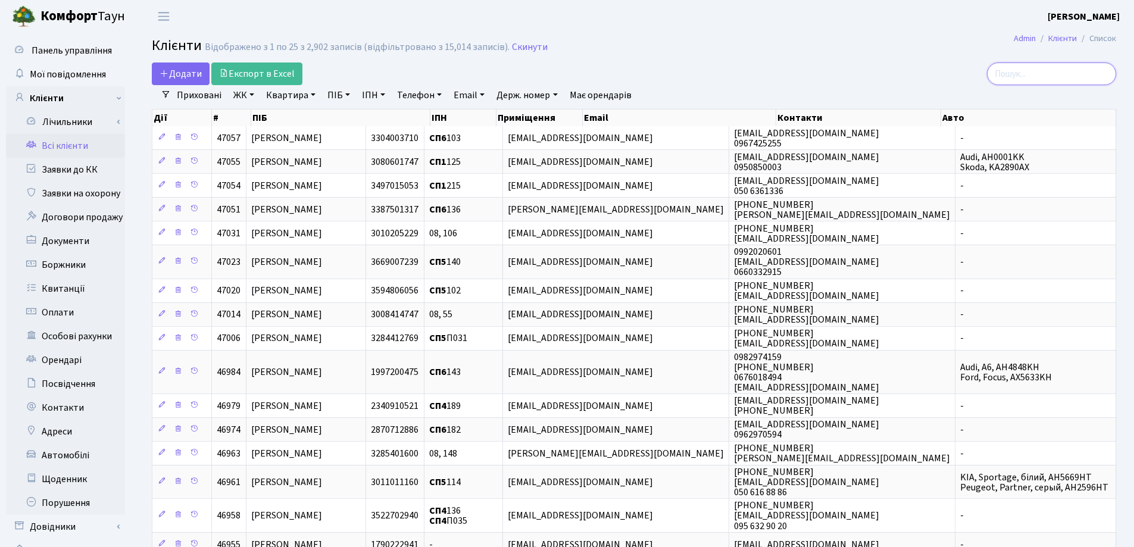
click at [1024, 74] on input "search" at bounding box center [1051, 73] width 129 height 23
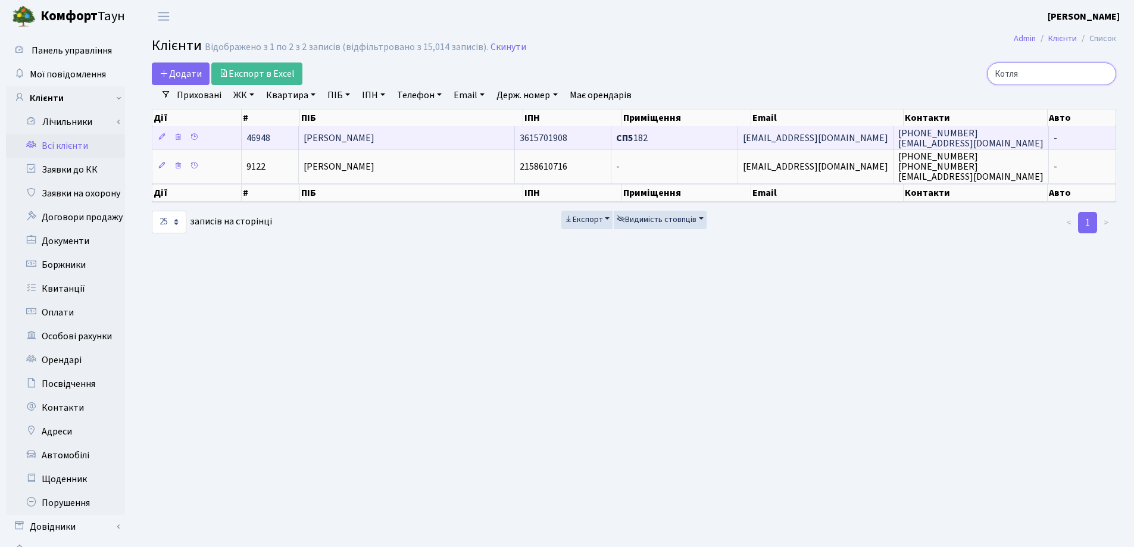
type input "Котля"
click at [374, 135] on span "[PERSON_NAME]" at bounding box center [339, 138] width 71 height 13
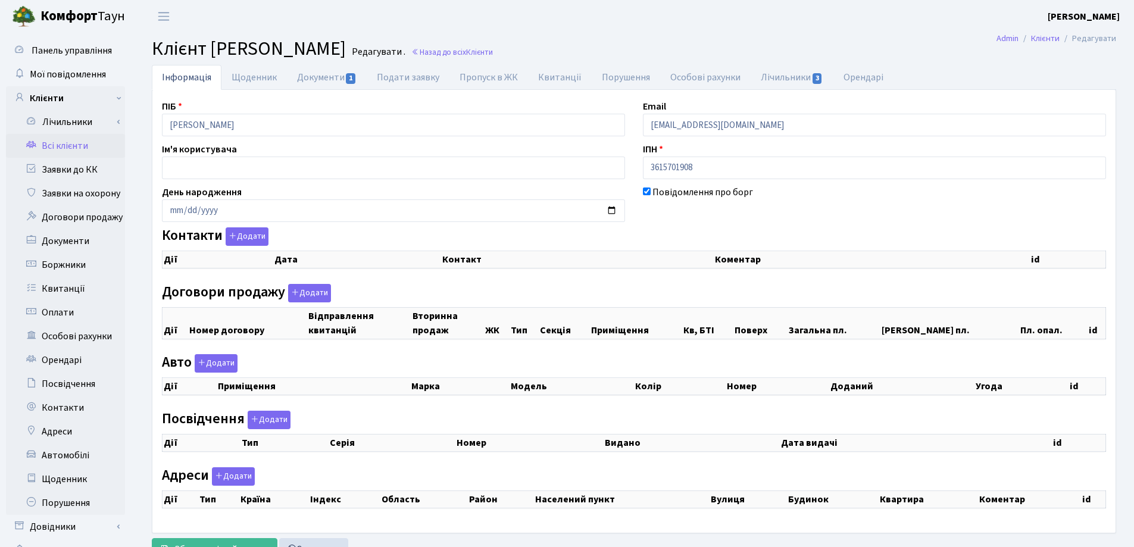
checkbox input "true"
select select "25"
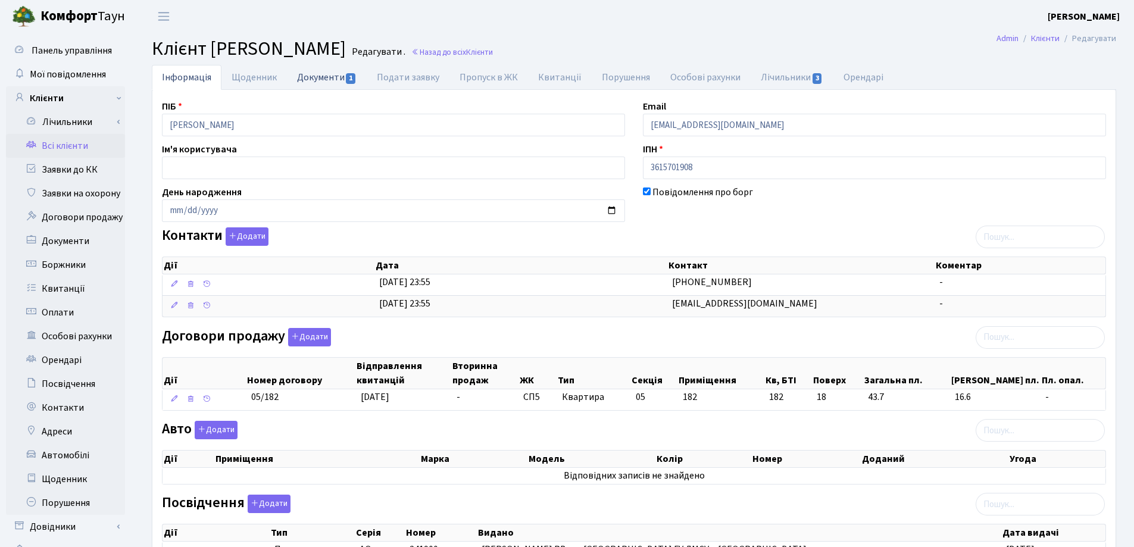
click at [312, 73] on link "Документи 1" at bounding box center [327, 77] width 80 height 24
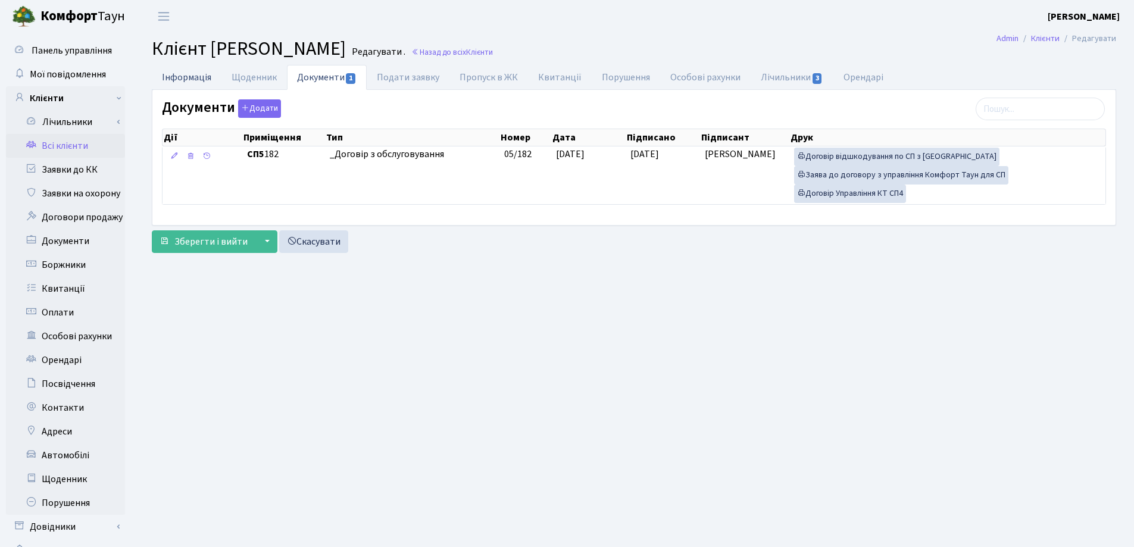
click at [170, 75] on link "Інформація" at bounding box center [187, 77] width 70 height 24
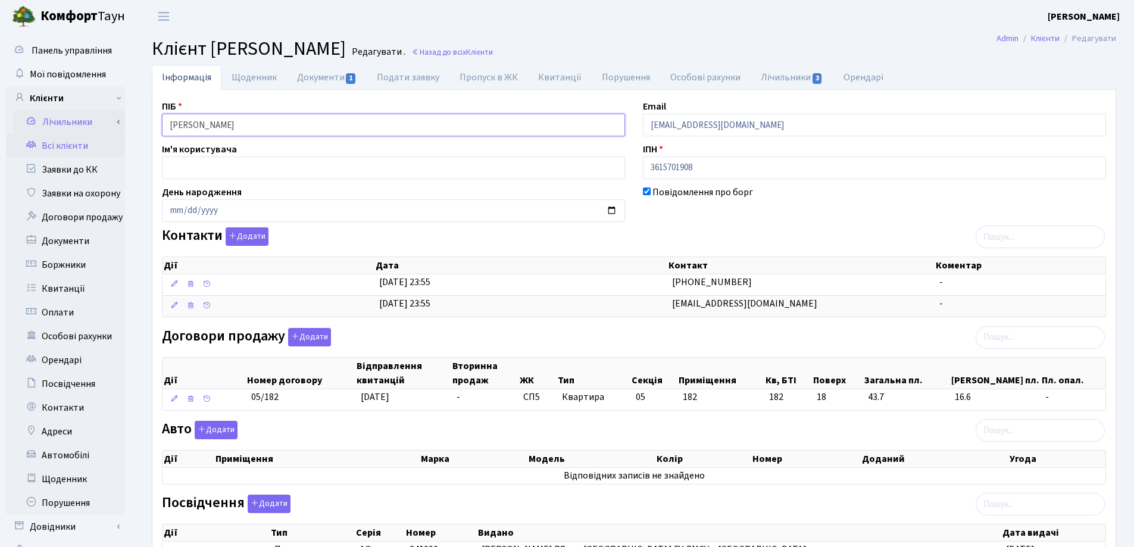
drag, startPoint x: 348, startPoint y: 127, endPoint x: 118, endPoint y: 132, distance: 230.4
click at [107, 133] on div "Панель управління Мої повідомлення Клієнти Лічильники Показання" at bounding box center [567, 375] width 1134 height 685
click at [695, 29] on header "Комфорт Таун Лоскутова В. С. Мій обліковий запис Вийти" at bounding box center [567, 16] width 1134 height 33
click at [493, 54] on link "Назад до всіх Клієнти" at bounding box center [452, 51] width 82 height 11
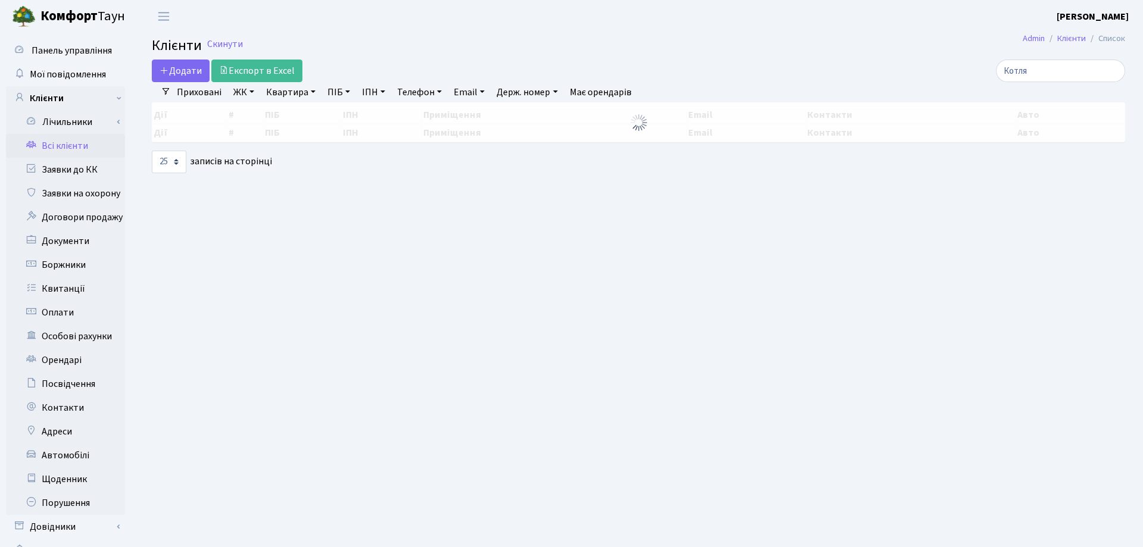
select select "25"
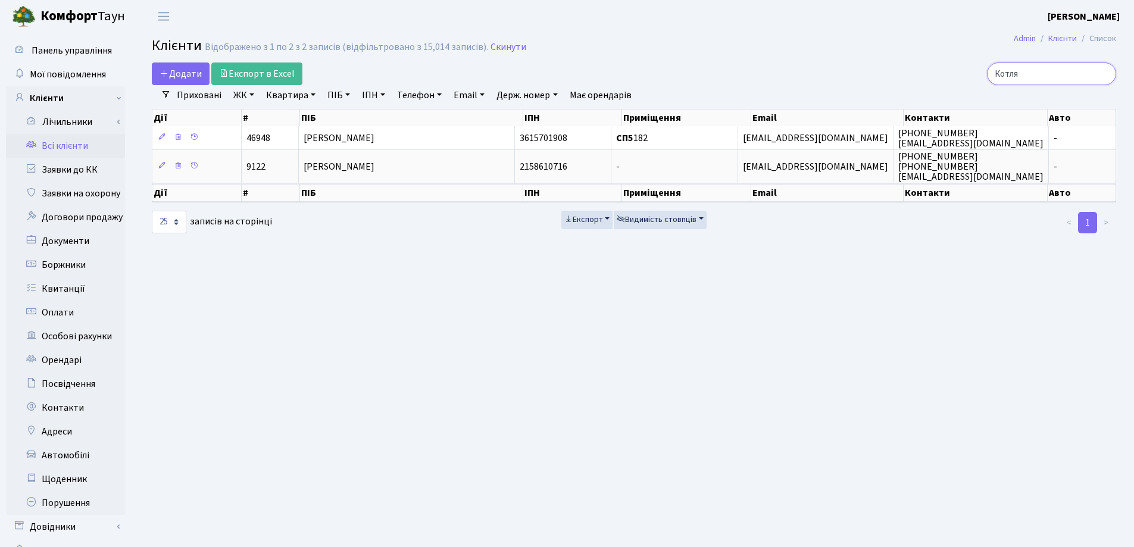
click at [1102, 74] on input "Котля" at bounding box center [1051, 73] width 129 height 23
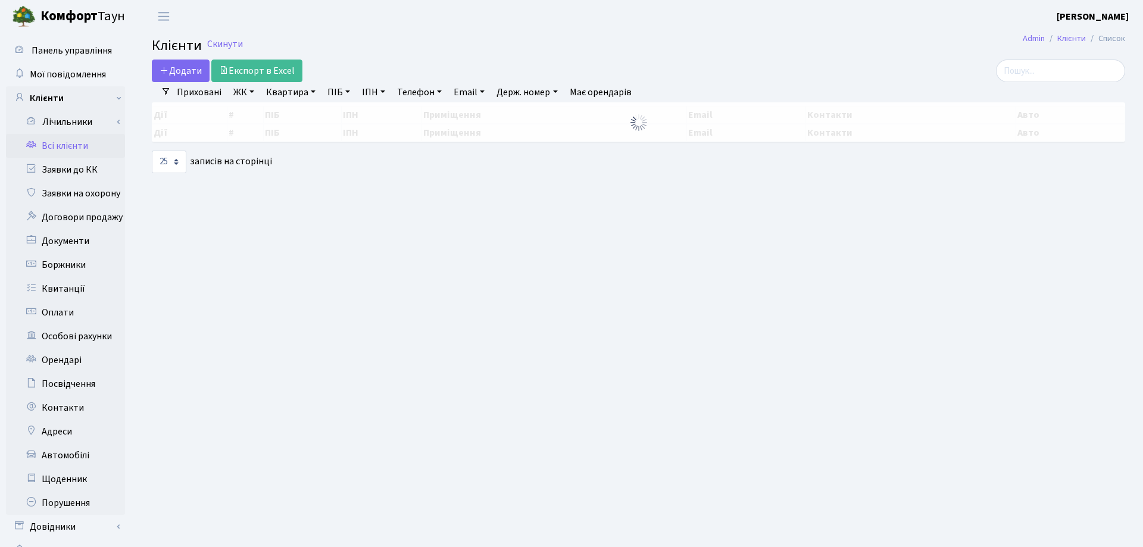
select select "25"
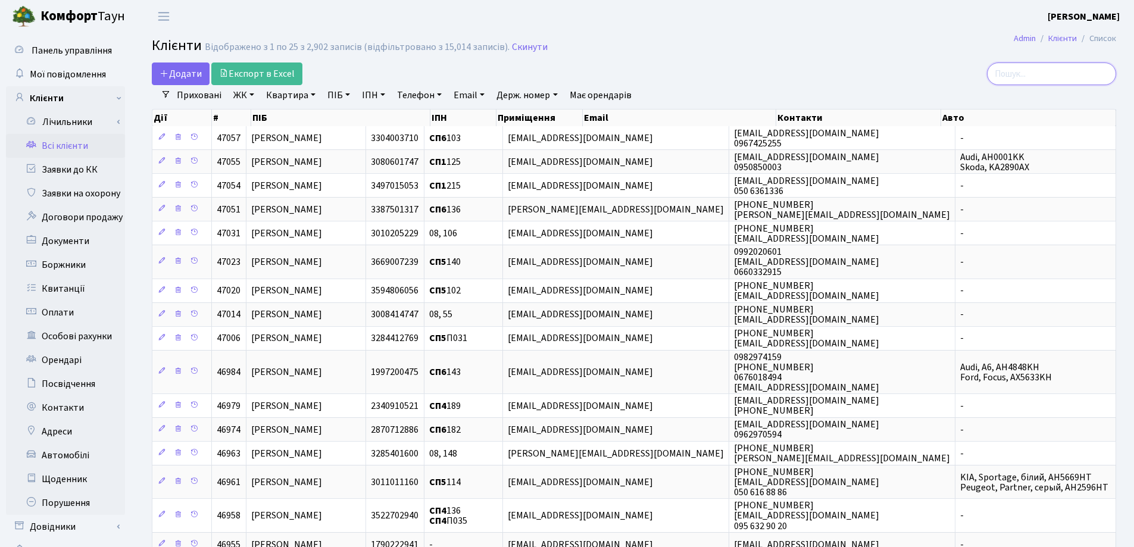
click at [1017, 73] on input "search" at bounding box center [1051, 73] width 129 height 23
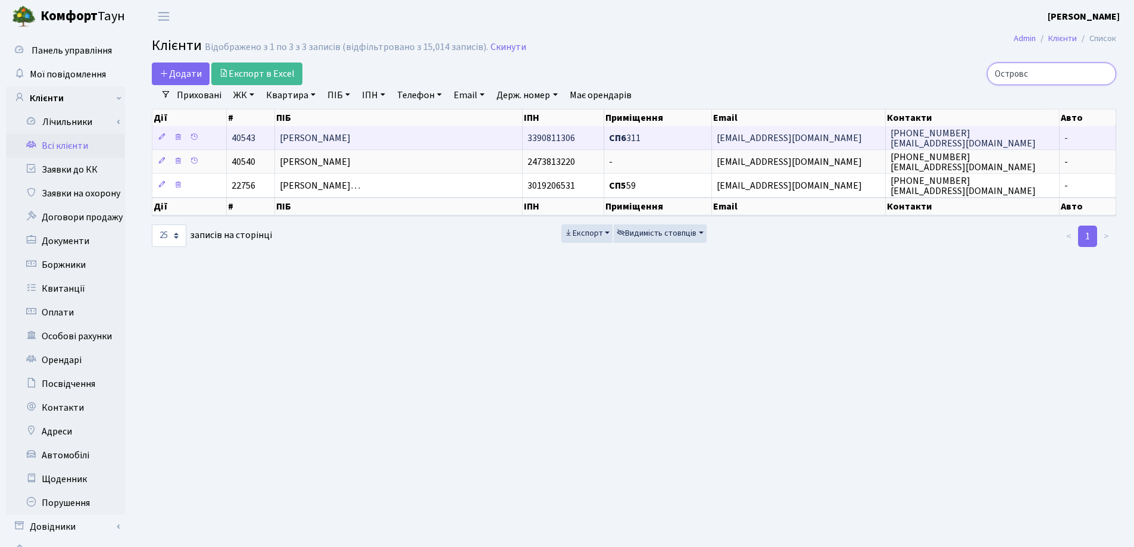
type input "Островс"
click at [426, 137] on td "[PERSON_NAME]" at bounding box center [399, 137] width 248 height 23
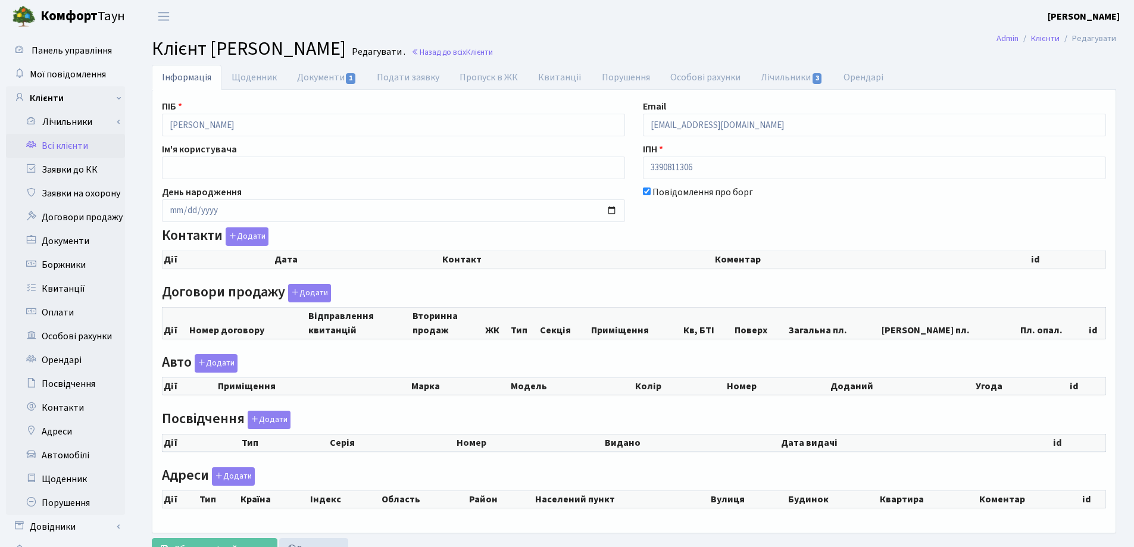
checkbox input "true"
select select "25"
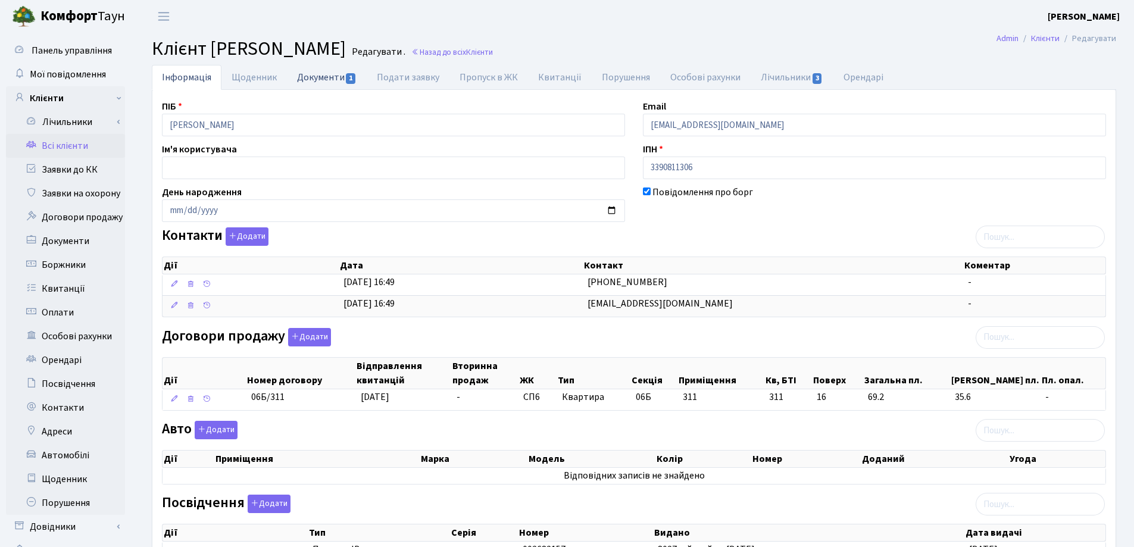
click at [323, 77] on link "Документи 1" at bounding box center [327, 77] width 80 height 24
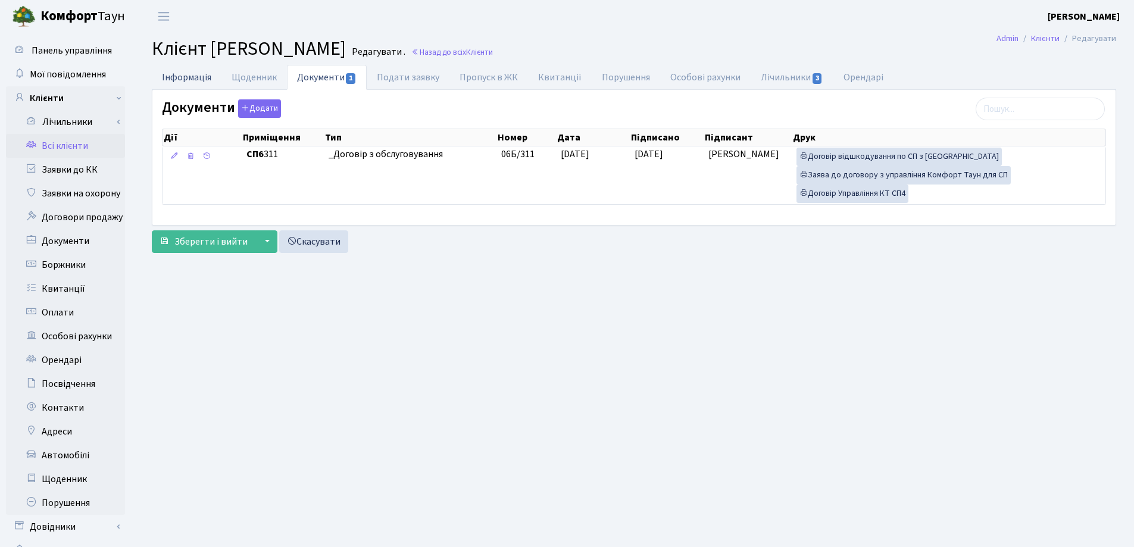
click at [190, 79] on link "Інформація" at bounding box center [187, 77] width 70 height 24
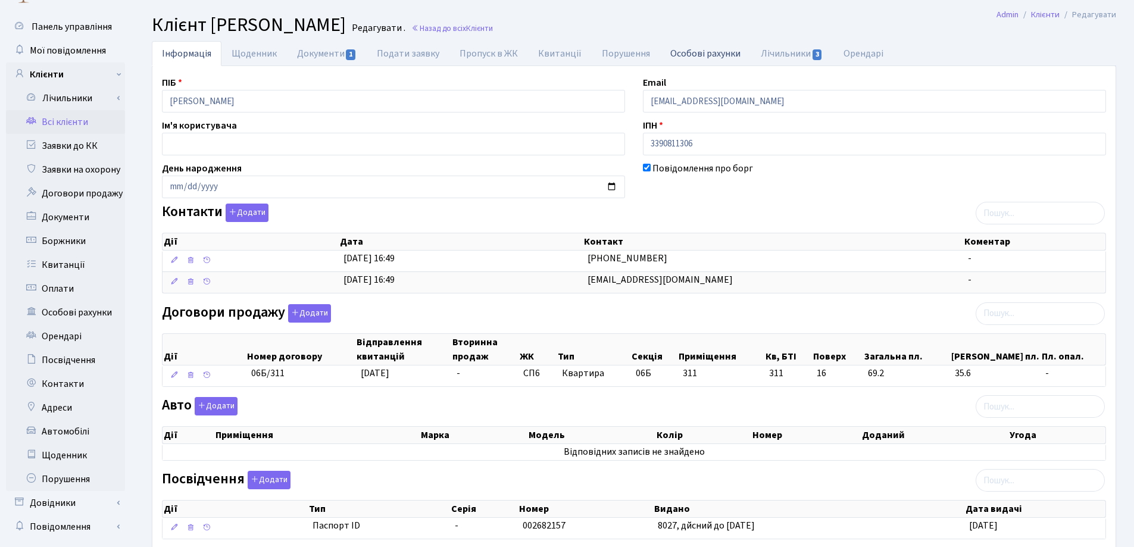
scroll to position [21, 0]
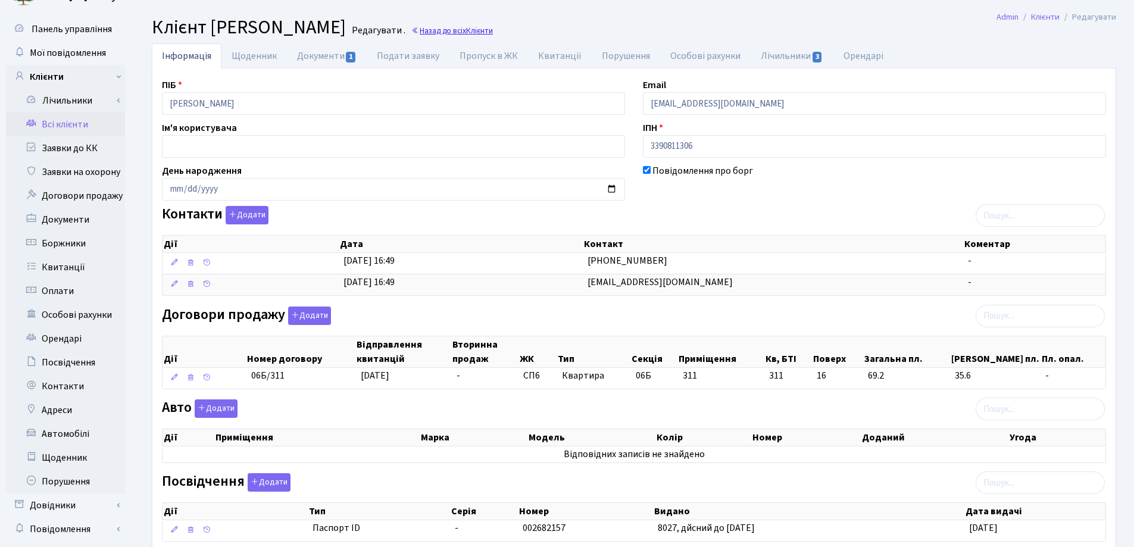
click at [493, 35] on link "Назад до всіх Клієнти" at bounding box center [452, 30] width 82 height 11
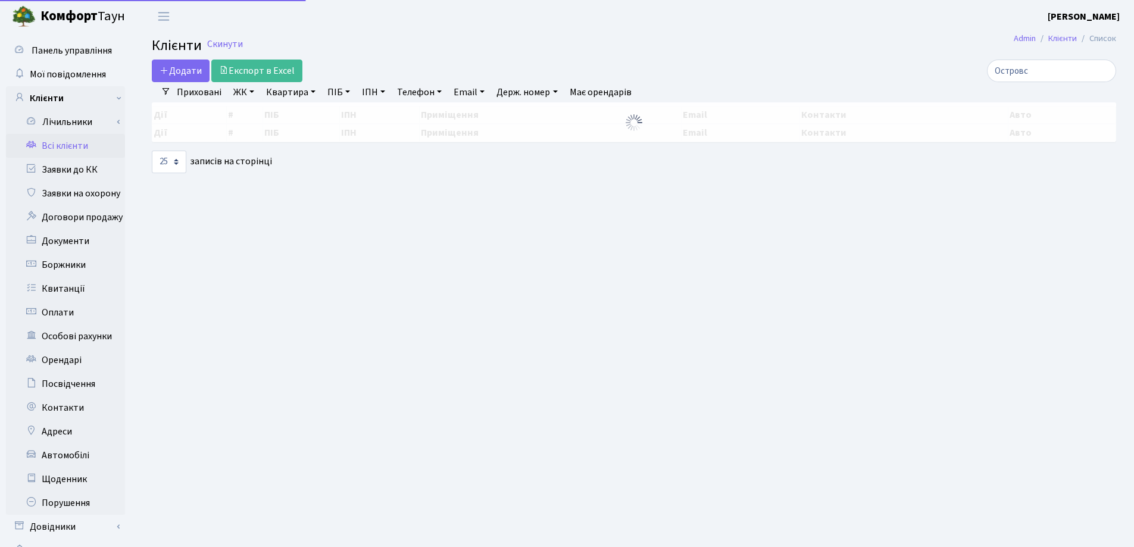
select select "25"
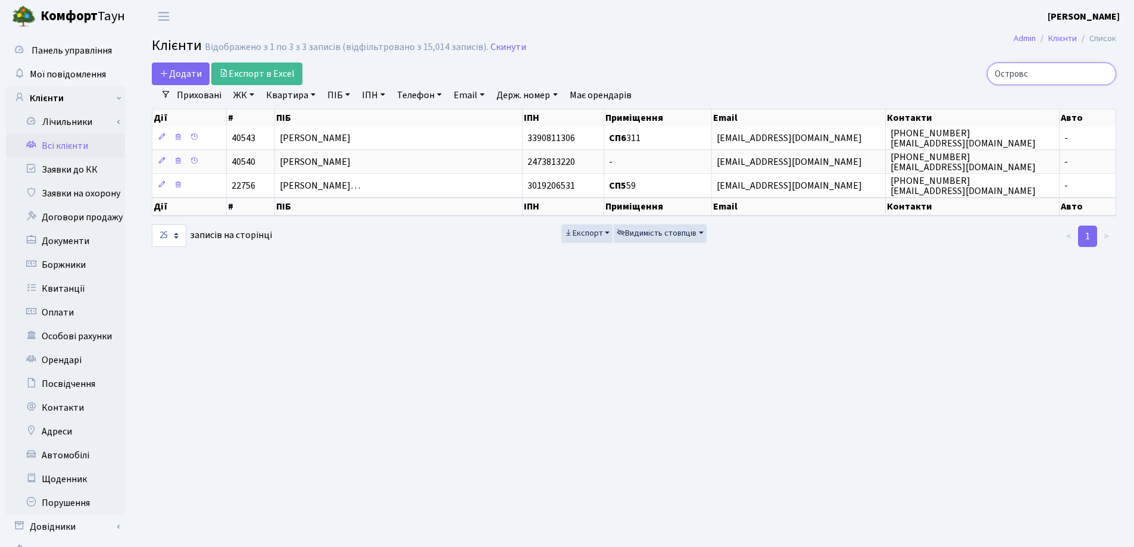
click at [1104, 75] on input "Островс" at bounding box center [1051, 73] width 129 height 23
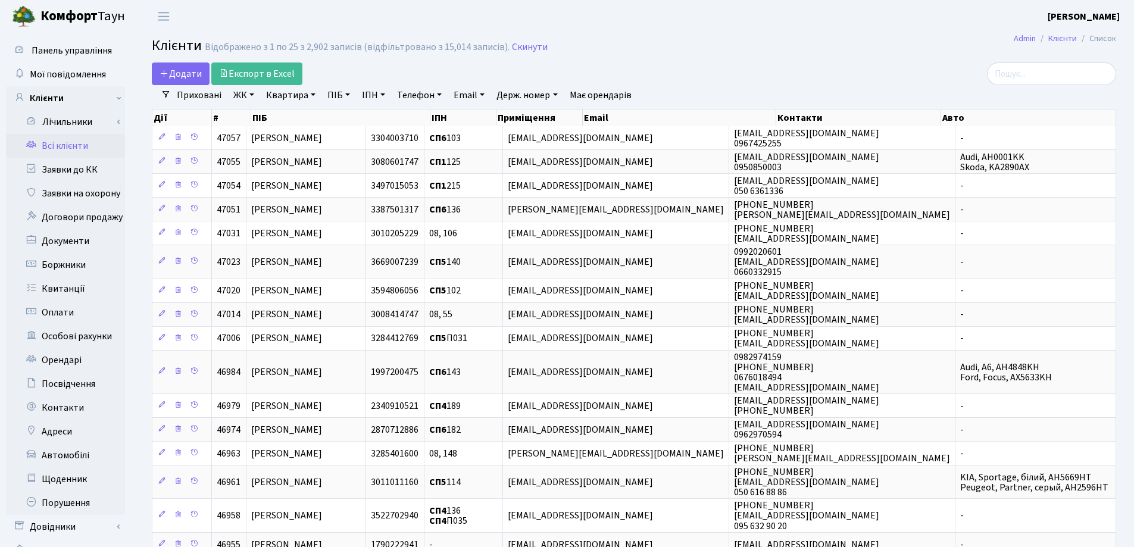
click at [852, 61] on main "Admin Клієнти Список Клієнти Відображено з 1 по 25 з 2,902 записів (відфільтров…" at bounding box center [634, 437] width 1000 height 808
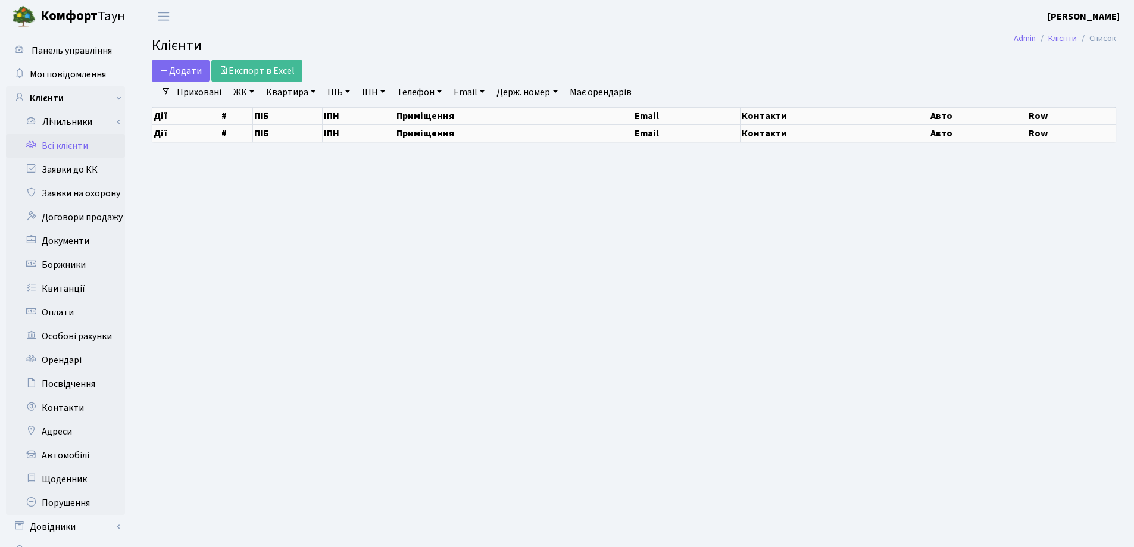
select select "25"
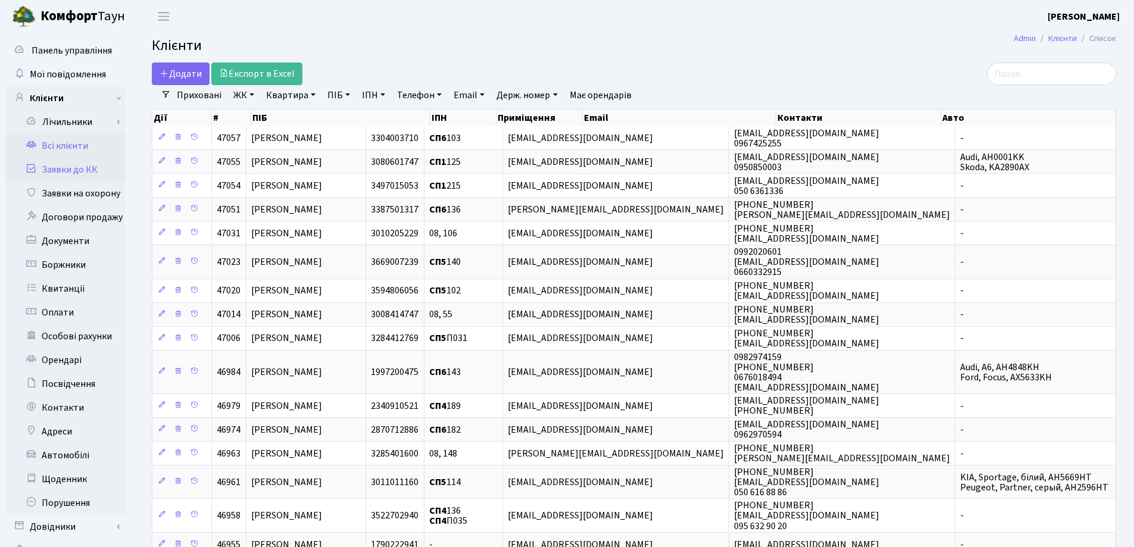
click at [83, 170] on link "Заявки до КК" at bounding box center [65, 170] width 119 height 24
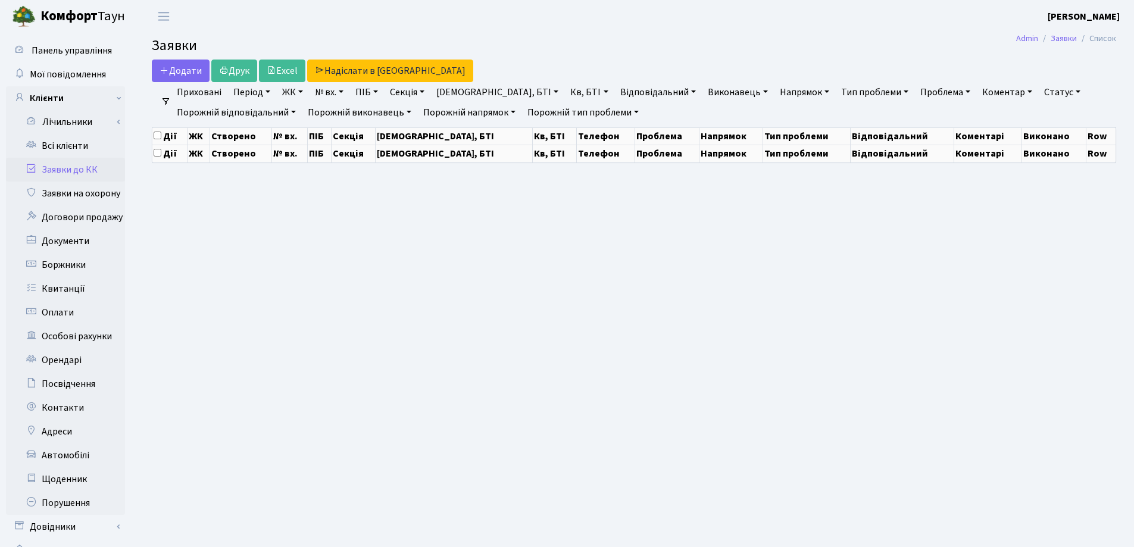
select select "25"
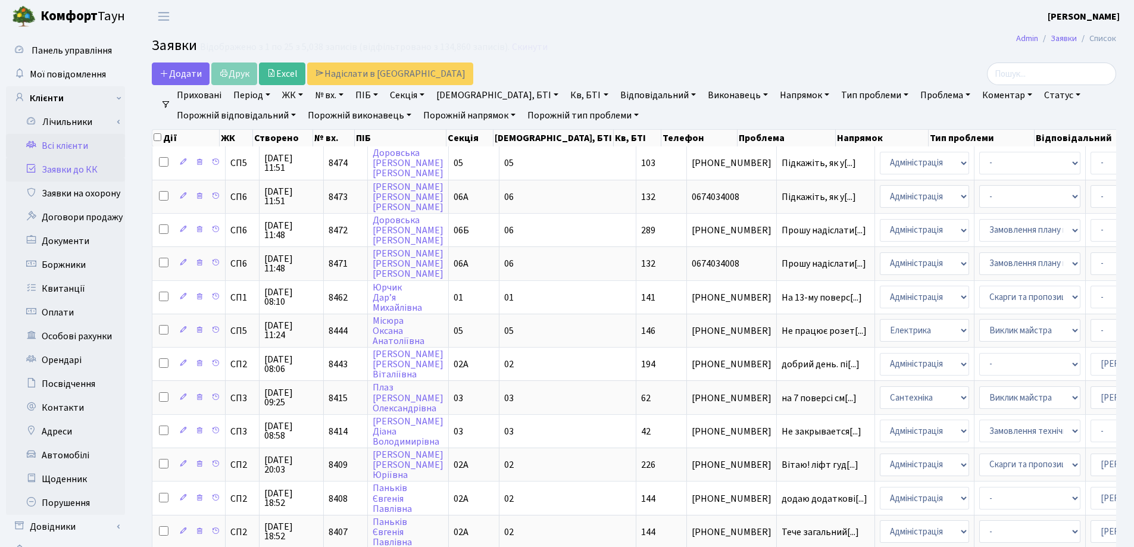
click at [59, 145] on link "Всі клієнти" at bounding box center [65, 146] width 119 height 24
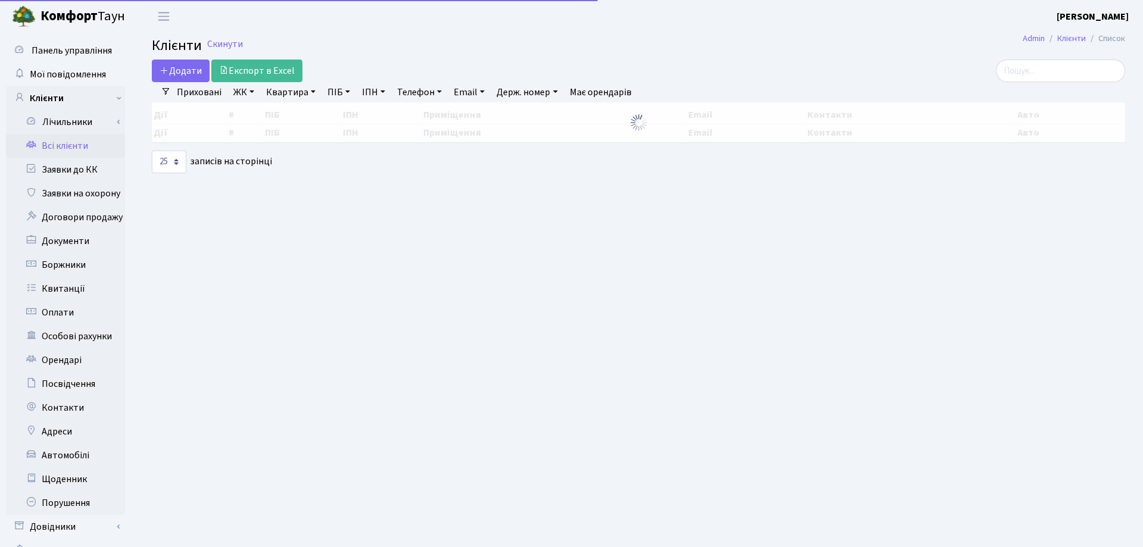
select select "25"
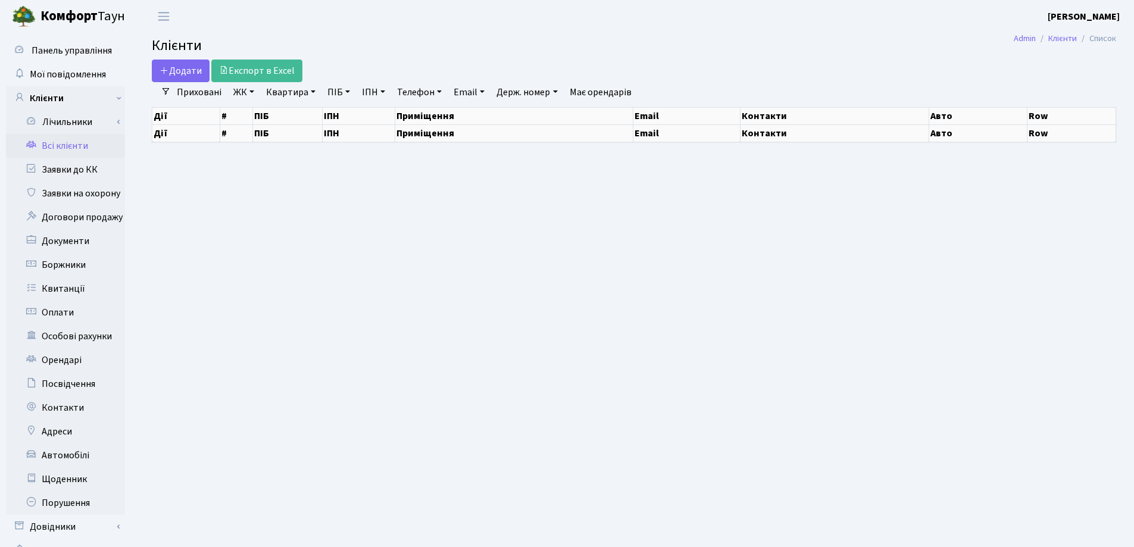
select select "25"
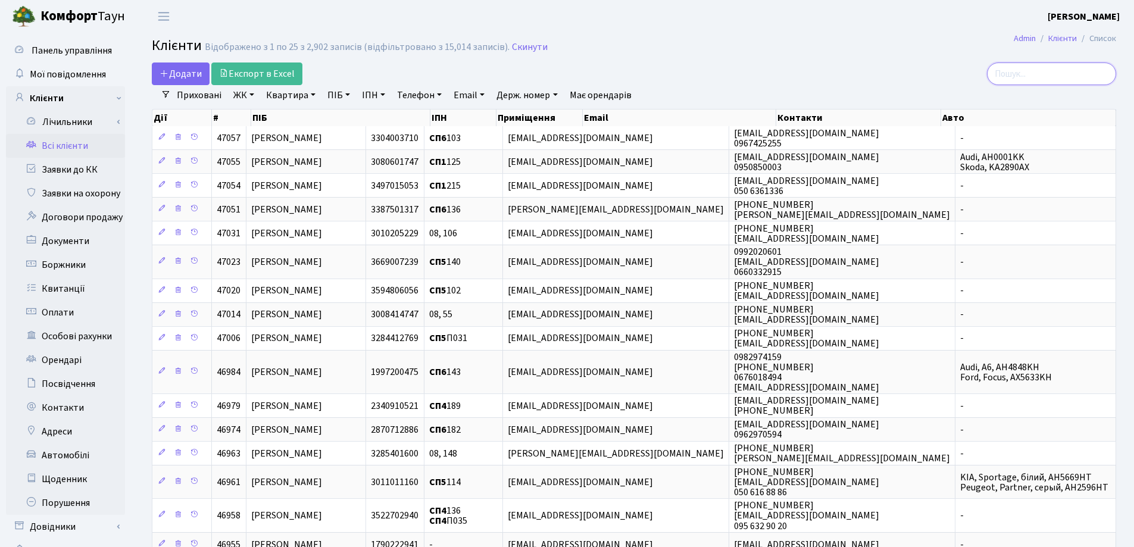
click at [1030, 76] on input "search" at bounding box center [1051, 73] width 129 height 23
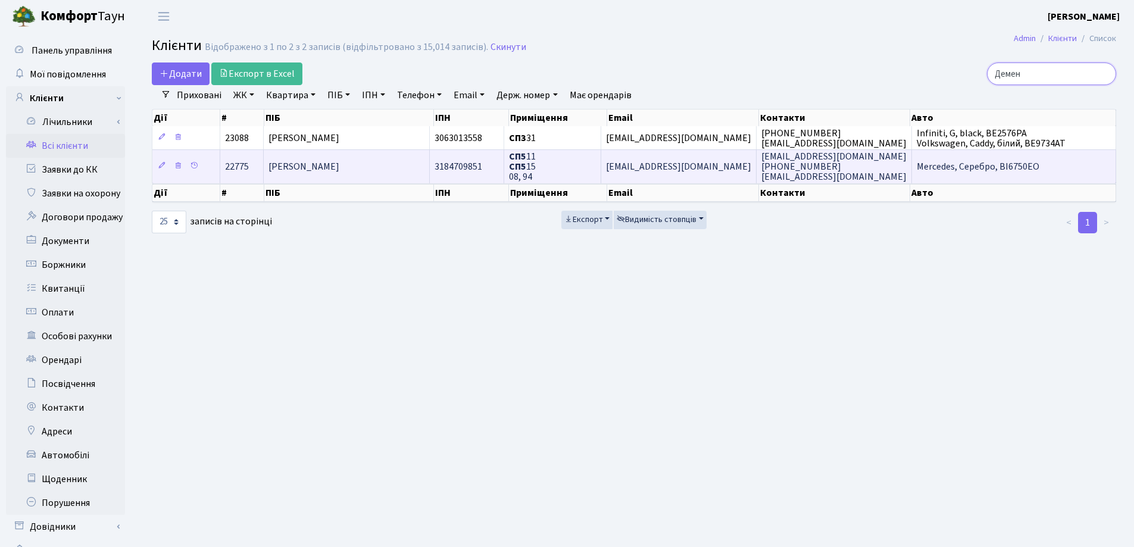
type input "Демен"
click at [339, 169] on span "[PERSON_NAME]" at bounding box center [303, 166] width 71 height 13
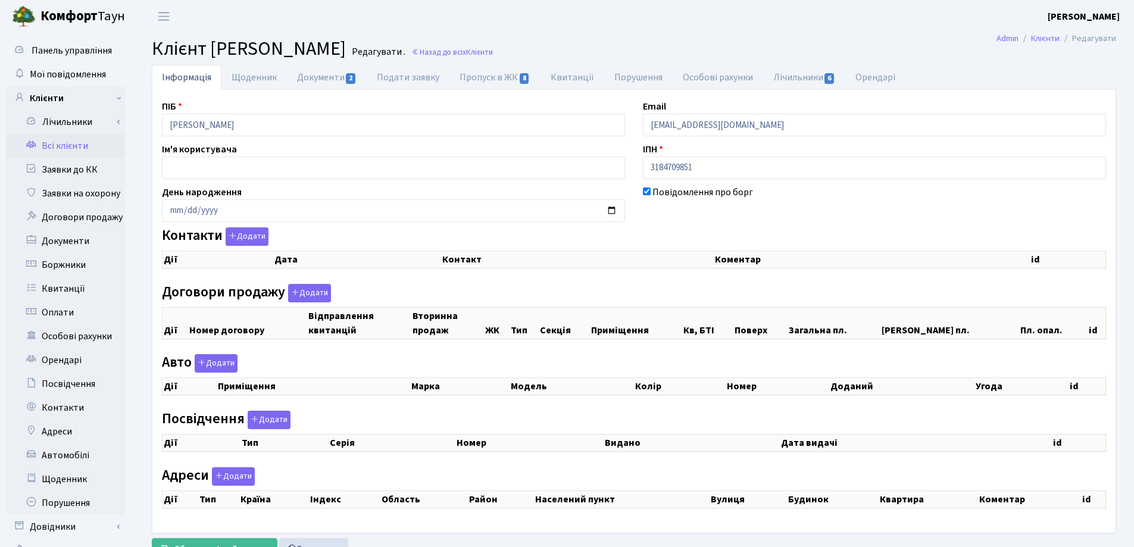
checkbox input "true"
select select "25"
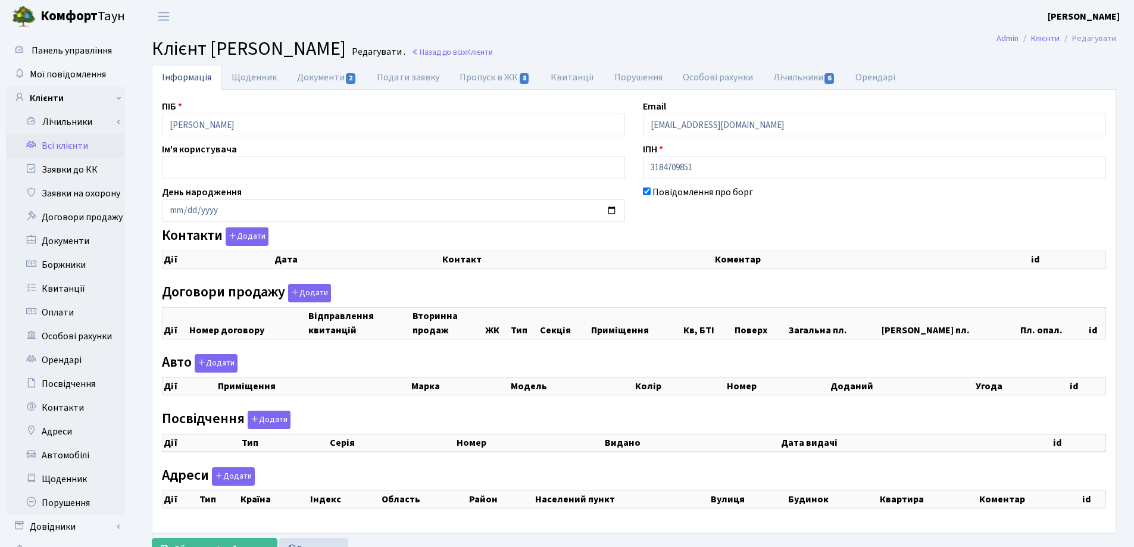
select select "25"
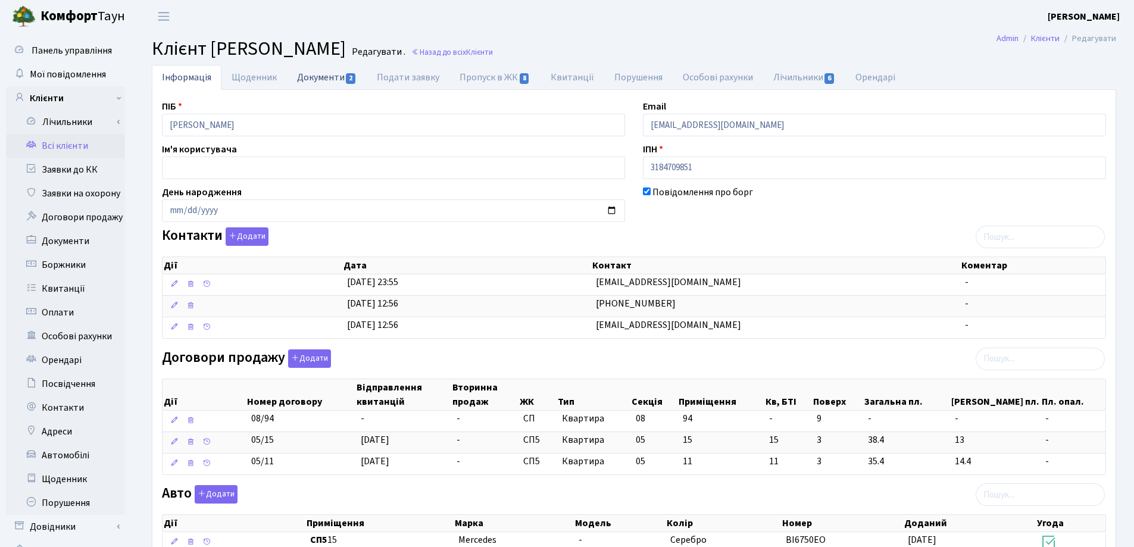
click at [312, 80] on link "Документи 2" at bounding box center [327, 77] width 80 height 24
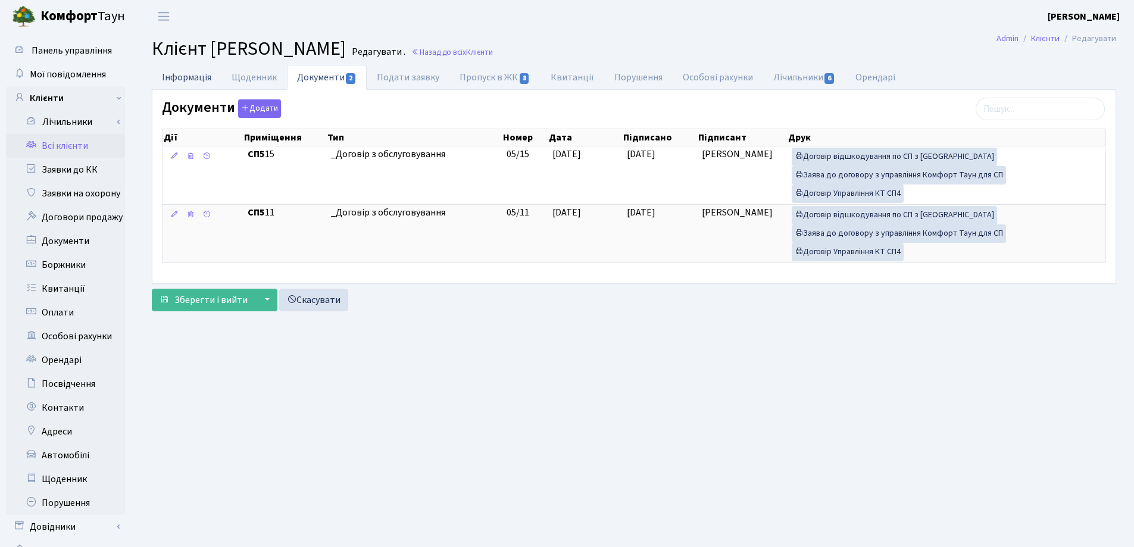
click at [180, 77] on link "Інформація" at bounding box center [187, 77] width 70 height 24
